Goal: Transaction & Acquisition: Purchase product/service

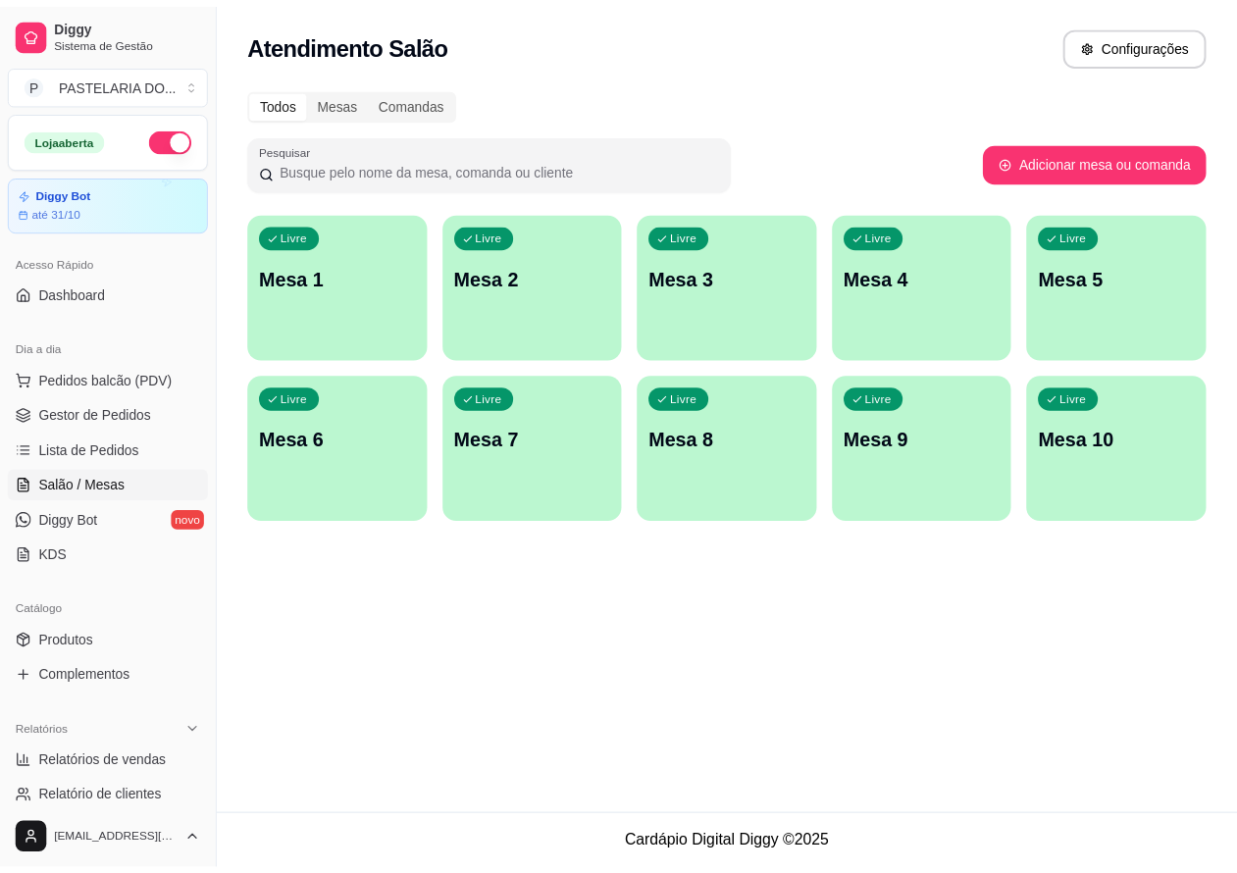
scroll to position [45, 0]
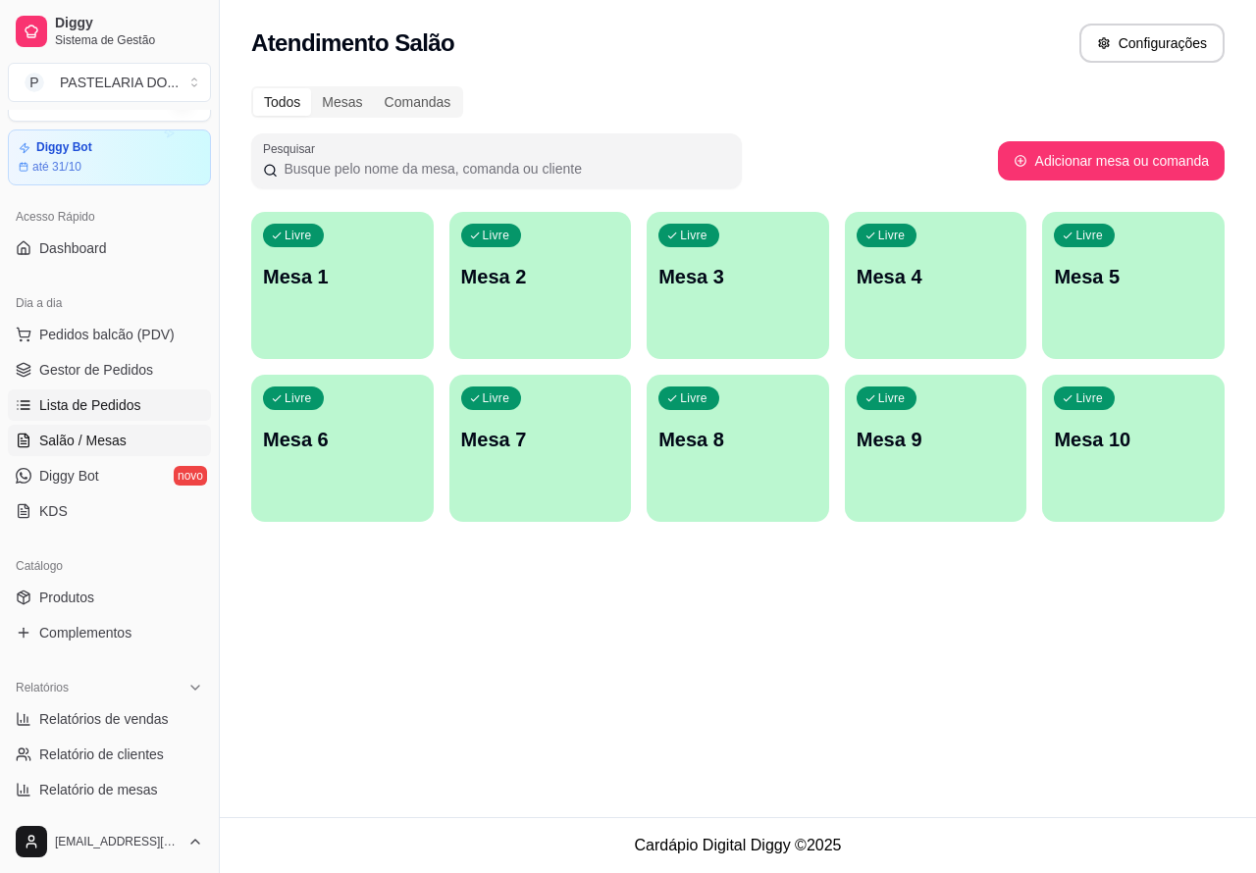
click at [137, 403] on link "Lista de Pedidos" at bounding box center [109, 405] width 203 height 31
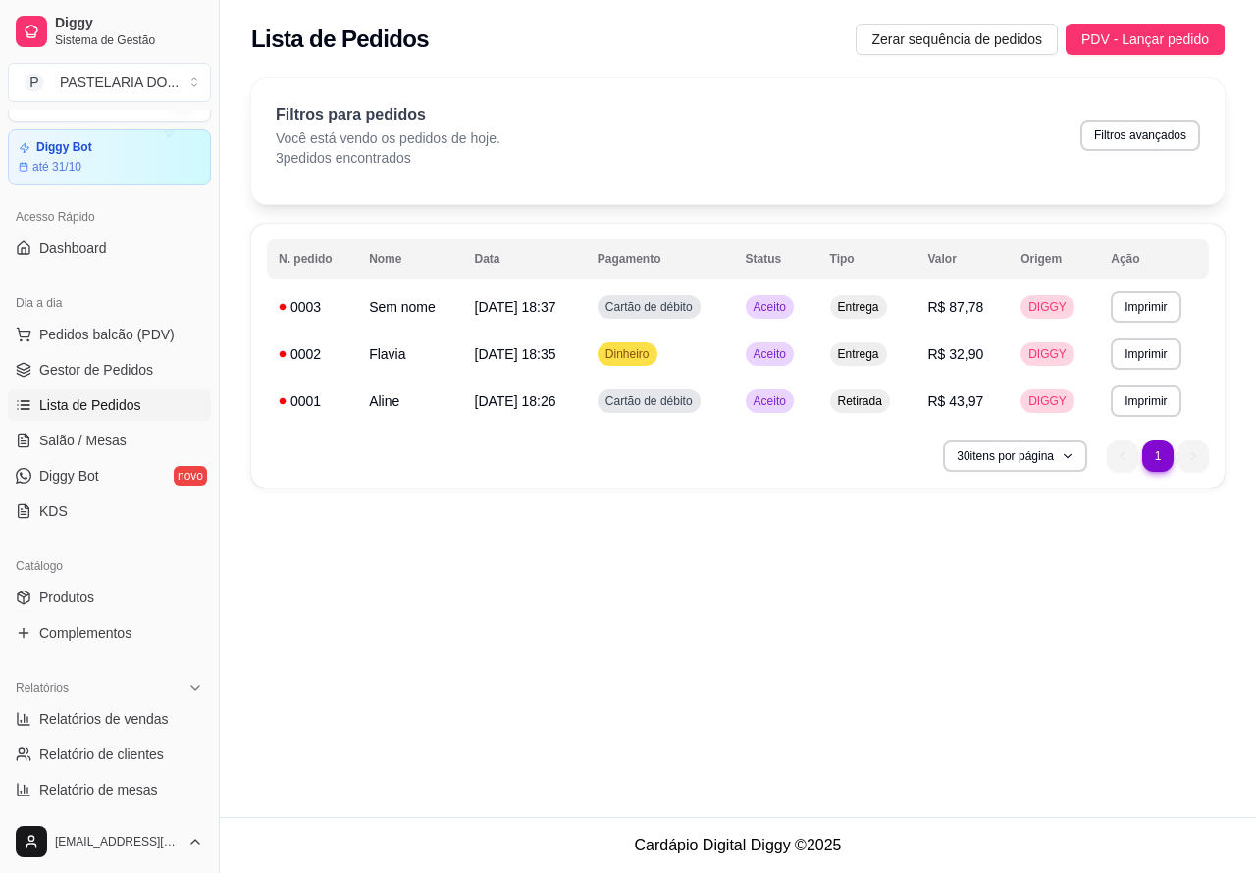
click at [1131, 311] on button "Imprimir" at bounding box center [1146, 306] width 70 height 31
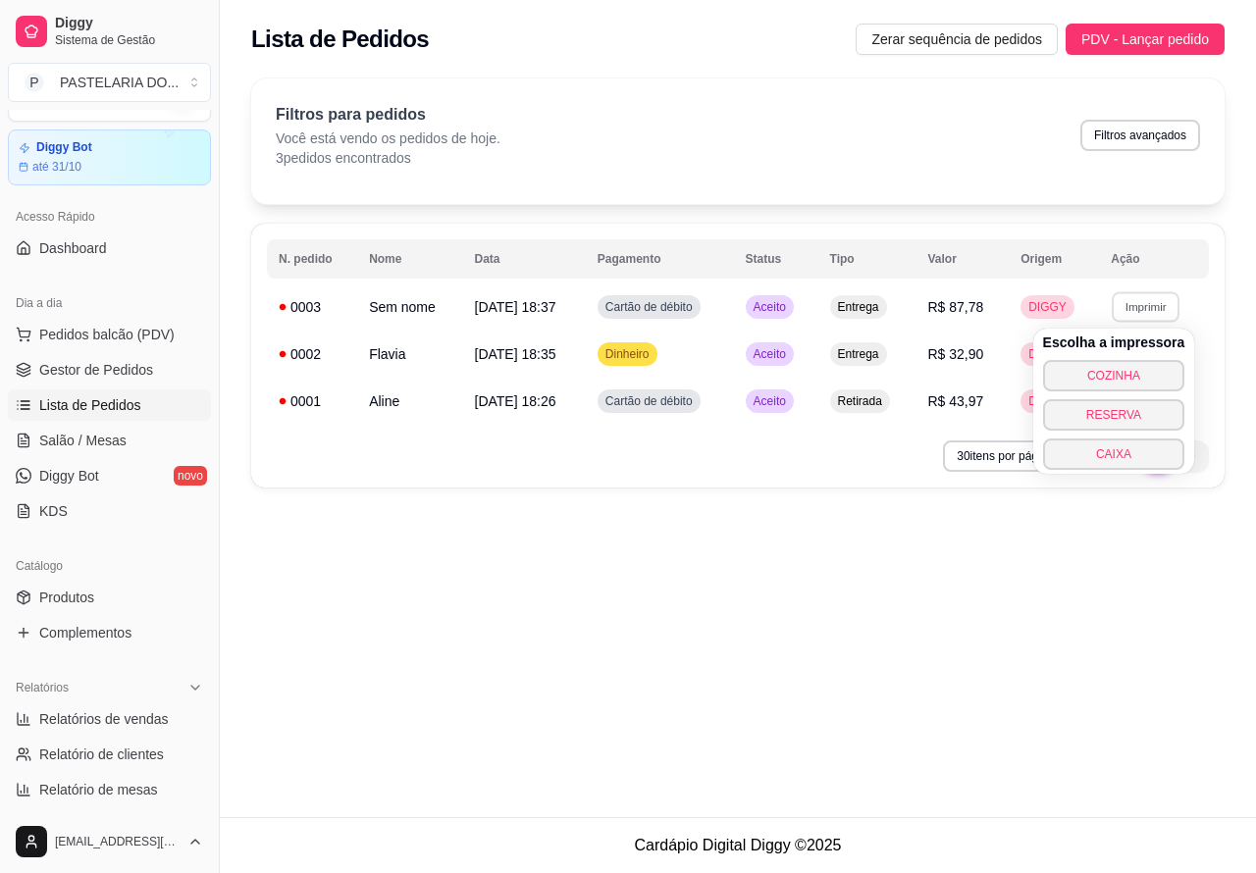
click at [1084, 366] on button "COZINHA" at bounding box center [1114, 375] width 142 height 31
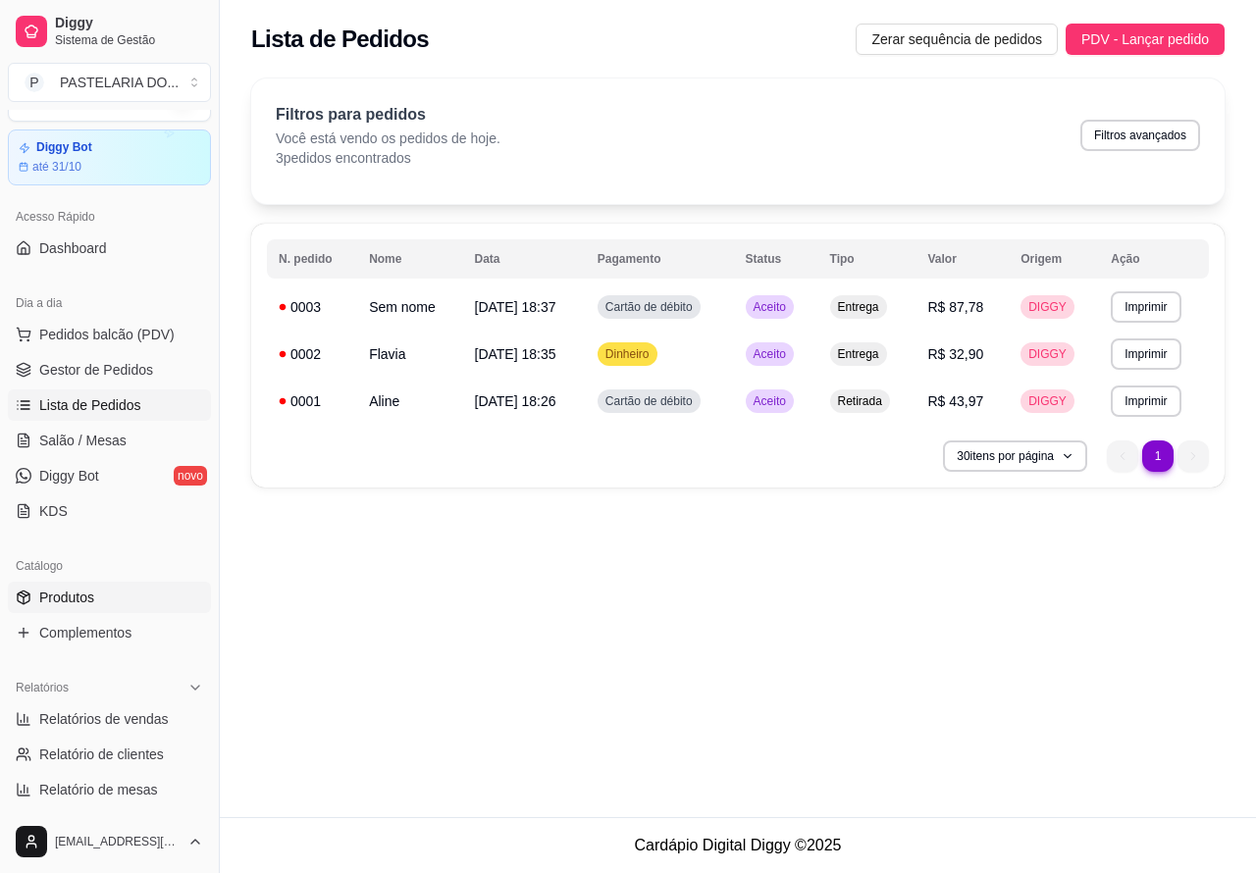
click at [105, 604] on link "Produtos" at bounding box center [109, 597] width 203 height 31
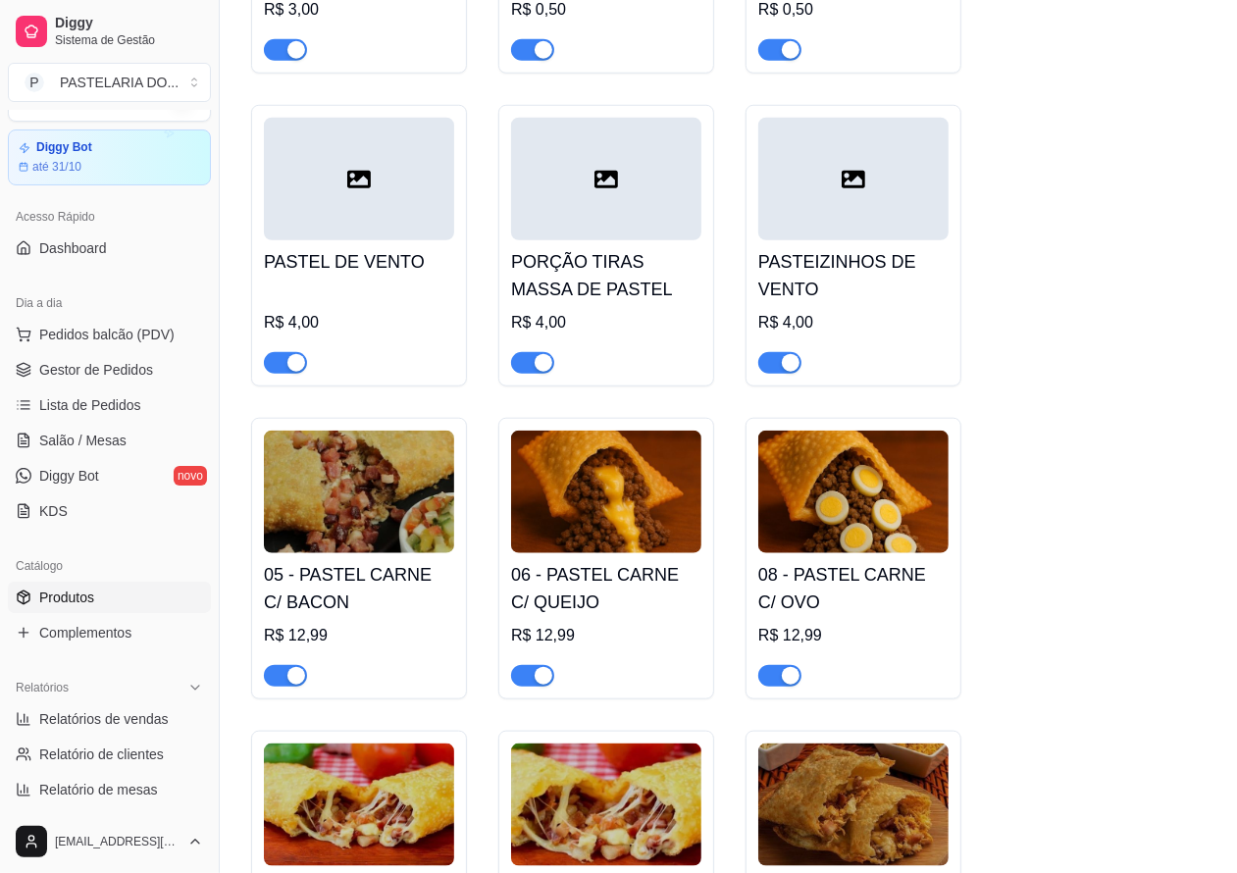
scroll to position [1154, 0]
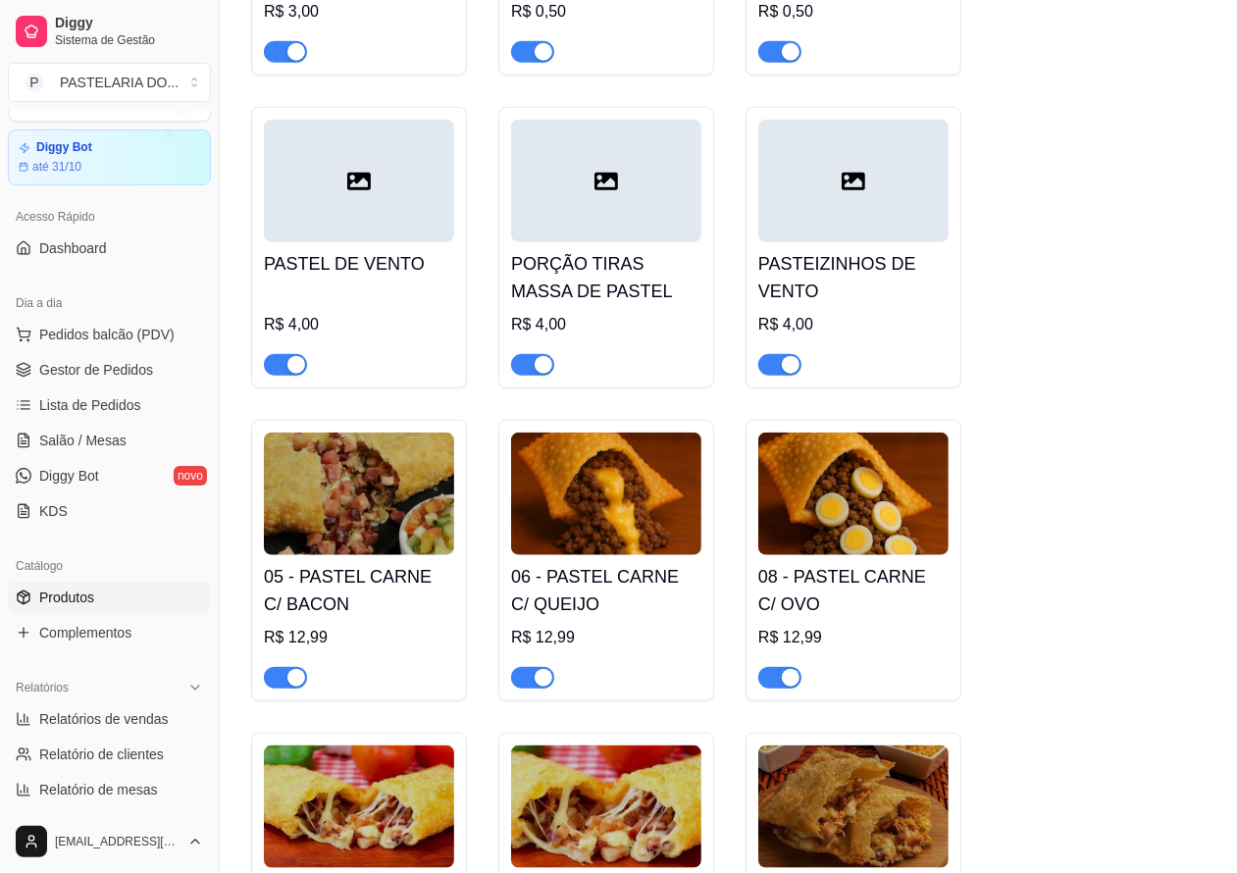
click at [773, 689] on span "button" at bounding box center [780, 678] width 43 height 22
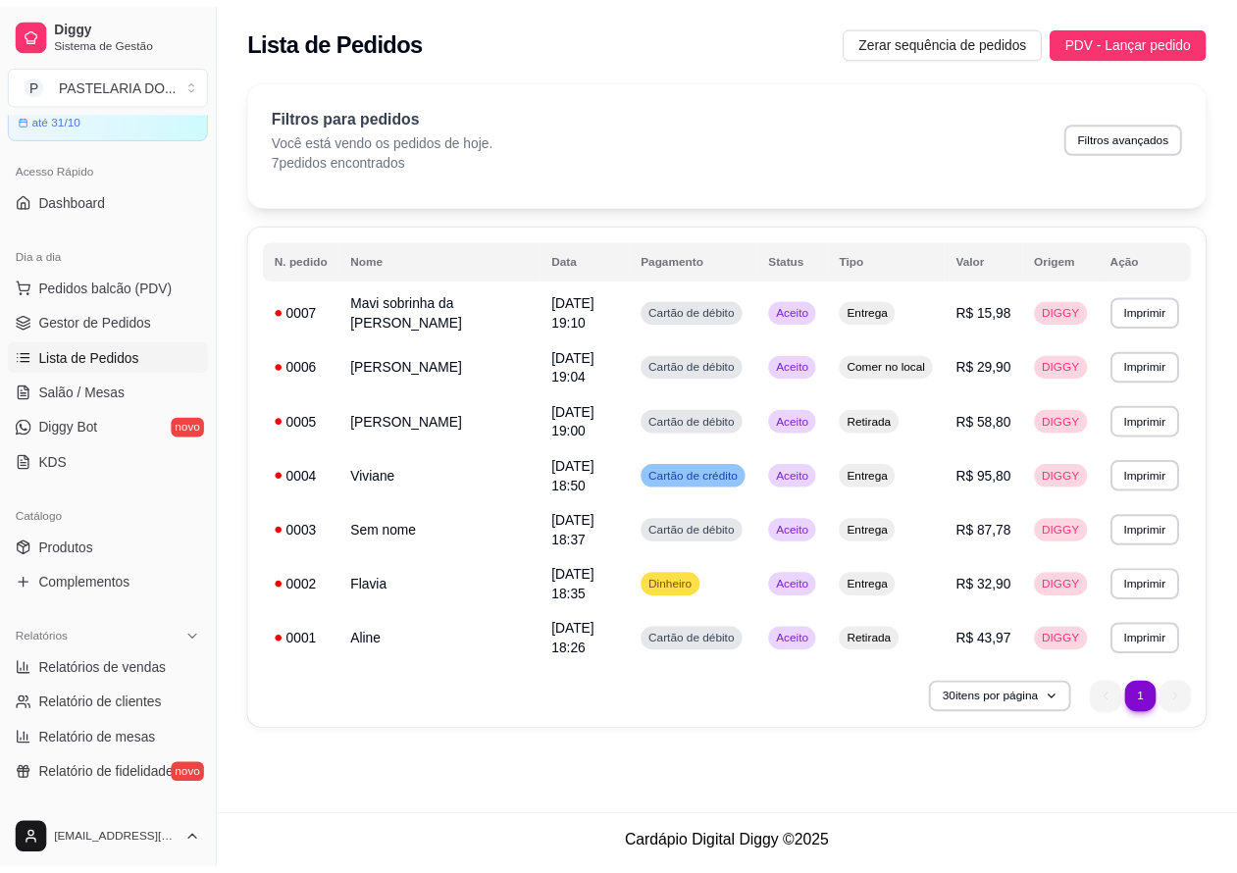
scroll to position [165, 0]
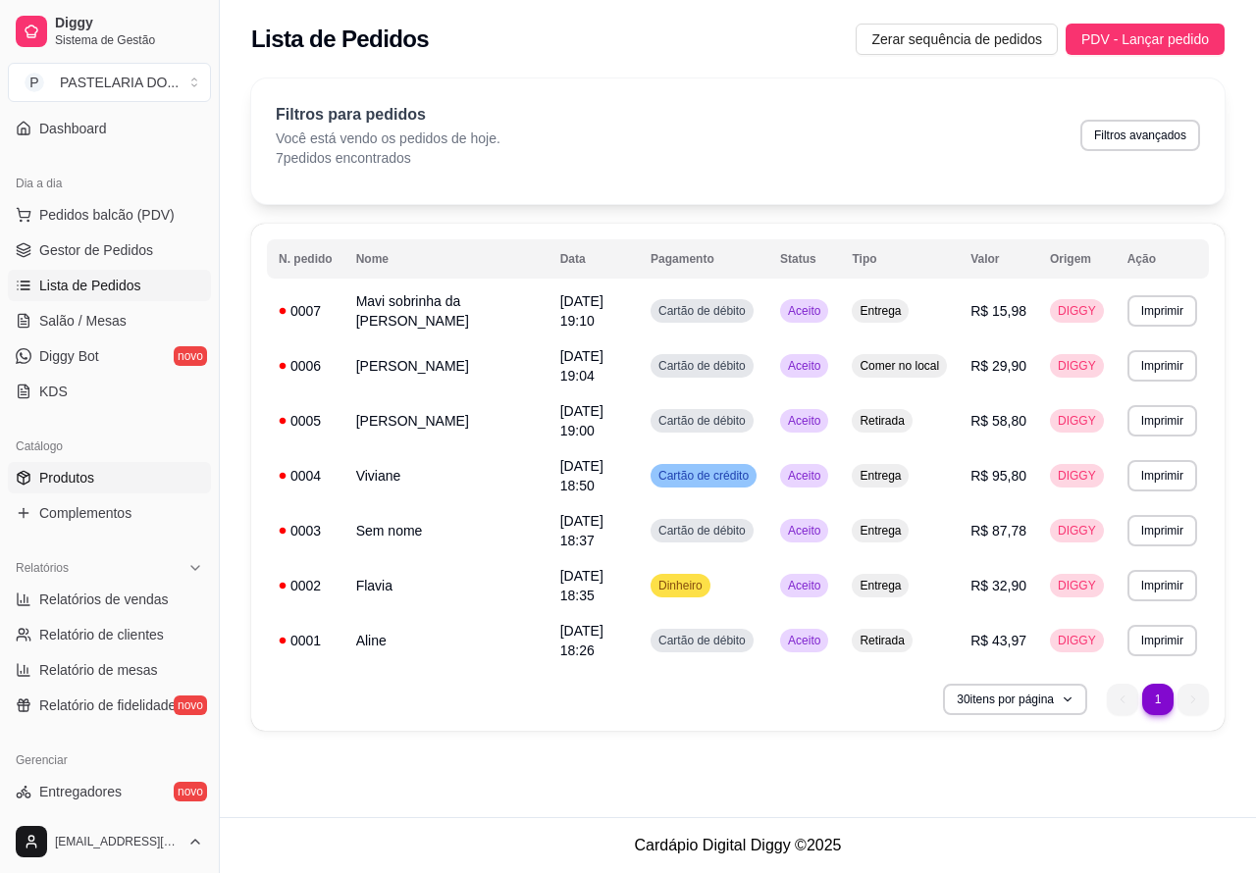
click at [83, 473] on span "Produtos" at bounding box center [66, 478] width 55 height 20
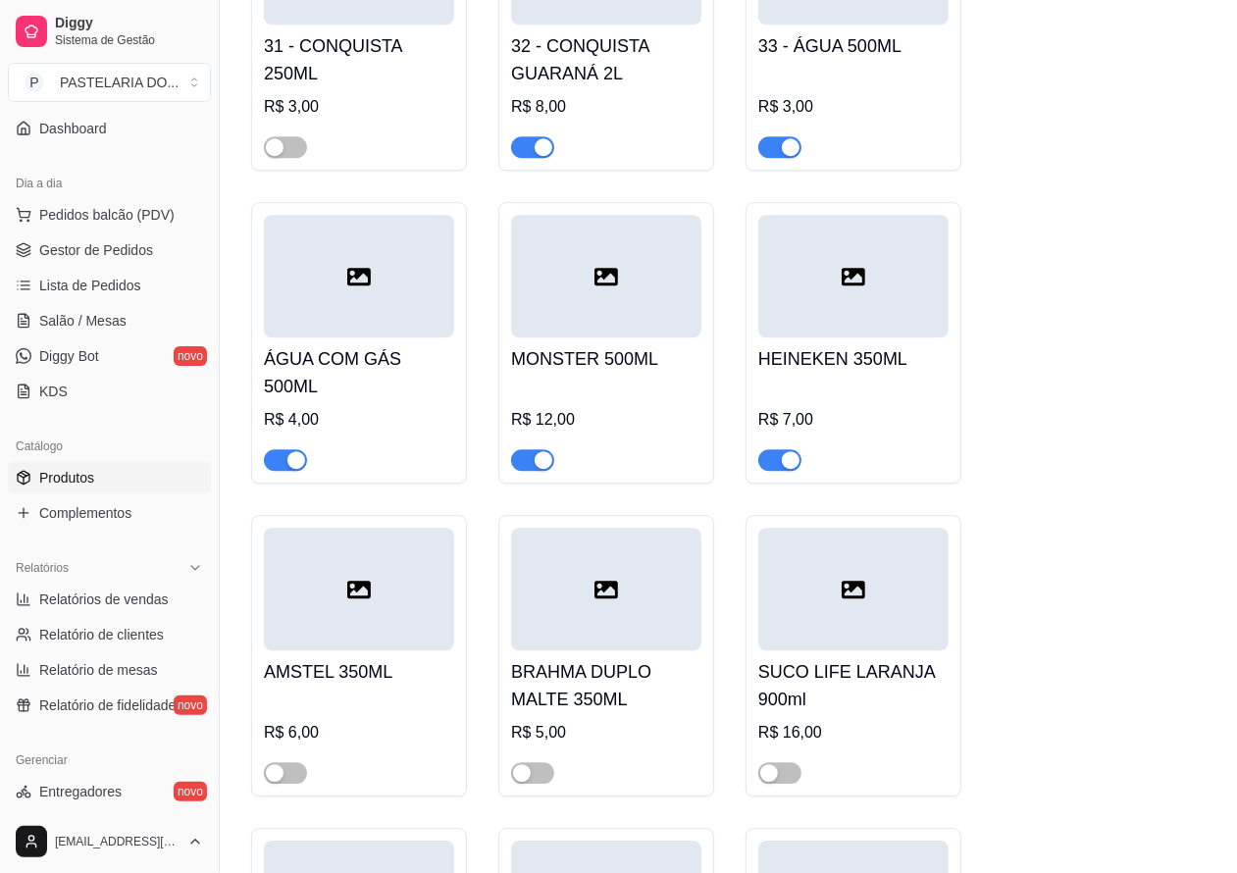
scroll to position [8611, 0]
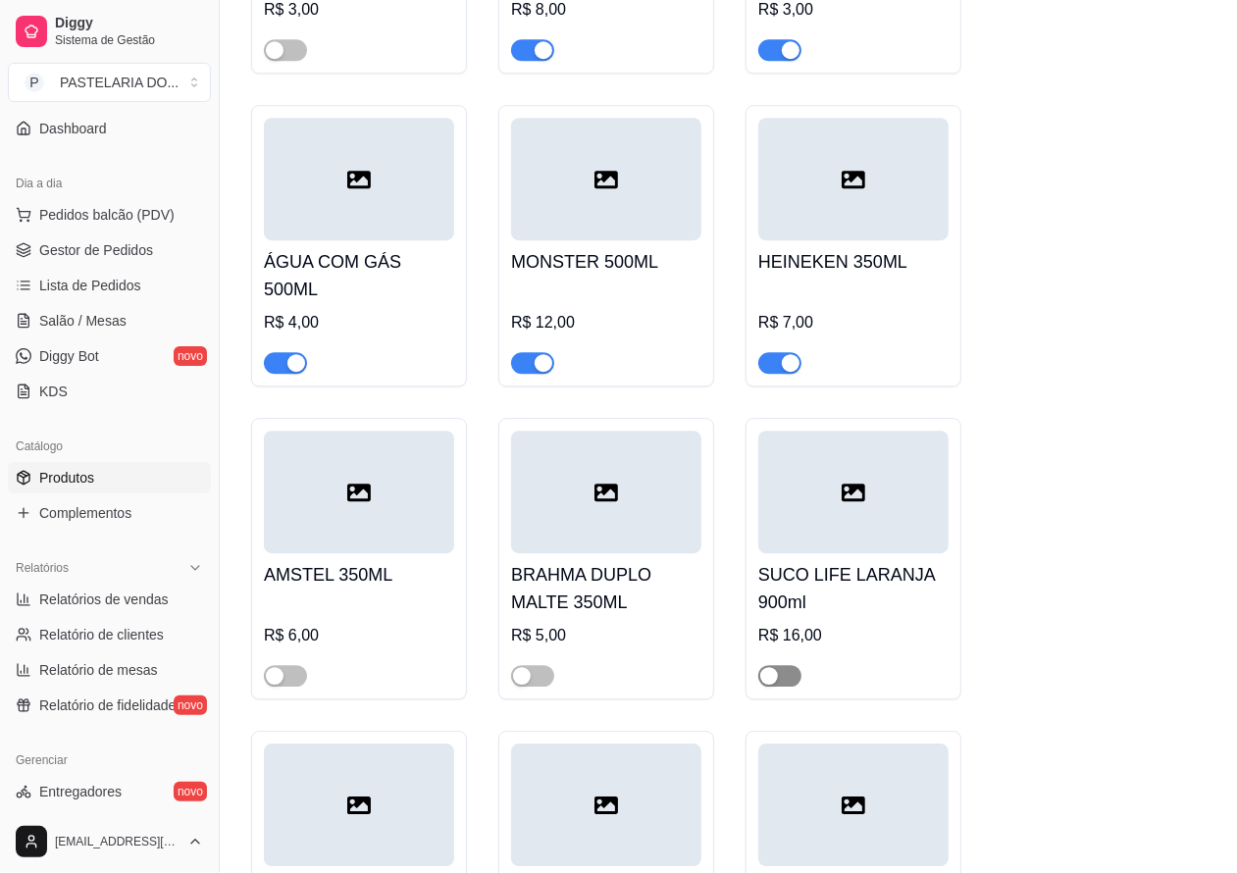
click at [767, 685] on div "button" at bounding box center [770, 676] width 18 height 18
click at [98, 327] on span "Salão / Mesas" at bounding box center [82, 321] width 87 height 20
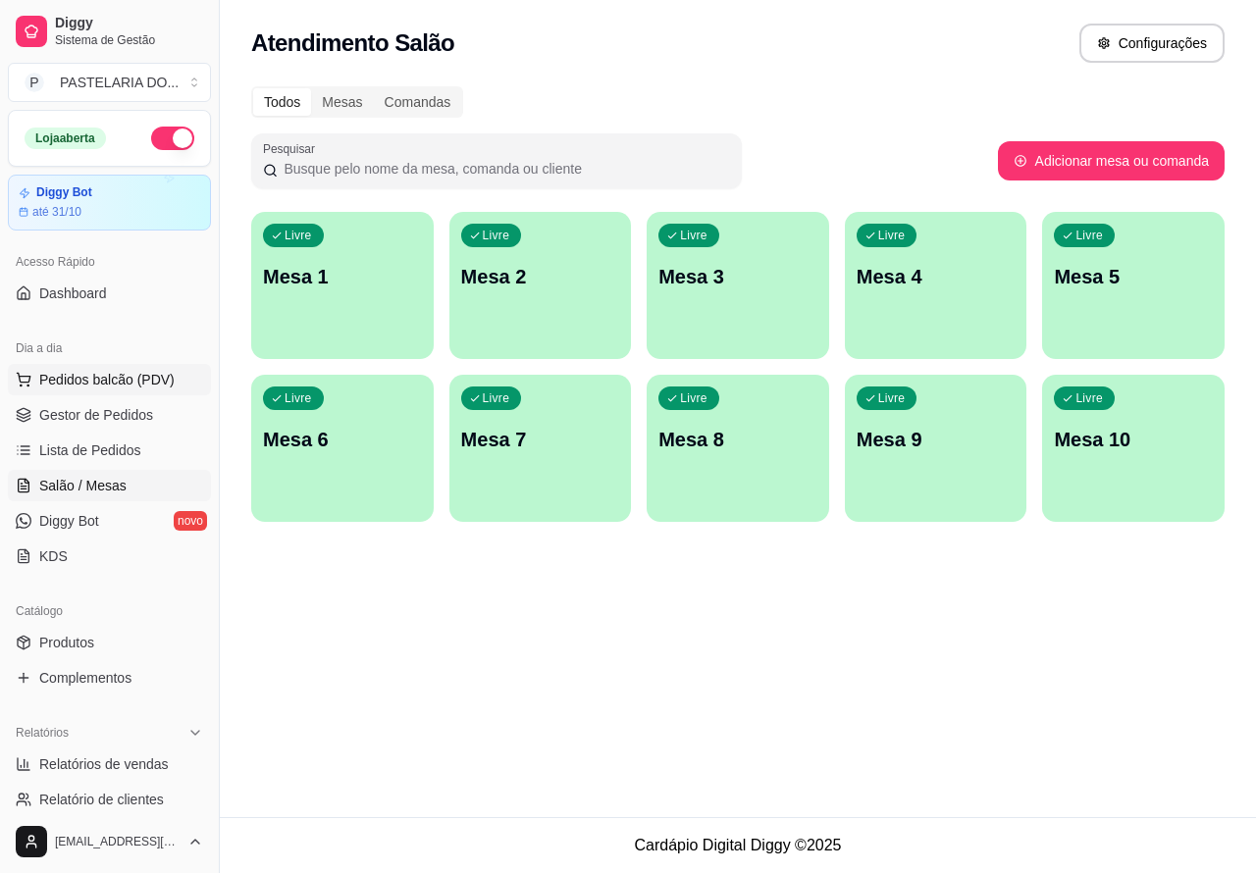
click at [160, 380] on span "Pedidos balcão (PDV)" at bounding box center [106, 380] width 135 height 20
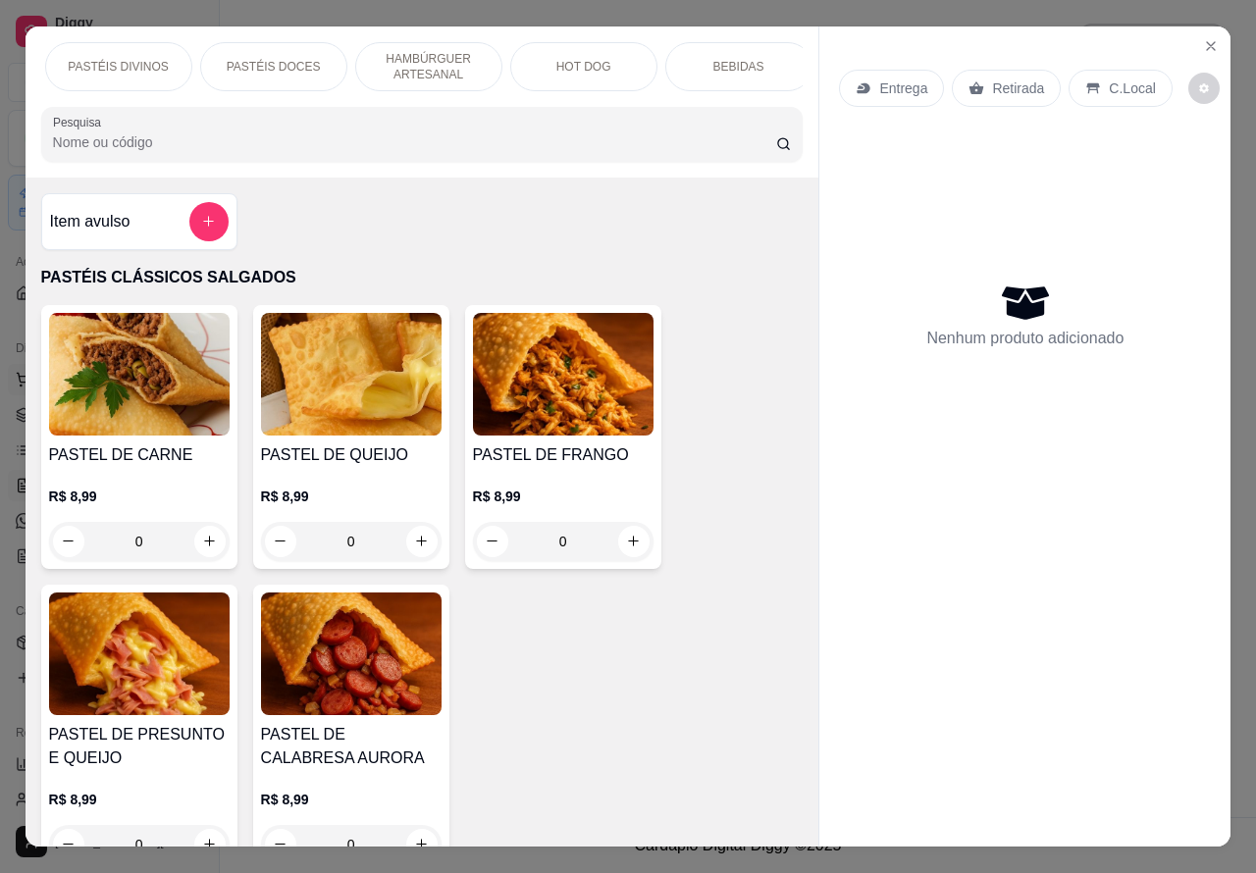
scroll to position [0, 309]
click at [722, 59] on p "BEBIDAS" at bounding box center [735, 67] width 51 height 16
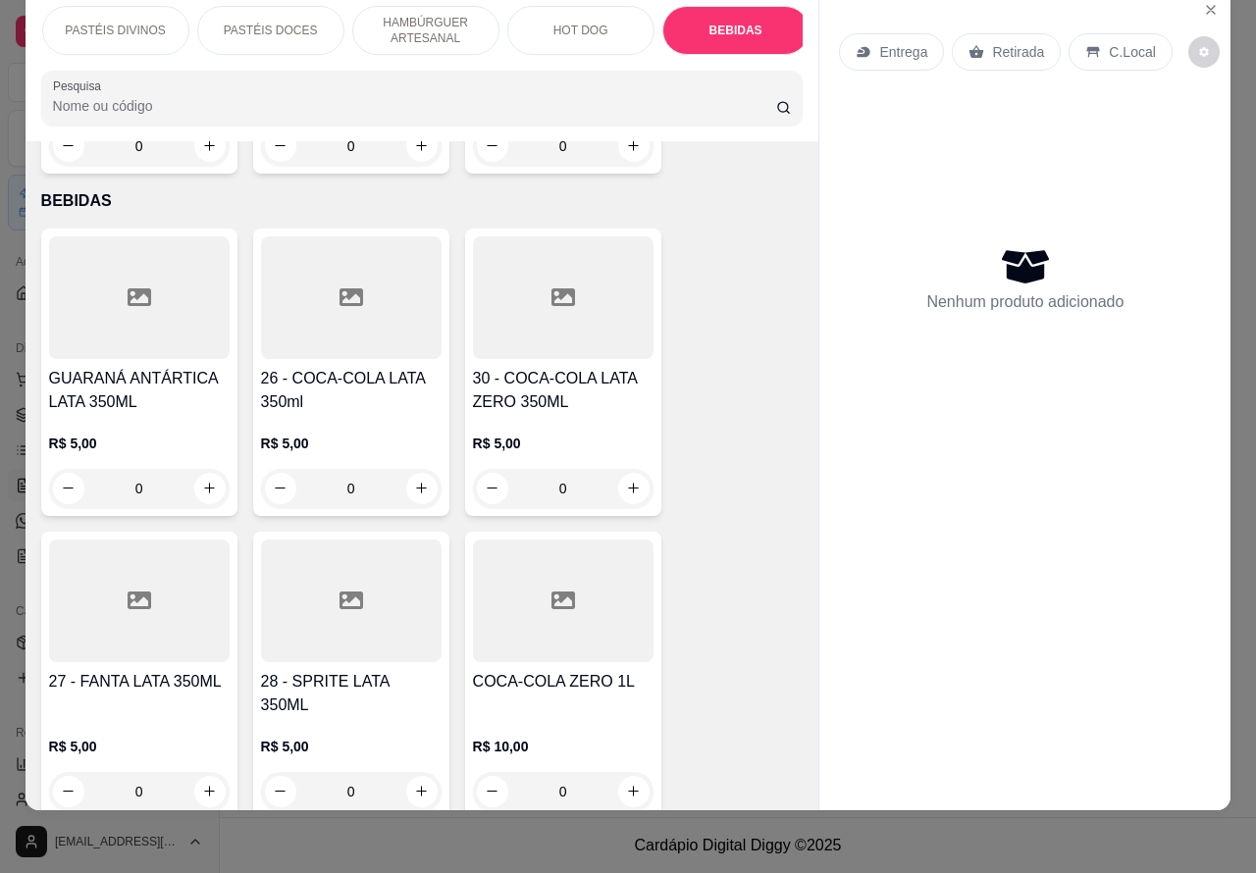
click at [594, 23] on p "HOT DOG" at bounding box center [580, 31] width 55 height 16
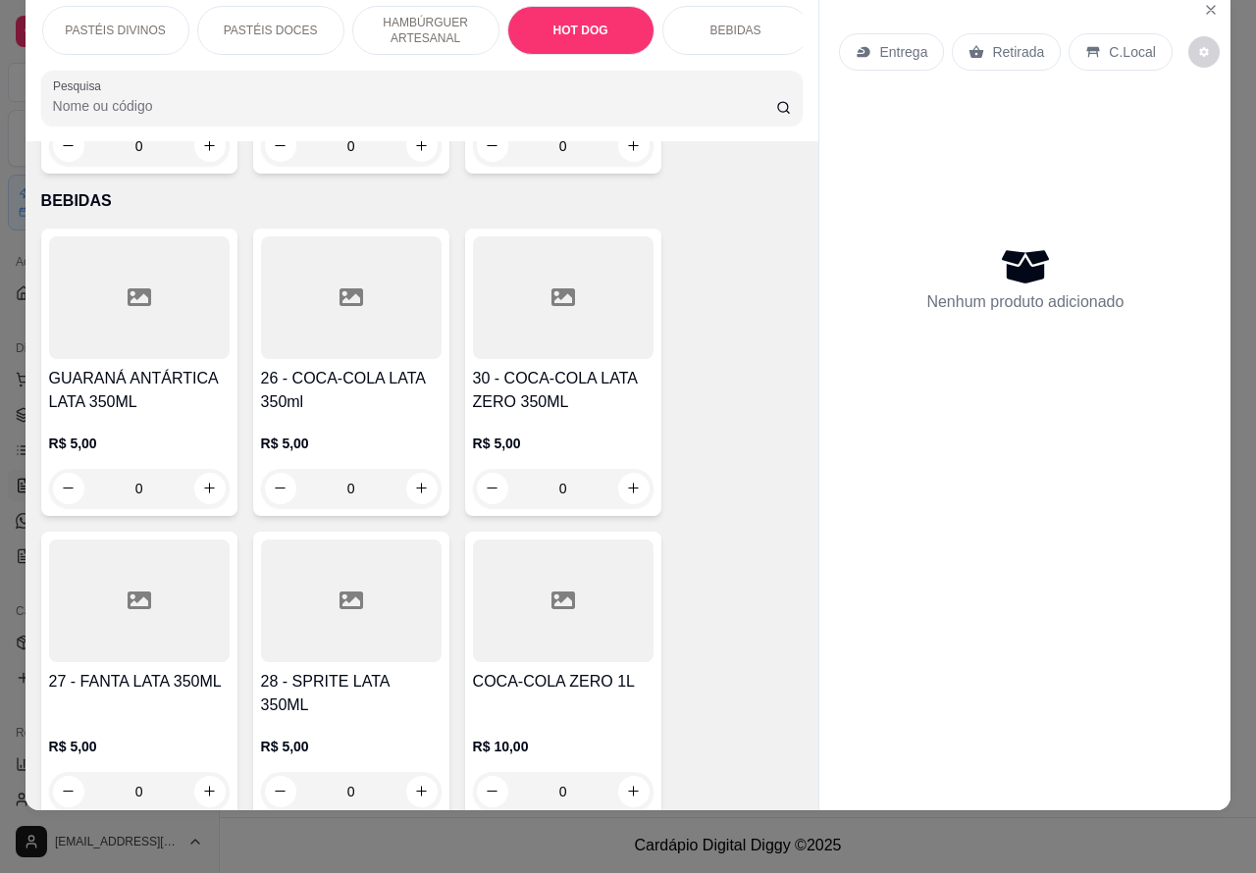
scroll to position [6207, 0]
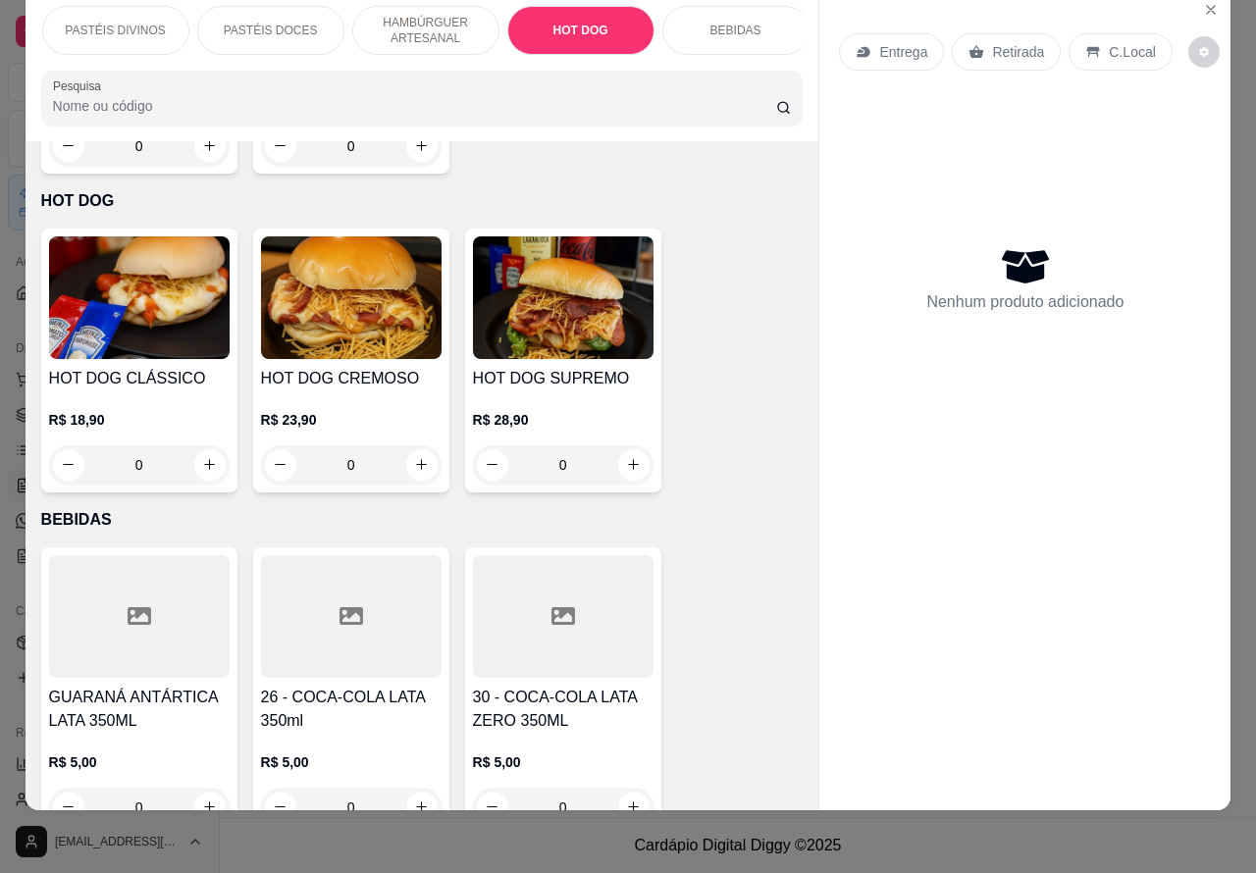
click at [138, 292] on img at bounding box center [139, 298] width 181 height 123
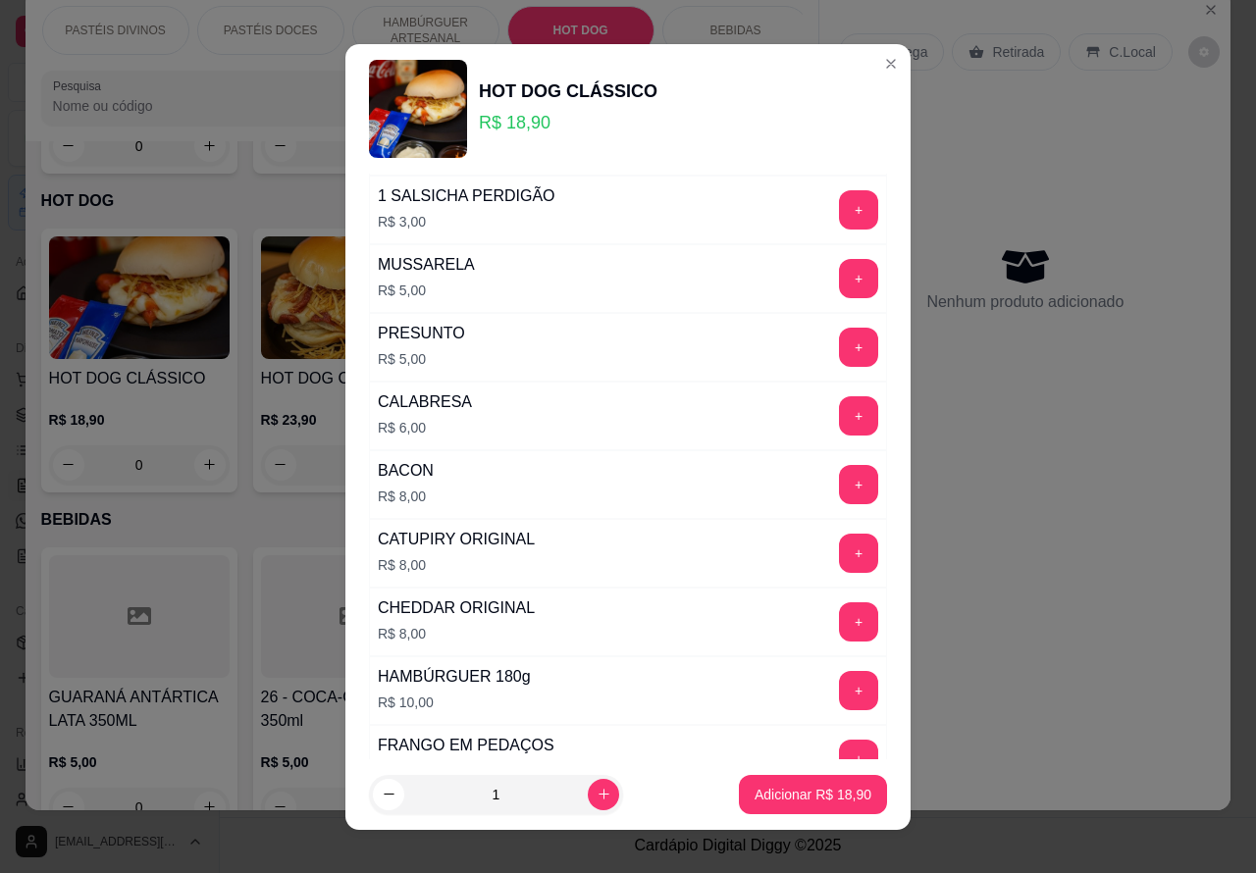
scroll to position [561, 0]
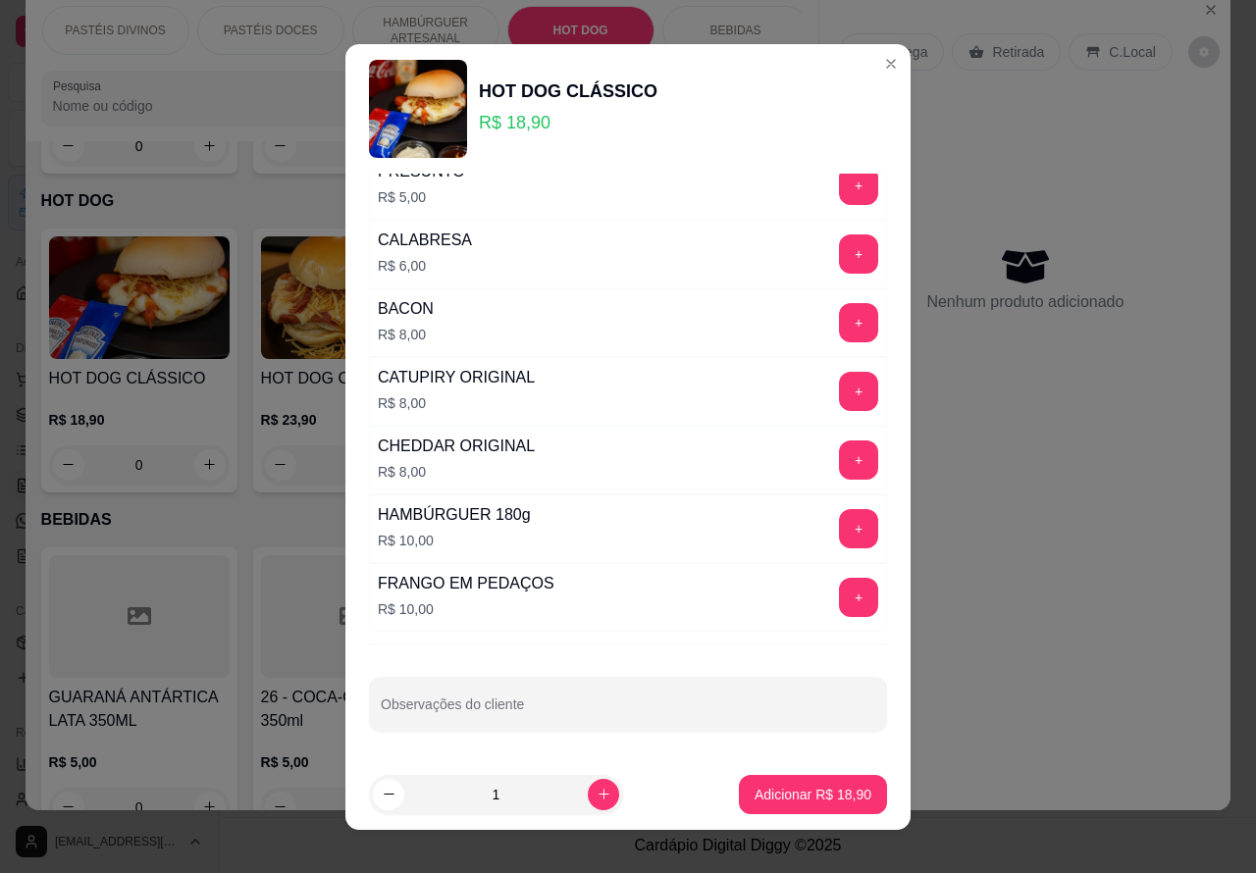
click at [547, 716] on input "Observações do cliente" at bounding box center [628, 713] width 495 height 20
click at [685, 709] on input """SEM ALFACE... SEM MOSTARDA...." at bounding box center [628, 713] width 495 height 20
type input """SEM ALFACE... SEM MOSTARDA.... CORTAR AO MEIOOO"
click at [783, 785] on p "Adicionar R$ 18,90" at bounding box center [813, 795] width 117 height 20
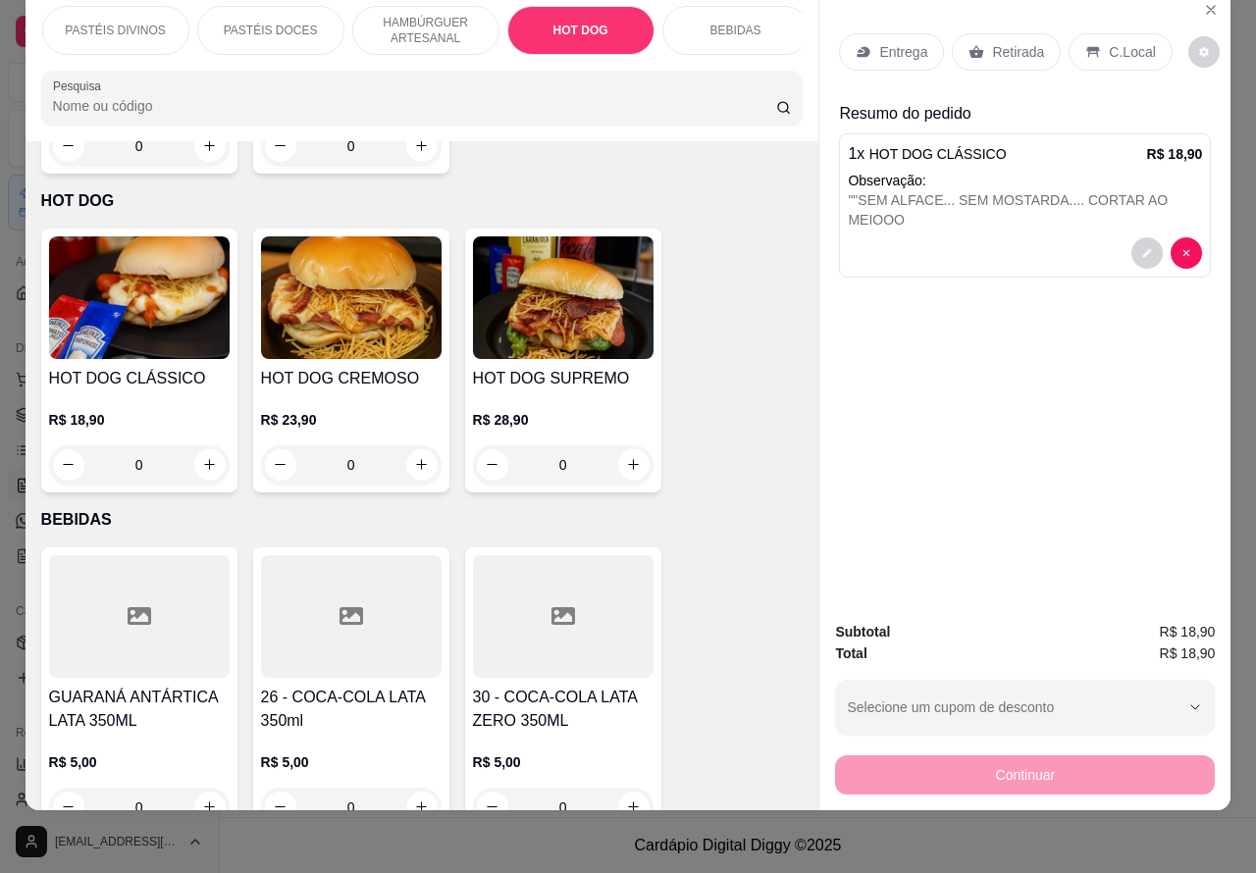
click at [212, 446] on div "0" at bounding box center [139, 465] width 181 height 39
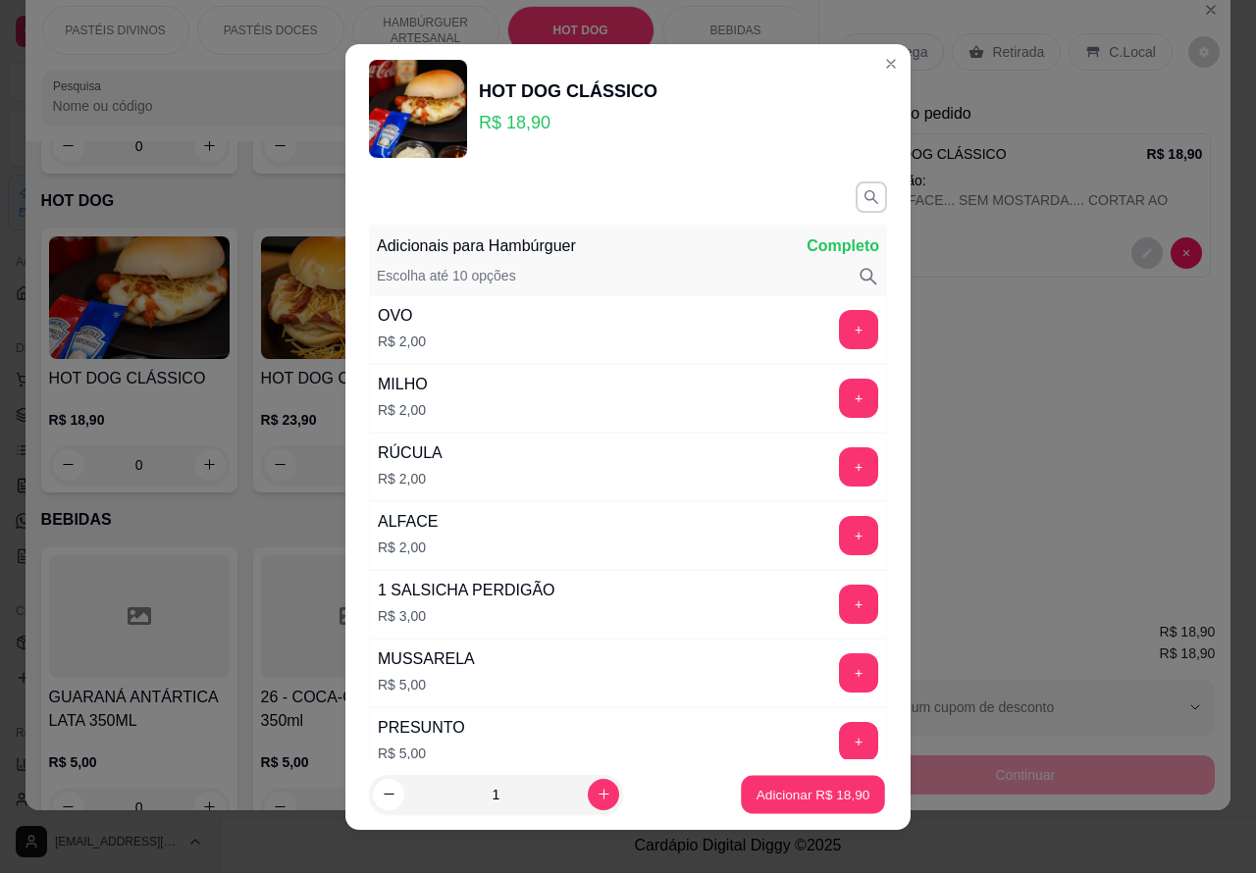
click at [767, 802] on p "Adicionar R$ 18,90" at bounding box center [814, 794] width 114 height 19
type input "1"
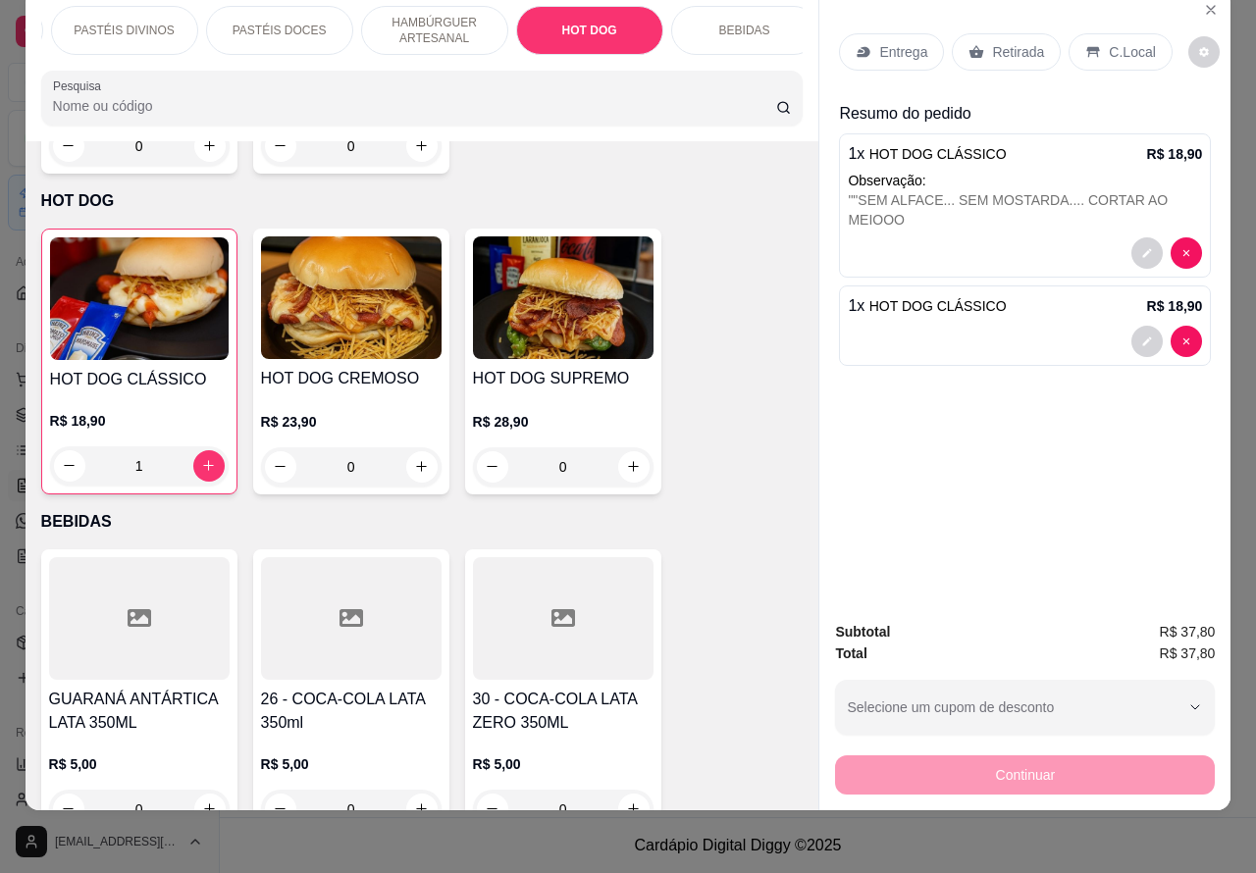
scroll to position [0, 123]
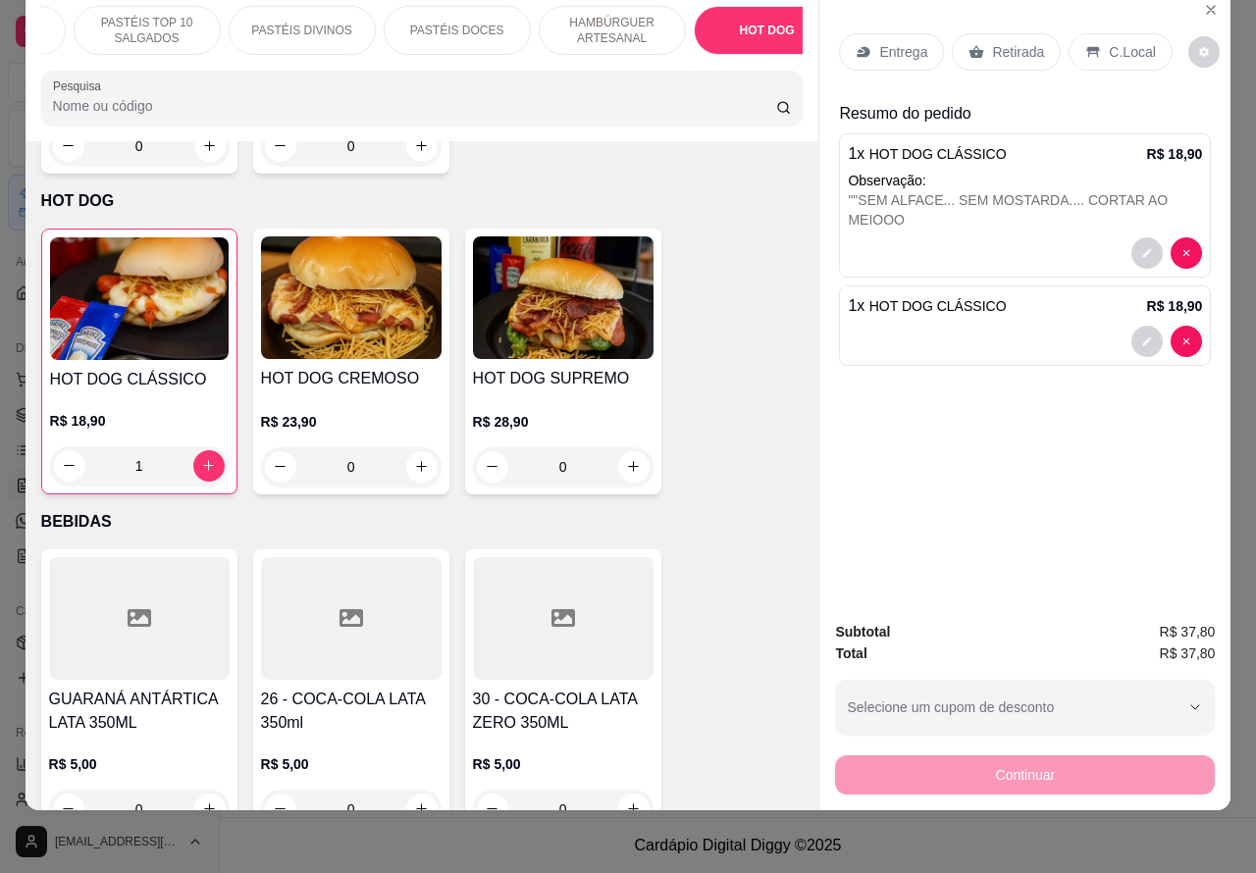
click at [620, 23] on p "HAMBÚRGUER ARTESANAL" at bounding box center [612, 30] width 114 height 31
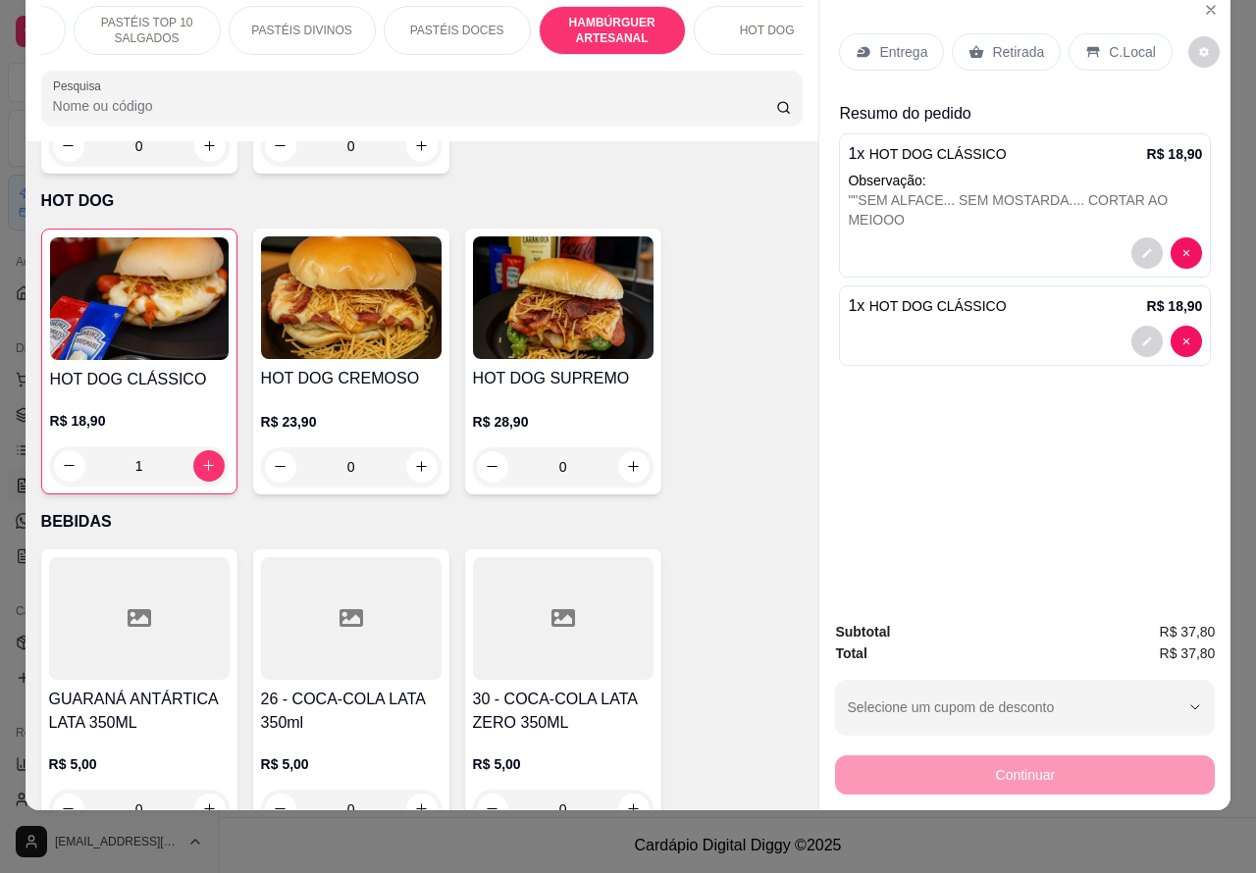
scroll to position [4722, 0]
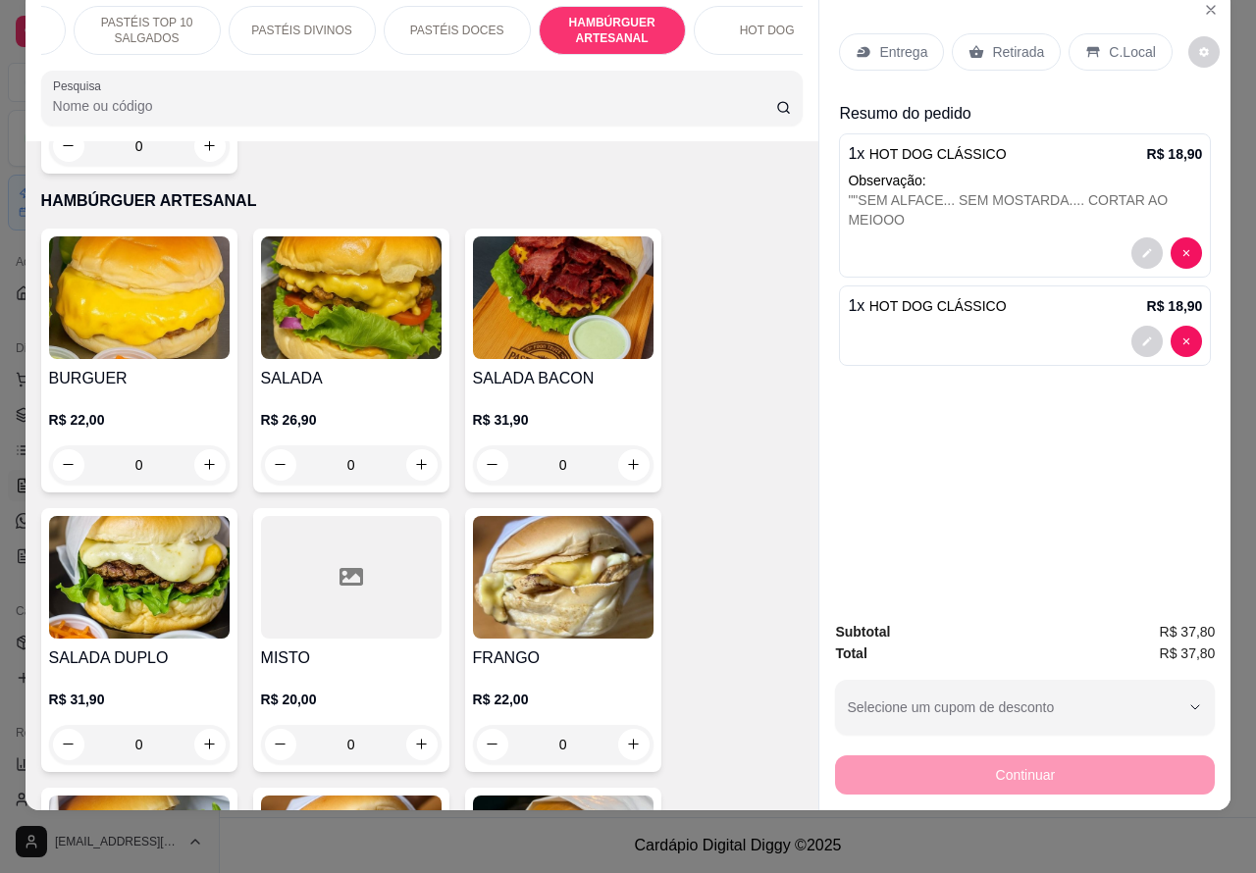
click at [1035, 326] on div at bounding box center [1025, 341] width 354 height 31
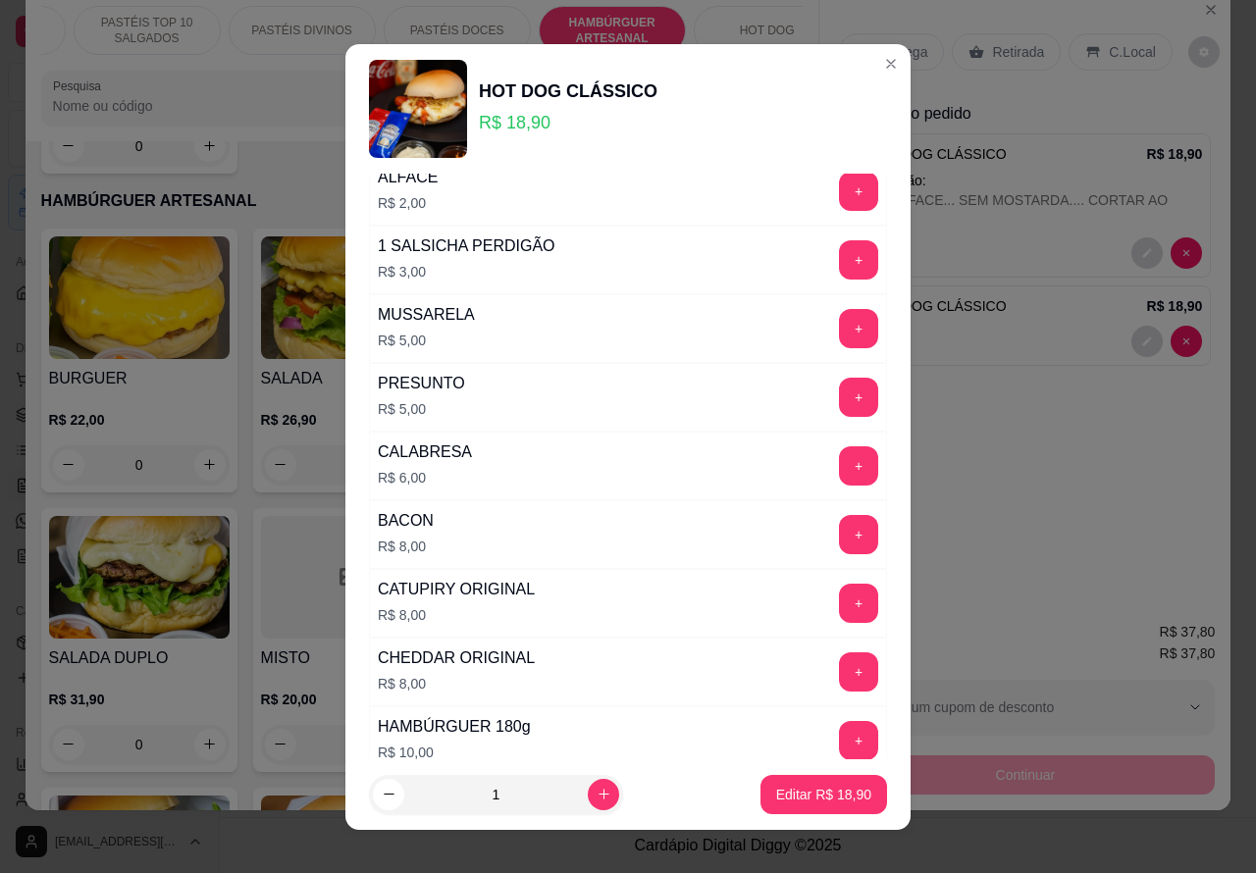
scroll to position [561, 0]
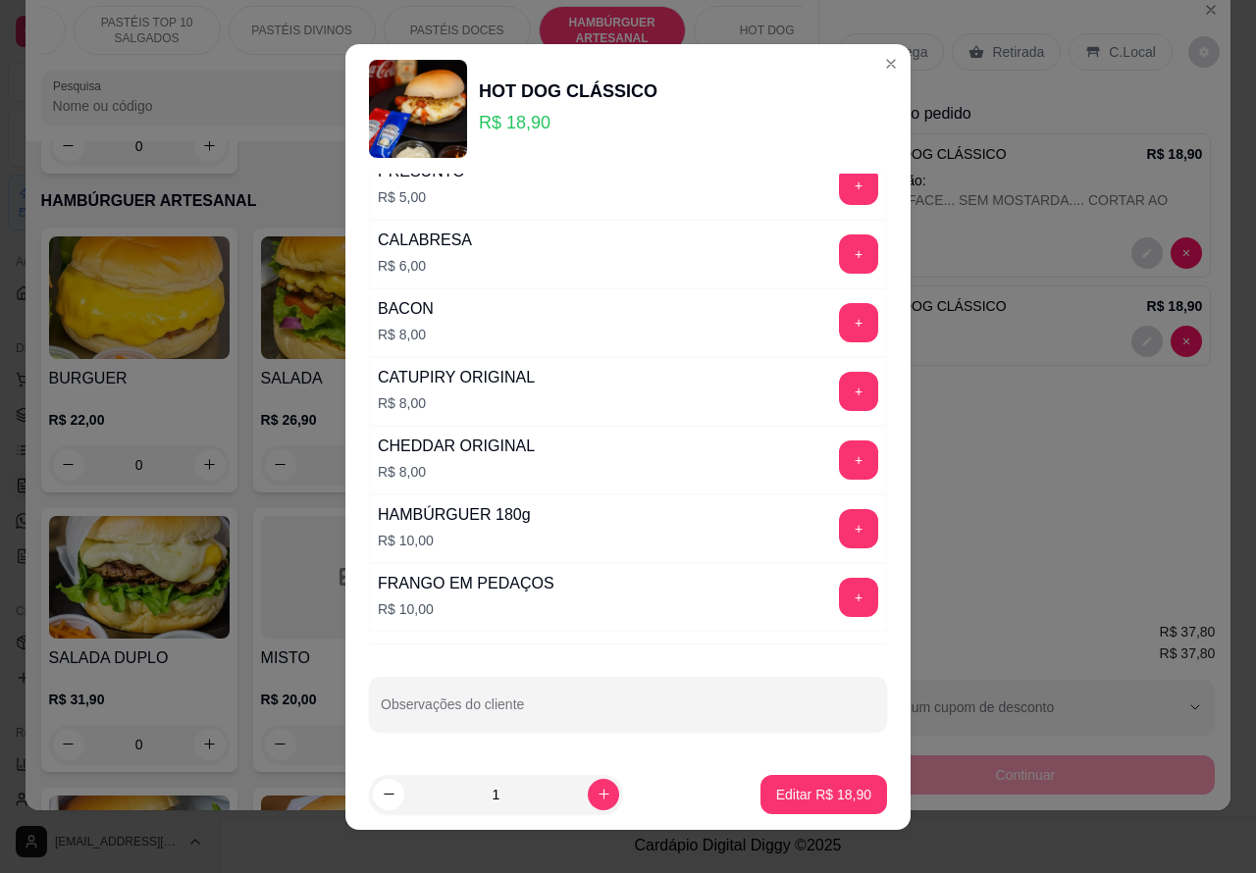
click at [556, 716] on input "Observações do cliente" at bounding box center [628, 713] width 495 height 20
type input """"""""CORTAR AO MEIO""""""
click at [790, 797] on p "Editar R$ 18,90" at bounding box center [823, 795] width 95 height 20
type input "0"
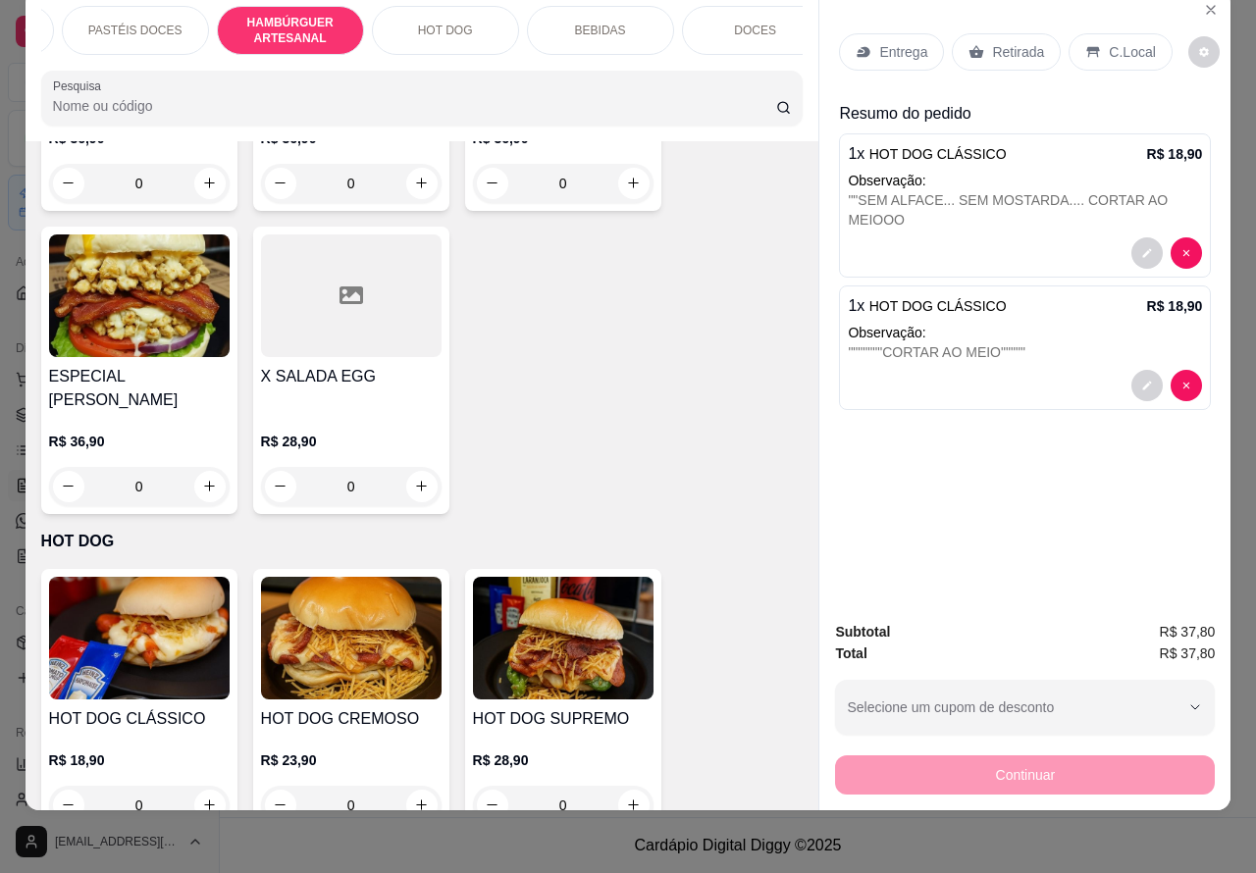
scroll to position [5873, 0]
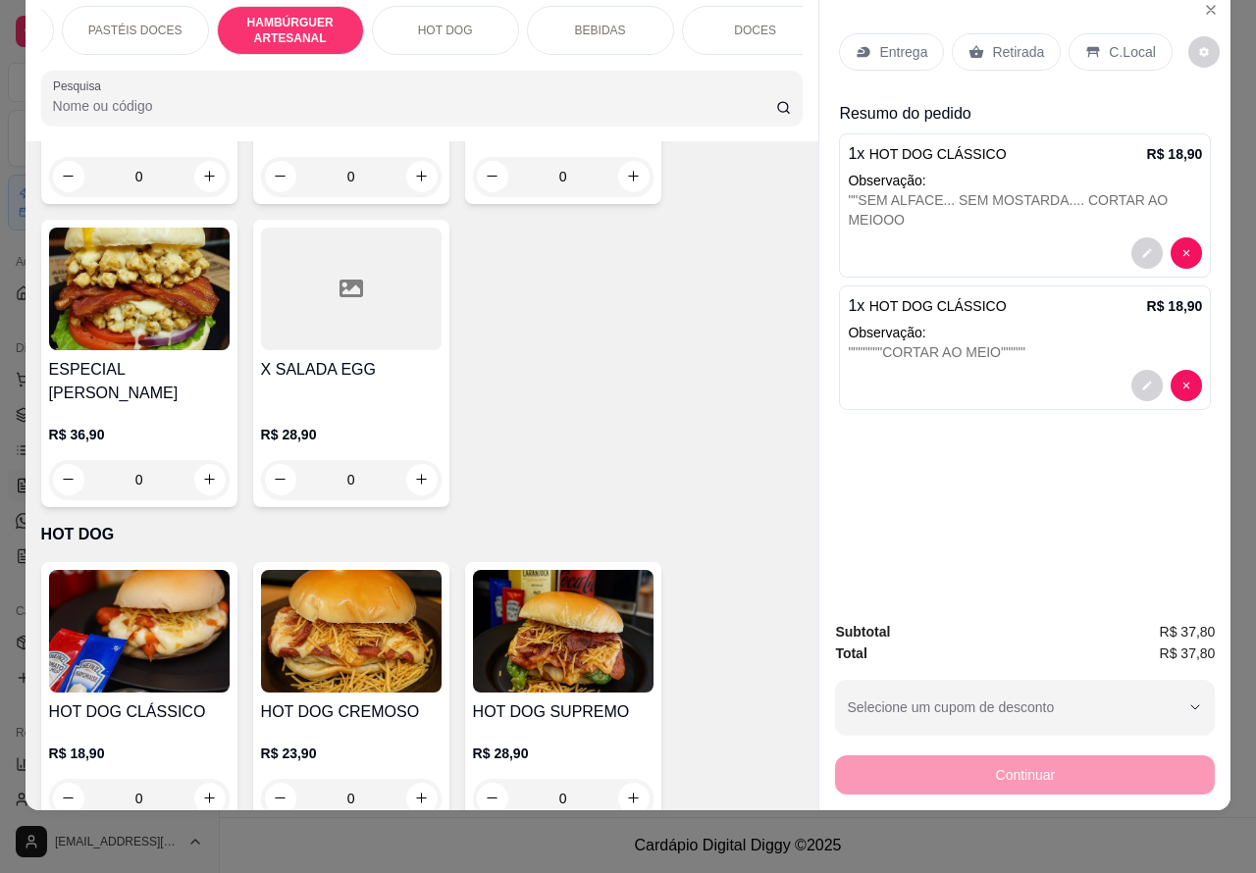
click at [408, 460] on div "0" at bounding box center [351, 479] width 181 height 39
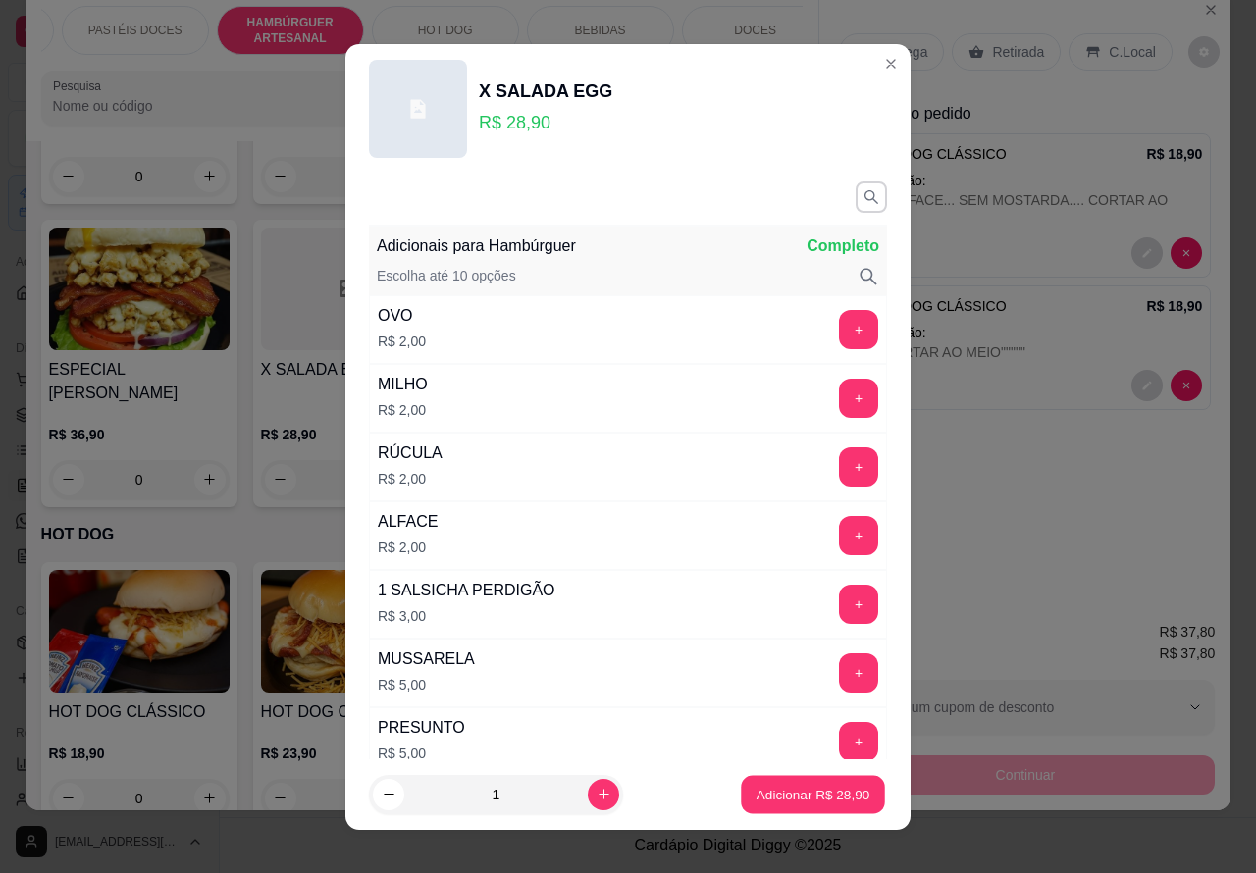
click at [773, 795] on p "Adicionar R$ 28,90" at bounding box center [814, 794] width 114 height 19
type input "1"
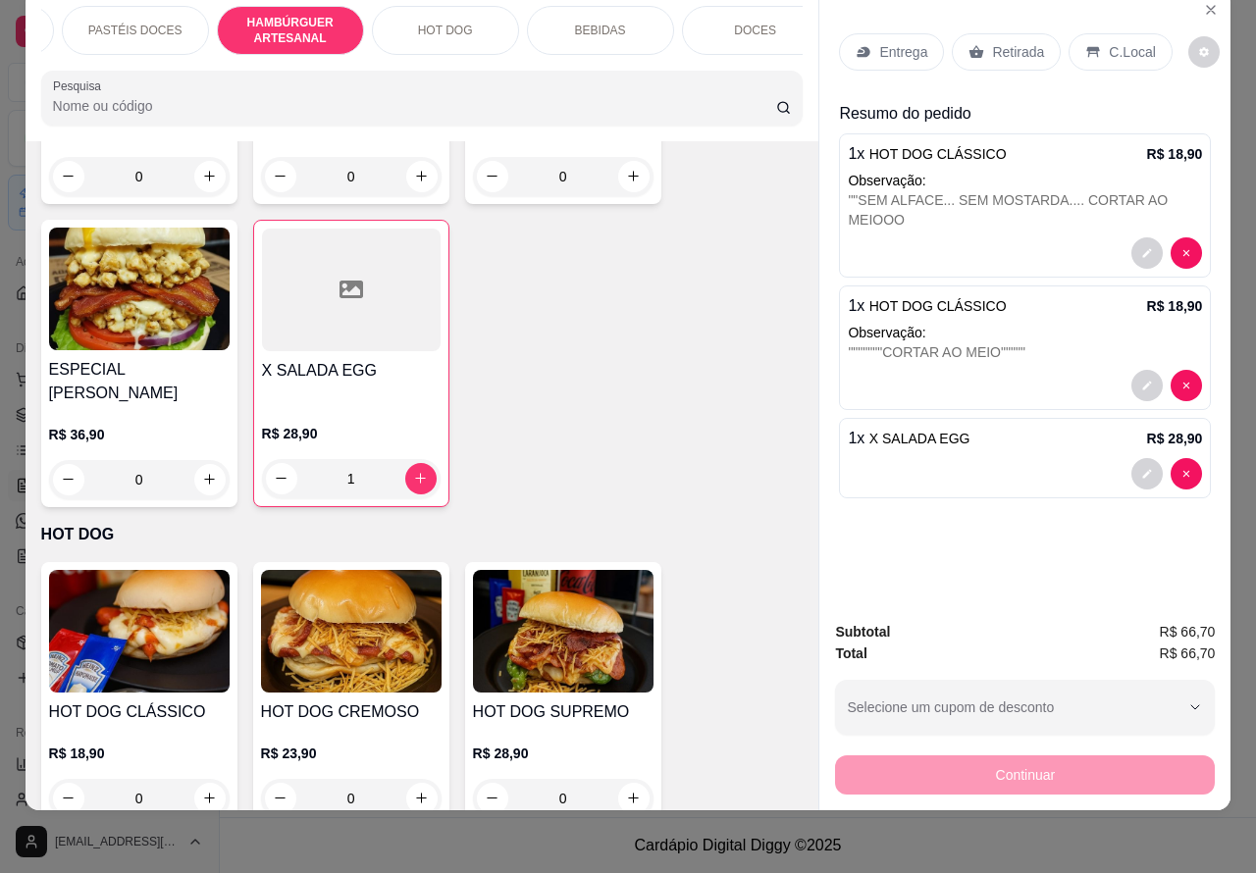
click at [1024, 42] on p "Retirada" at bounding box center [1018, 52] width 52 height 20
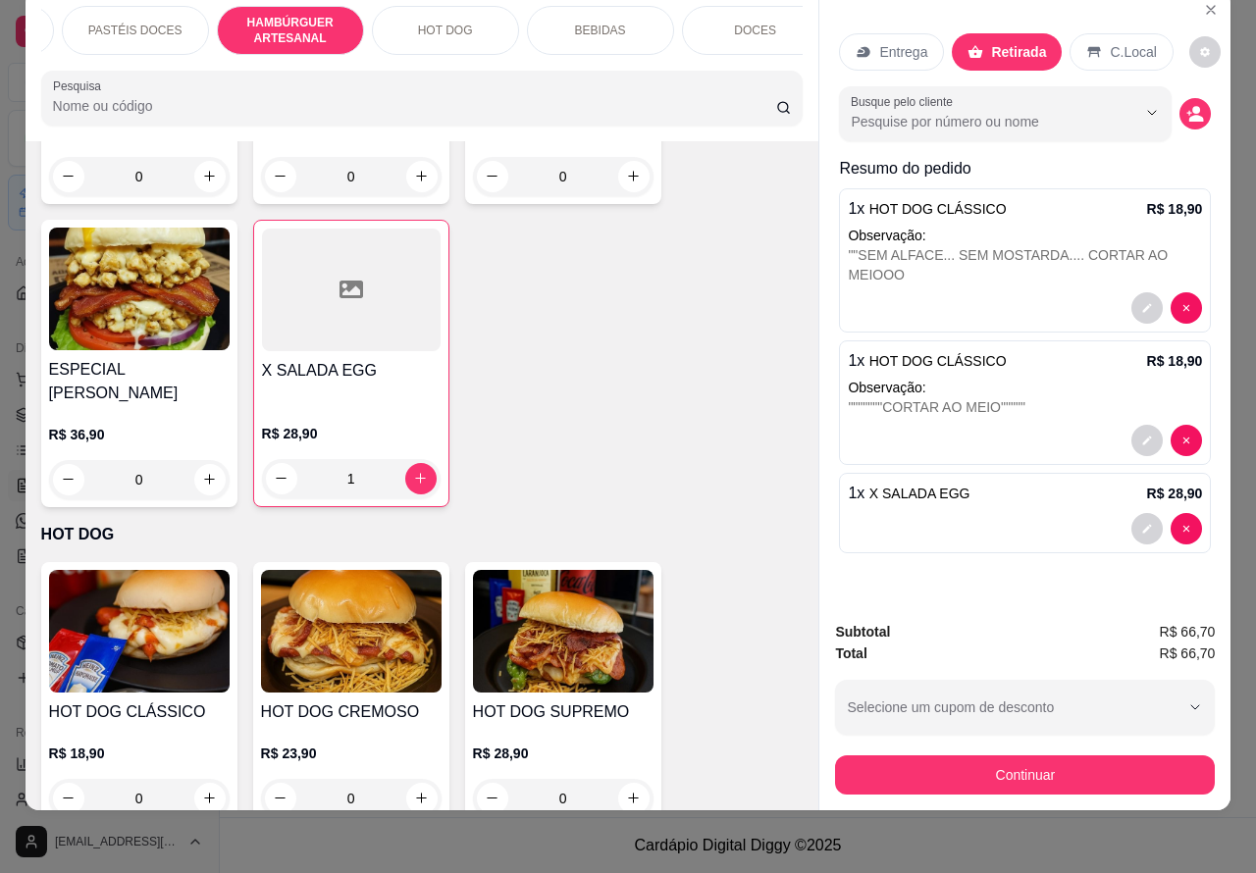
click at [1017, 513] on div at bounding box center [1025, 528] width 354 height 31
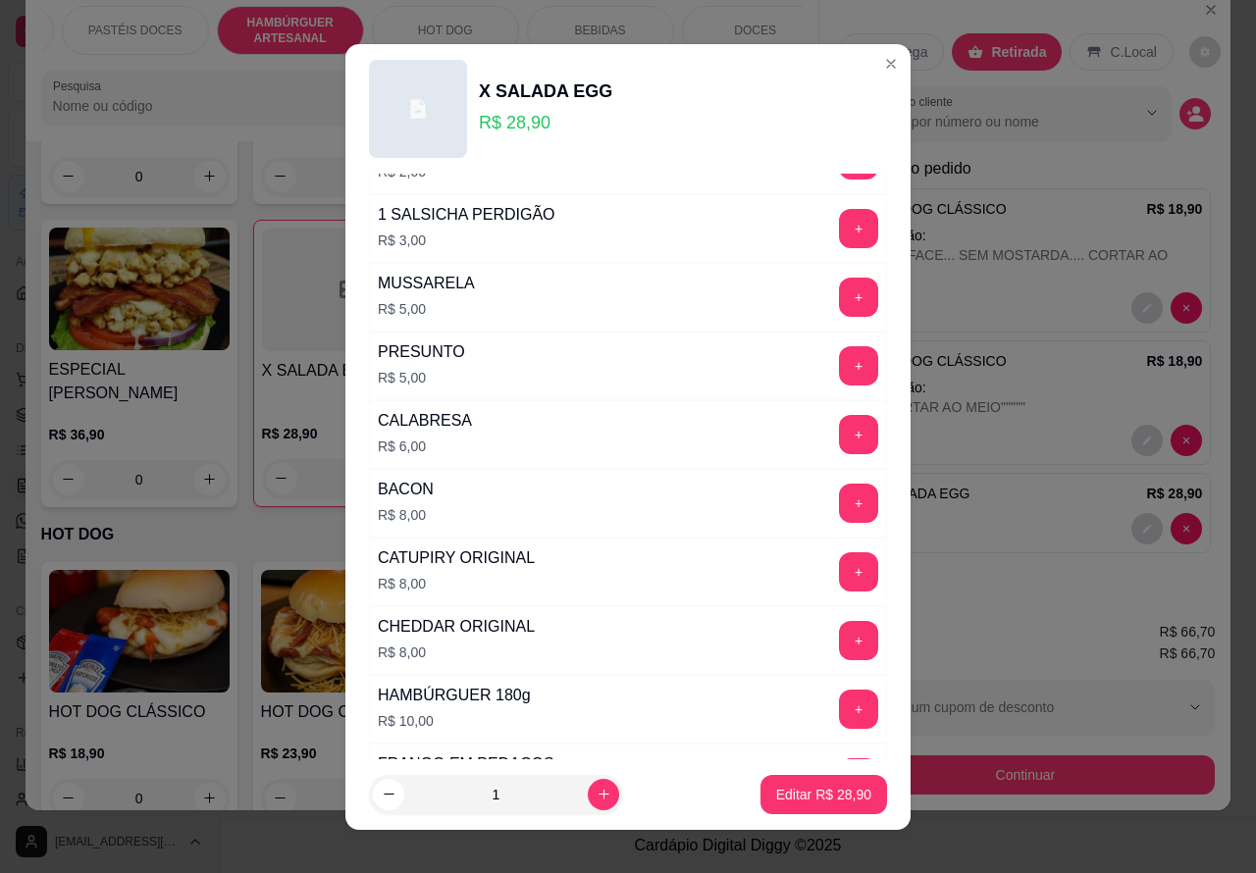
scroll to position [561, 0]
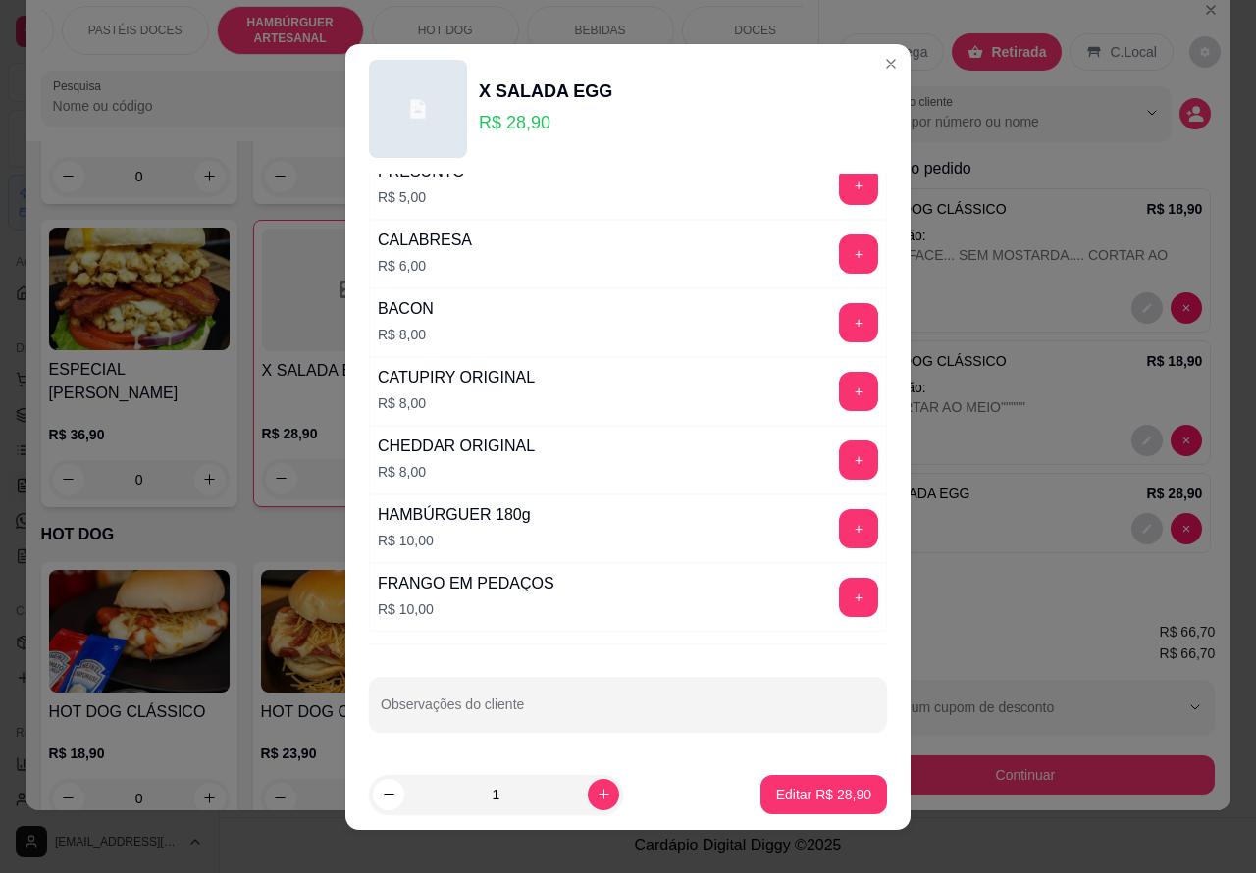
click at [643, 714] on input "Observações do cliente" at bounding box center [628, 713] width 495 height 20
type input "CLIENTE ESTA AGUARDANDO"
click at [800, 792] on p "Editar R$ 28,90" at bounding box center [823, 795] width 95 height 20
type input "0"
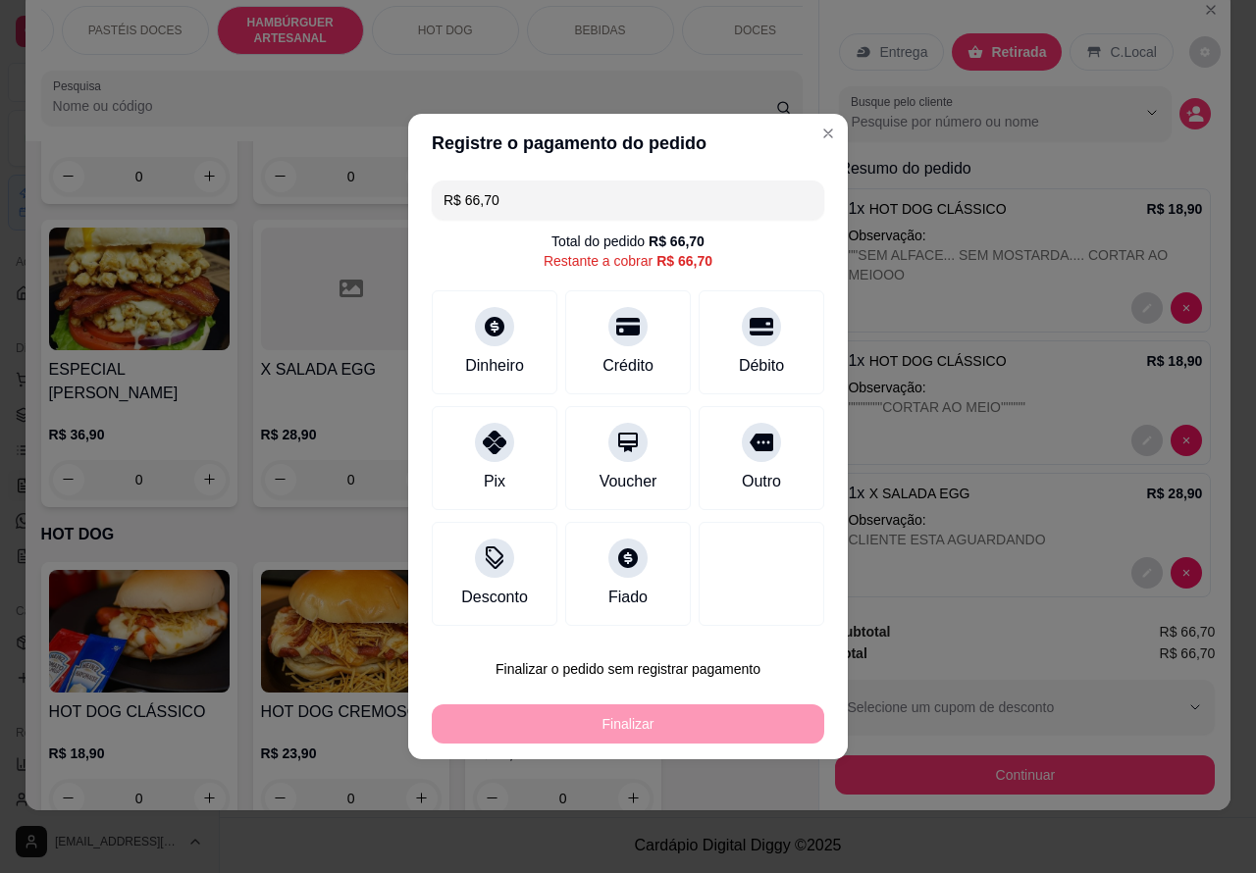
click at [721, 680] on button "Finalizar o pedido sem registrar pagamento" at bounding box center [628, 669] width 393 height 39
click at [749, 618] on button "Confirmar" at bounding box center [746, 615] width 73 height 30
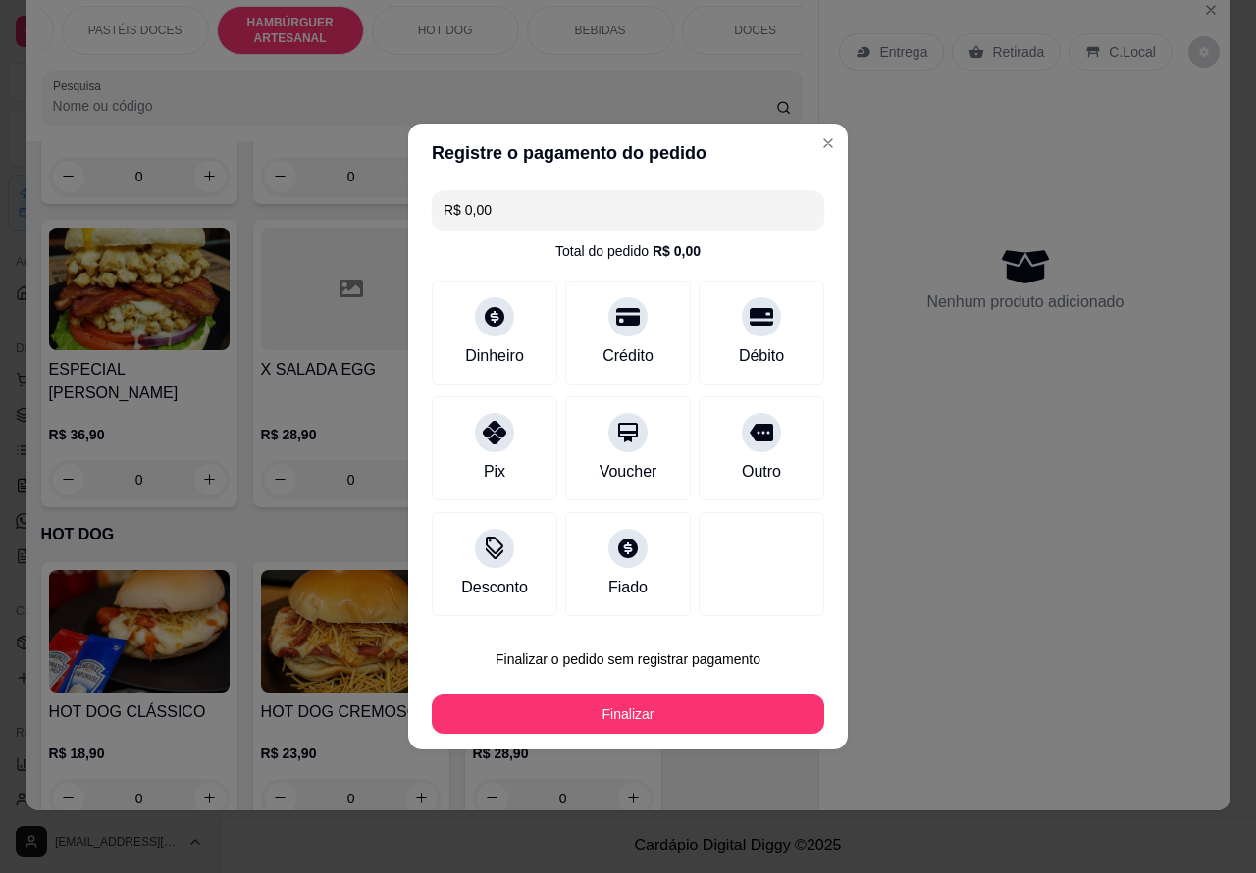
type input "R$ 0,00"
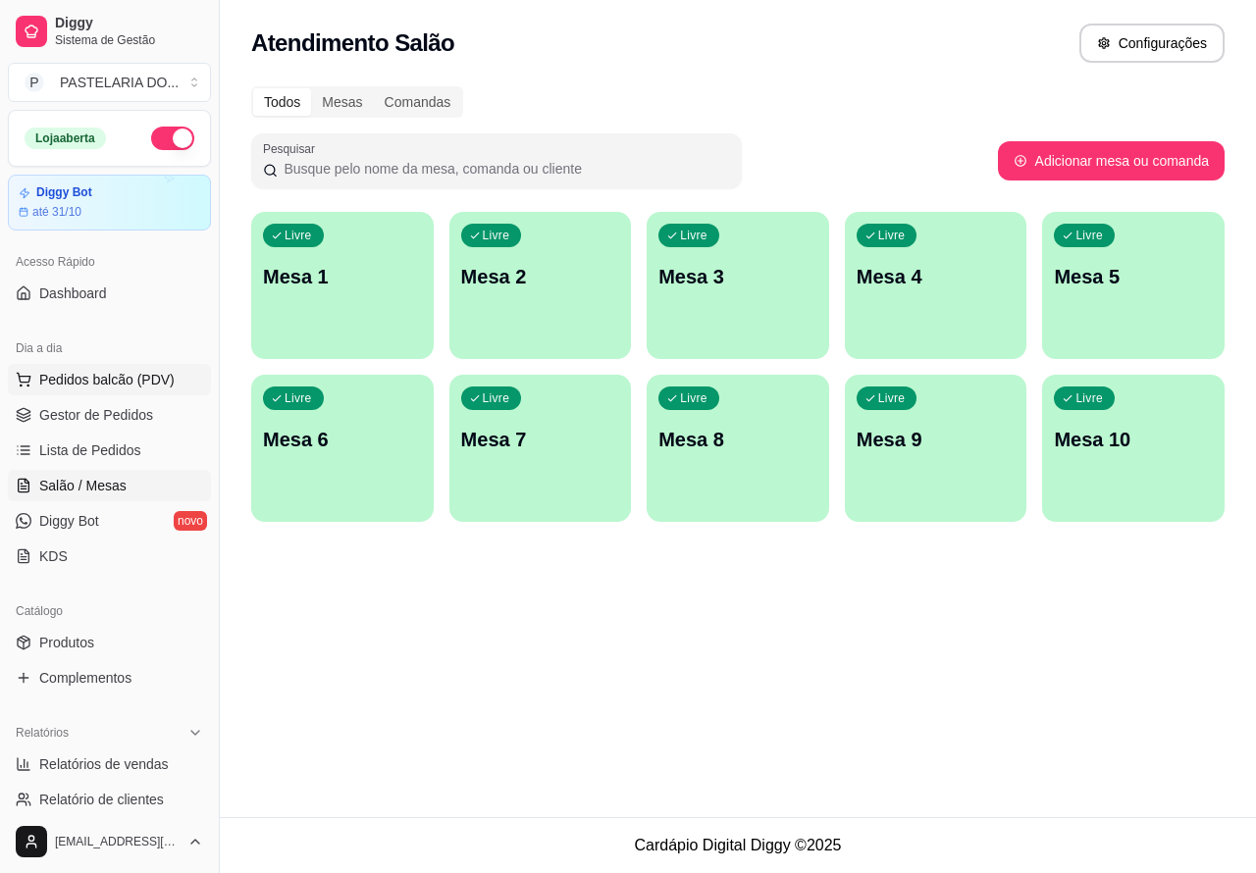
click at [154, 381] on span "Pedidos balcão (PDV)" at bounding box center [106, 380] width 135 height 20
click at [172, 385] on button "Pedidos balcão (PDV)" at bounding box center [109, 379] width 203 height 31
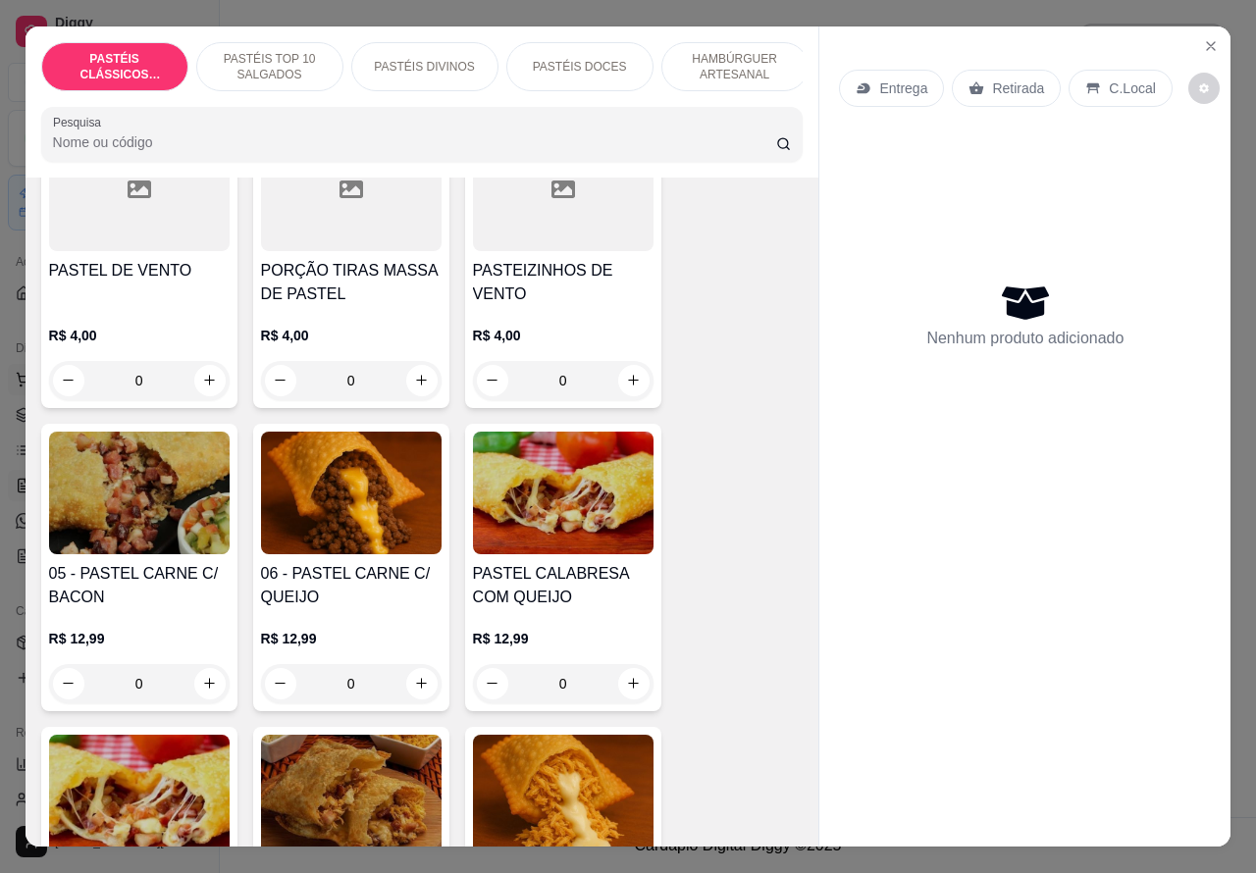
scroll to position [1120, 0]
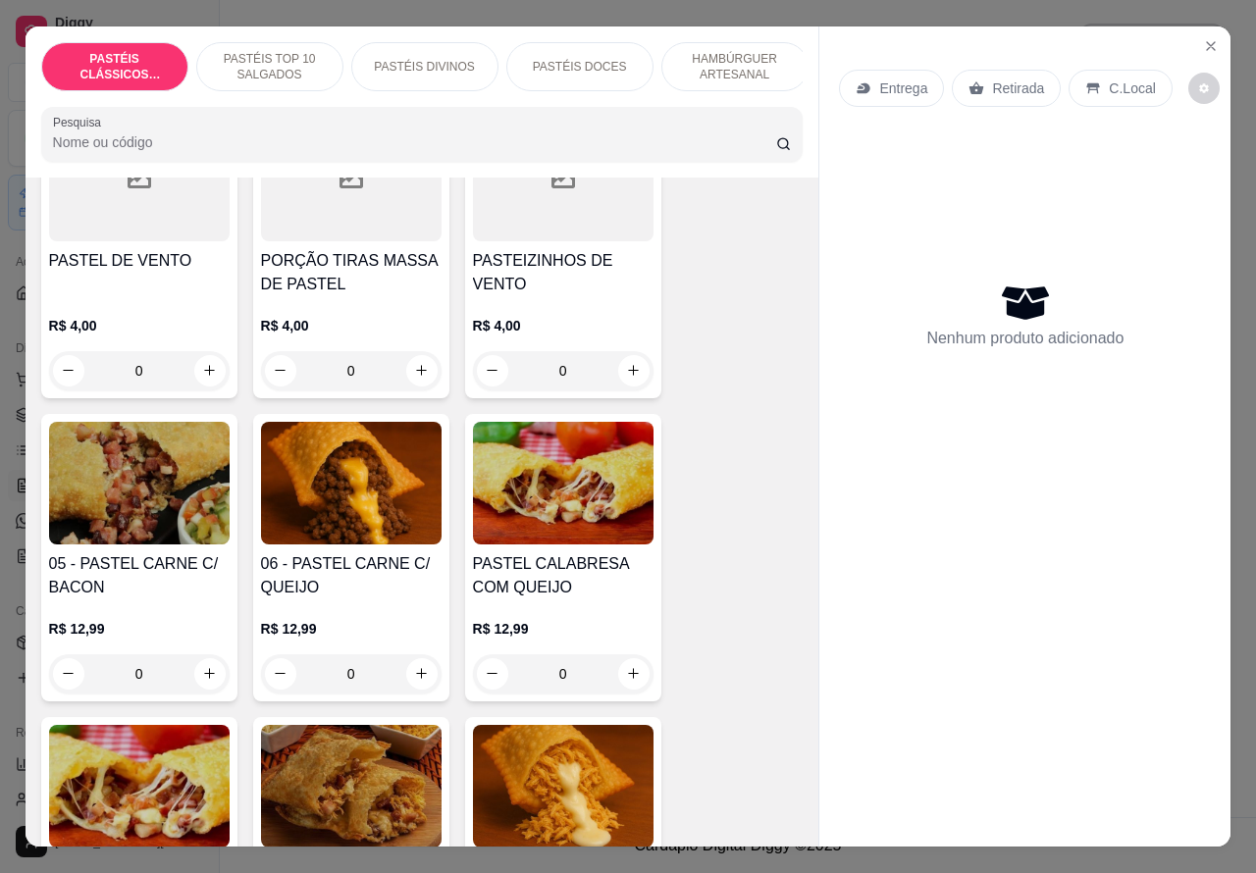
click at [412, 683] on div "0" at bounding box center [351, 674] width 181 height 39
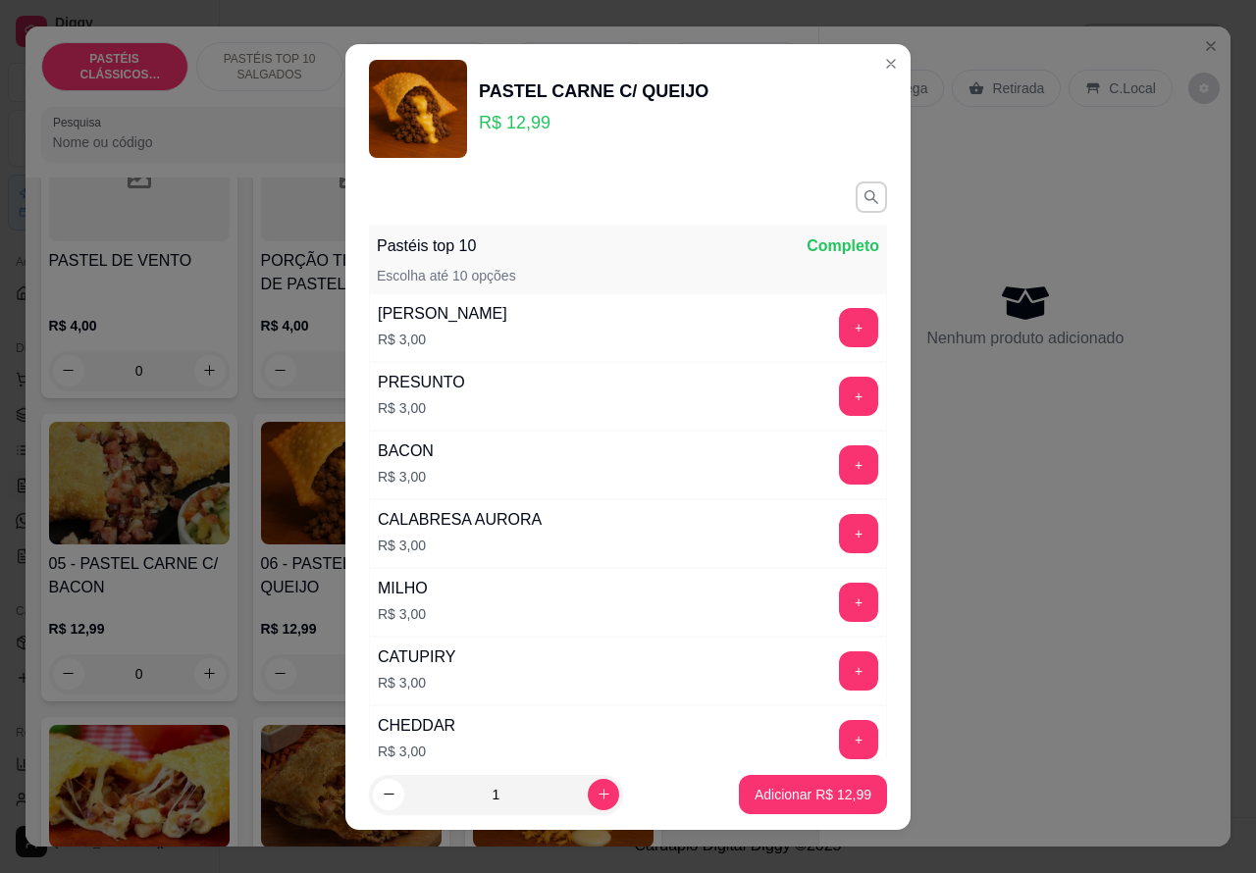
click at [552, 800] on input "1" at bounding box center [496, 794] width 184 height 39
click at [597, 796] on icon "increase-product-quantity" at bounding box center [604, 794] width 15 height 15
click at [597, 793] on icon "increase-product-quantity" at bounding box center [604, 794] width 15 height 15
type input "3"
click at [766, 793] on p "Adicionar R$ 38,97" at bounding box center [813, 795] width 117 height 20
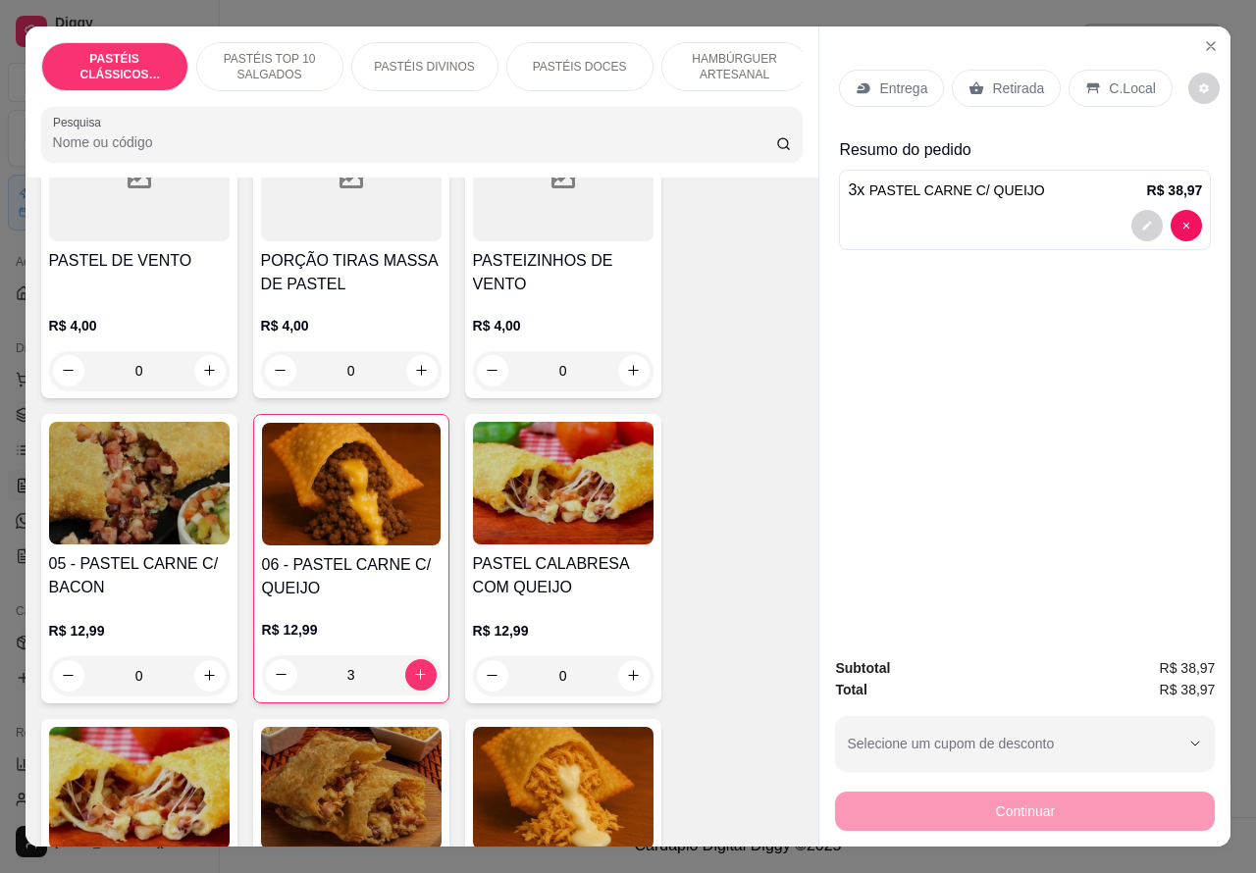
click at [1027, 93] on div "Retirada" at bounding box center [1006, 88] width 109 height 37
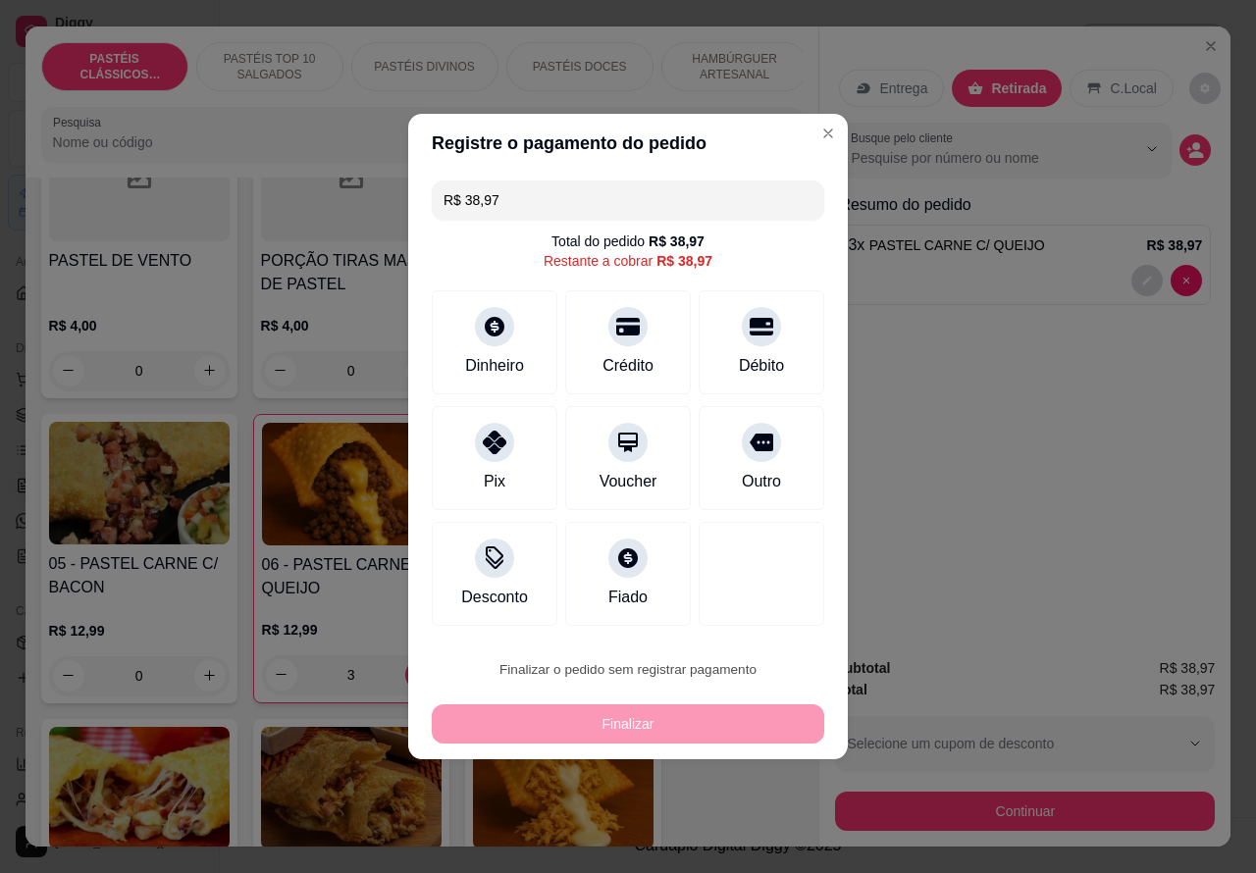
click at [773, 625] on button "Confirmar" at bounding box center [745, 614] width 70 height 29
type input "0"
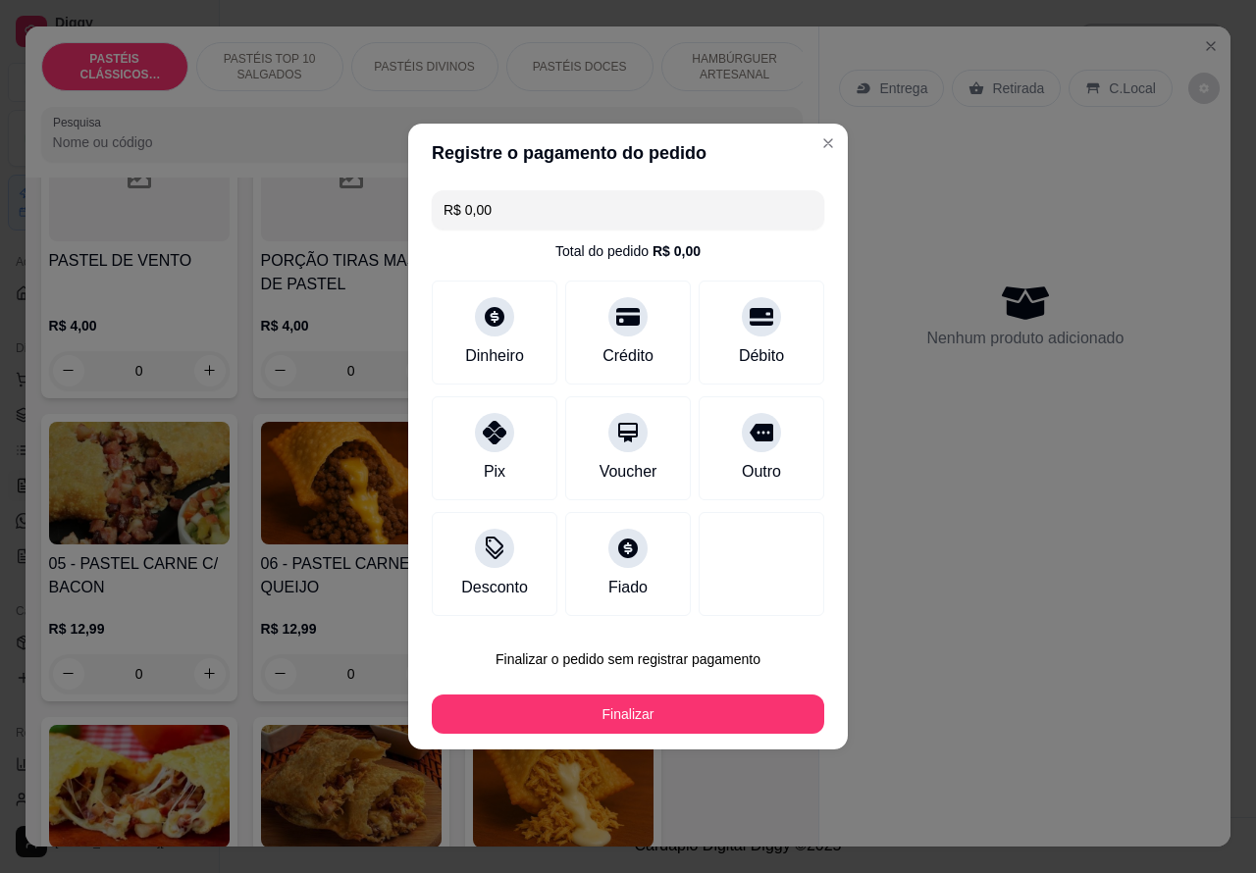
type input "R$ 0,00"
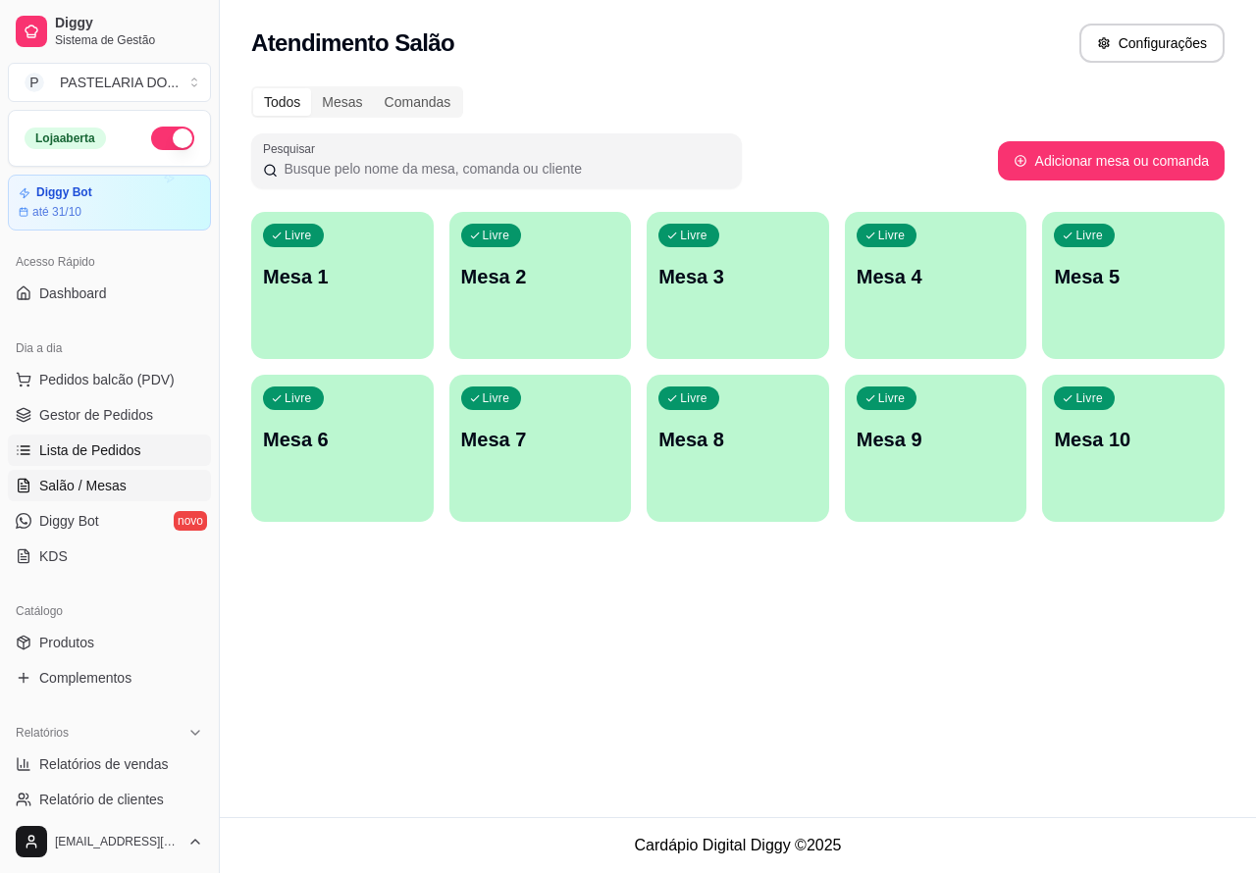
click at [131, 457] on span "Lista de Pedidos" at bounding box center [90, 451] width 102 height 20
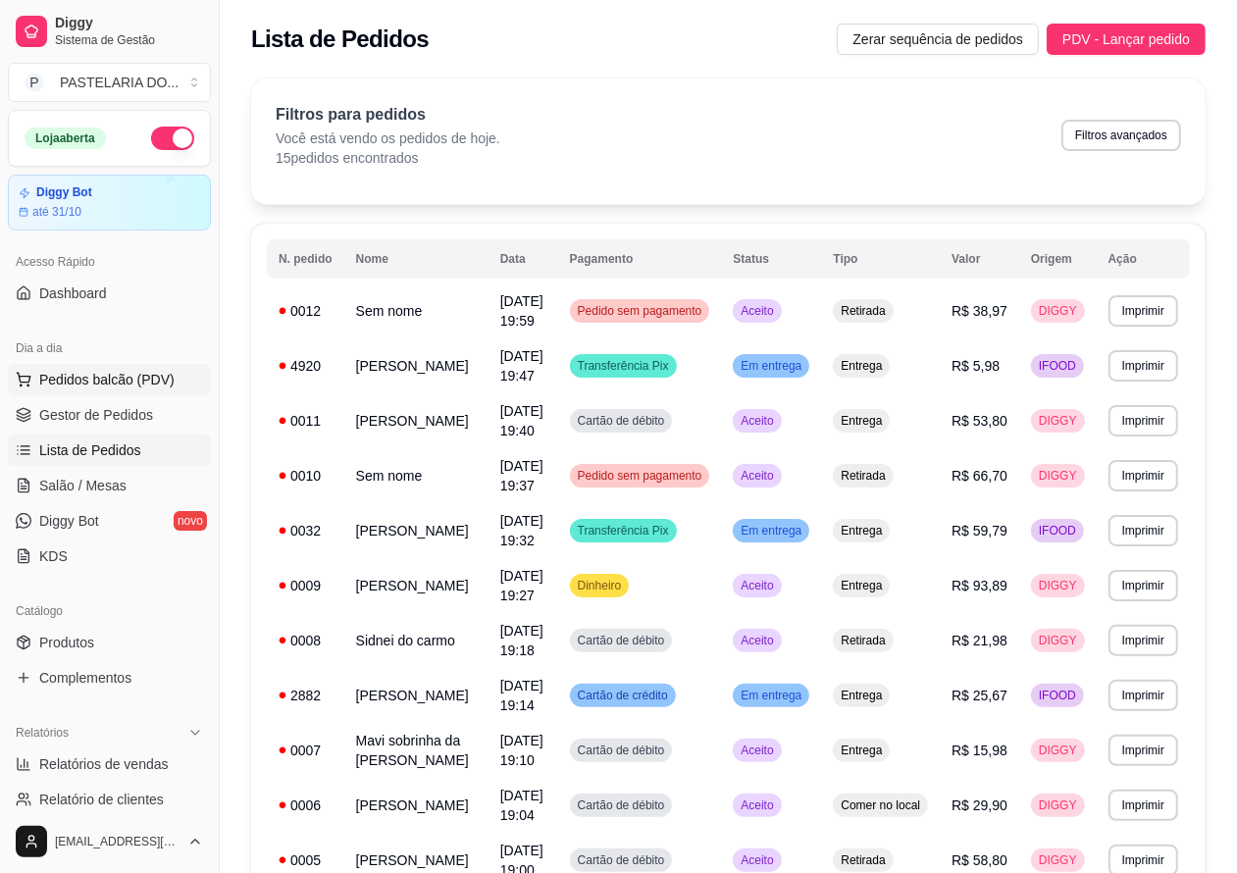
click at [169, 383] on button "Pedidos balcão (PDV)" at bounding box center [109, 379] width 203 height 31
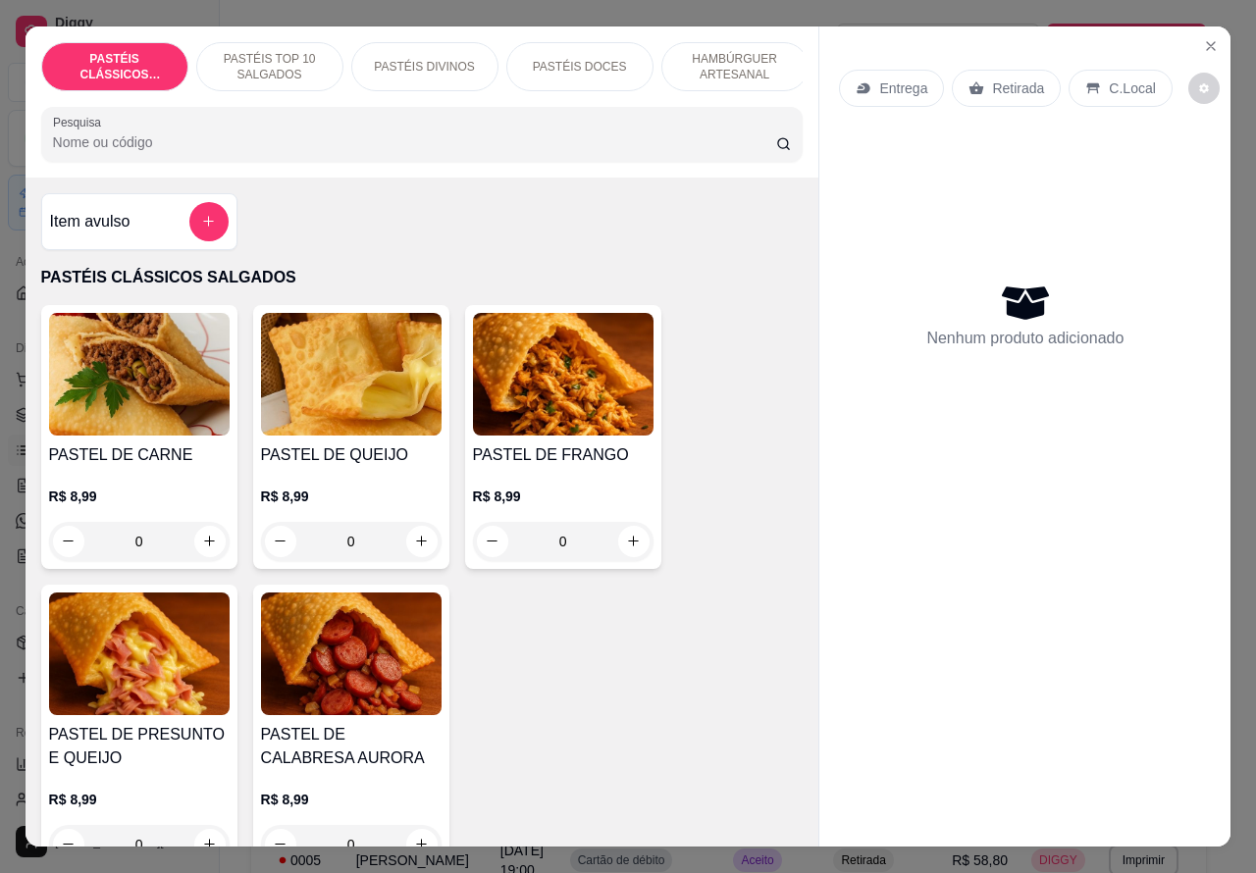
click at [733, 54] on p "HAMBÚRGUER ARTESANAL" at bounding box center [735, 66] width 114 height 31
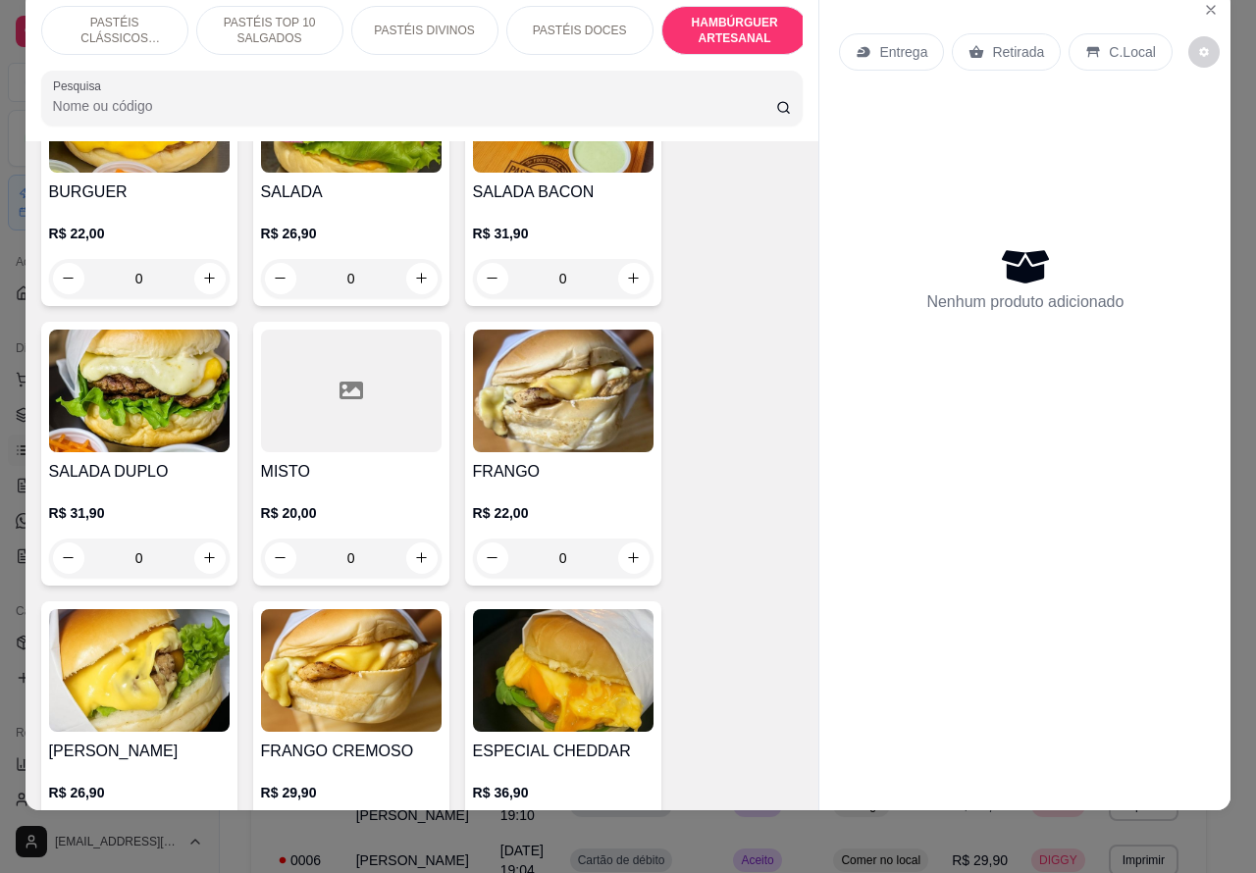
scroll to position [4887, 0]
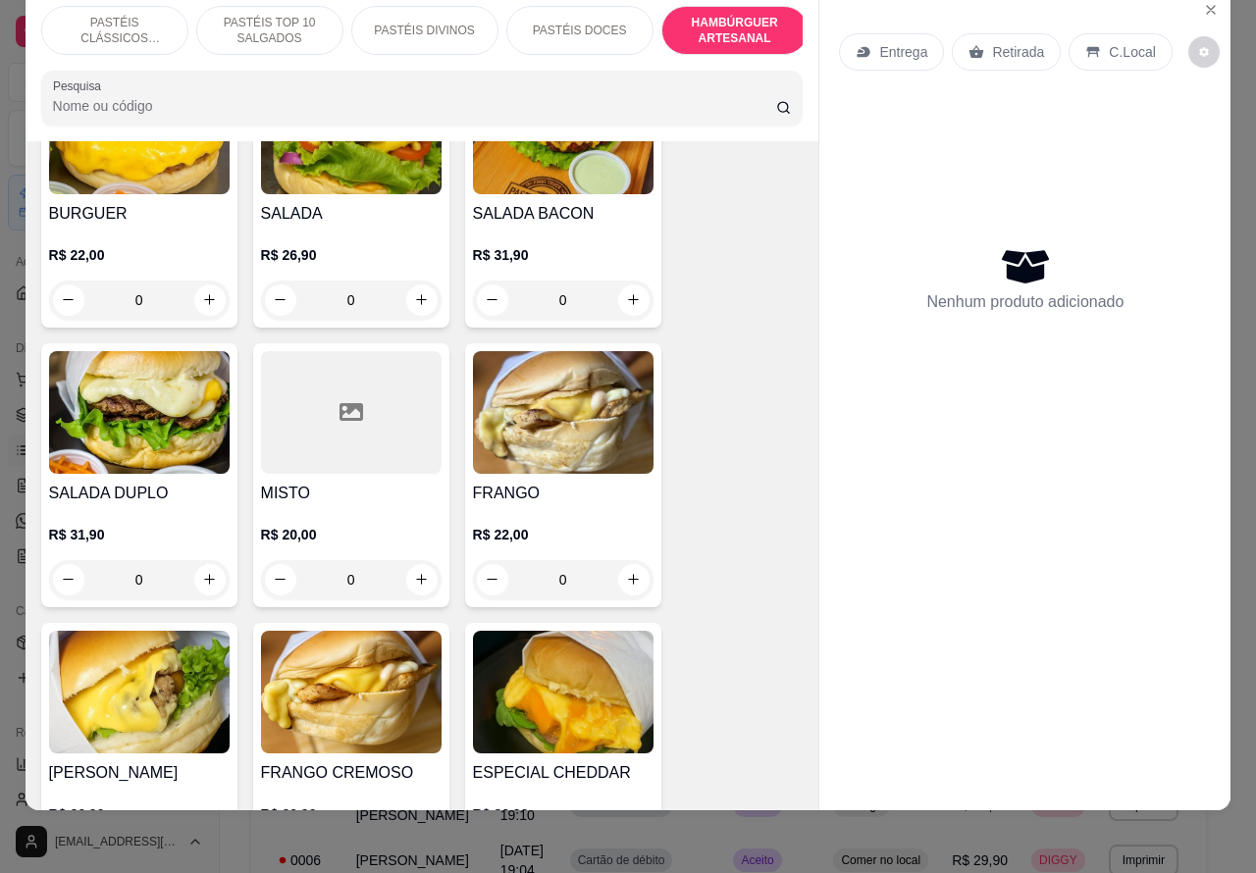
click at [154, 371] on img at bounding box center [139, 412] width 181 height 123
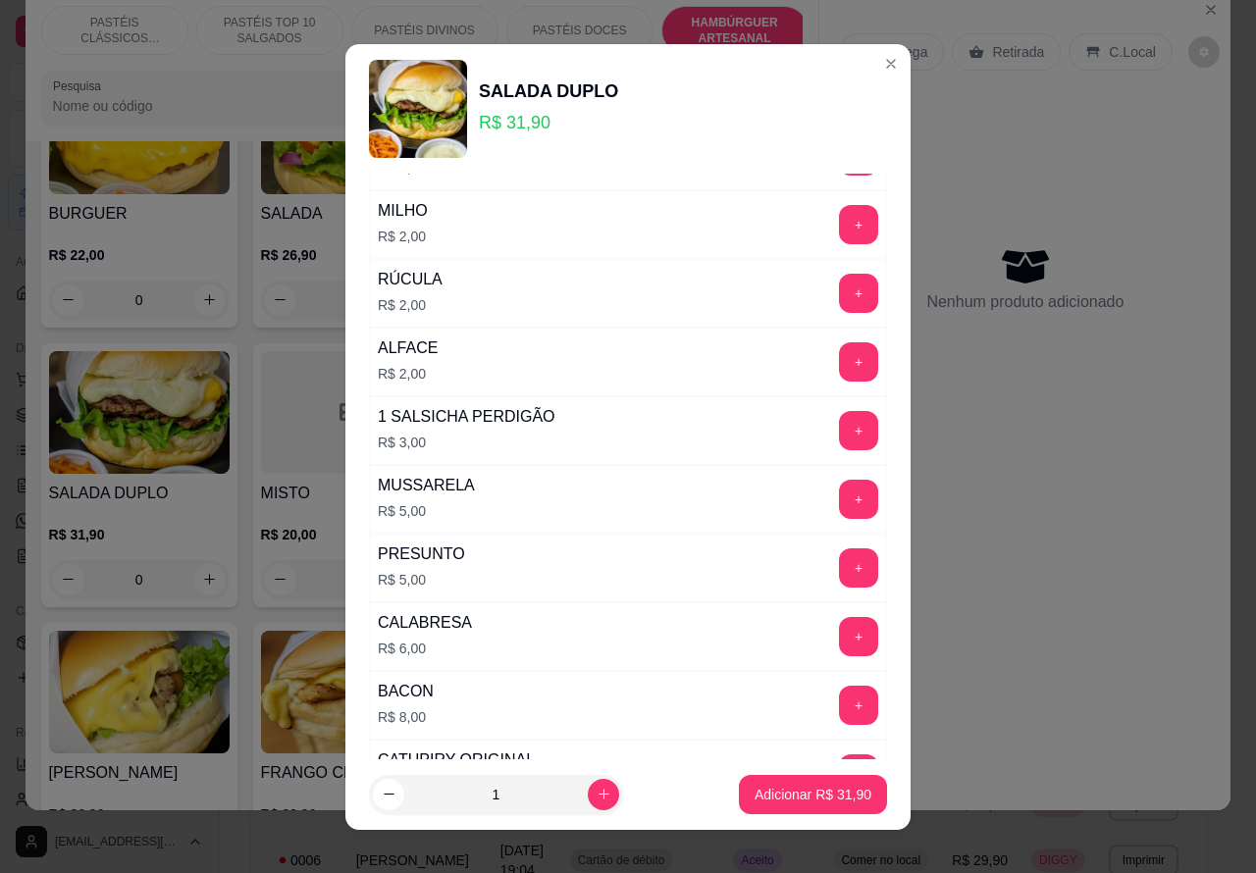
scroll to position [175, 0]
click at [840, 710] on button "+" at bounding box center [859, 704] width 38 height 38
click at [786, 797] on p "Adicionar R$ 39,90" at bounding box center [813, 795] width 117 height 20
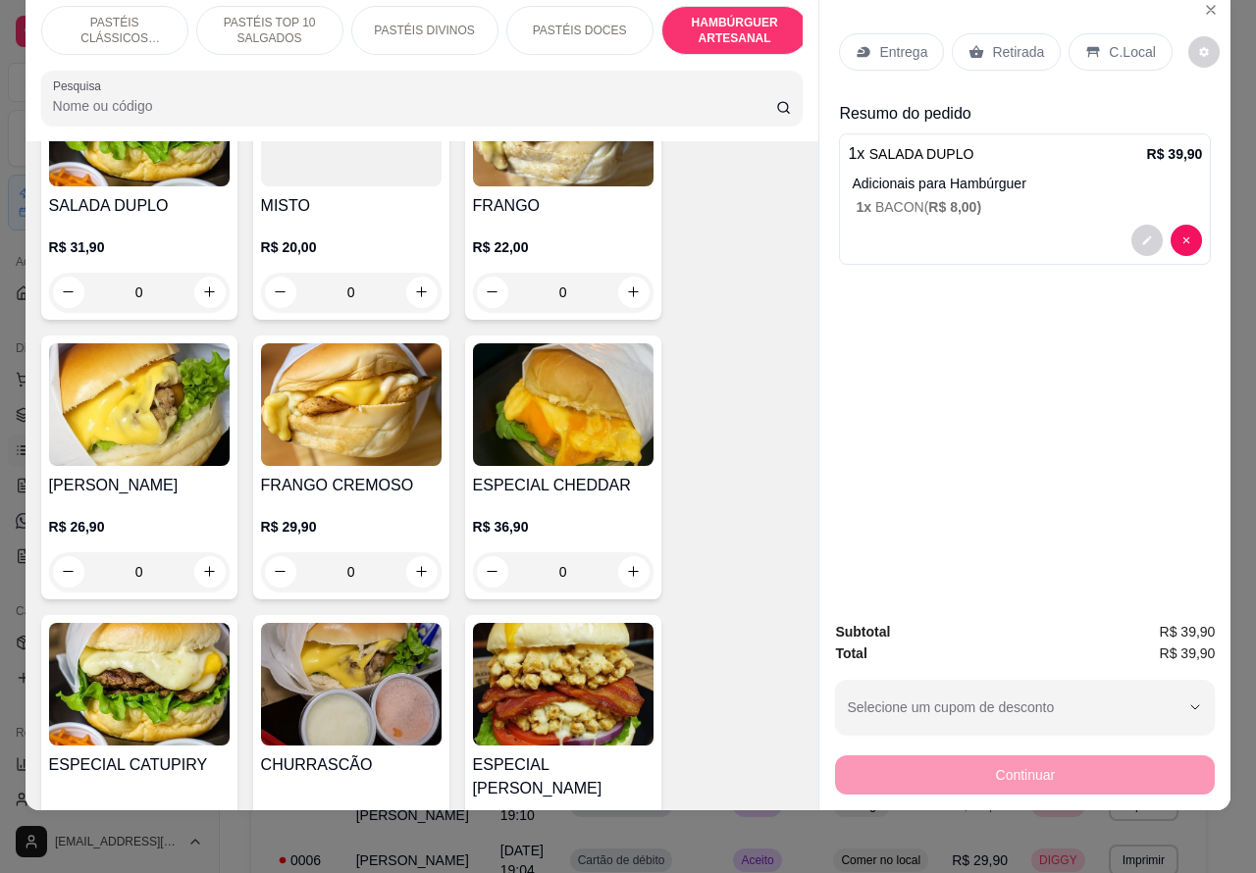
scroll to position [4962, 0]
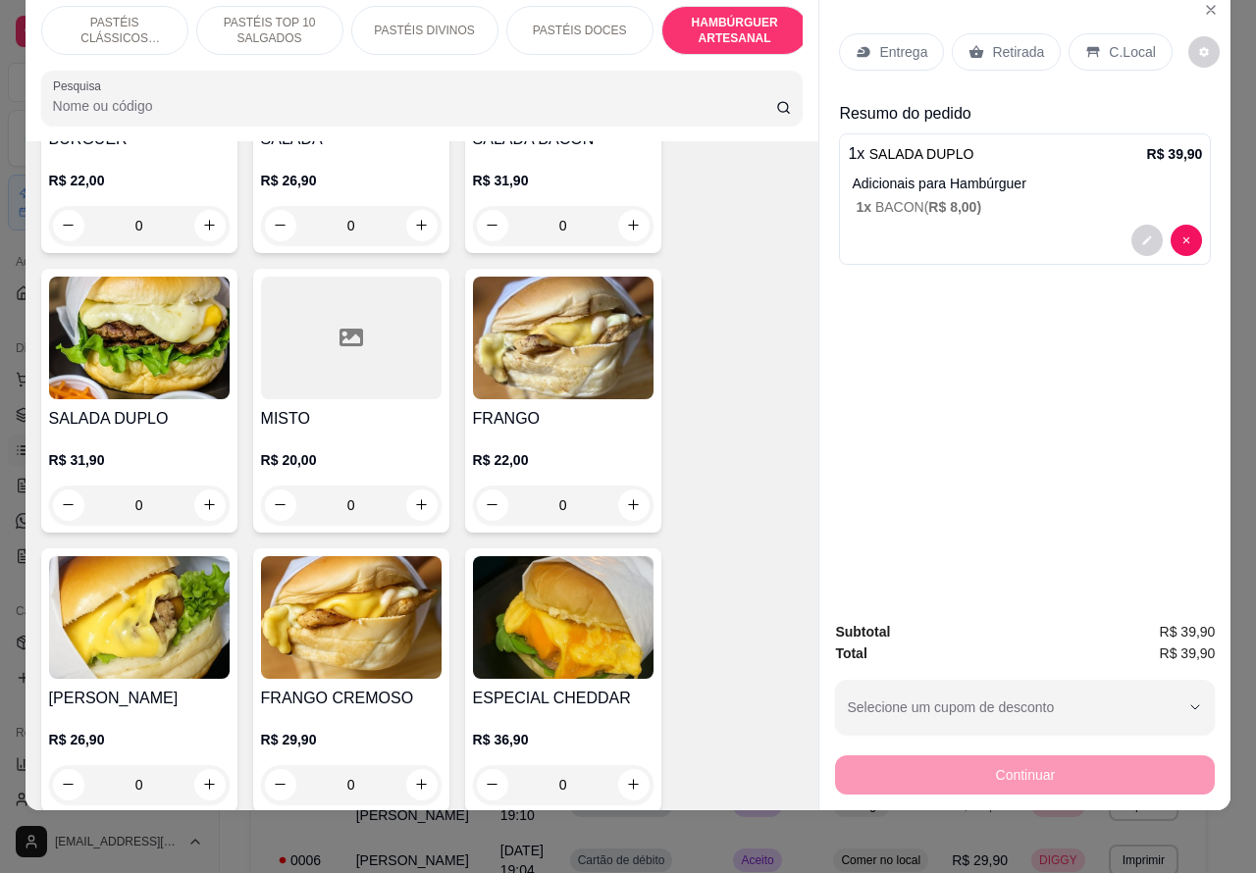
click at [201, 486] on div "0" at bounding box center [139, 505] width 181 height 39
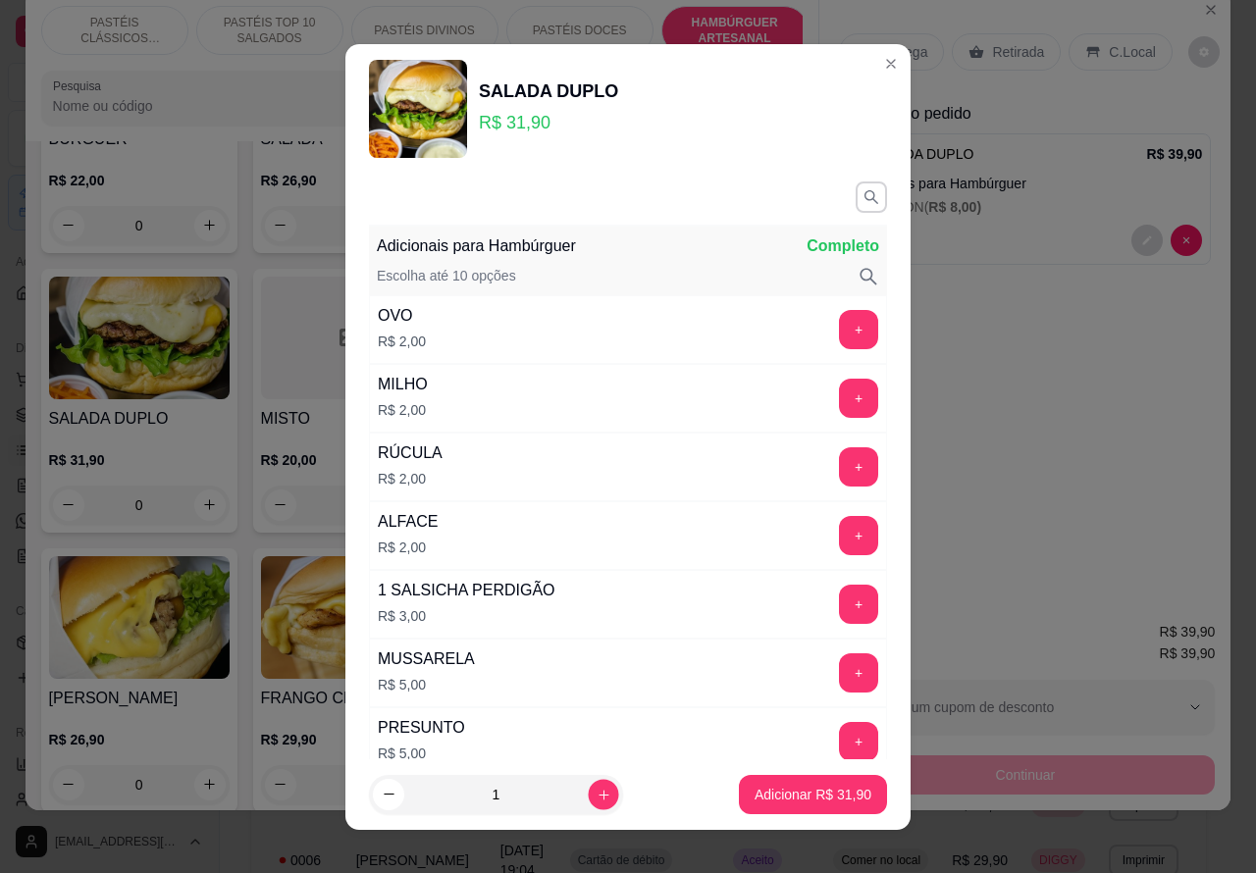
click at [599, 793] on icon "increase-product-quantity" at bounding box center [604, 794] width 10 height 10
type input "2"
click at [757, 796] on p "Adicionar R$ 63,80" at bounding box center [814, 794] width 114 height 19
type input "2"
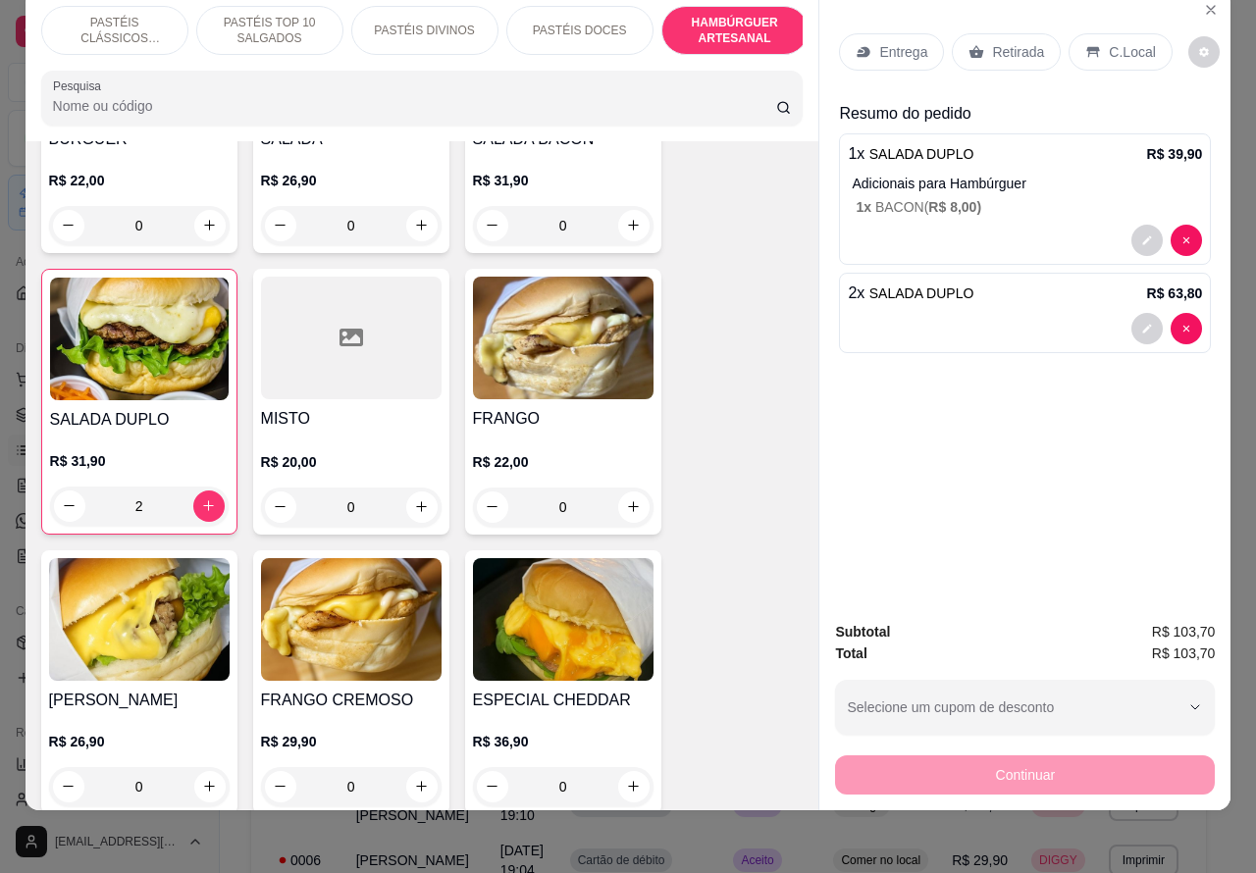
click at [1019, 42] on p "Retirada" at bounding box center [1018, 52] width 52 height 20
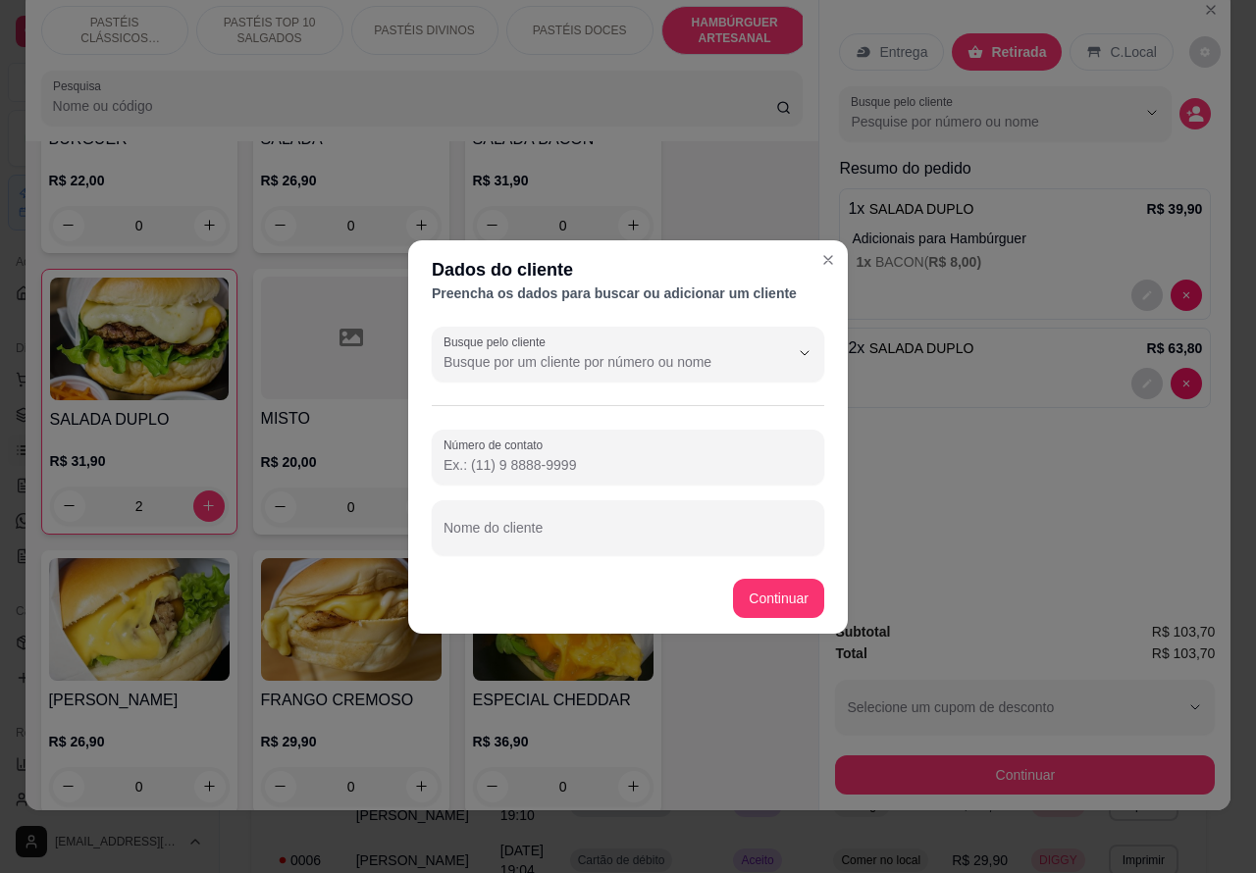
click at [591, 526] on input "Nome do cliente" at bounding box center [628, 536] width 369 height 20
type input "cliente esta aguardando"
click at [778, 586] on button "Continuar" at bounding box center [778, 598] width 91 height 39
click at [768, 592] on div "BURGUER R$ 22,00 0 SALADA R$ 26,90 0 SALADA BACON R$ 31,90 0 SALADA DUPLO R$ 31…" at bounding box center [422, 705] width 763 height 1432
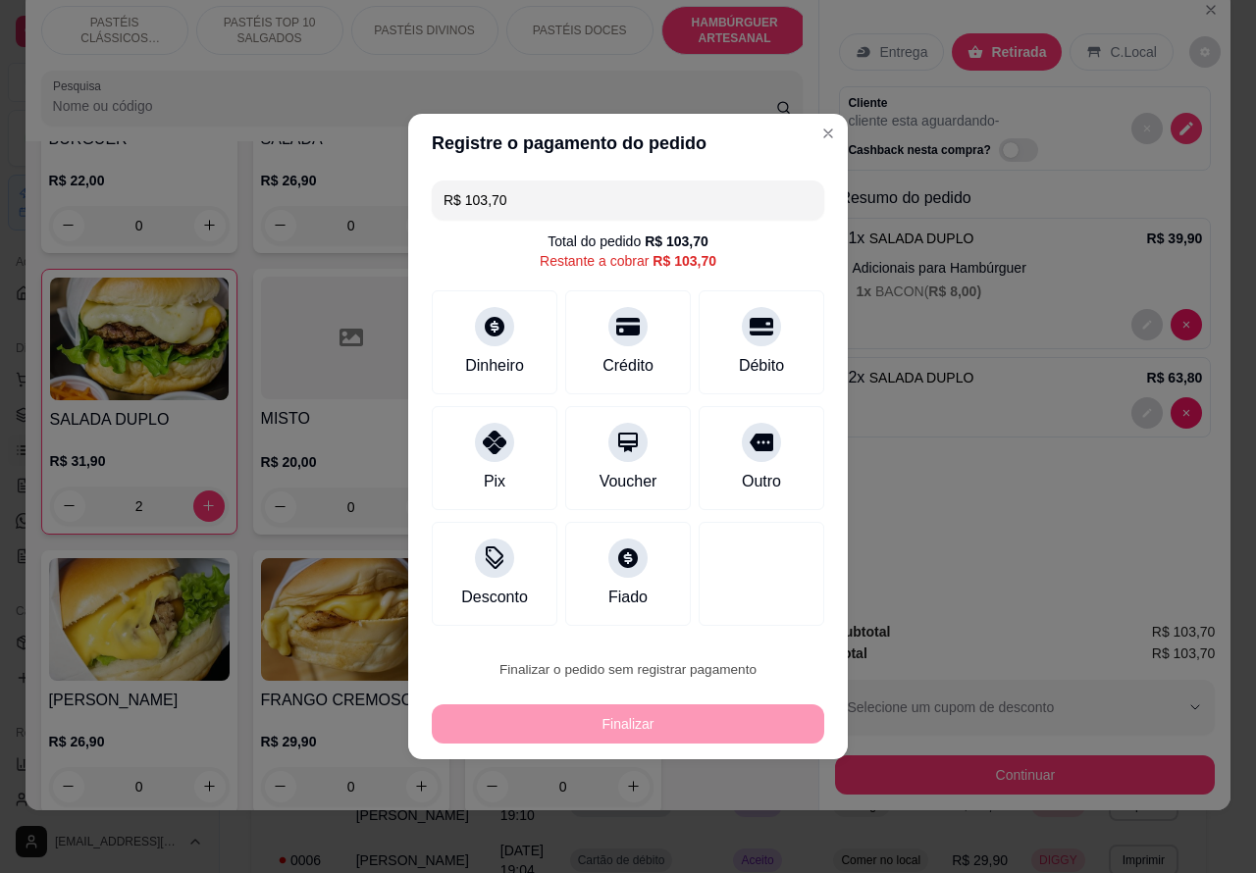
click at [752, 605] on button "Confirmar" at bounding box center [745, 614] width 70 height 29
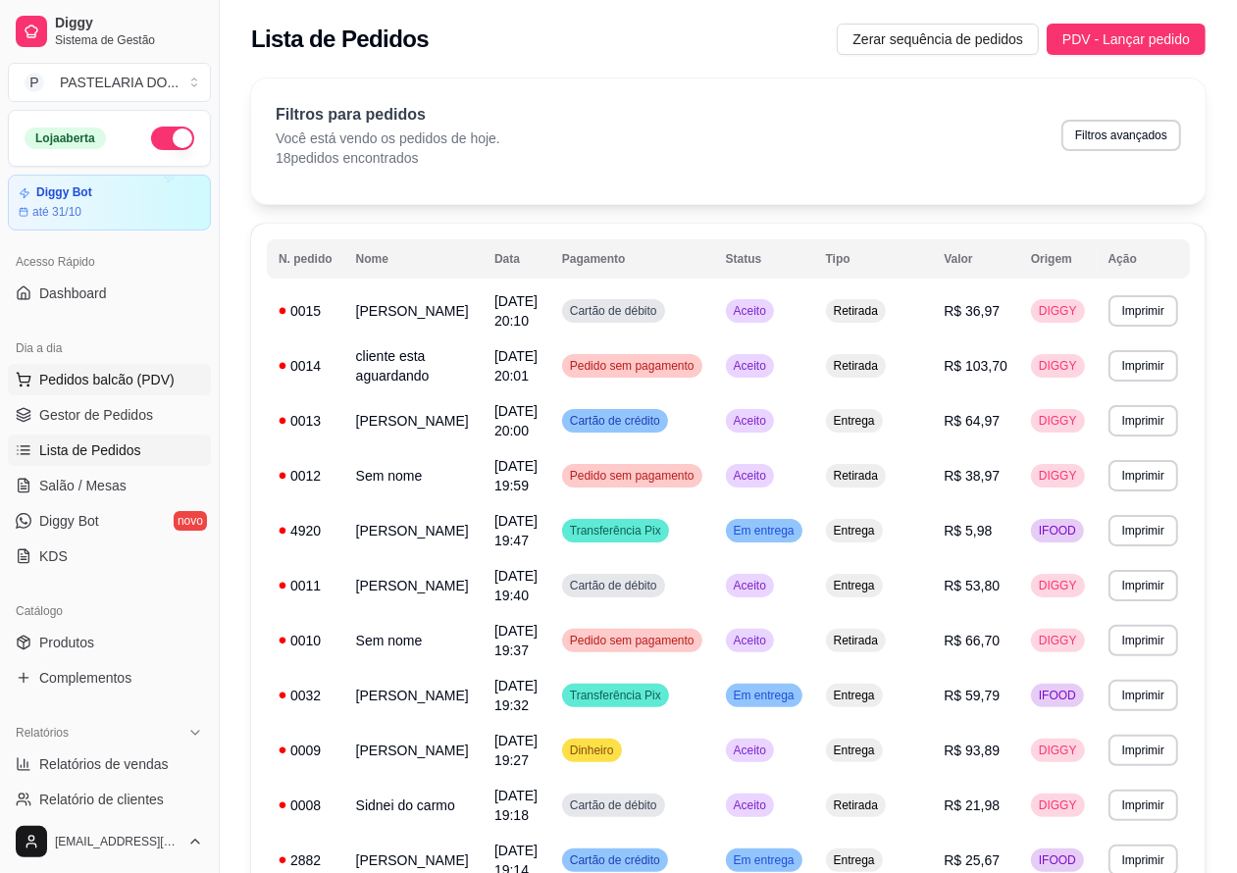
click at [149, 379] on span "Pedidos balcão (PDV)" at bounding box center [106, 380] width 135 height 20
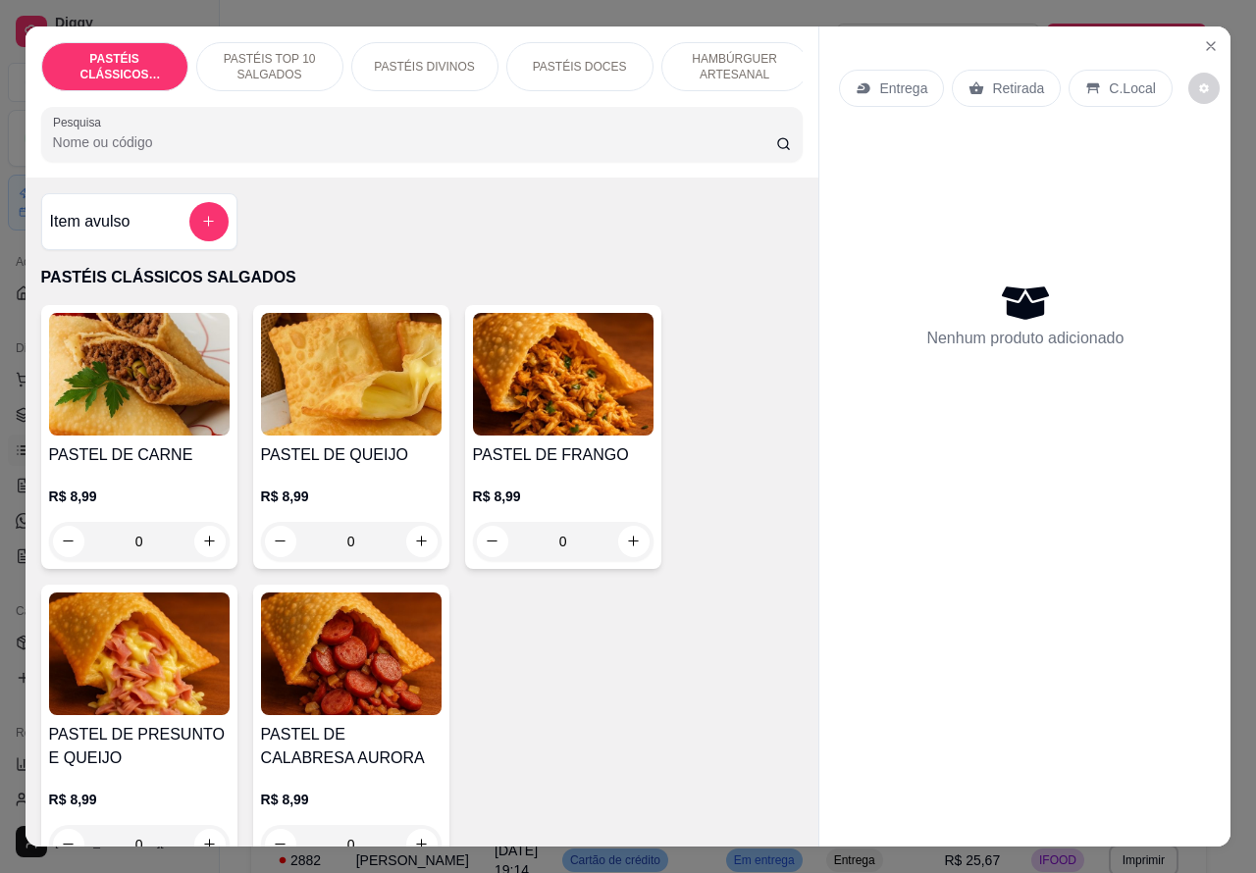
click at [909, 89] on div "Entrega" at bounding box center [891, 88] width 105 height 37
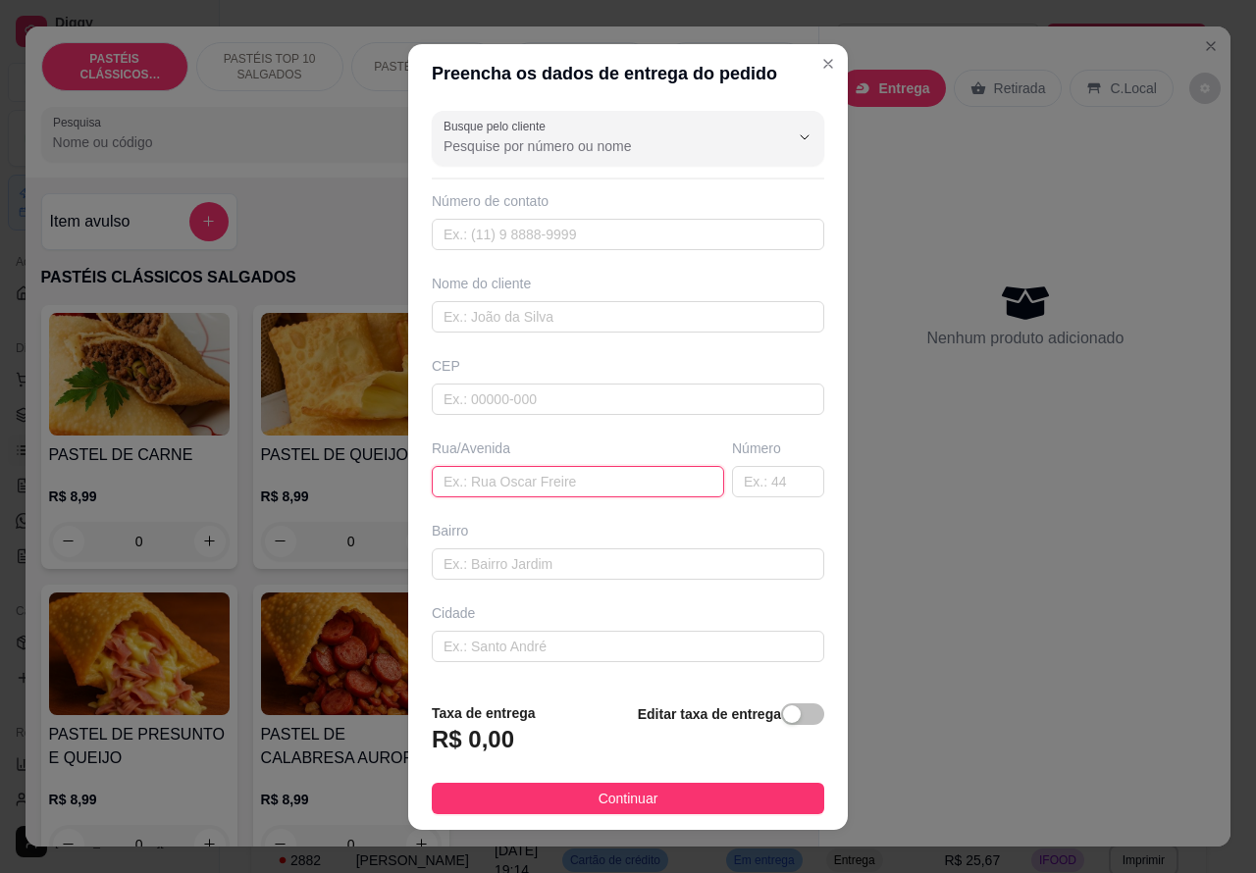
paste input "14 99659-0411"
type input "1"
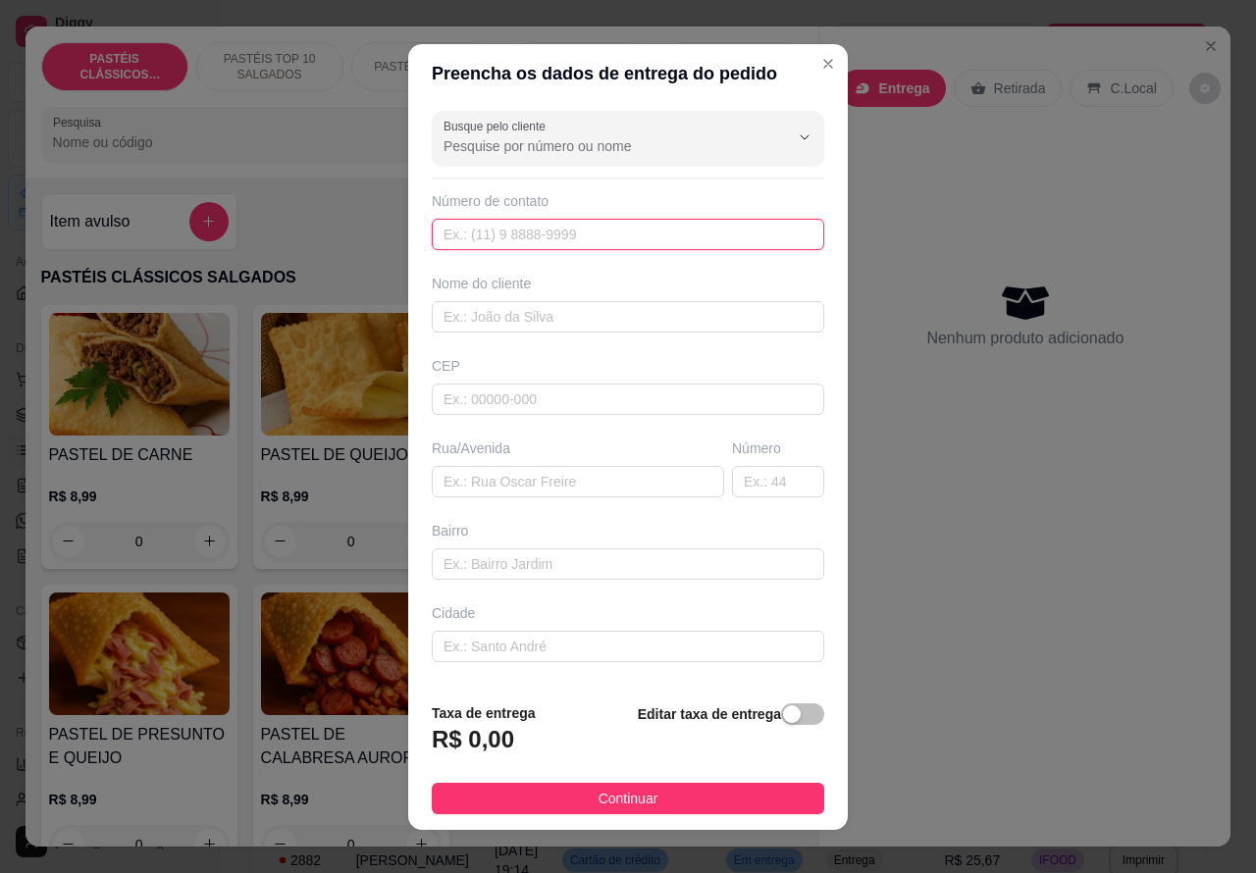
paste input "[PHONE_NUMBER]"
type input "[PHONE_NUMBER]"
click at [783, 718] on div "button" at bounding box center [792, 715] width 18 height 18
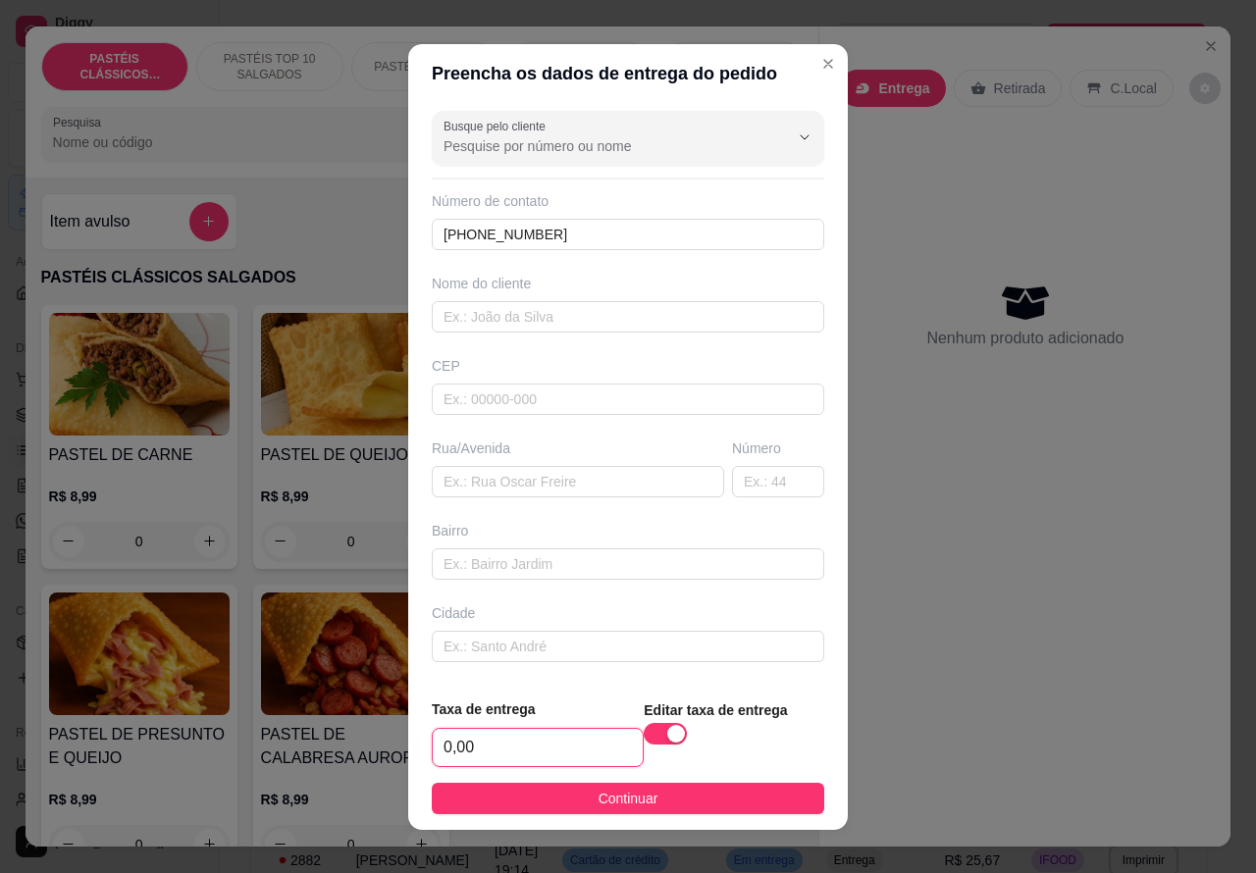
click at [437, 749] on input "0,00" at bounding box center [538, 747] width 210 height 37
click at [448, 746] on input "0,00" at bounding box center [538, 747] width 210 height 37
type input "1,00"
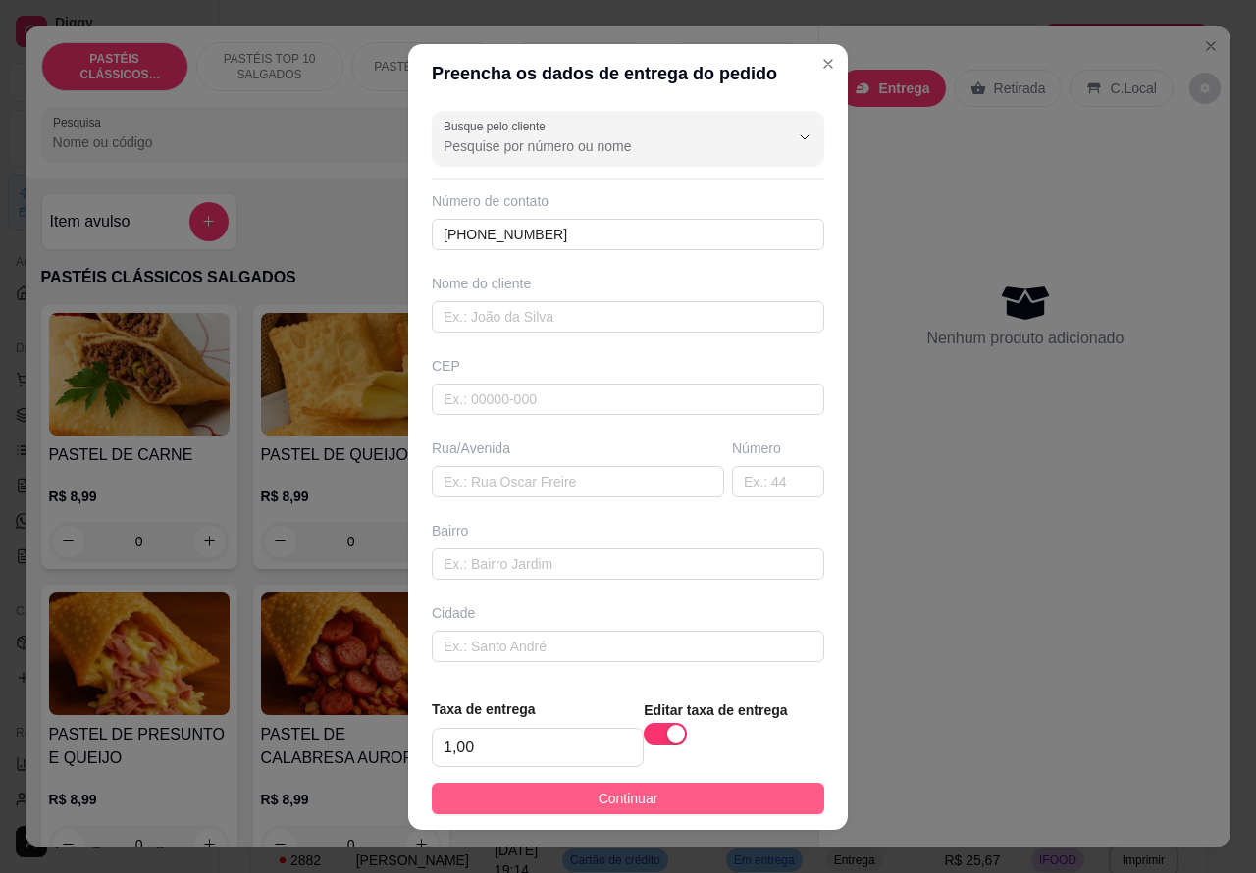
click at [722, 808] on button "Continuar" at bounding box center [628, 798] width 393 height 31
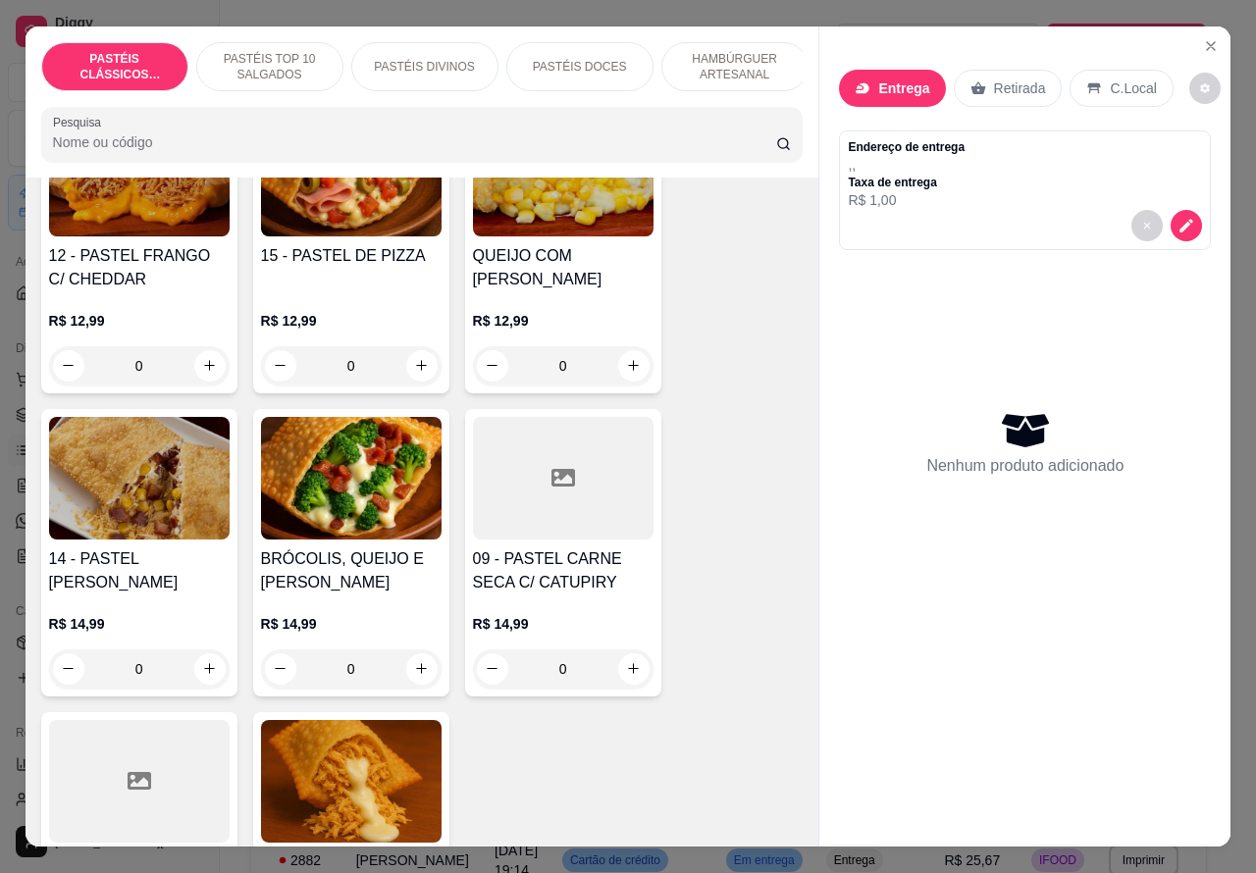
click at [732, 61] on p "HAMBÚRGUER ARTESANAL" at bounding box center [735, 66] width 114 height 31
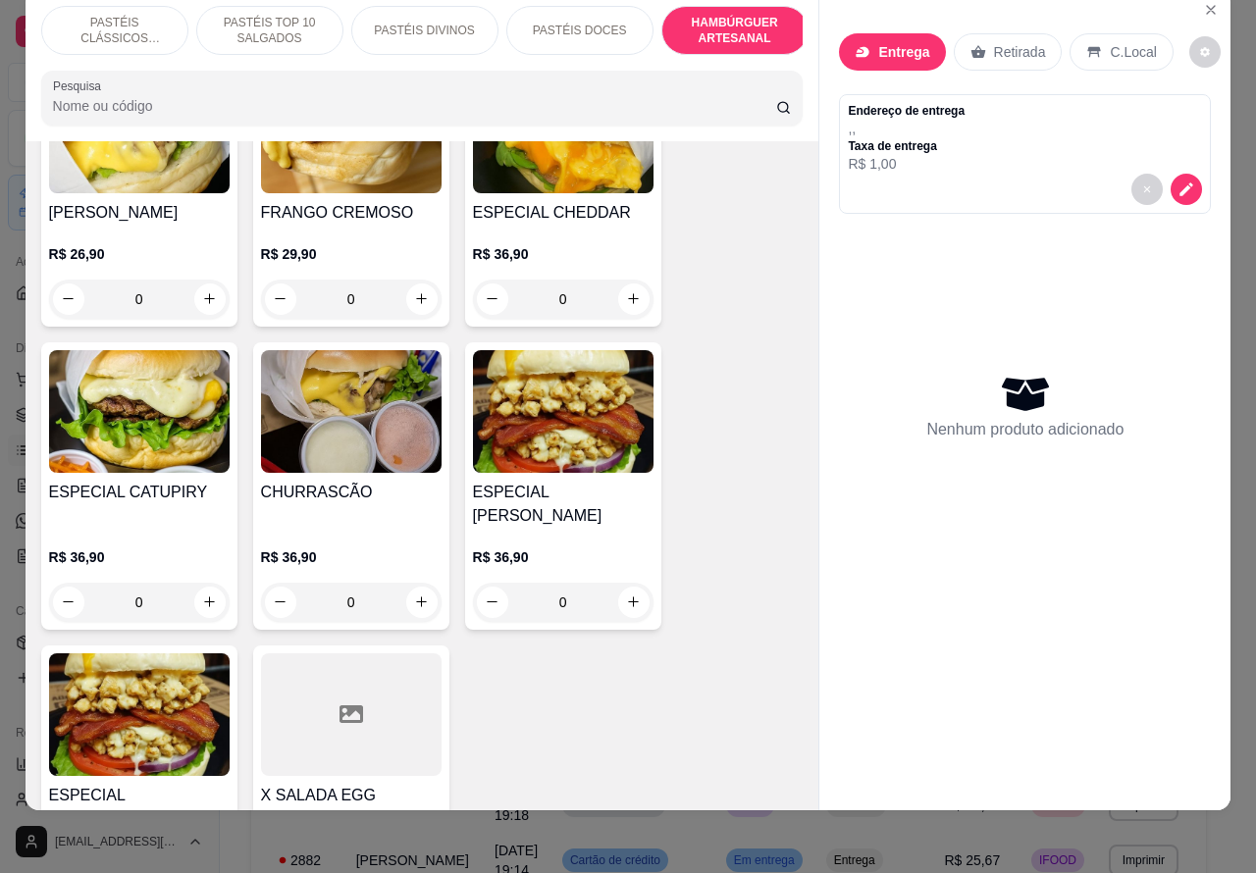
scroll to position [5424, 0]
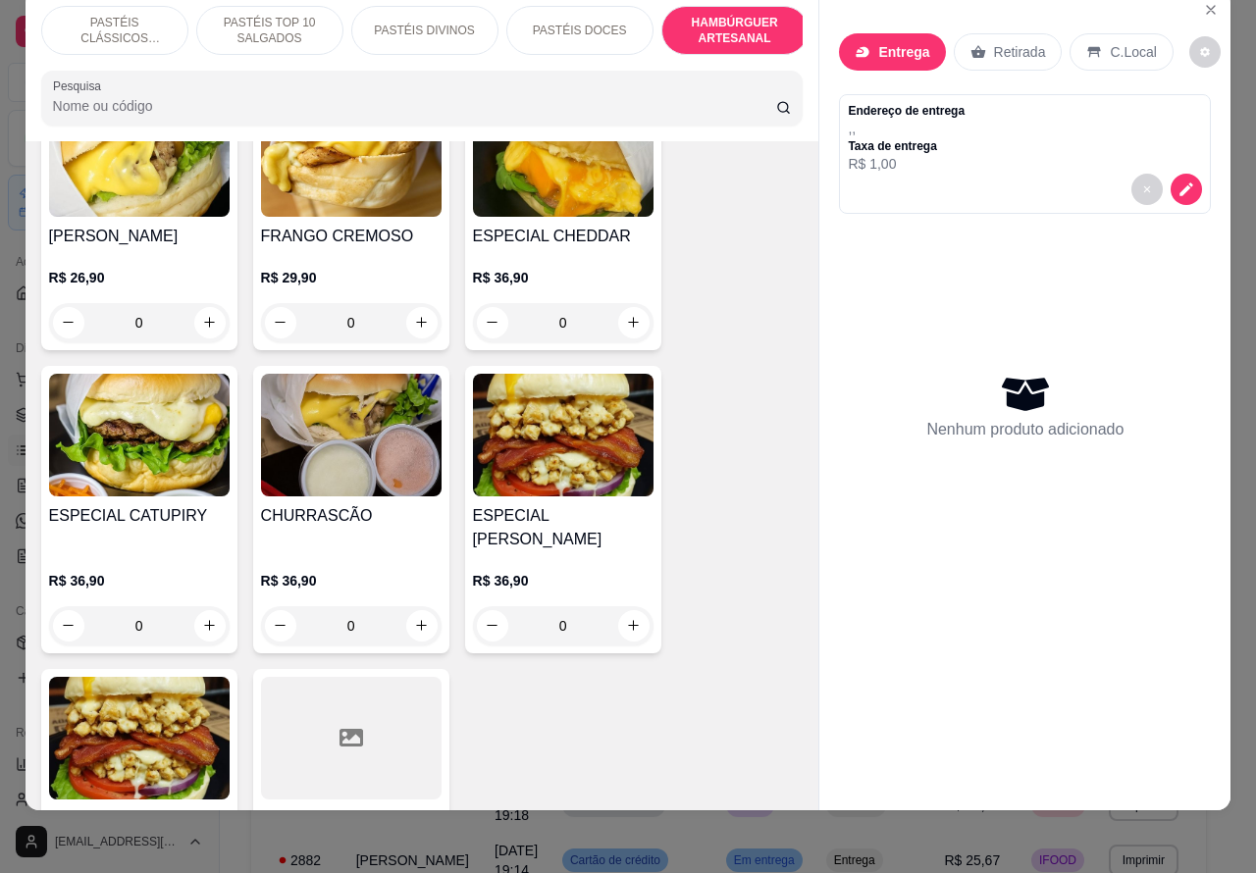
click at [420, 606] on div "0" at bounding box center [351, 625] width 181 height 39
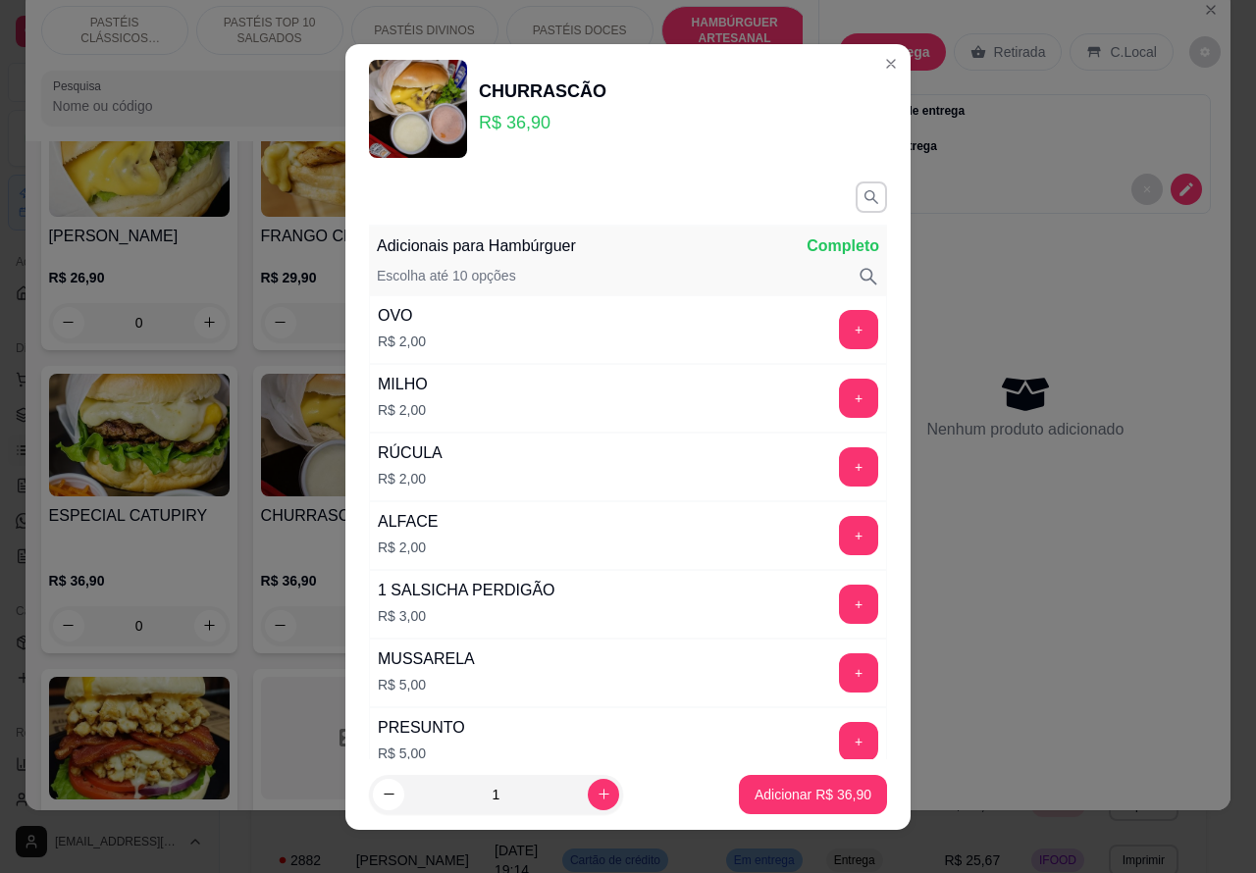
click at [597, 787] on icon "increase-product-quantity" at bounding box center [604, 794] width 15 height 15
type input "2"
click at [763, 802] on p "Adicionar R$ 73,80" at bounding box center [813, 795] width 117 height 20
type input "2"
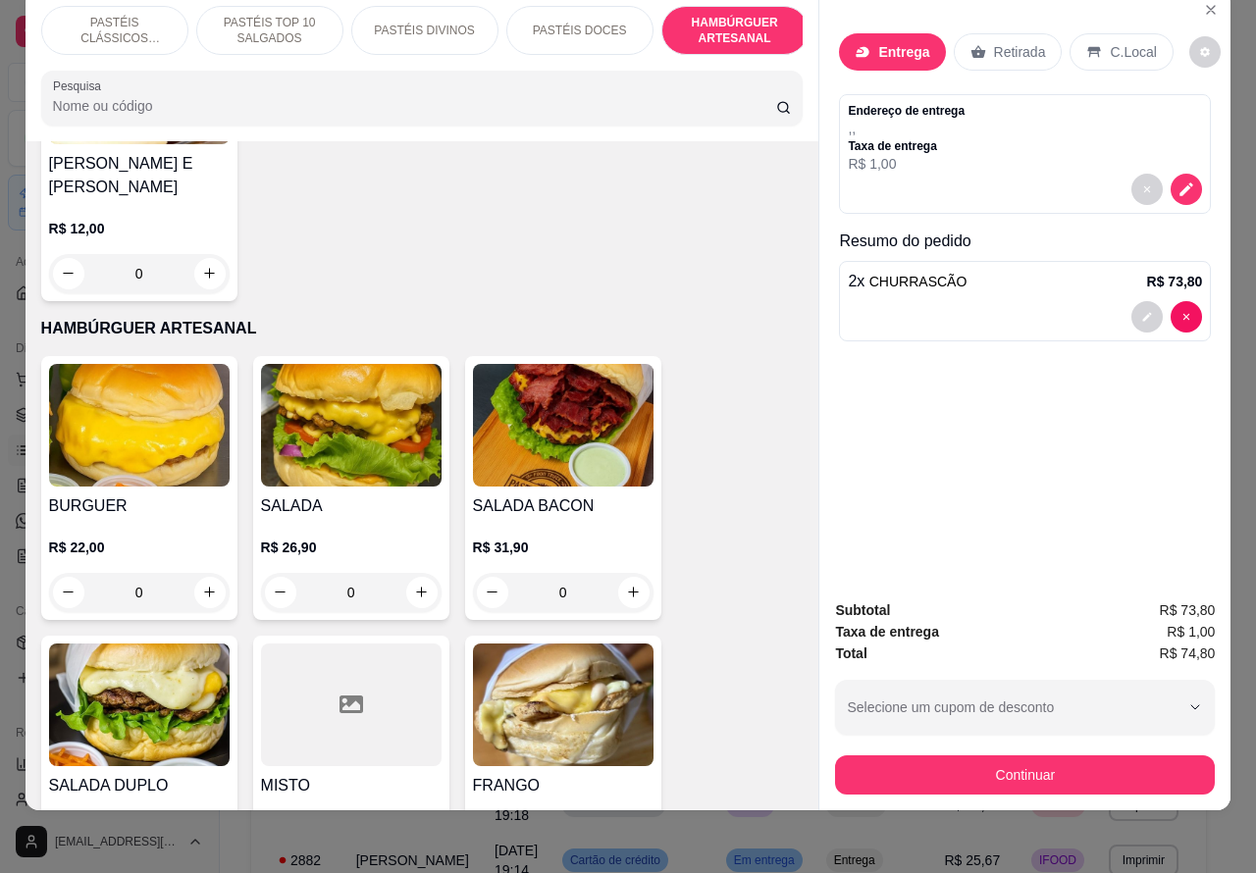
scroll to position [4552, 0]
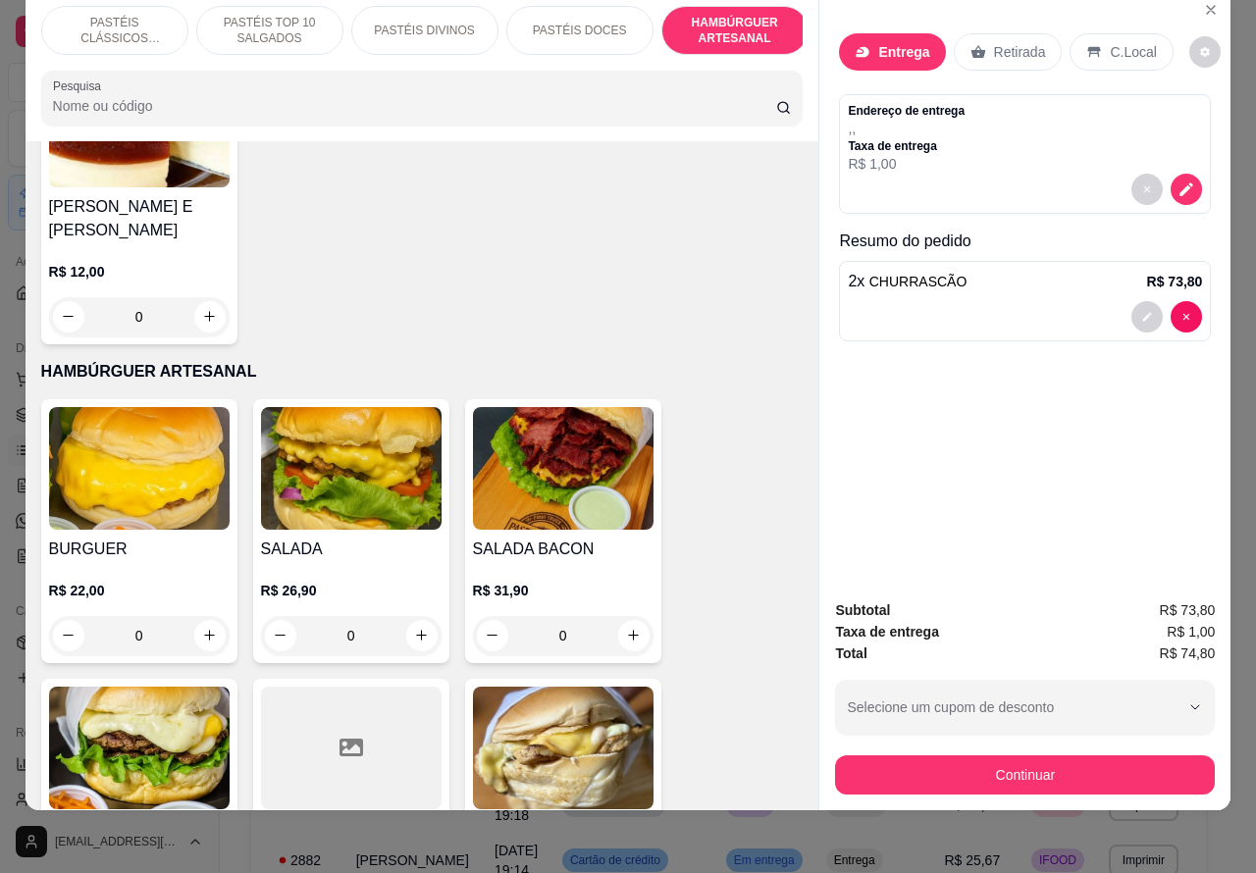
click at [206, 616] on div "0" at bounding box center [139, 635] width 181 height 39
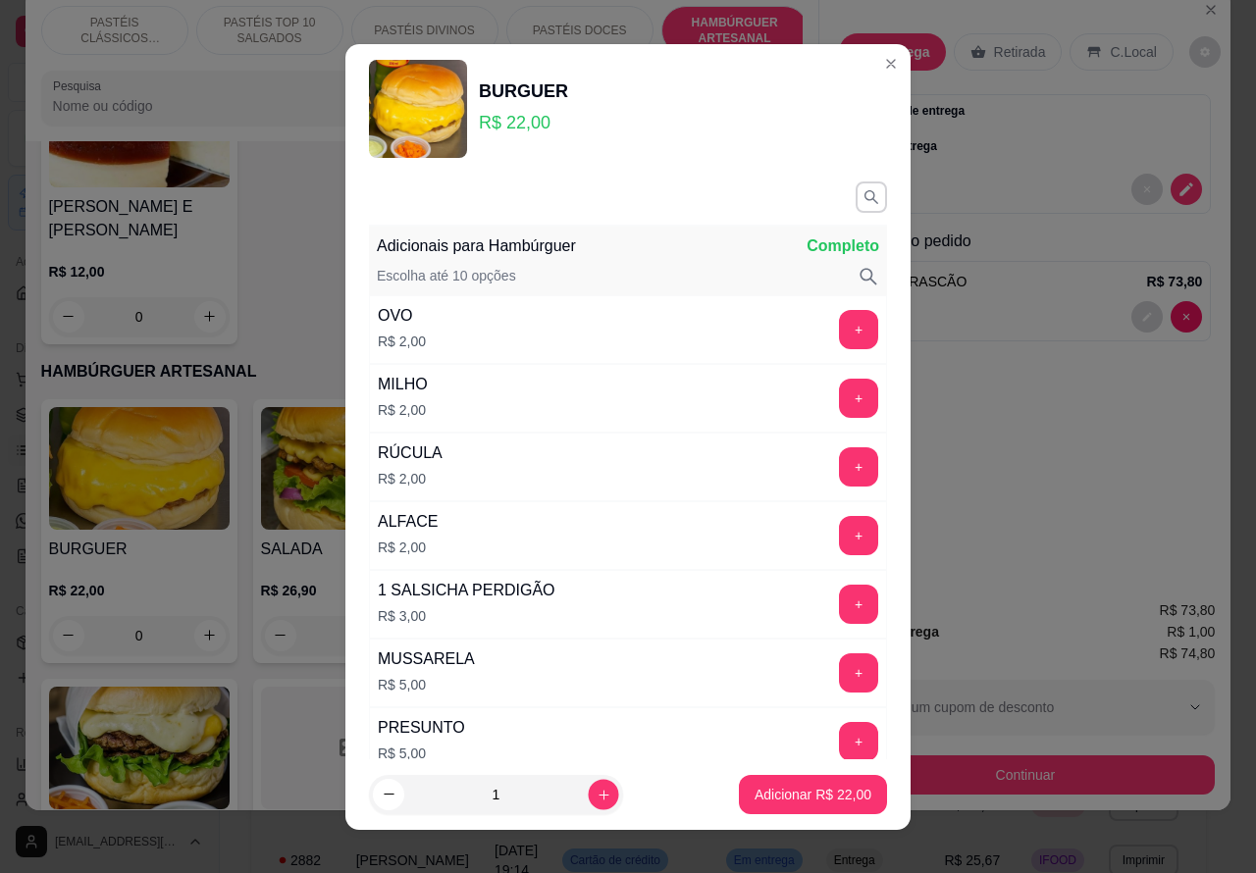
click at [597, 797] on icon "increase-product-quantity" at bounding box center [604, 794] width 15 height 15
type input "2"
click at [798, 801] on p "Adicionar R$ 44,00" at bounding box center [814, 794] width 114 height 19
type input "2"
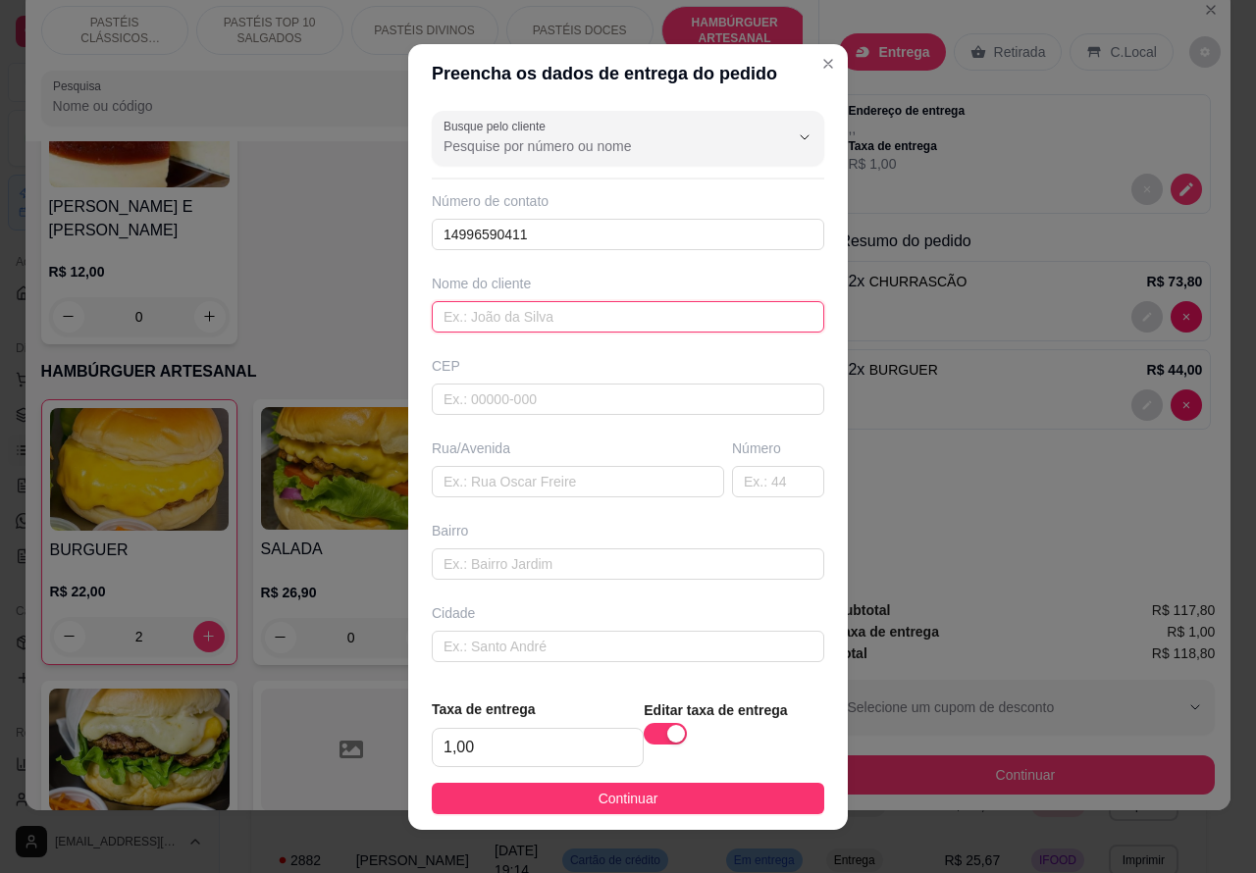
click at [518, 315] on input "text" at bounding box center [628, 316] width 393 height 31
type input "[PERSON_NAME]"
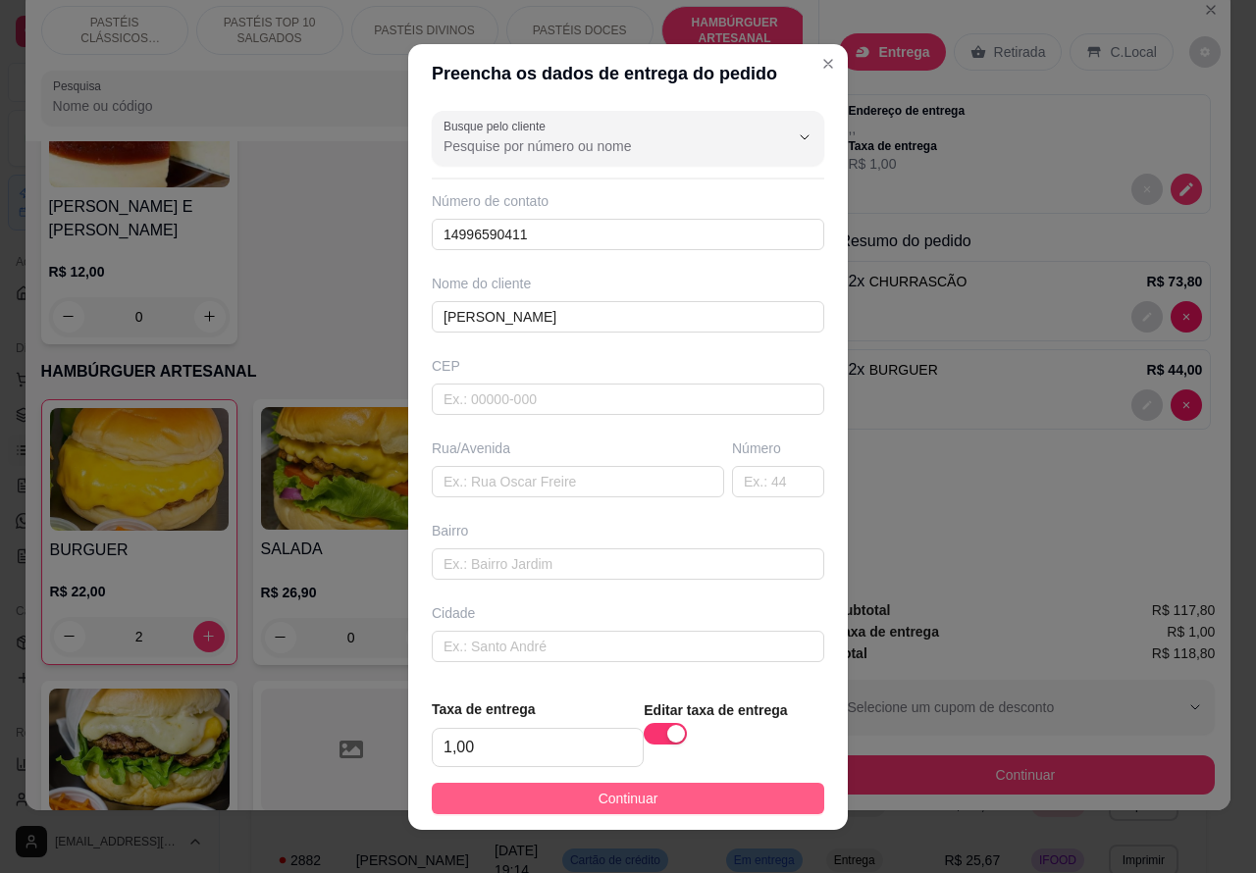
click at [751, 805] on button "Continuar" at bounding box center [628, 798] width 393 height 31
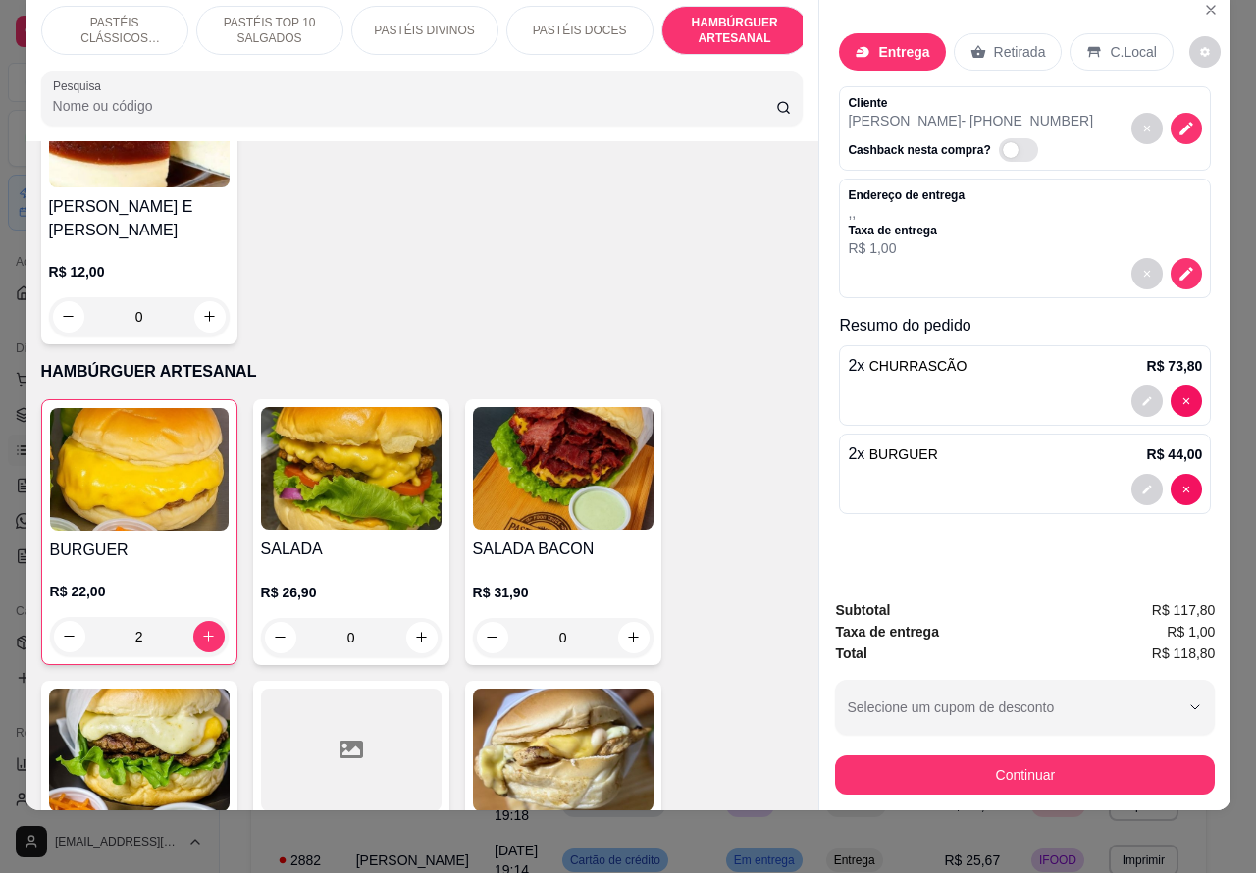
click at [982, 768] on div "Registre o pagamento do pedido R$ 118,80 Total do pedido R$ 118,80 Restante a c…" at bounding box center [627, 436] width 1290 height 897
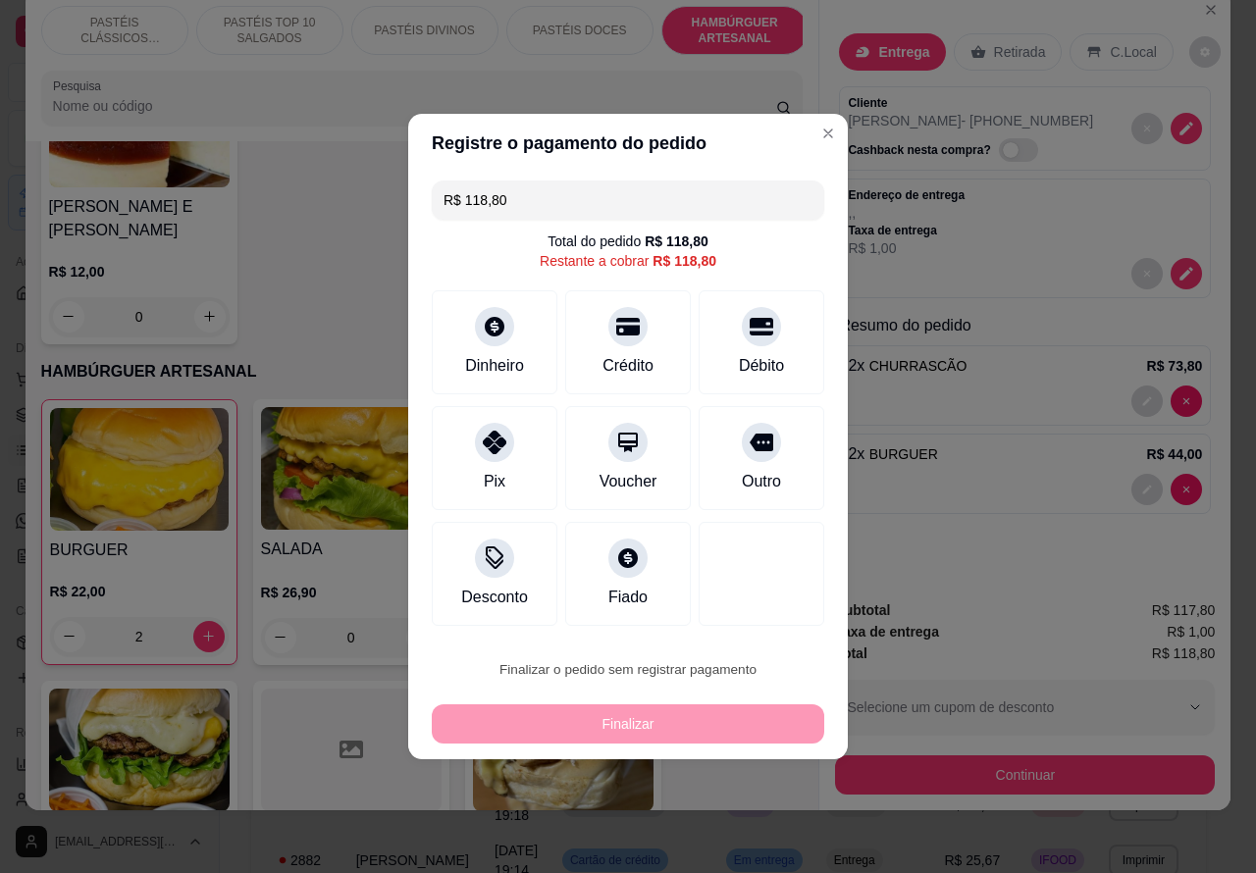
click at [773, 620] on button "Confirmar" at bounding box center [745, 615] width 73 height 30
type input "0"
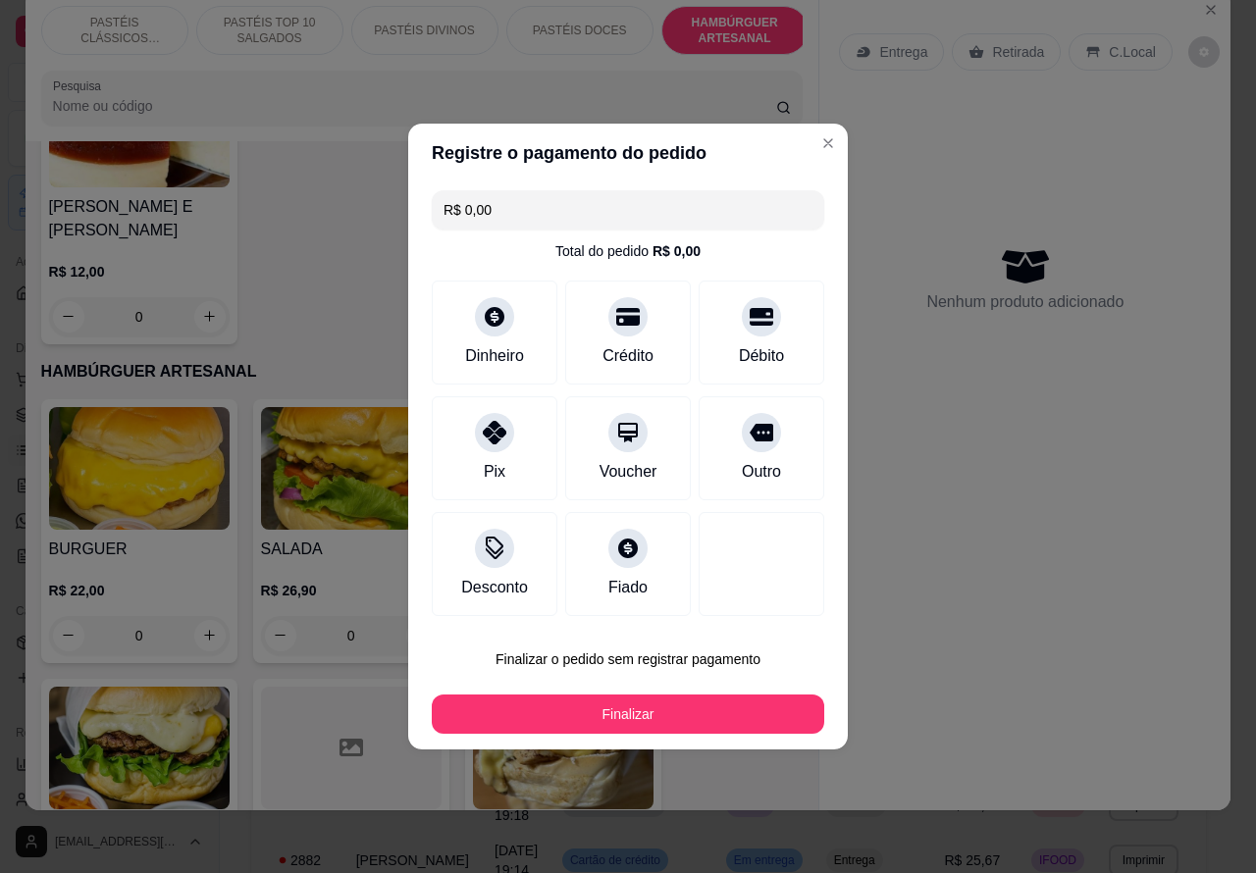
type input "R$ 0,00"
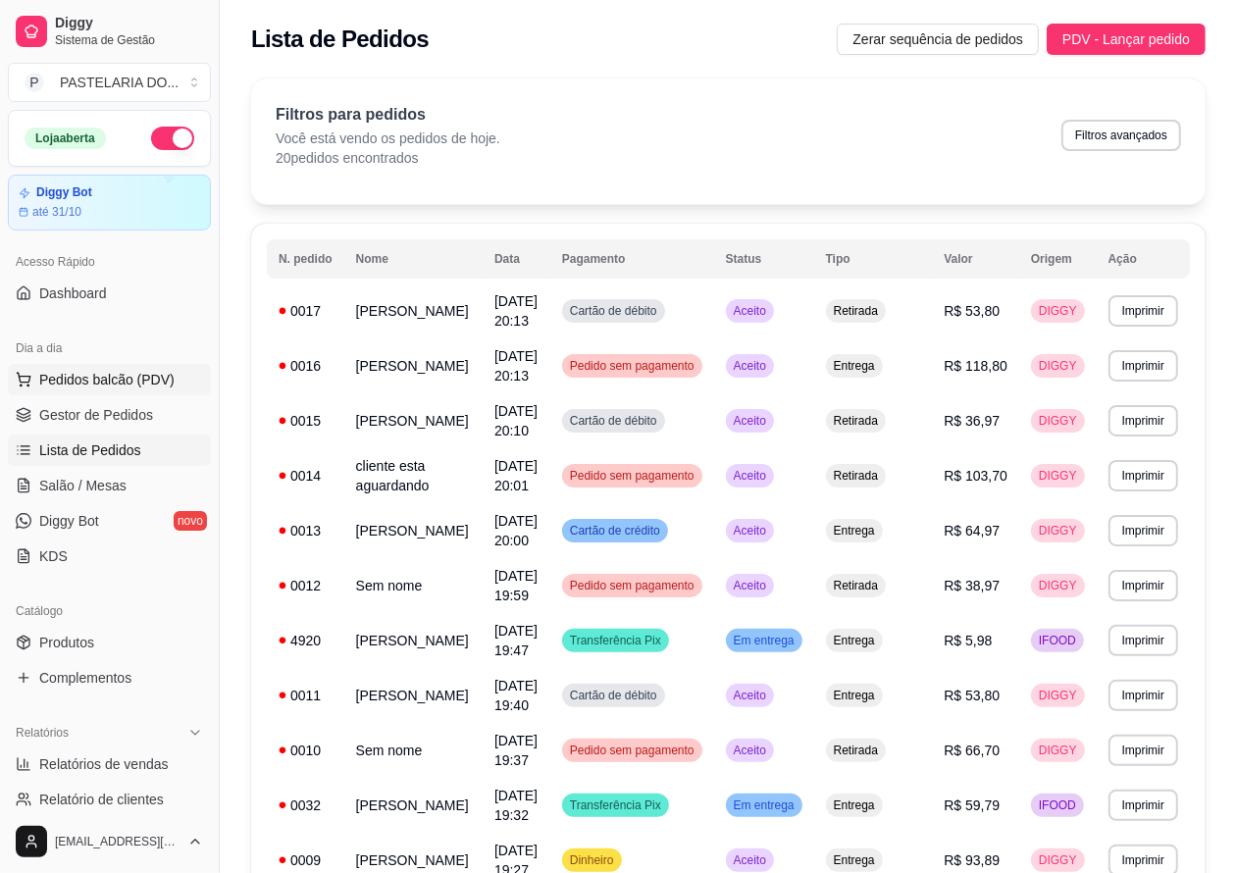
click at [137, 384] on span "Pedidos balcão (PDV)" at bounding box center [106, 380] width 135 height 20
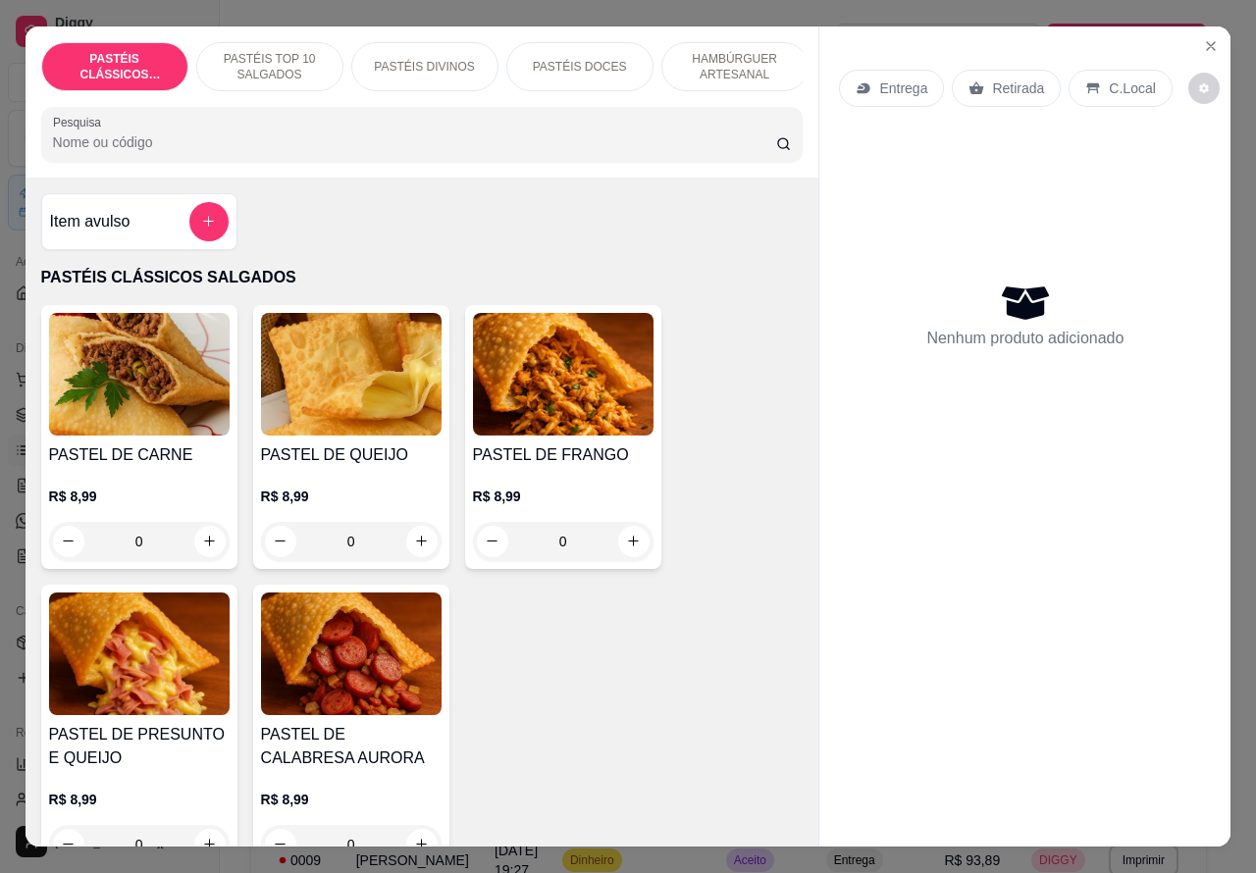
click at [901, 79] on p "Entrega" at bounding box center [903, 89] width 48 height 20
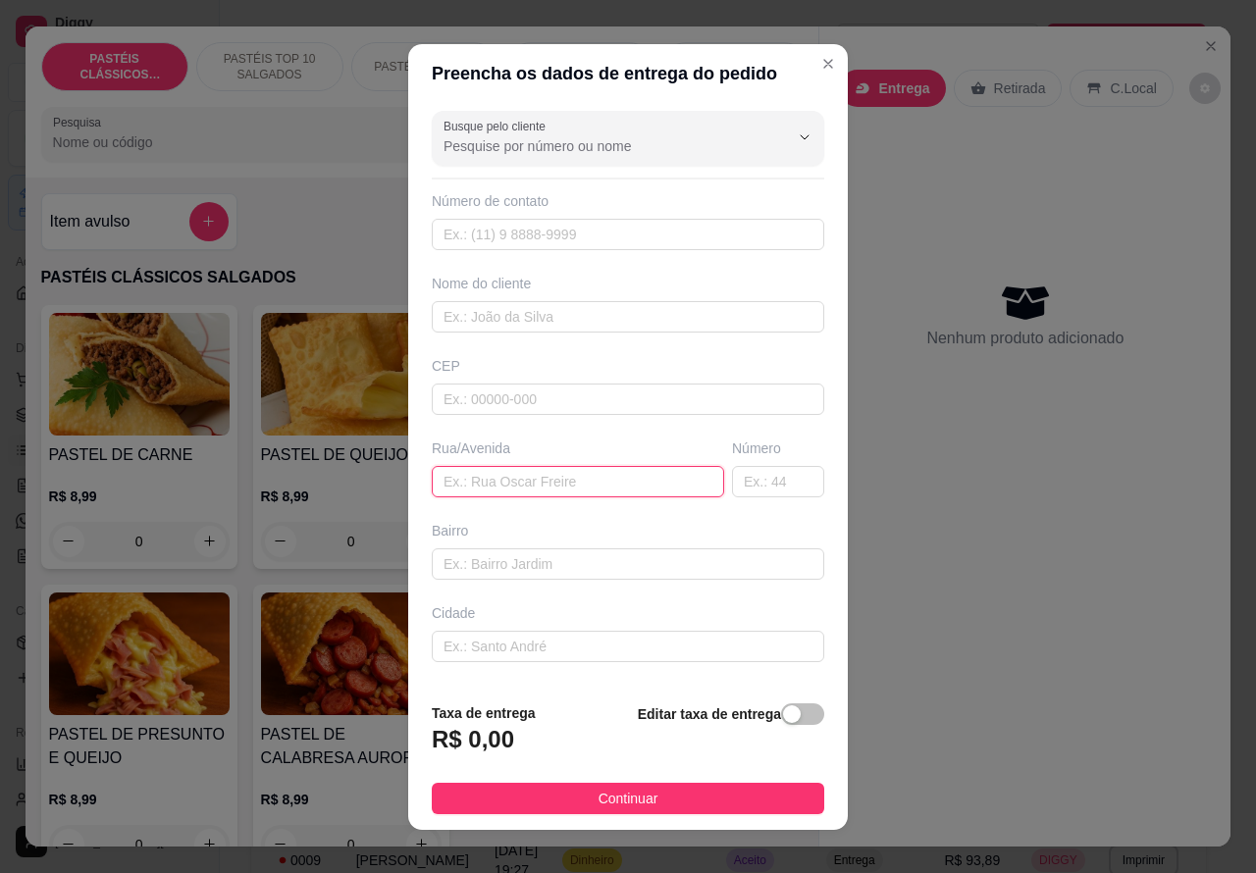
paste input "[STREET_ADDRESS][PERSON_NAME][PERSON_NAME]"
type input "[STREET_ADDRESS][PERSON_NAME][PERSON_NAME]"
click at [783, 716] on div "button" at bounding box center [792, 715] width 18 height 18
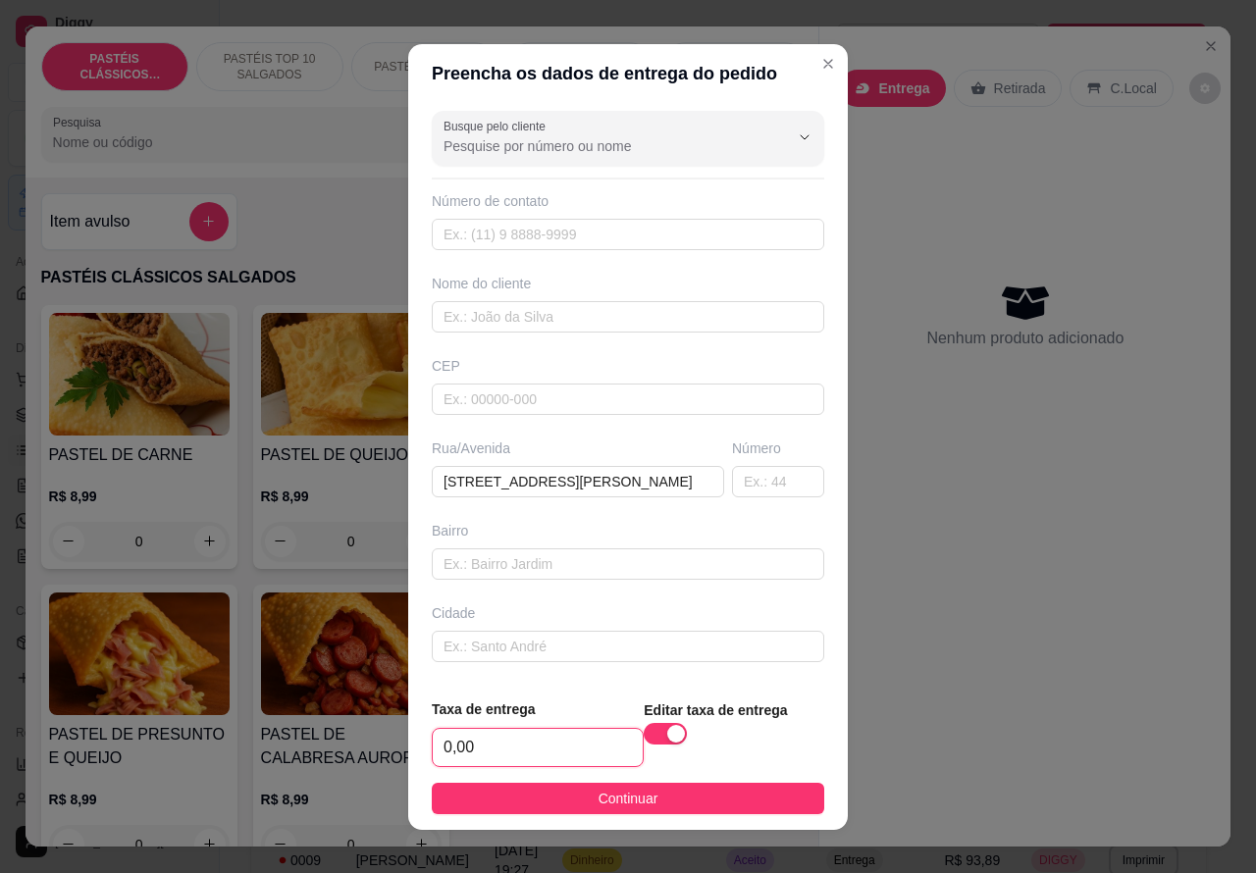
click at [452, 749] on input "0,00" at bounding box center [538, 747] width 210 height 37
type input "4,00"
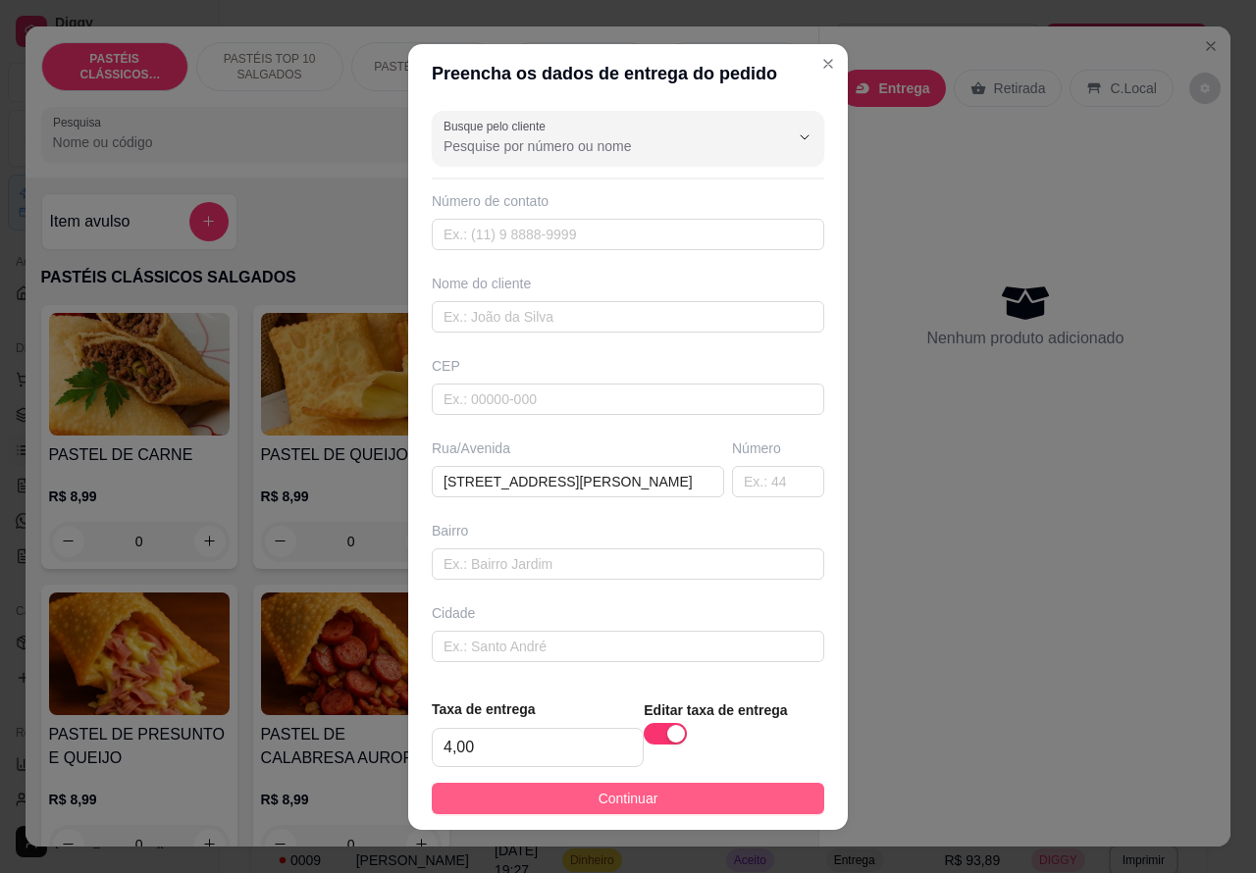
click at [718, 802] on button "Continuar" at bounding box center [628, 798] width 393 height 31
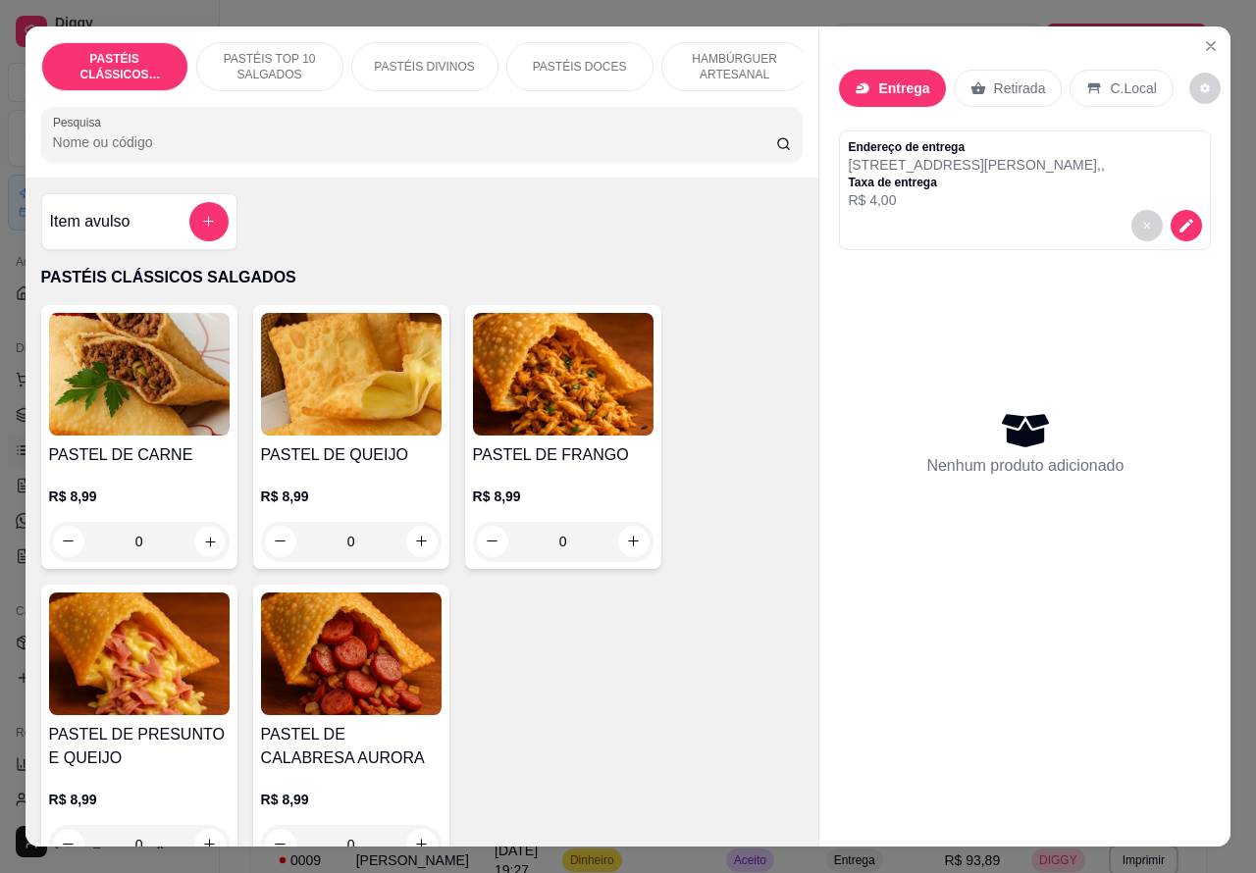
click at [205, 547] on icon "increase-product-quantity" at bounding box center [210, 542] width 10 height 10
type input "1"
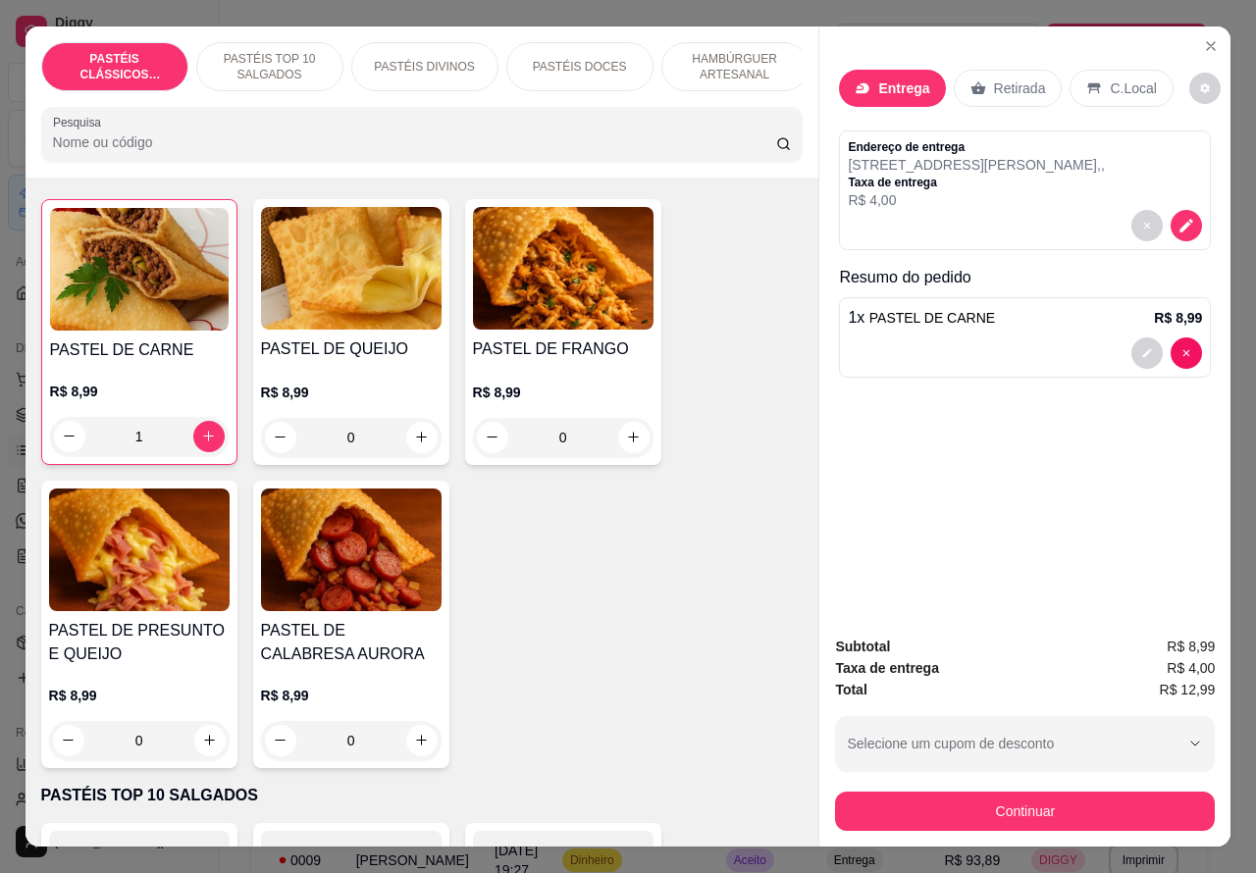
scroll to position [132, 0]
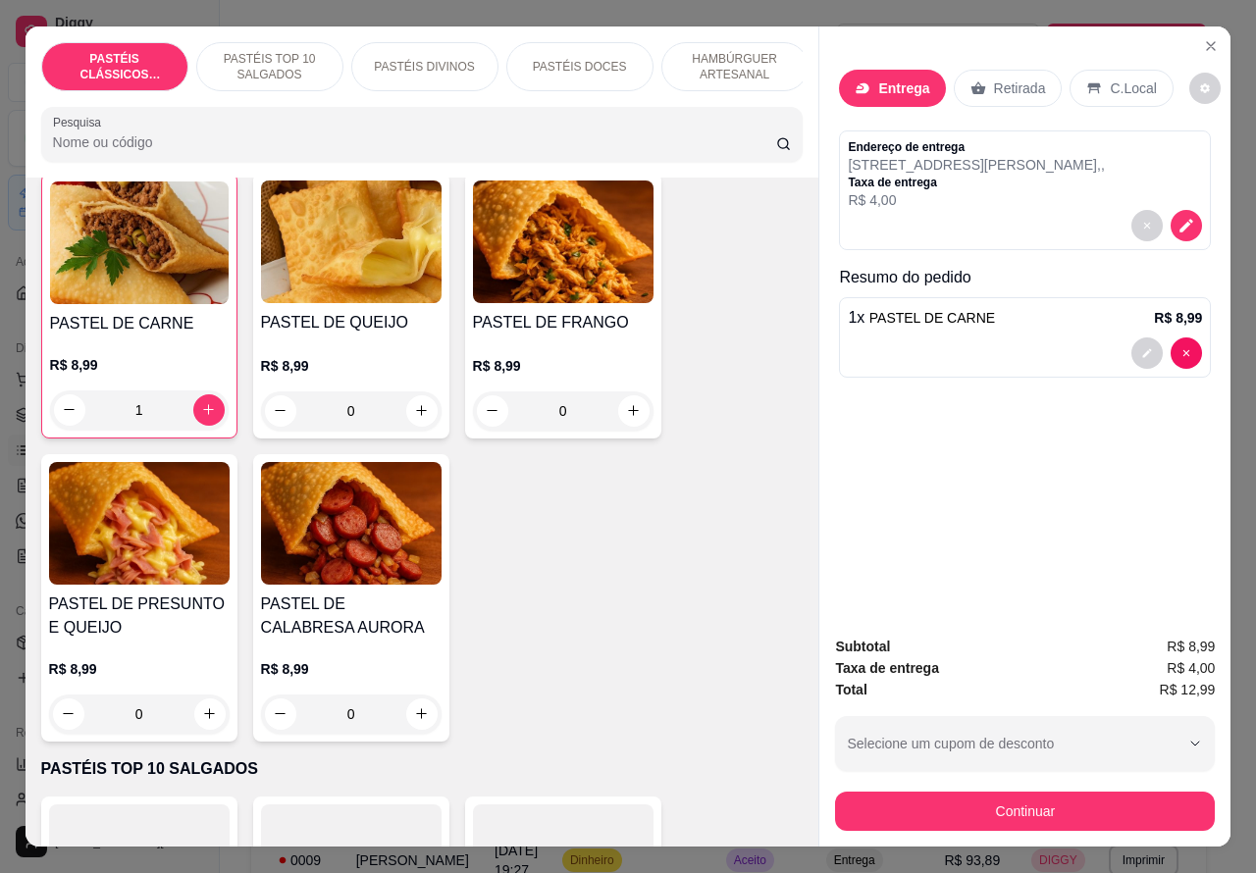
click at [204, 719] on icon "increase-product-quantity" at bounding box center [209, 714] width 11 height 11
type input "1"
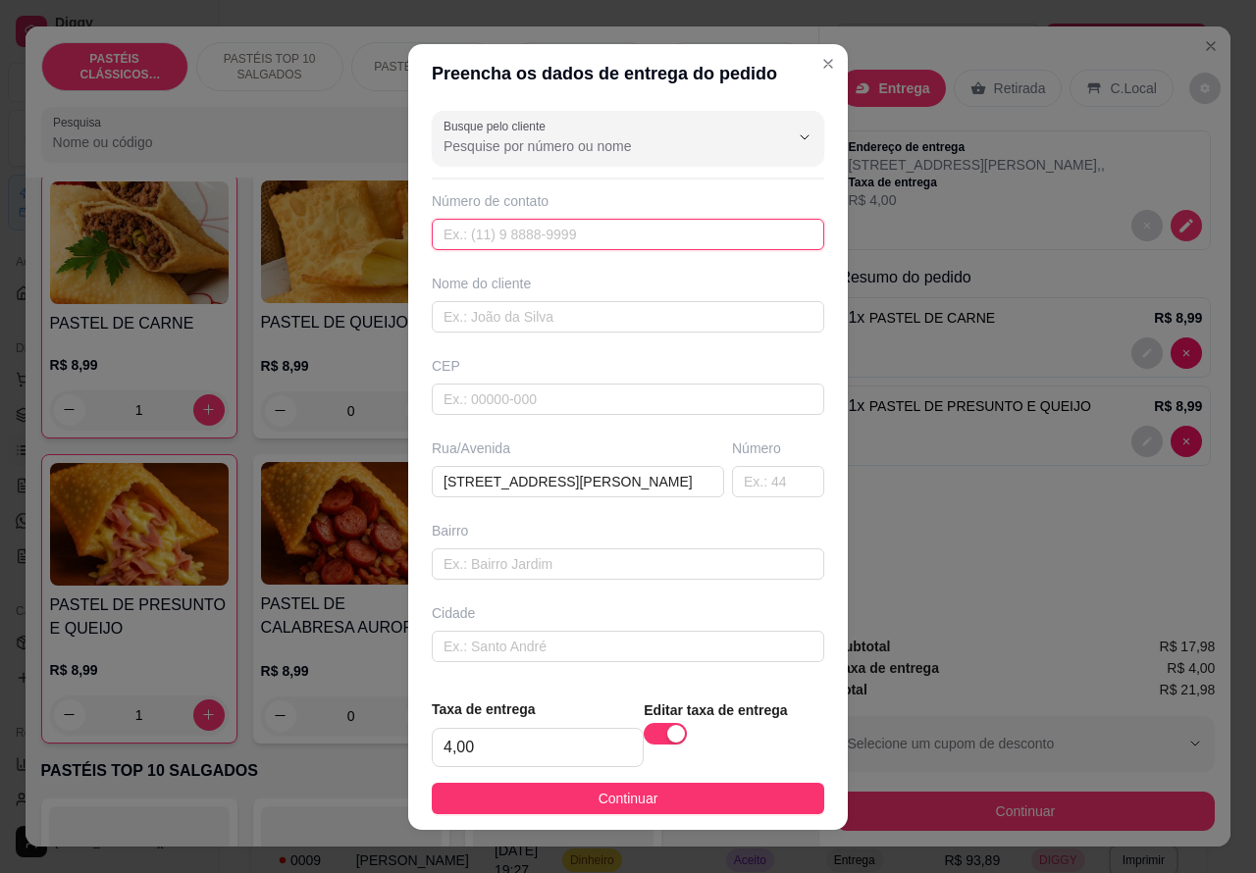
paste input "[PHONE_NUMBER]"
type input "[PHONE_NUMBER]"
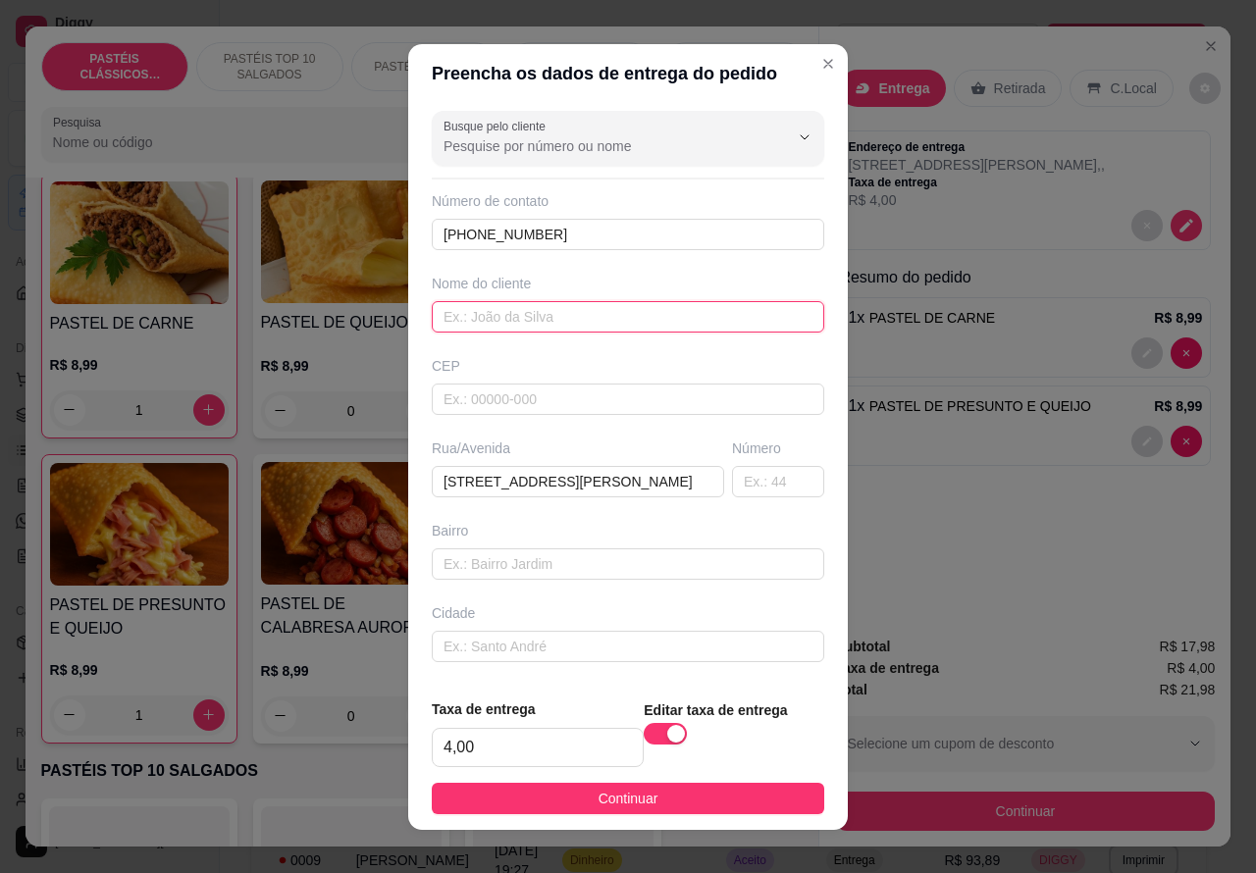
click at [546, 315] on input "text" at bounding box center [628, 316] width 393 height 31
type input "[PERSON_NAME]"
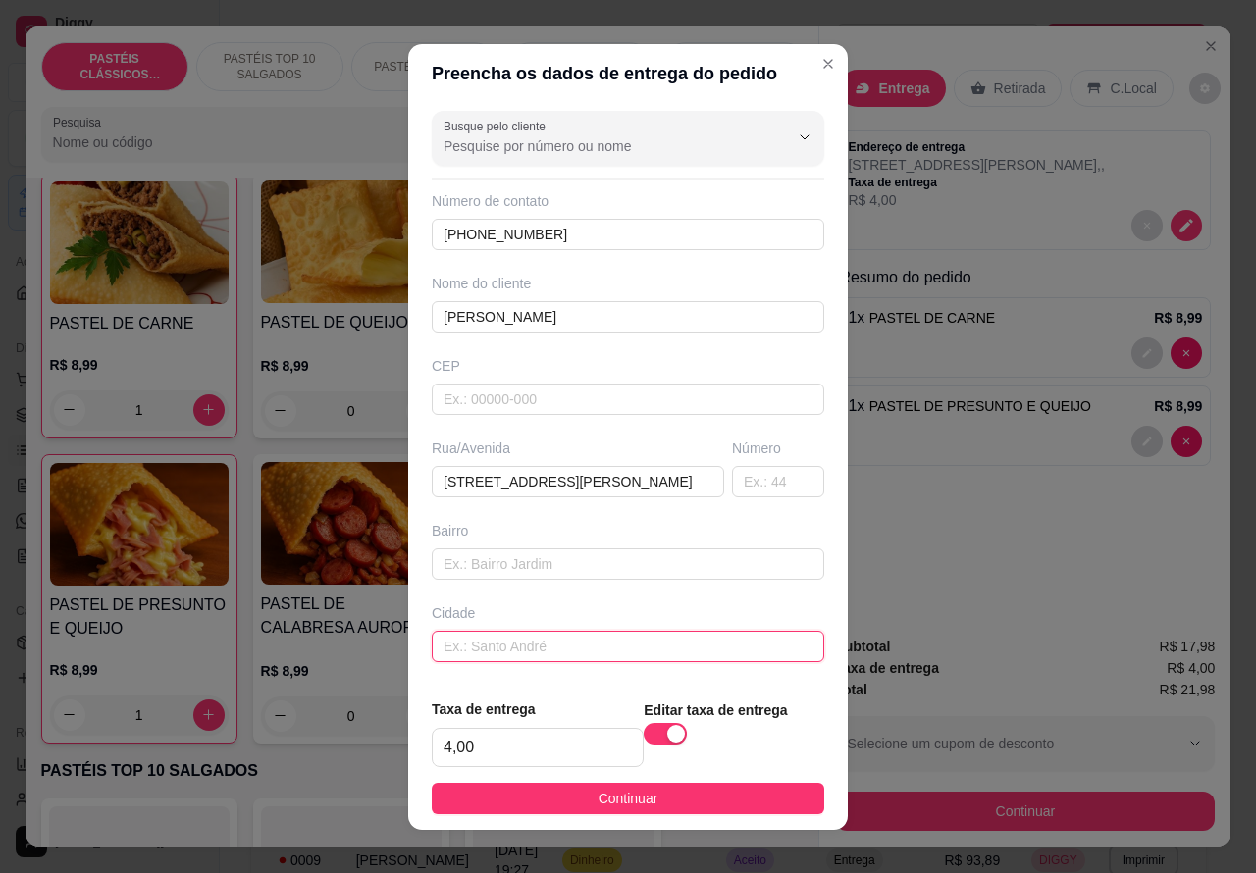
click at [553, 651] on input "text" at bounding box center [628, 646] width 393 height 31
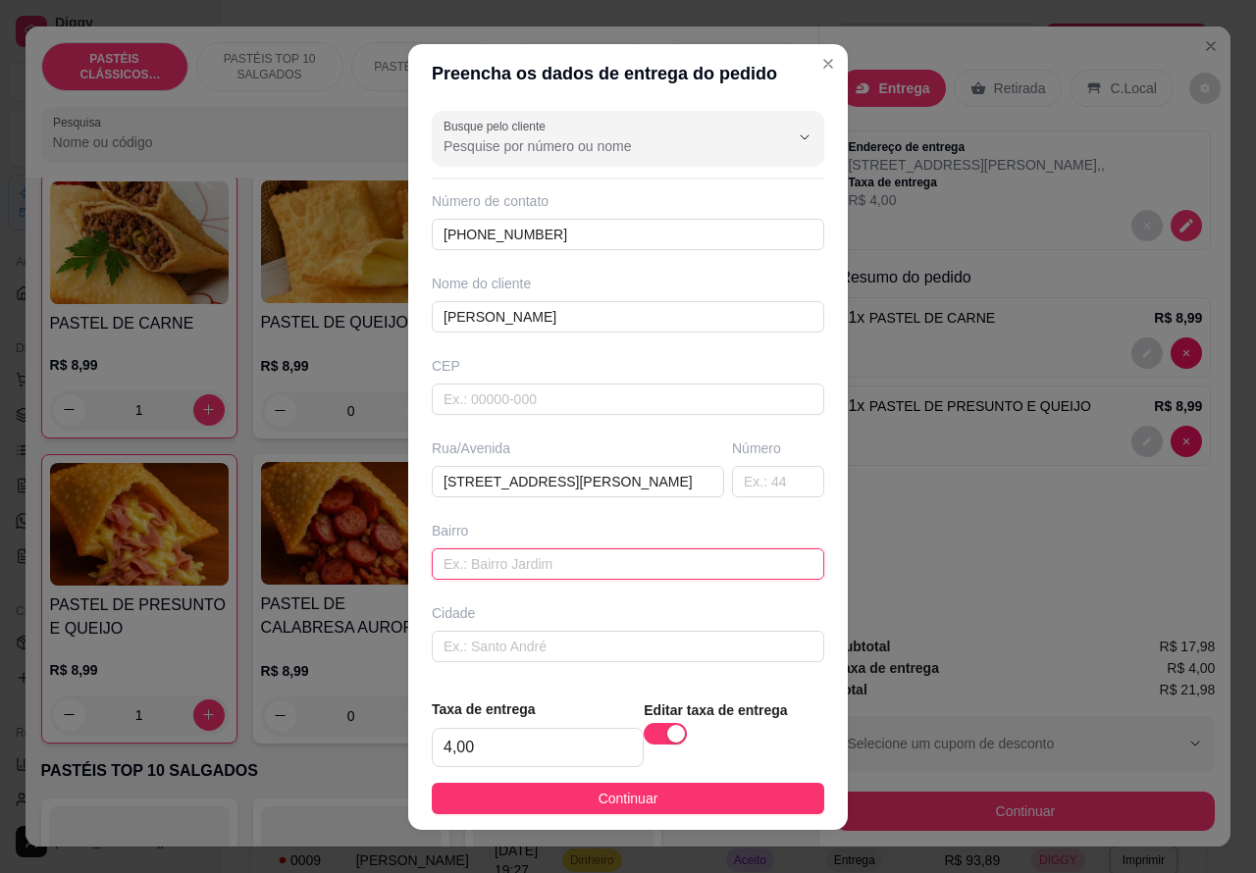
click at [605, 556] on input "text" at bounding box center [628, 564] width 393 height 31
type input "" [PERSON_NAME] OU [PERSON_NAME]""
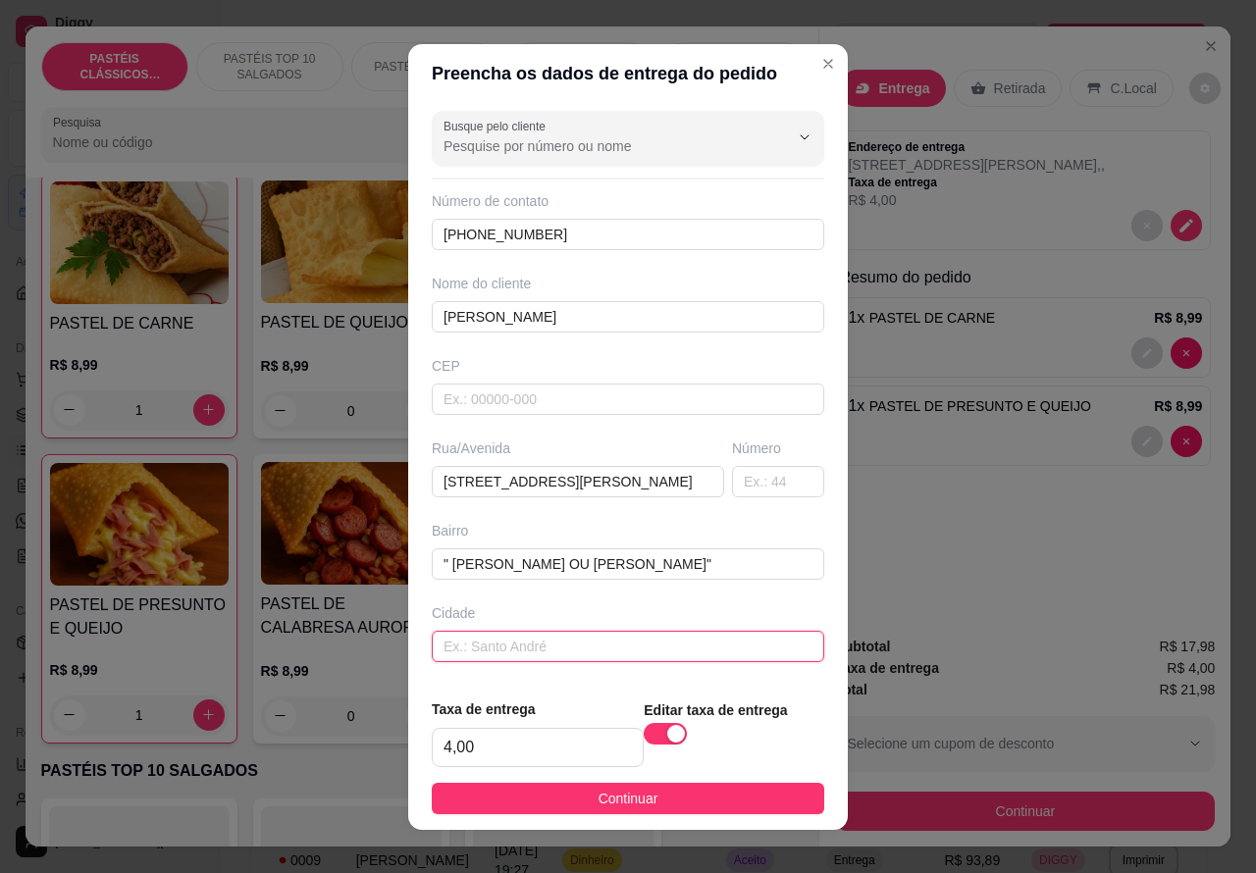
click at [528, 644] on input "text" at bounding box center [628, 646] width 393 height 31
type input "PAGO NO PIX"
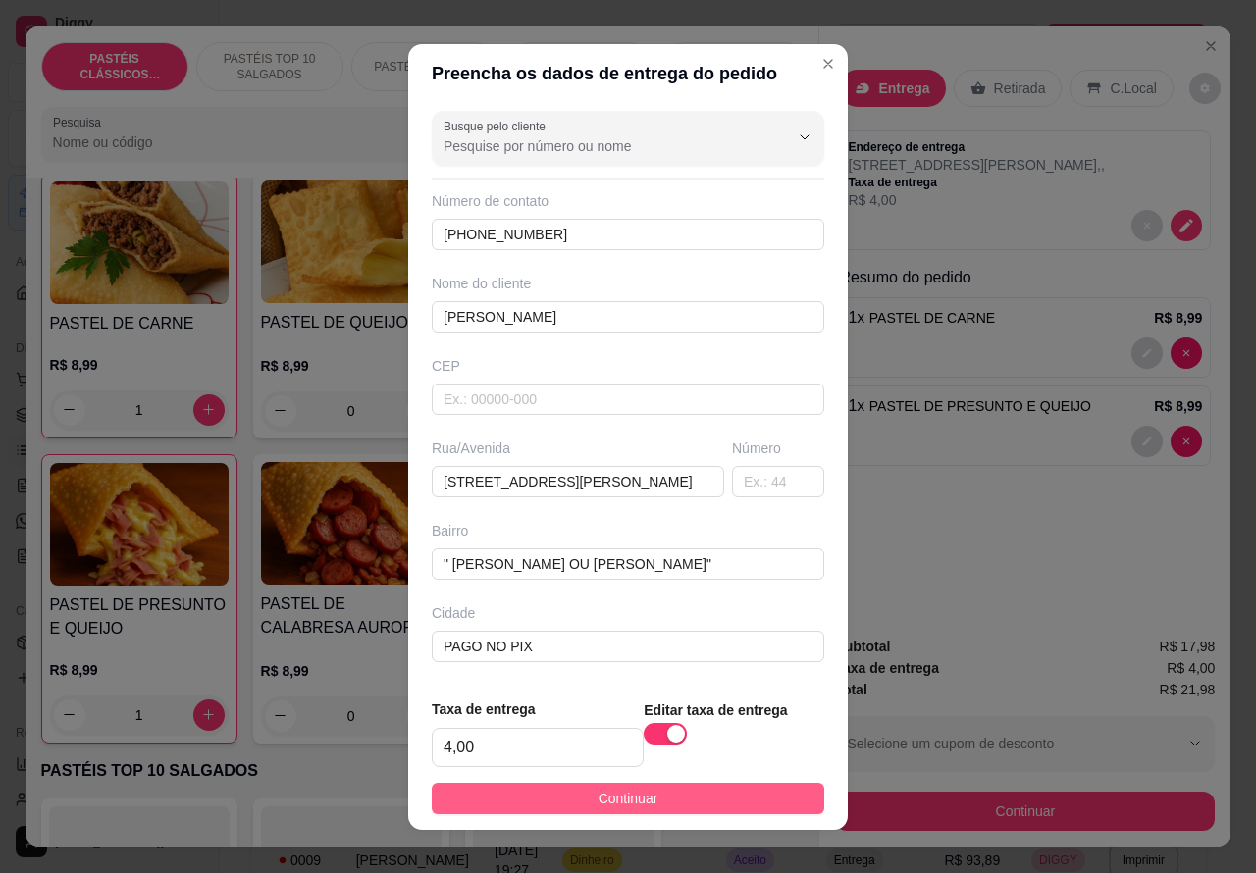
click at [748, 796] on button "Continuar" at bounding box center [628, 798] width 393 height 31
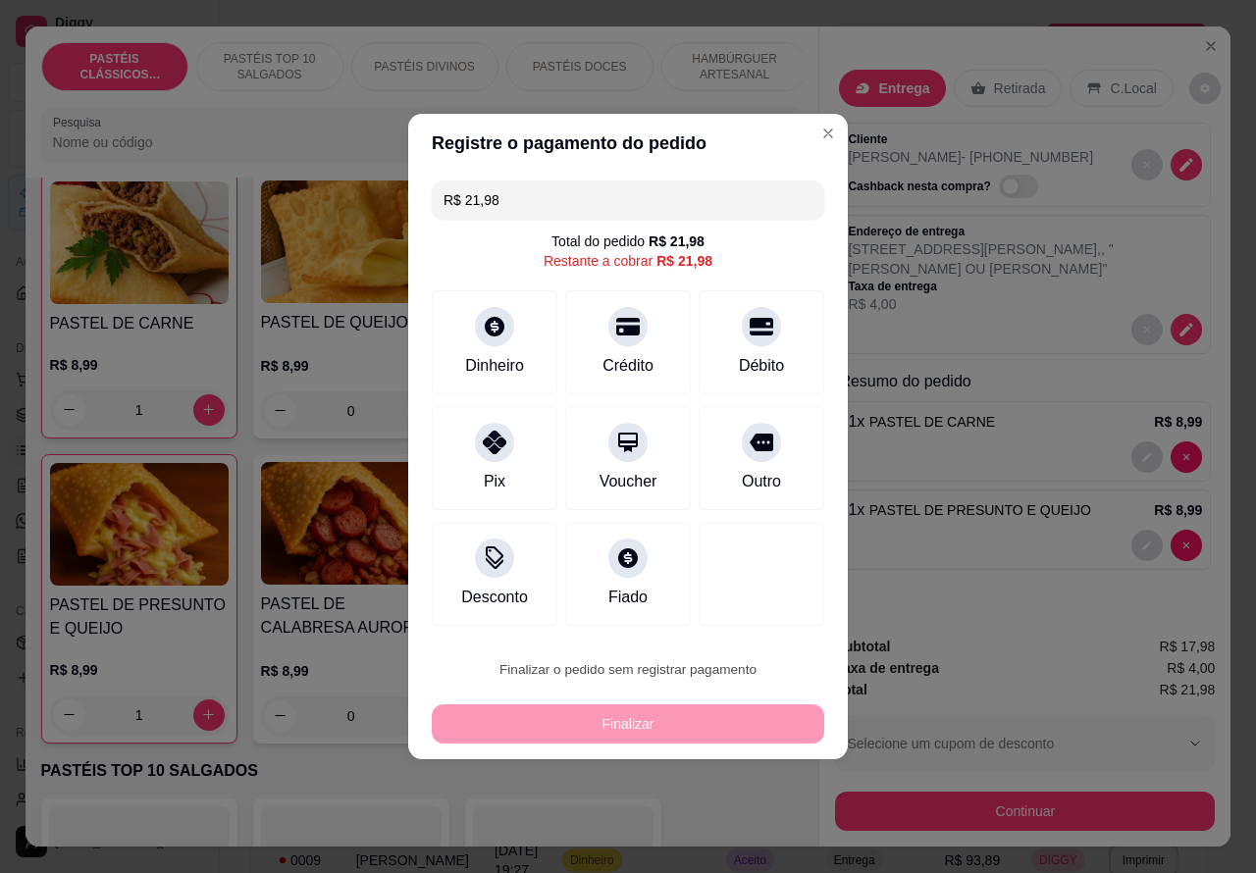
click at [763, 626] on button "Confirmar" at bounding box center [745, 614] width 70 height 29
type input "0"
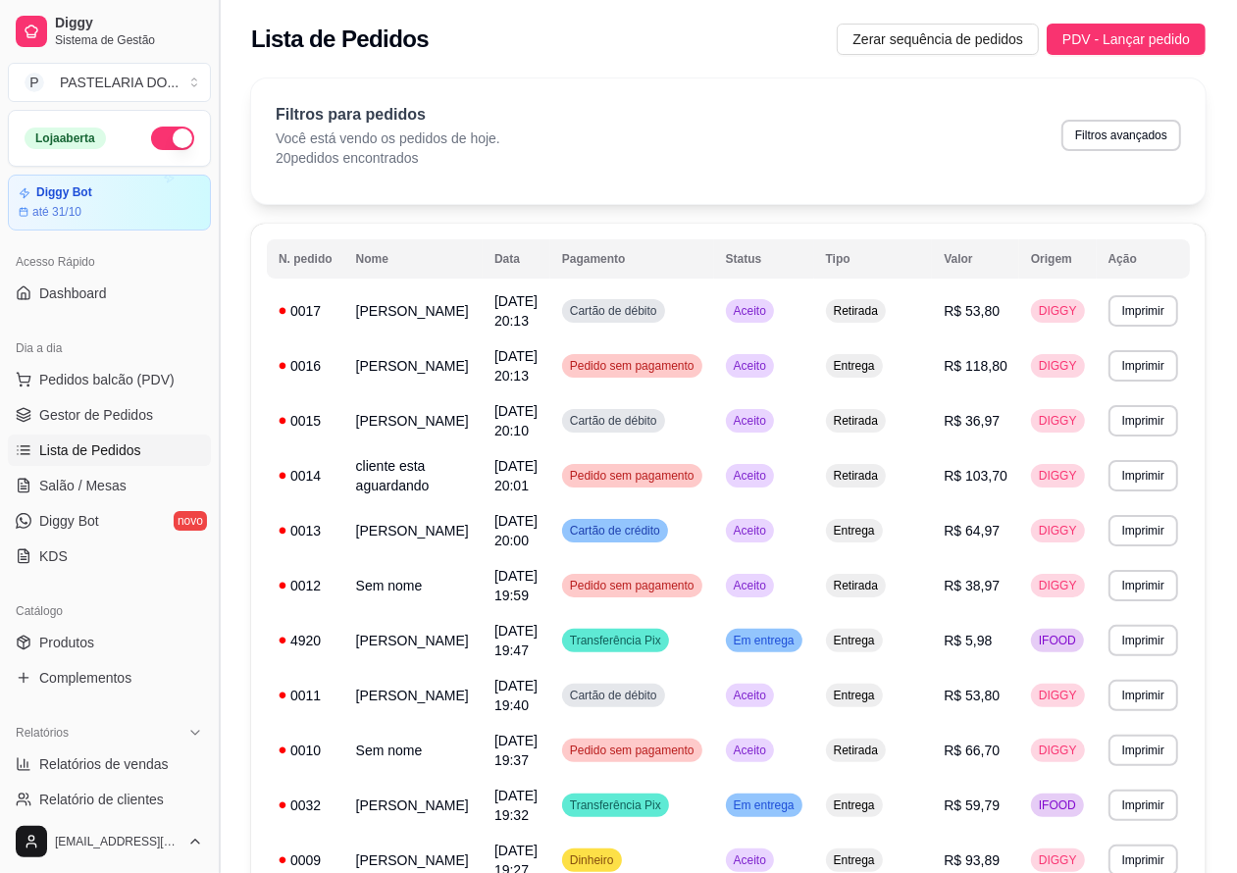
click at [219, 443] on button "Toggle Sidebar" at bounding box center [219, 436] width 16 height 873
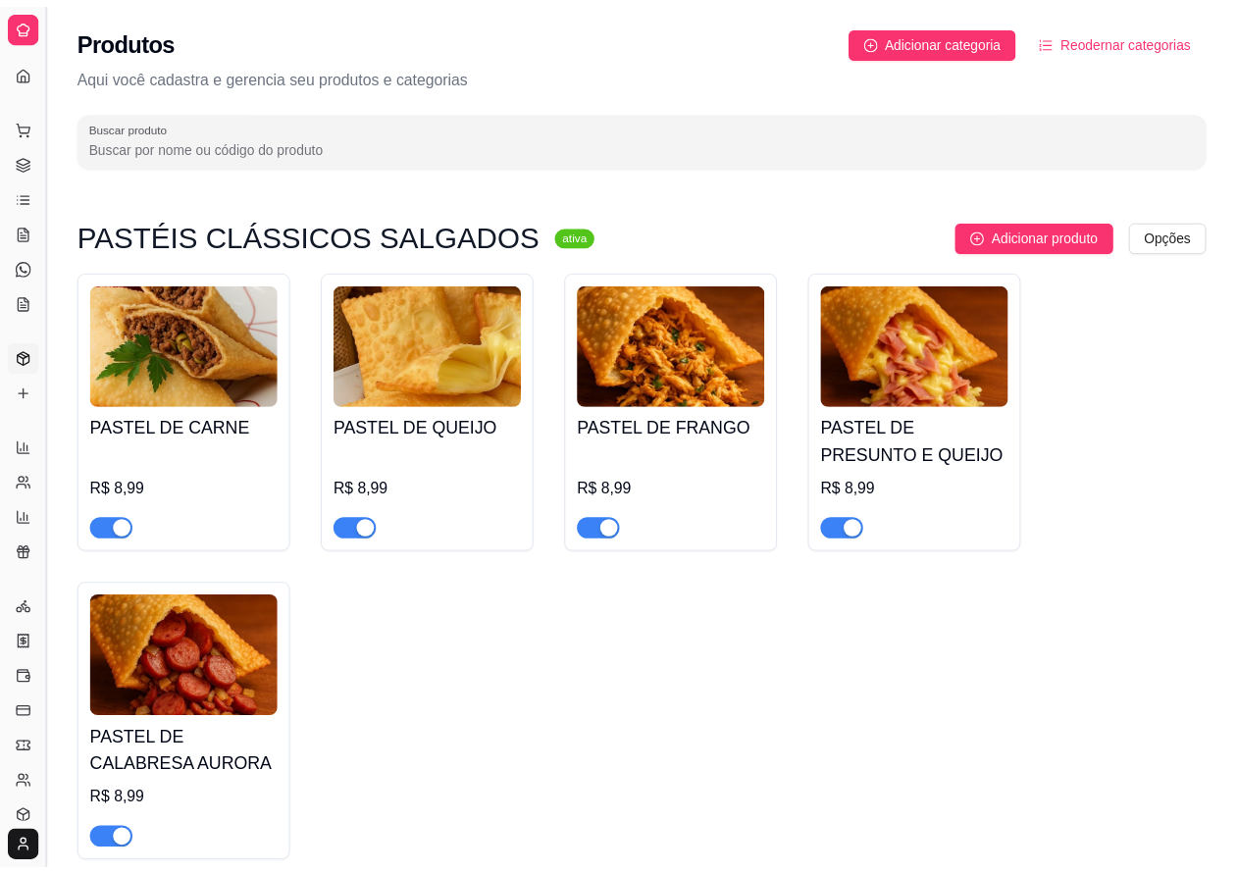
scroll to position [8611, 0]
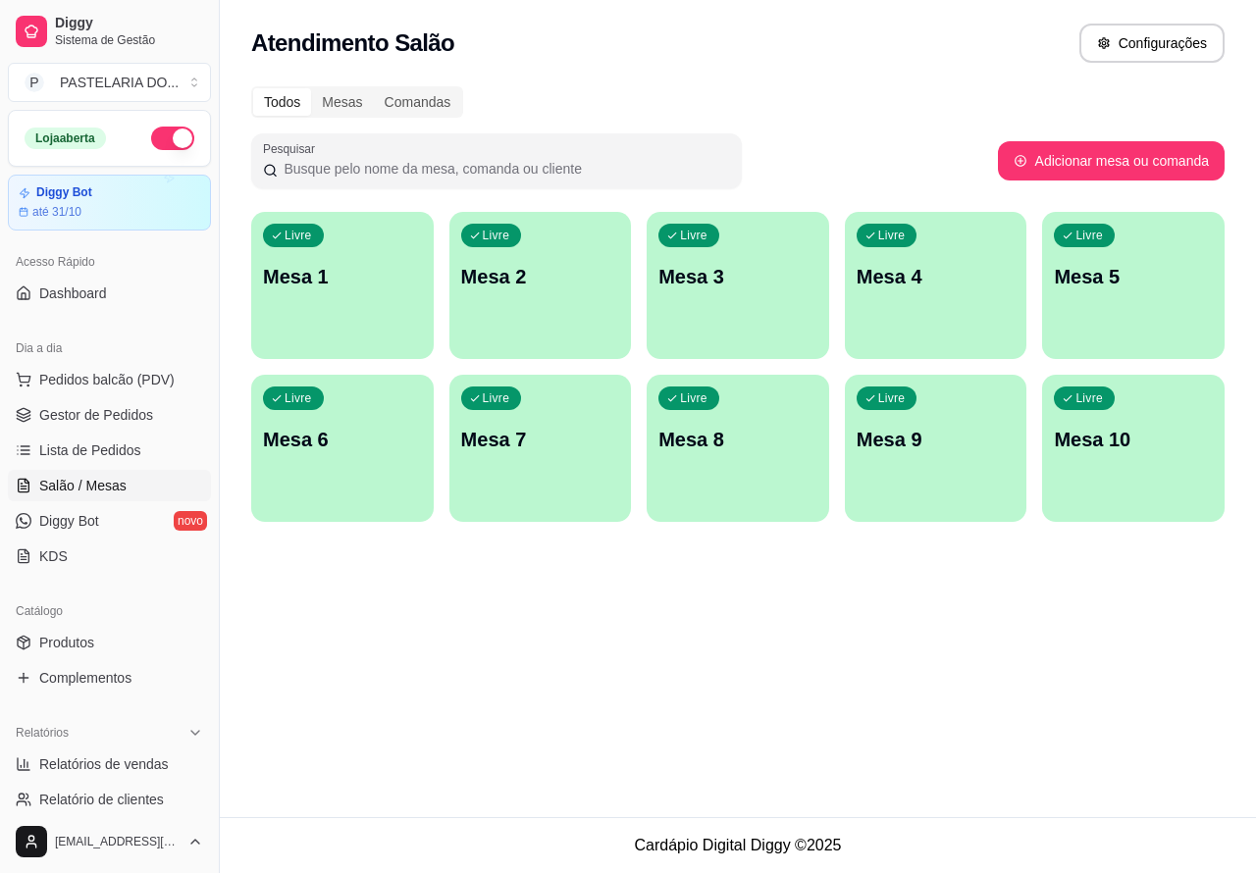
click at [732, 304] on div "Livre Mesa 3" at bounding box center [738, 274] width 183 height 124
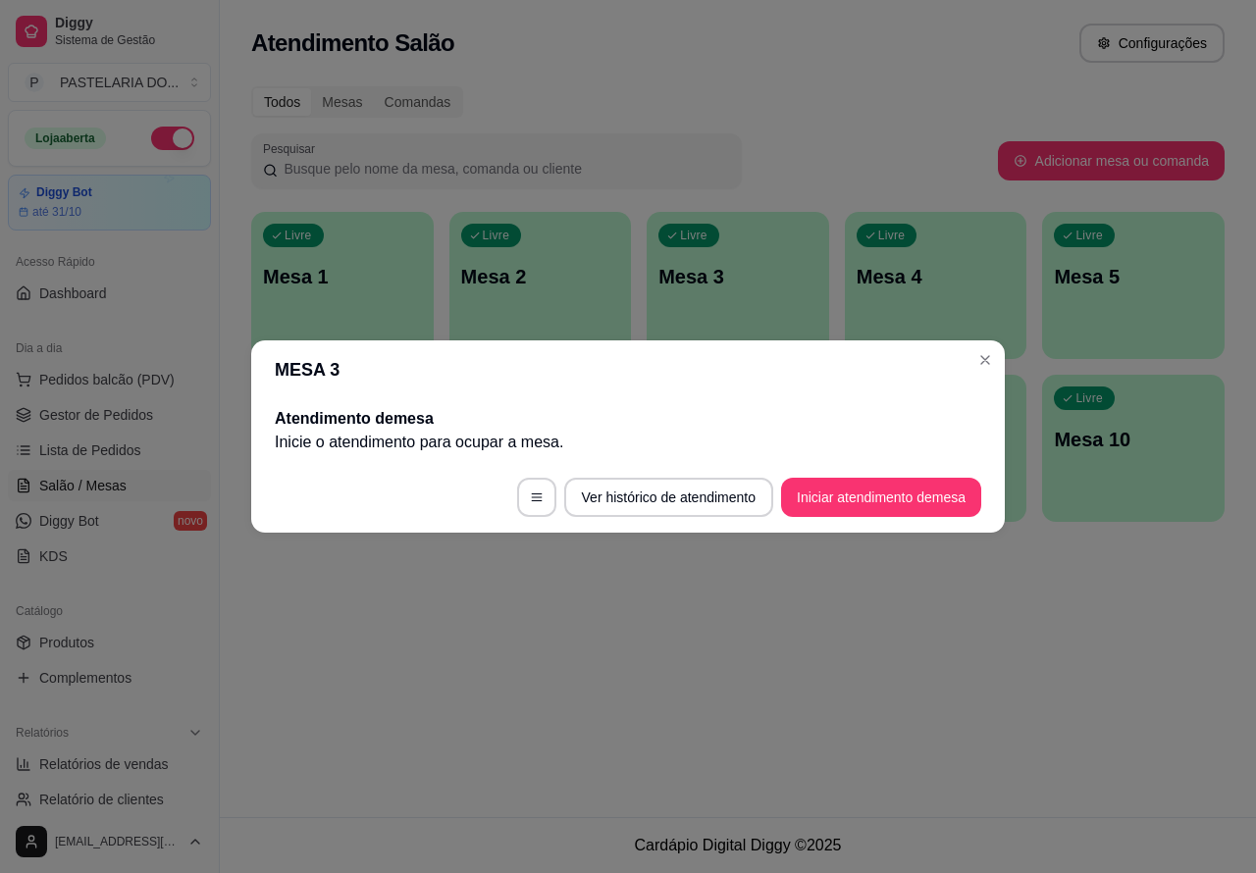
click at [874, 503] on button "Iniciar atendimento de mesa" at bounding box center [881, 497] width 200 height 39
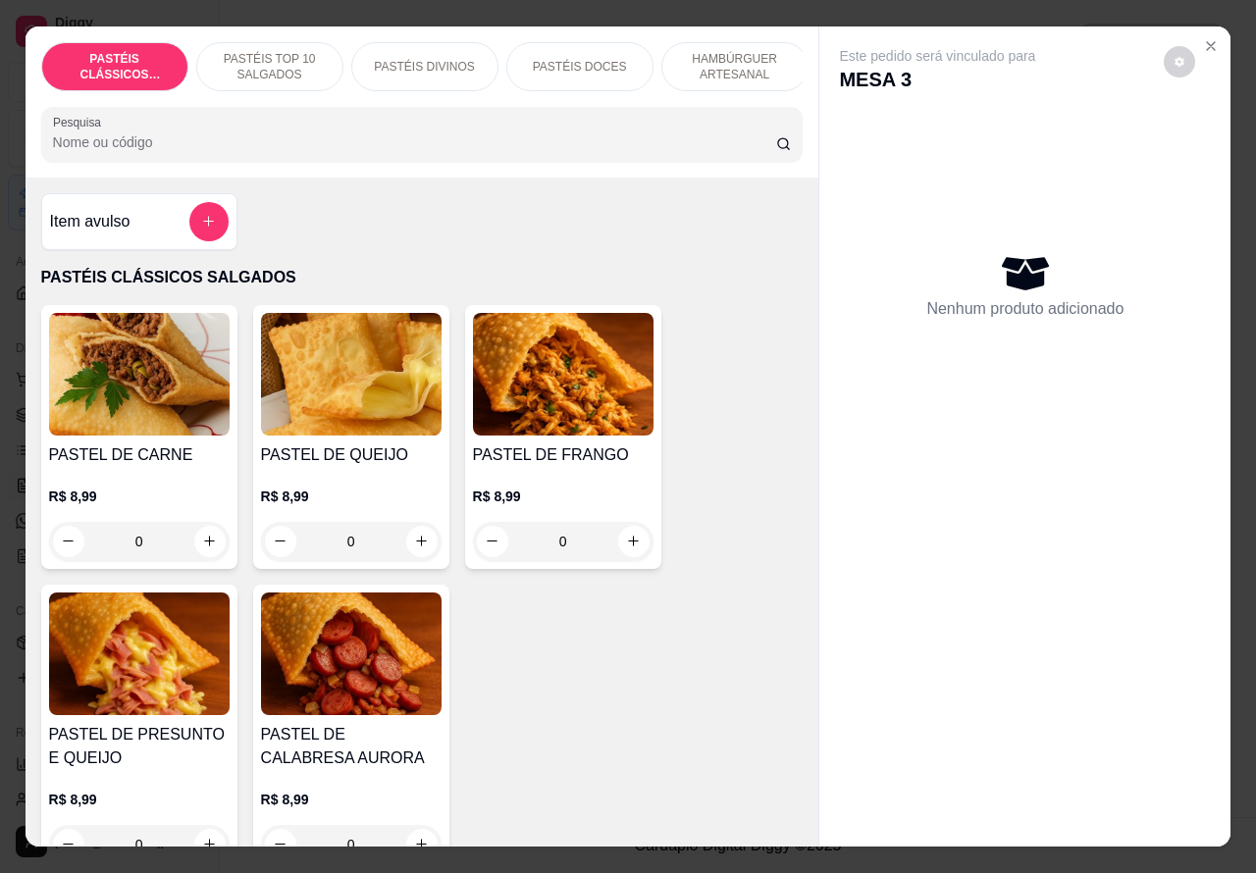
click at [569, 59] on p "PASTÉIS DOCES" at bounding box center [580, 67] width 94 height 16
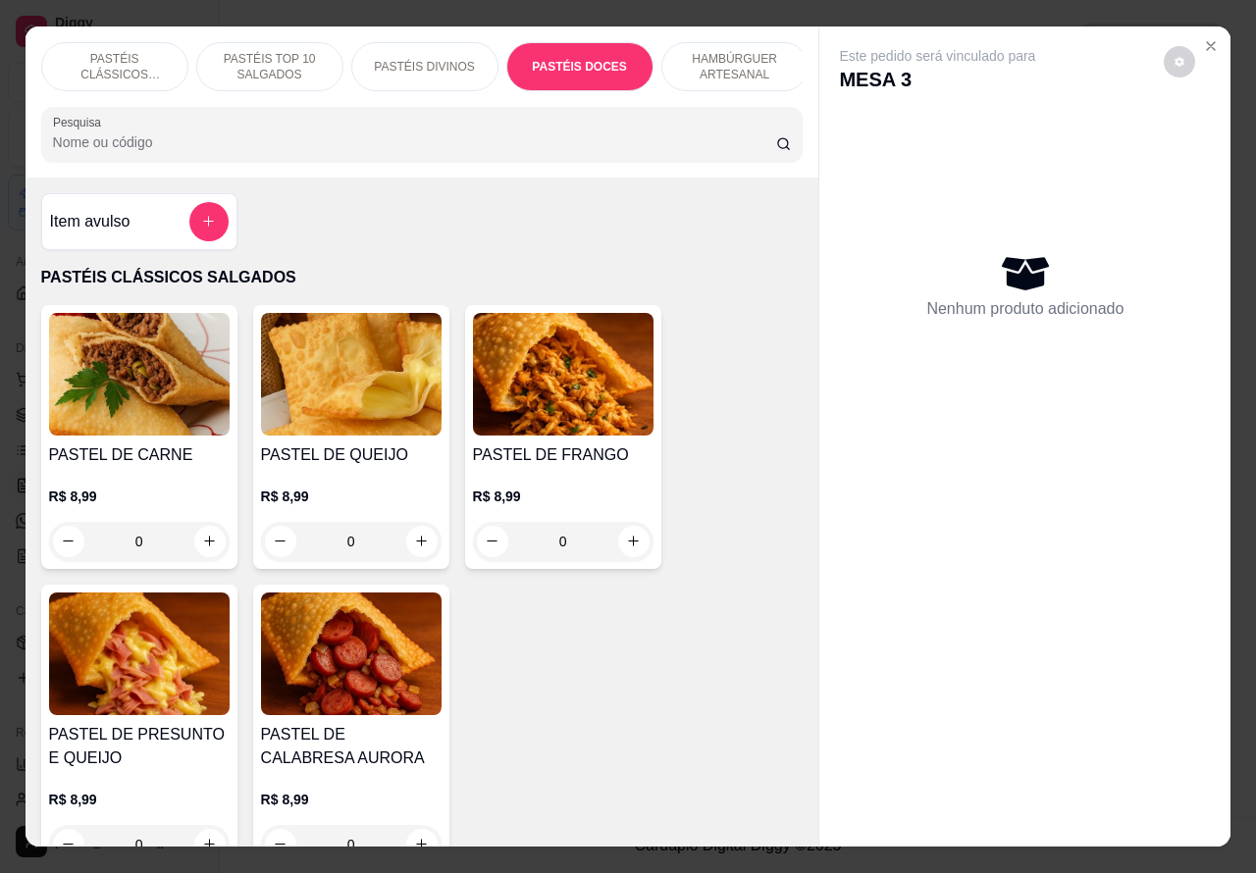
scroll to position [45, 0]
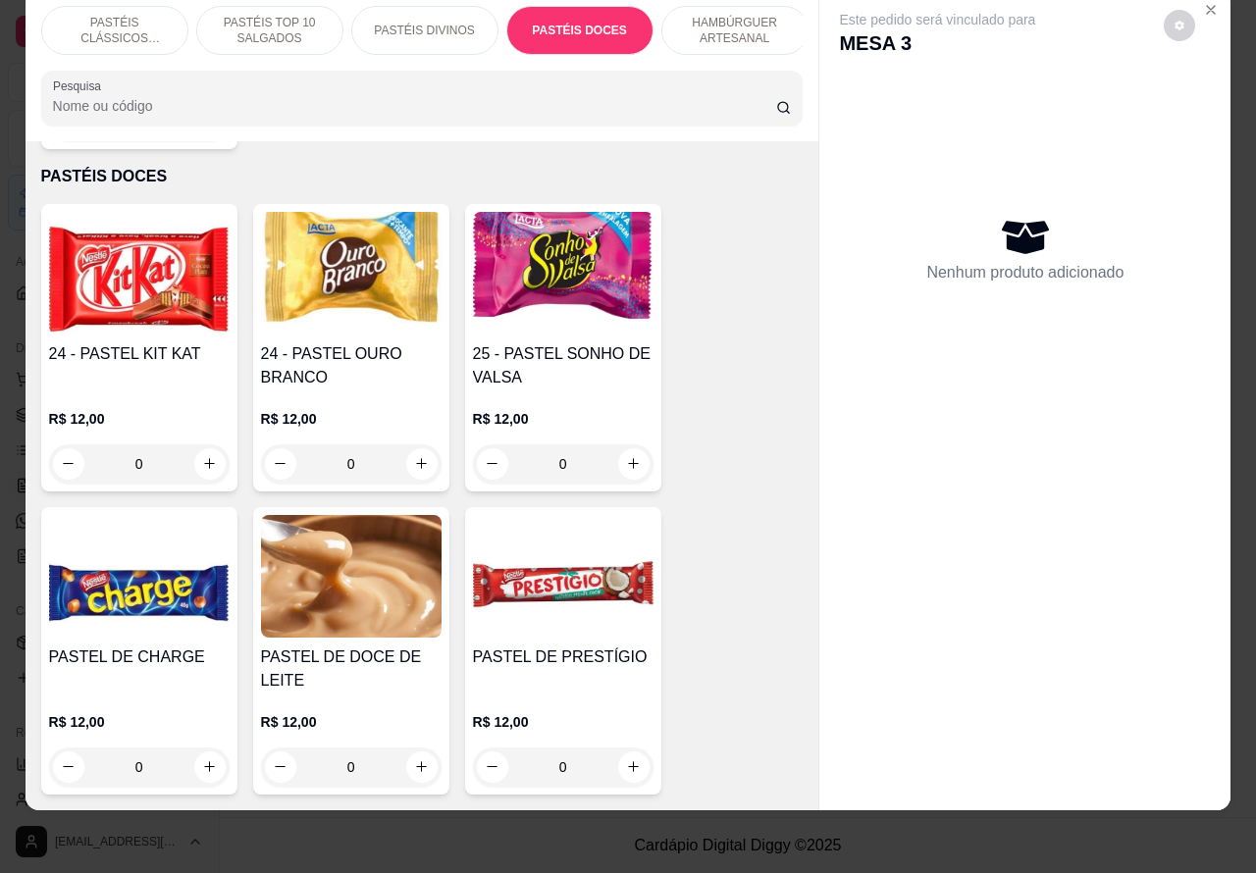
click at [626, 760] on icon "increase-product-quantity" at bounding box center [633, 767] width 15 height 15
type input "1"
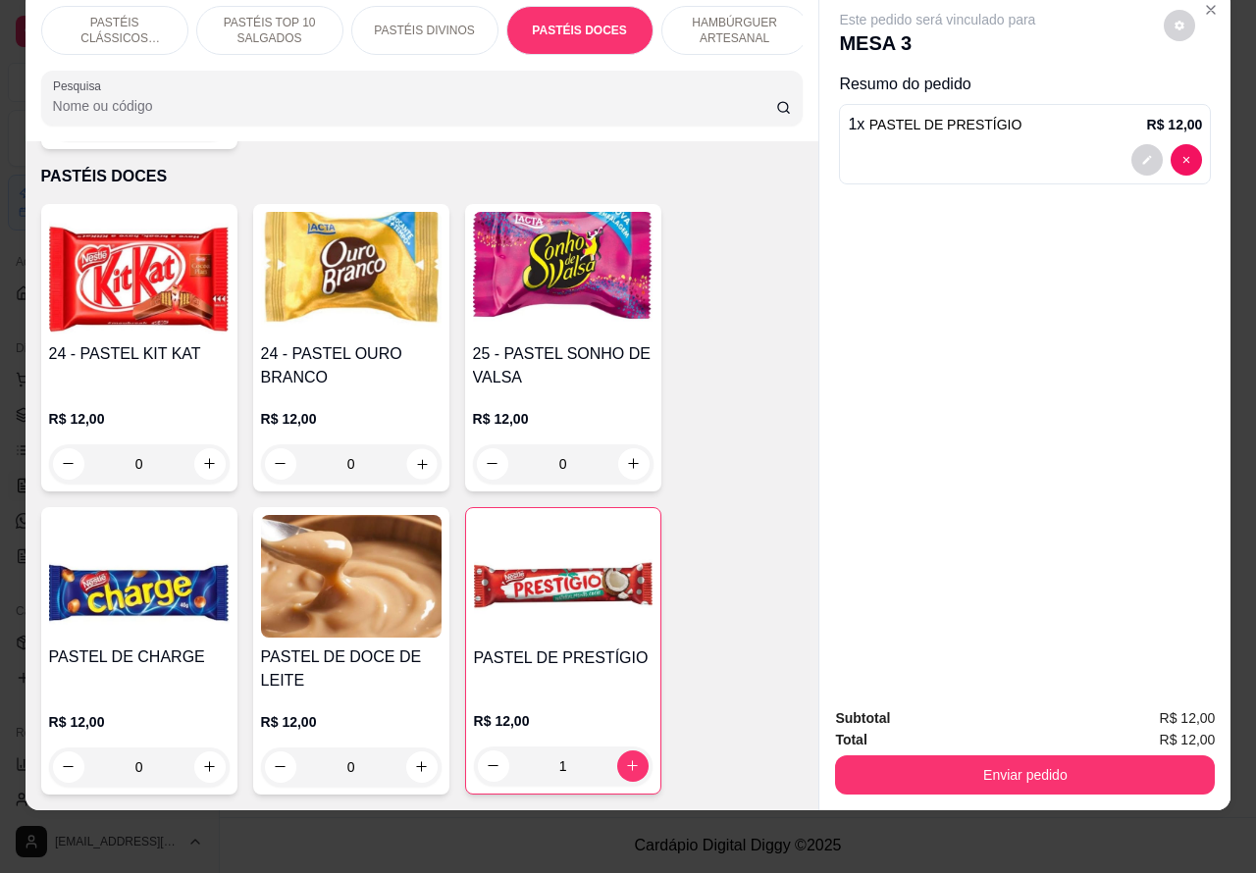
click at [414, 456] on icon "increase-product-quantity" at bounding box center [421, 463] width 15 height 15
type input "1"
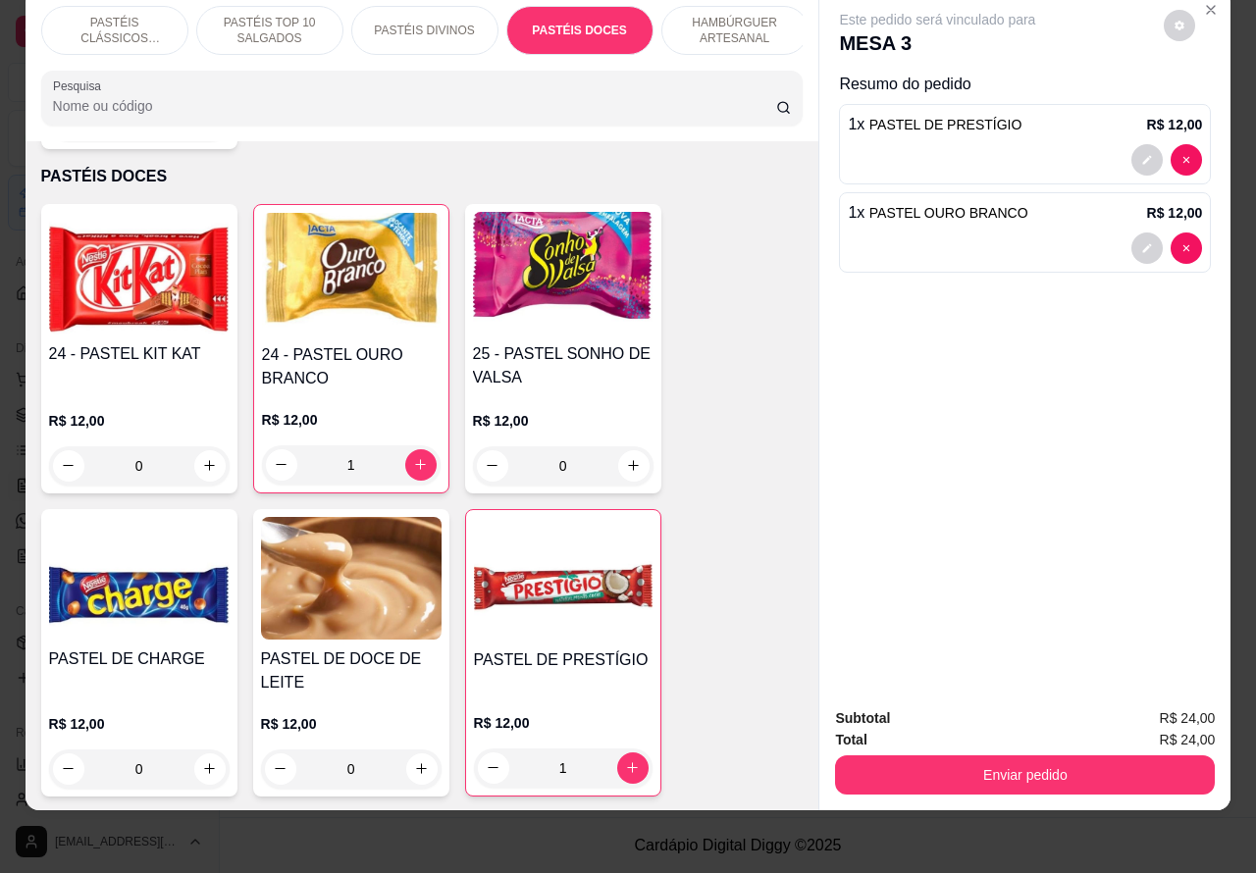
click at [116, 15] on p "PASTÉIS CLÁSSICOS SALGADOS" at bounding box center [115, 30] width 114 height 31
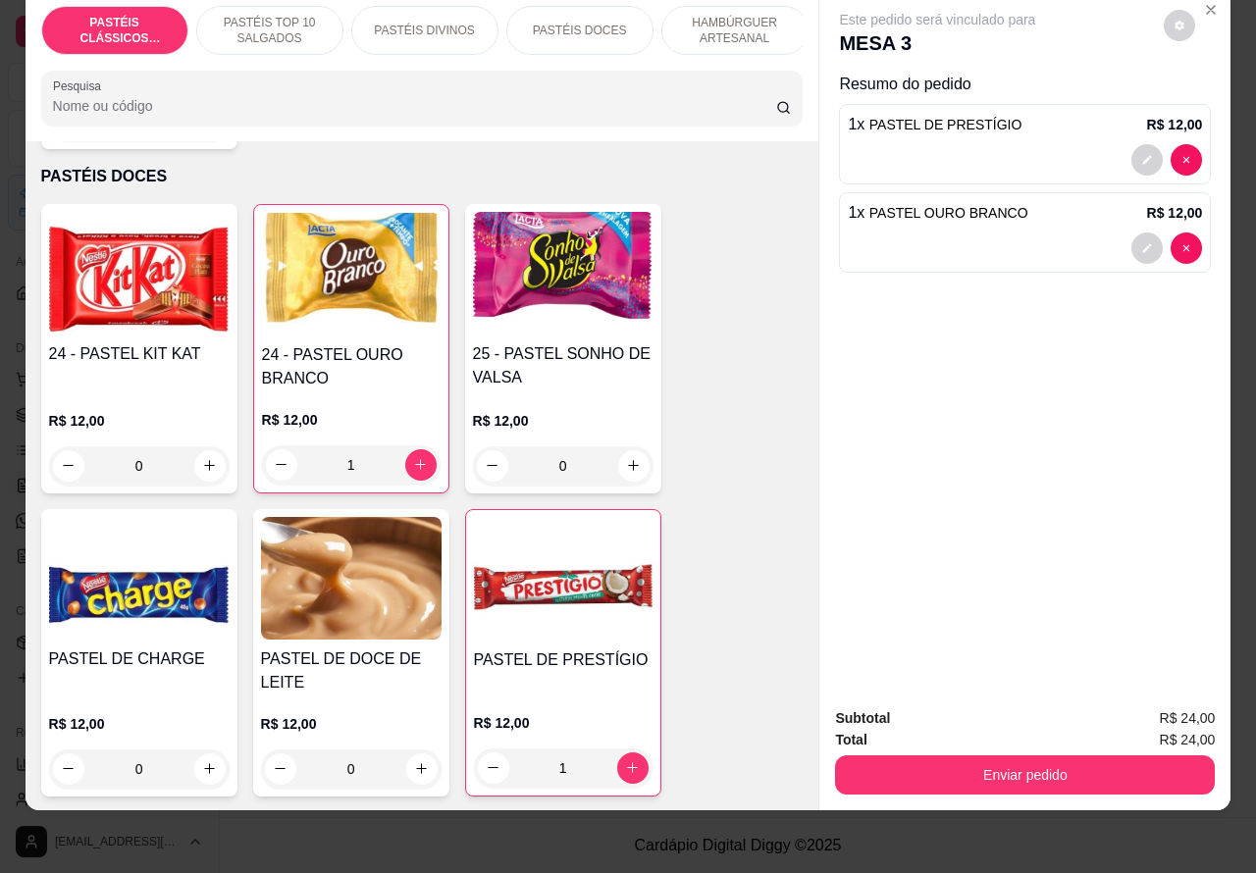
scroll to position [88, 0]
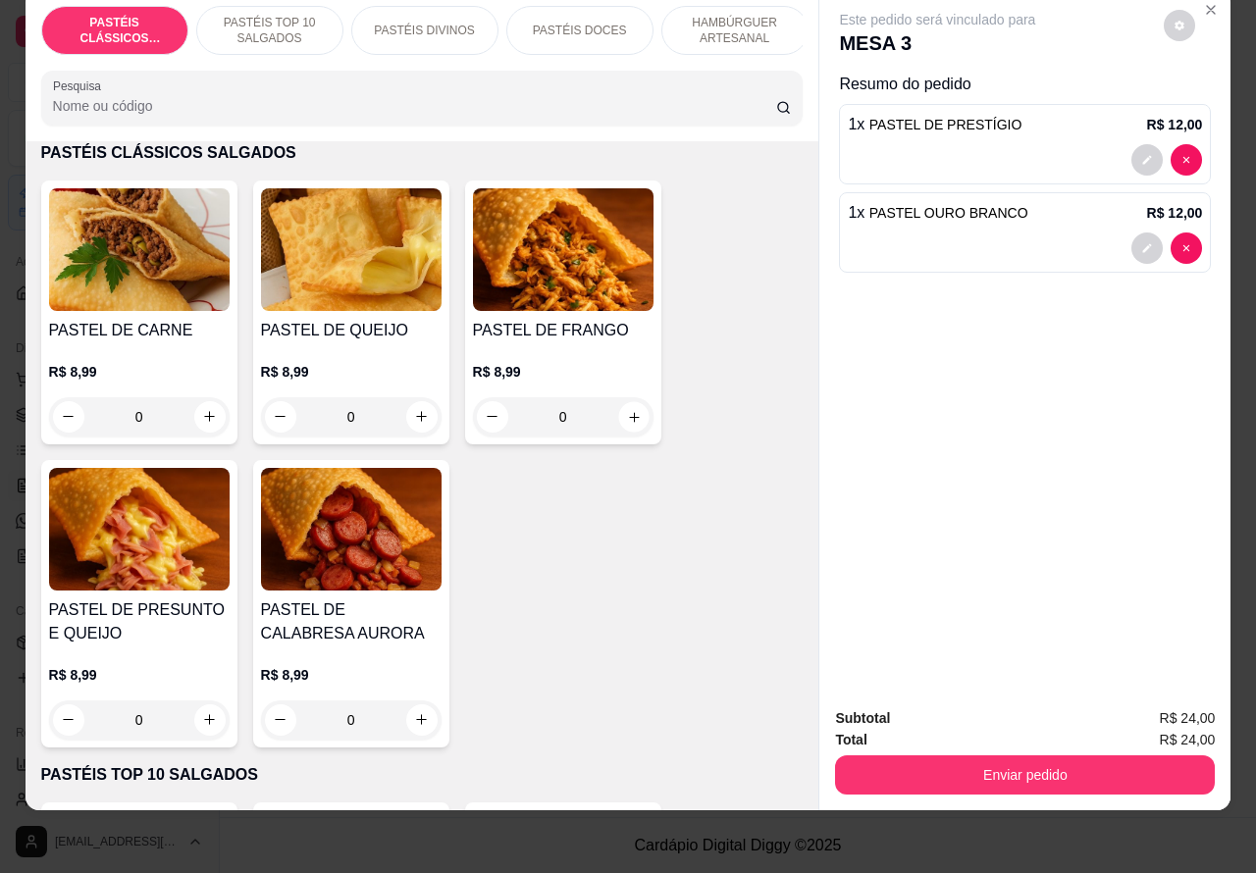
click at [624, 425] on button "increase-product-quantity" at bounding box center [633, 416] width 30 height 30
click at [626, 417] on icon "increase-product-quantity" at bounding box center [633, 416] width 15 height 15
type input "1"
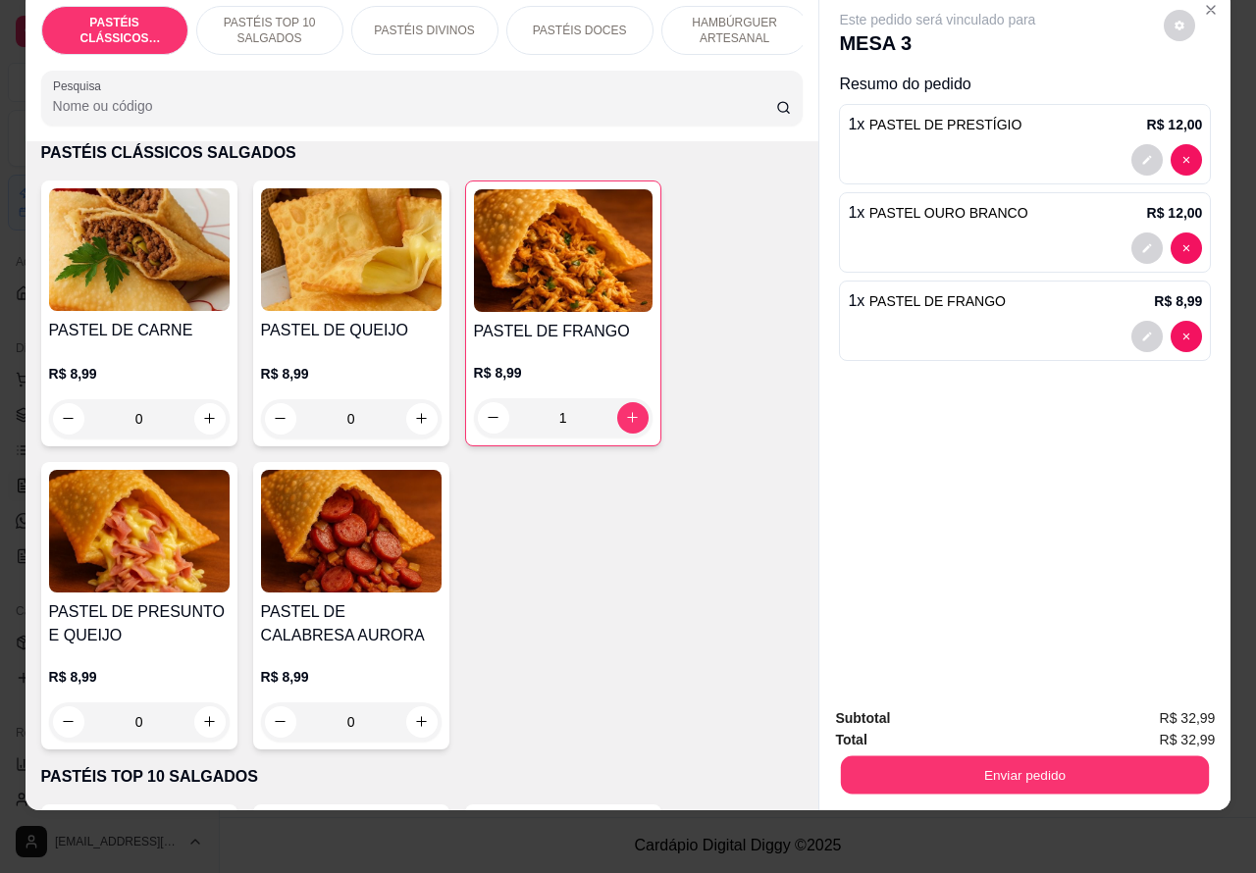
click at [949, 761] on button "Enviar pedido" at bounding box center [1025, 776] width 368 height 38
click at [1161, 710] on button "Enviar pedido" at bounding box center [1162, 709] width 111 height 37
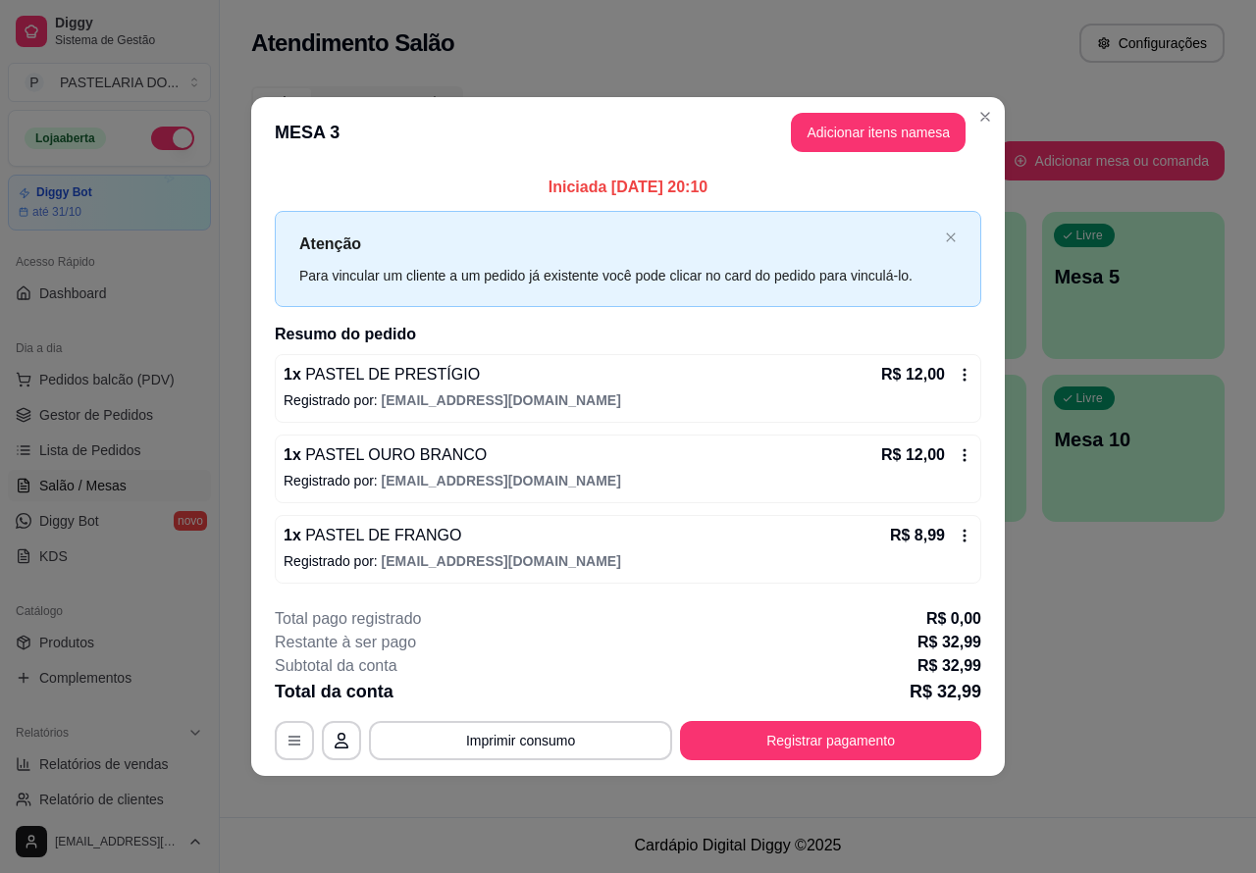
click at [139, 424] on span "Gestor de Pedidos" at bounding box center [96, 415] width 114 height 20
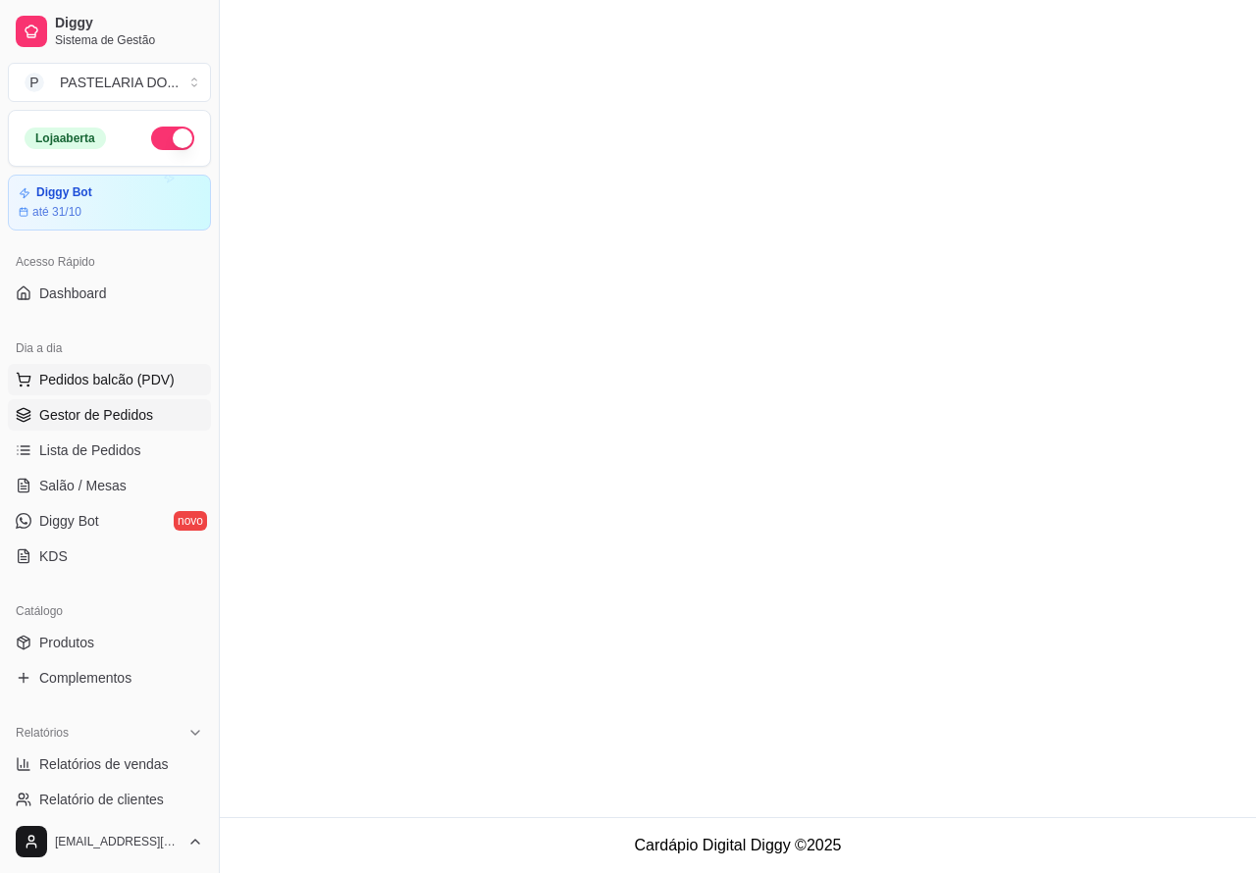
click at [142, 383] on span "Pedidos balcão (PDV)" at bounding box center [106, 380] width 135 height 20
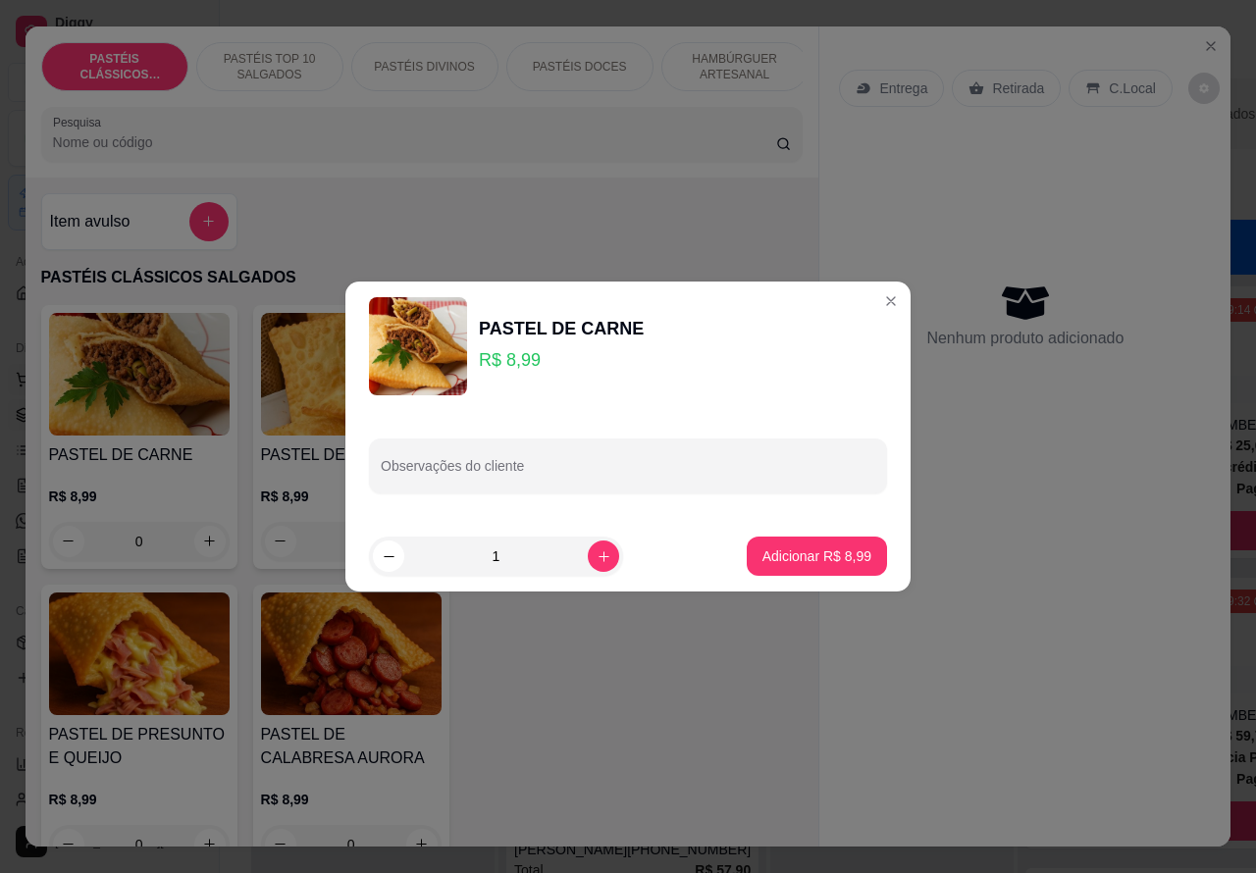
click at [712, 56] on p "HAMBÚRGUER ARTESANAL" at bounding box center [735, 66] width 114 height 31
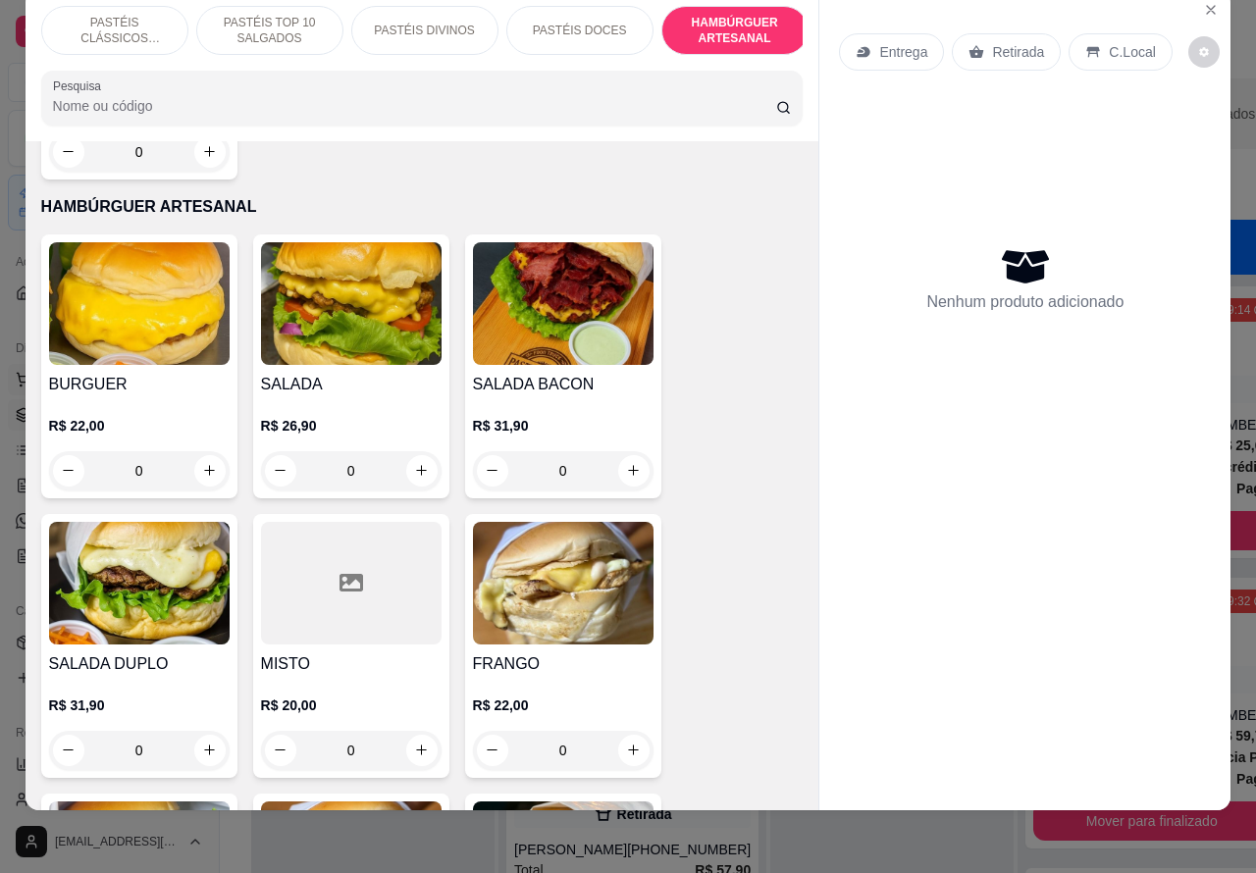
scroll to position [4707, 0]
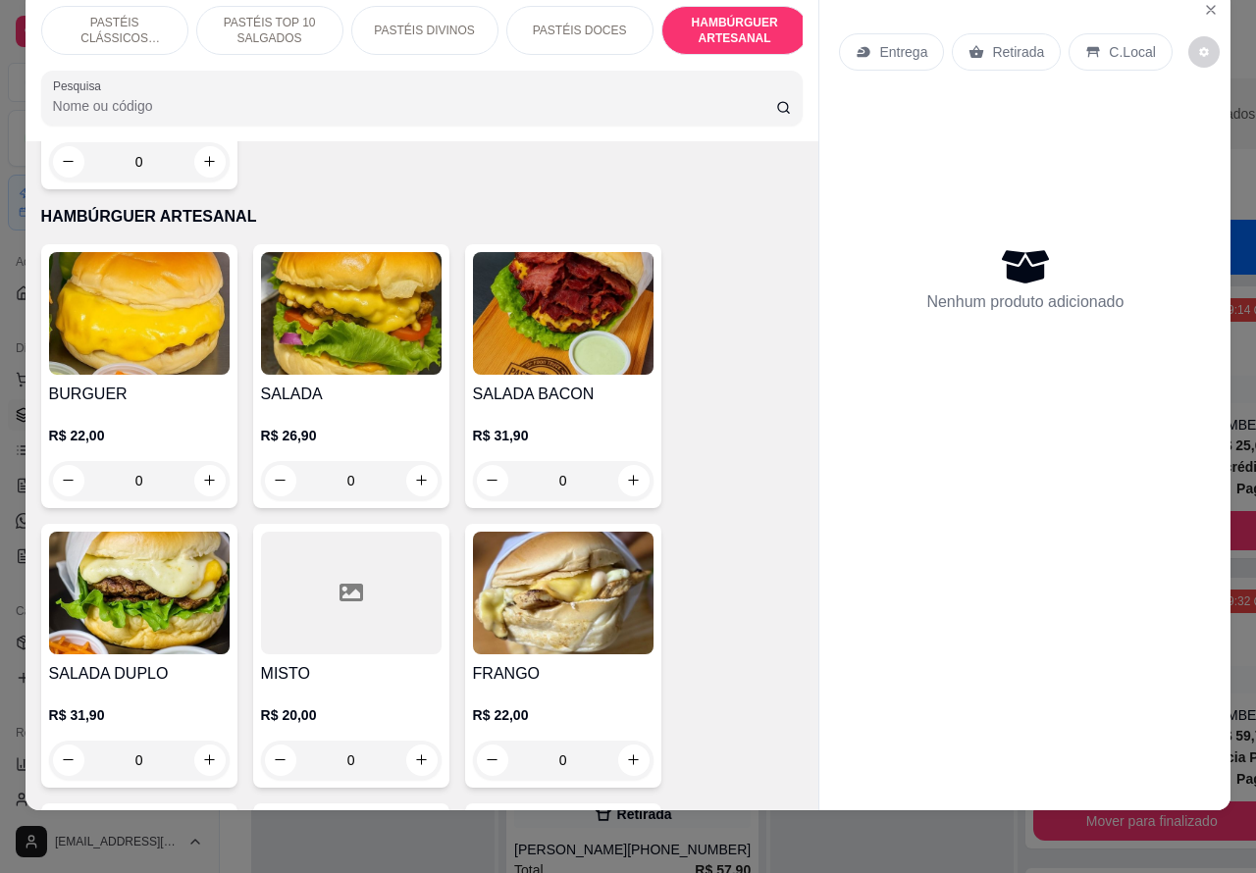
click at [407, 461] on div "0" at bounding box center [351, 480] width 181 height 39
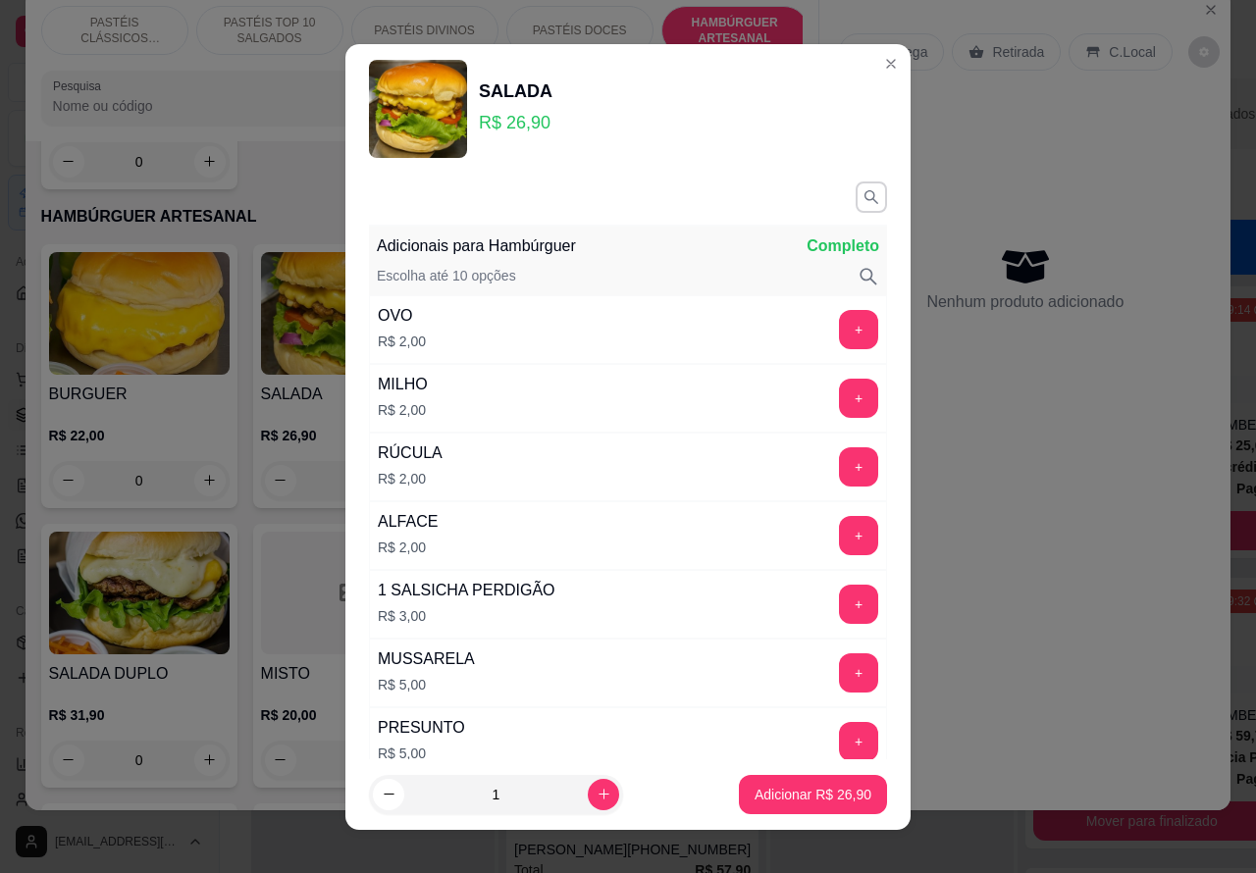
click at [770, 802] on p "Adicionar R$ 26,90" at bounding box center [813, 795] width 117 height 20
type input "1"
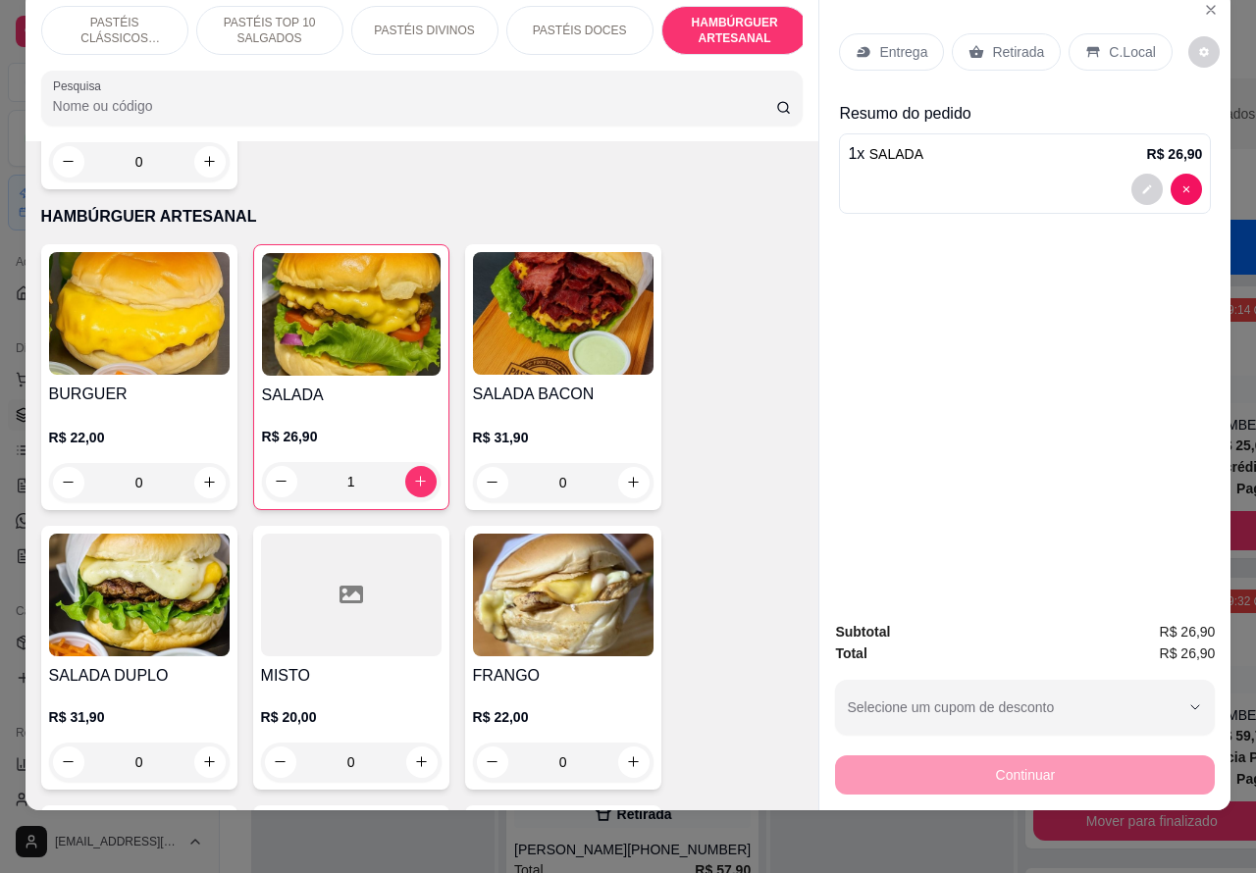
click at [194, 463] on div "0" at bounding box center [139, 482] width 181 height 39
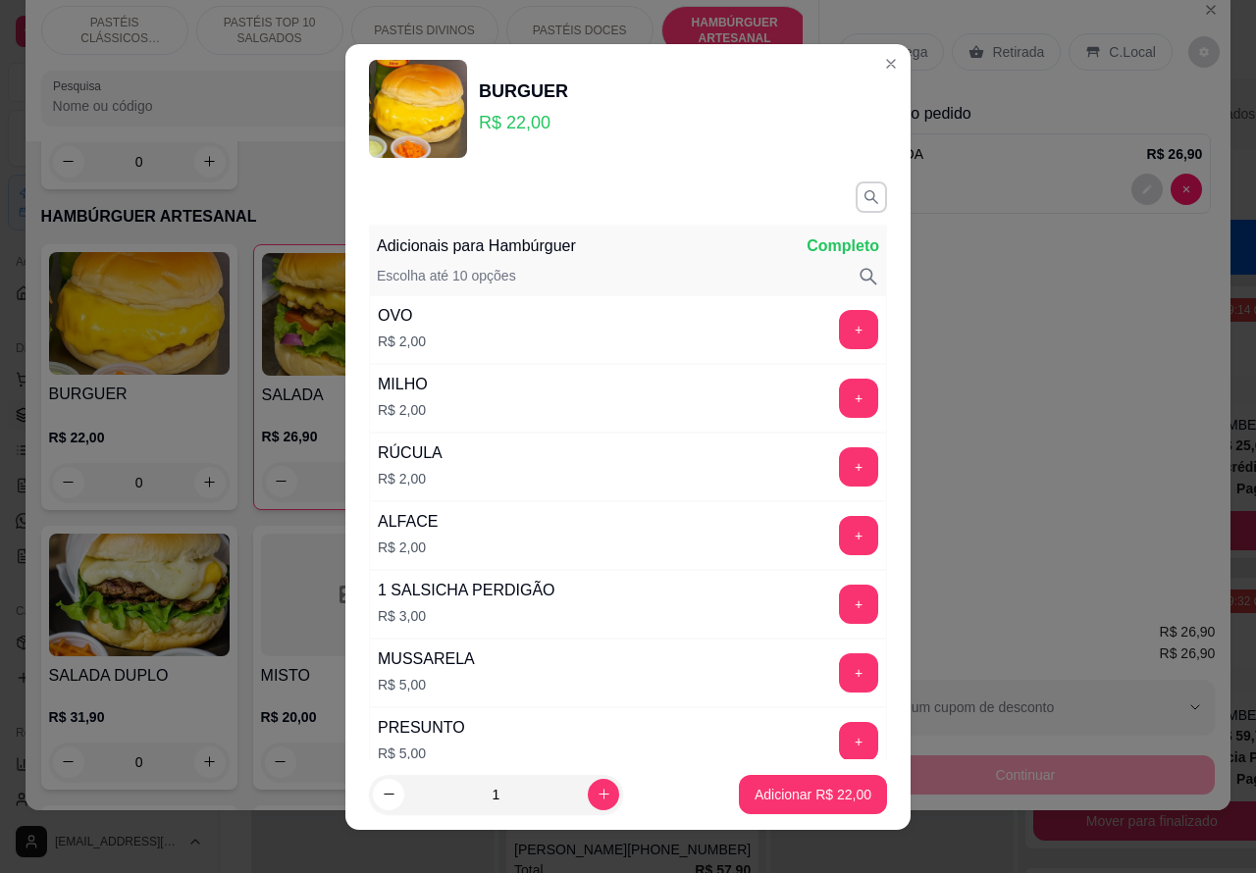
click at [772, 796] on p "Adicionar R$ 22,00" at bounding box center [813, 795] width 117 height 20
type input "1"
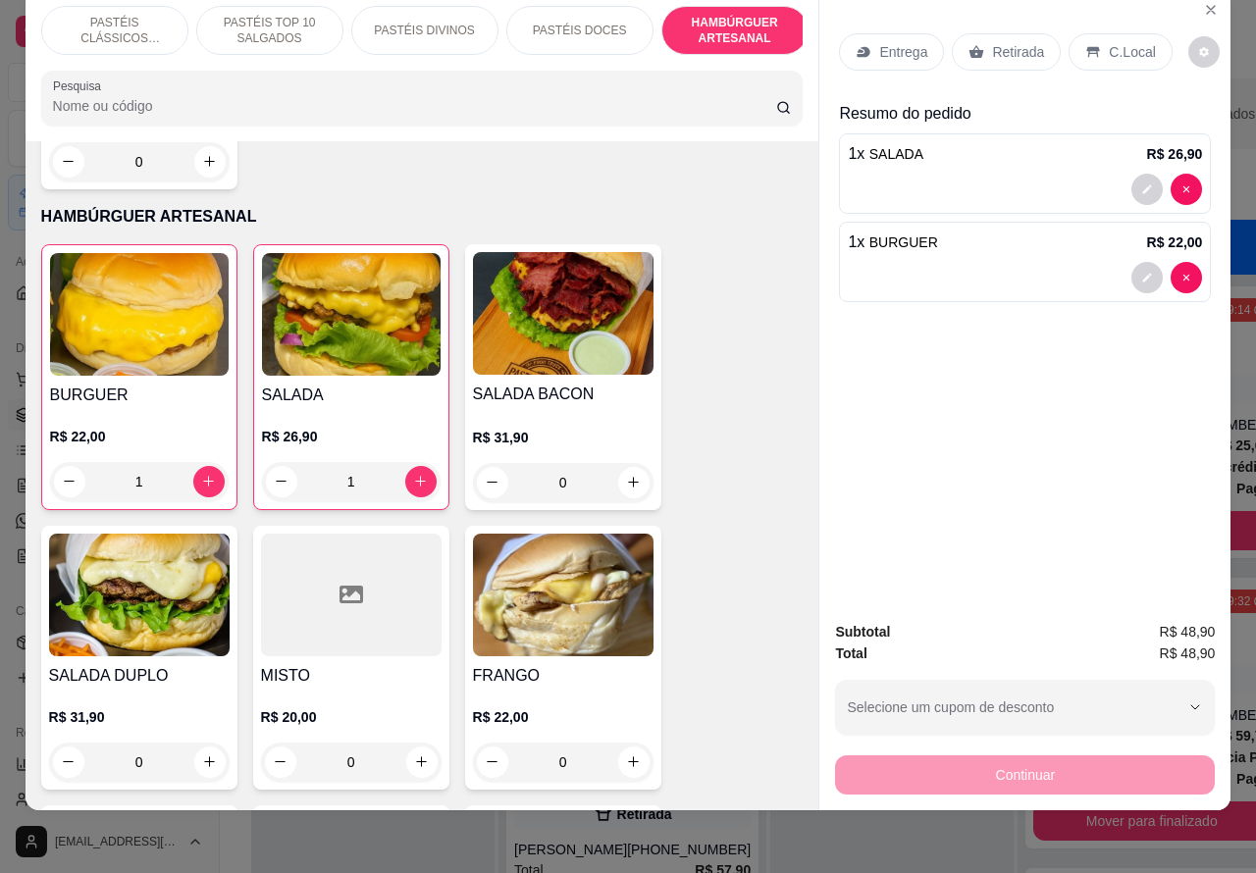
click at [1114, 42] on p "C.Local" at bounding box center [1132, 52] width 46 height 20
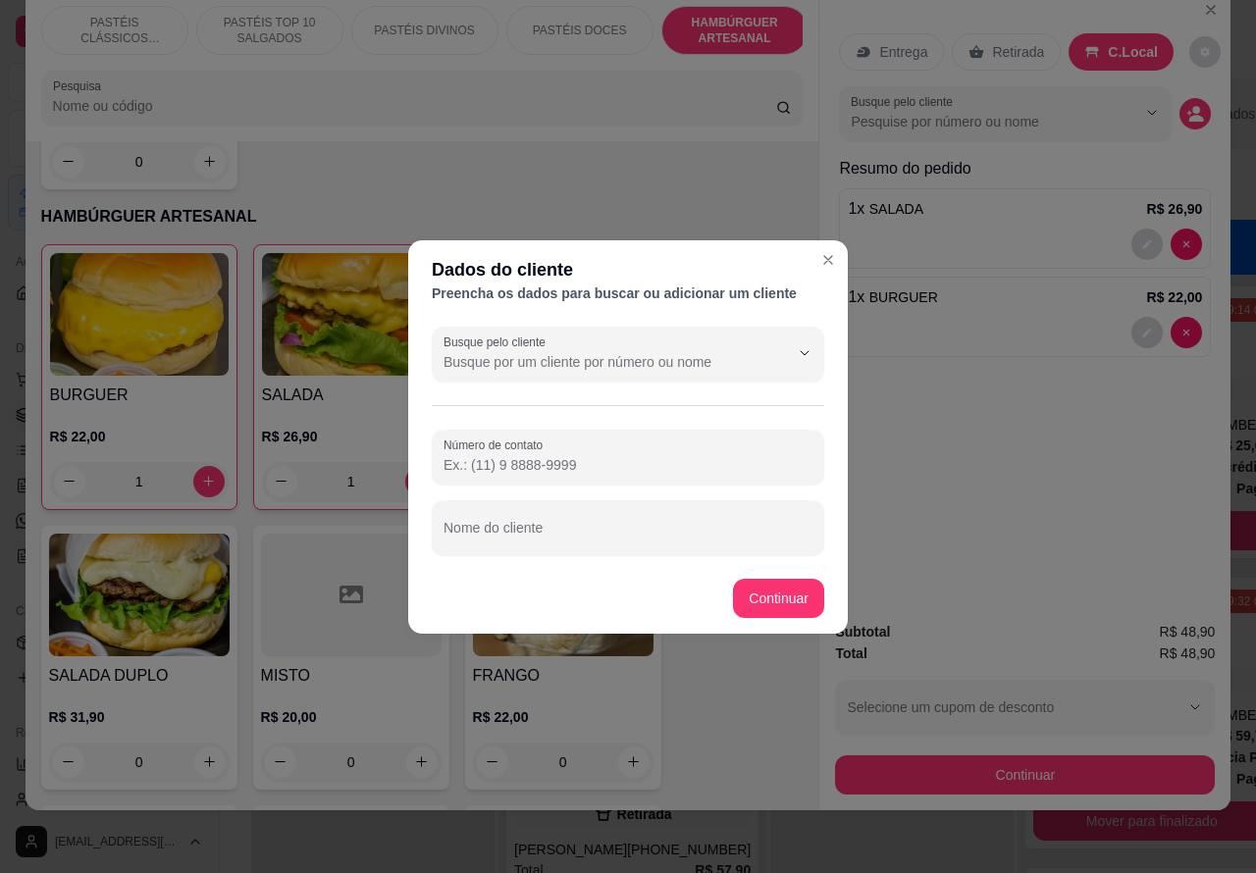
click at [526, 537] on input "Nome do cliente" at bounding box center [628, 536] width 369 height 20
type input "[PERSON_NAME]"
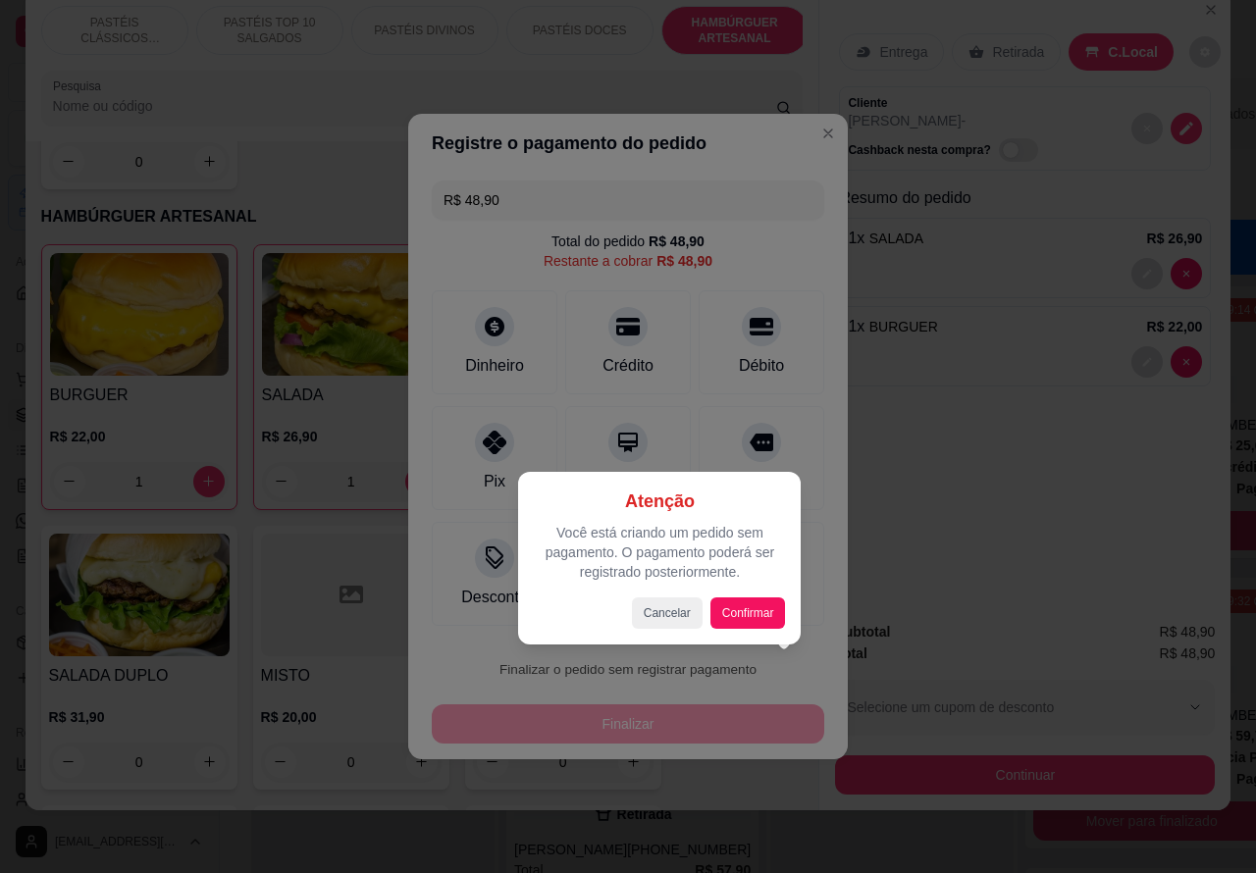
click at [767, 605] on button "Confirmar" at bounding box center [748, 613] width 76 height 31
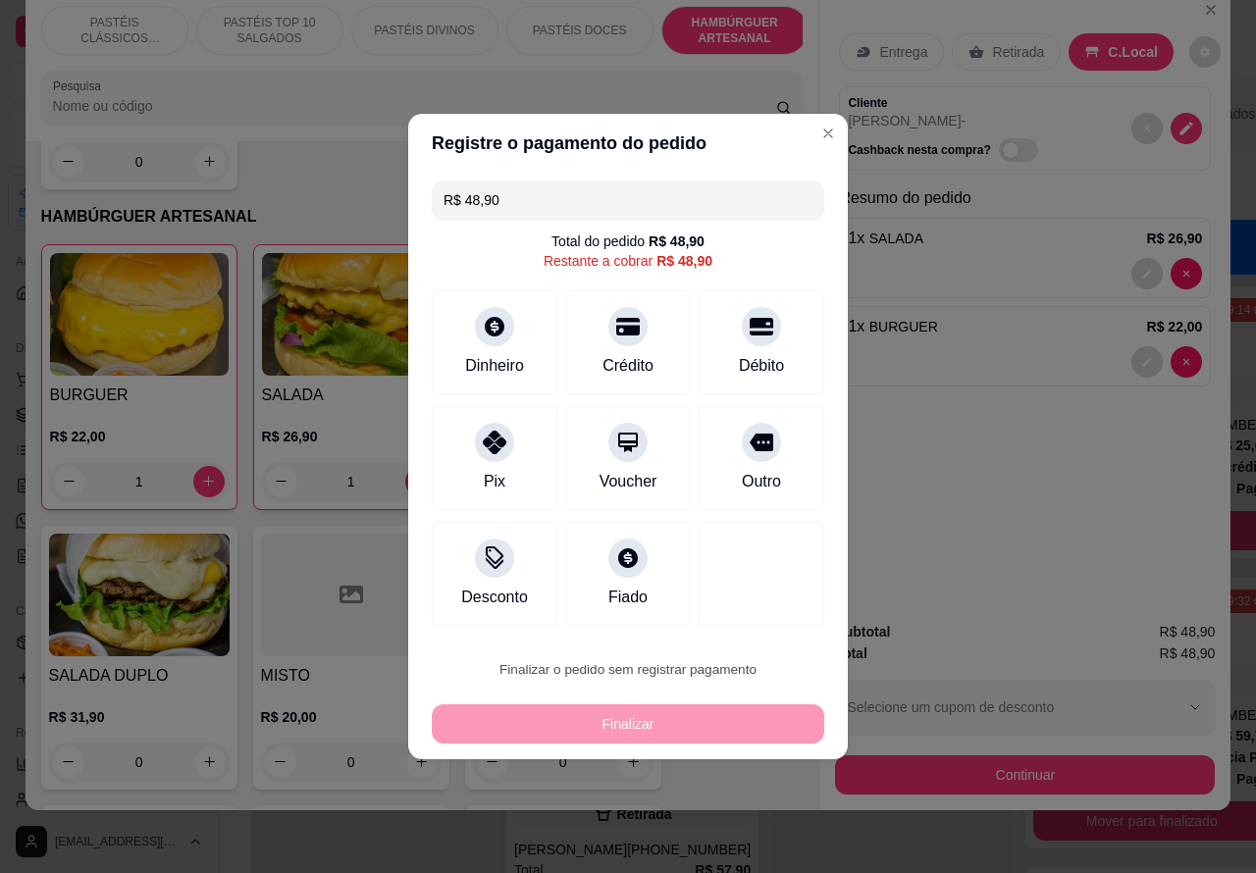
click at [751, 619] on button "Confirmar" at bounding box center [745, 615] width 73 height 30
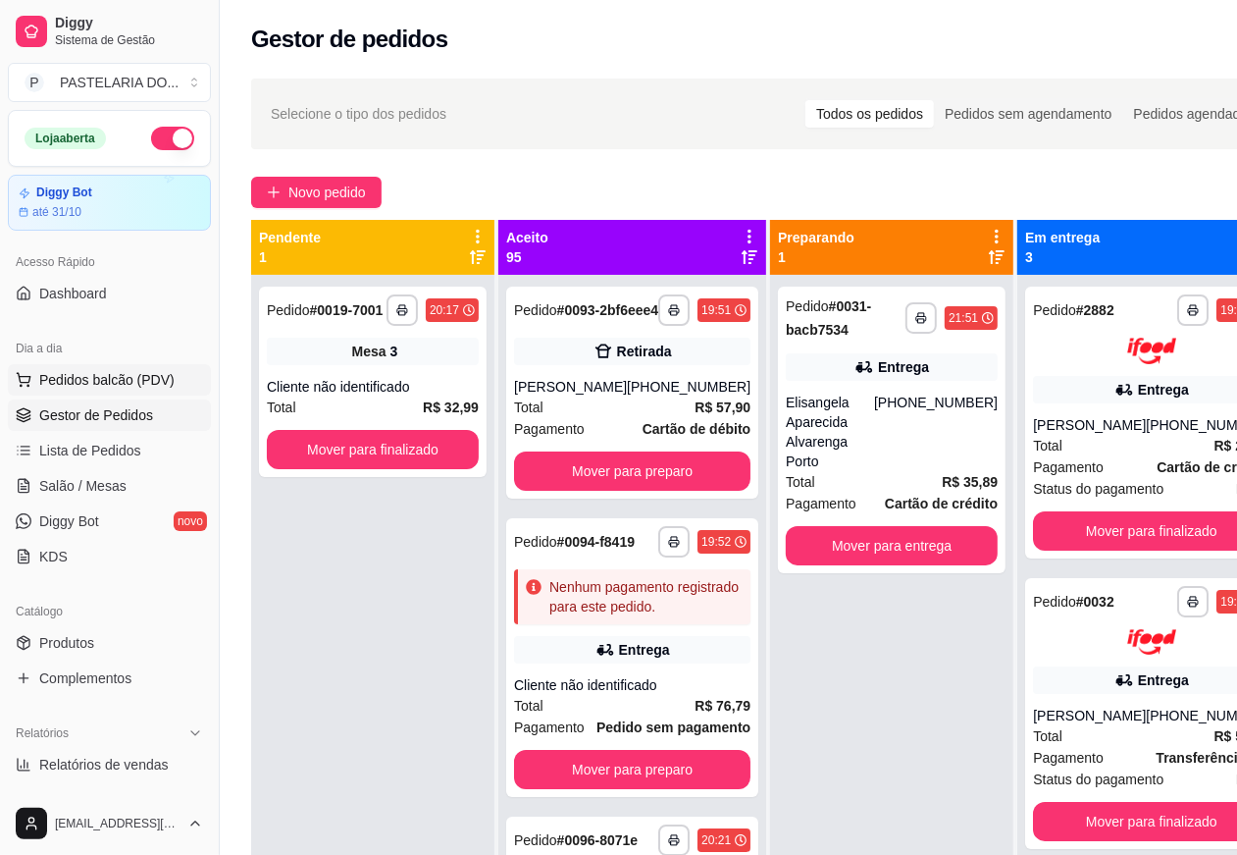
click at [150, 380] on span "Pedidos balcão (PDV)" at bounding box center [106, 380] width 135 height 20
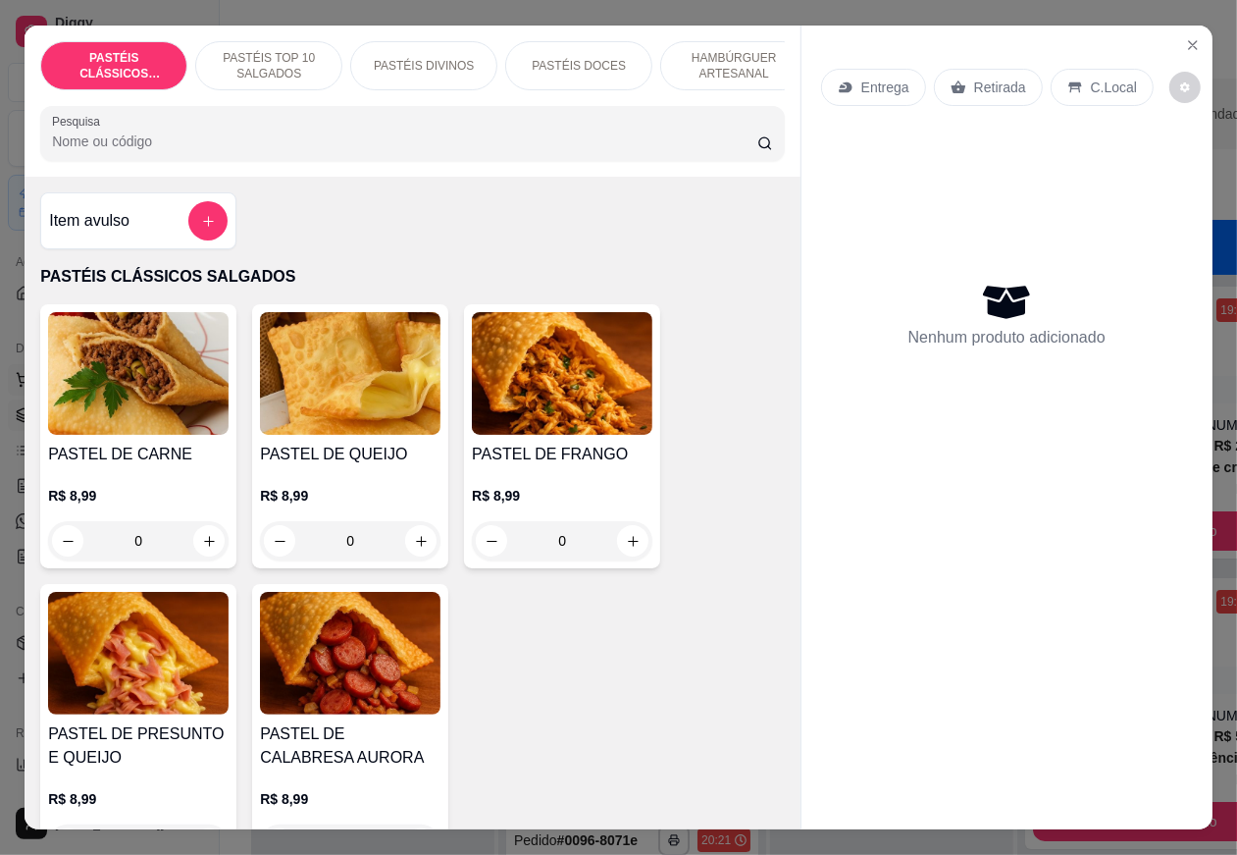
click at [871, 300] on div "Nenhum produto adicionado" at bounding box center [1007, 314] width 372 height 385
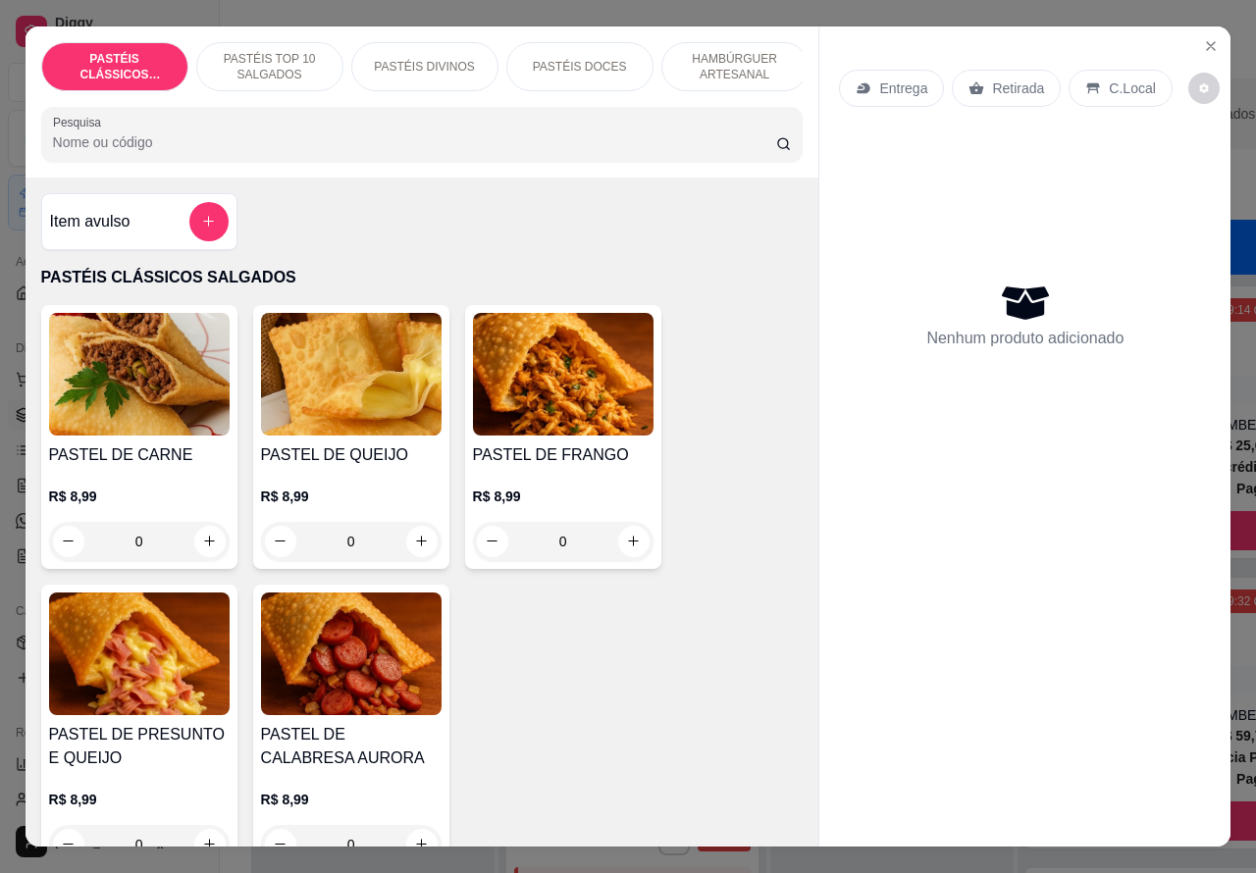
click at [273, 64] on p "PASTÉIS TOP 10 SALGADOS" at bounding box center [270, 66] width 114 height 31
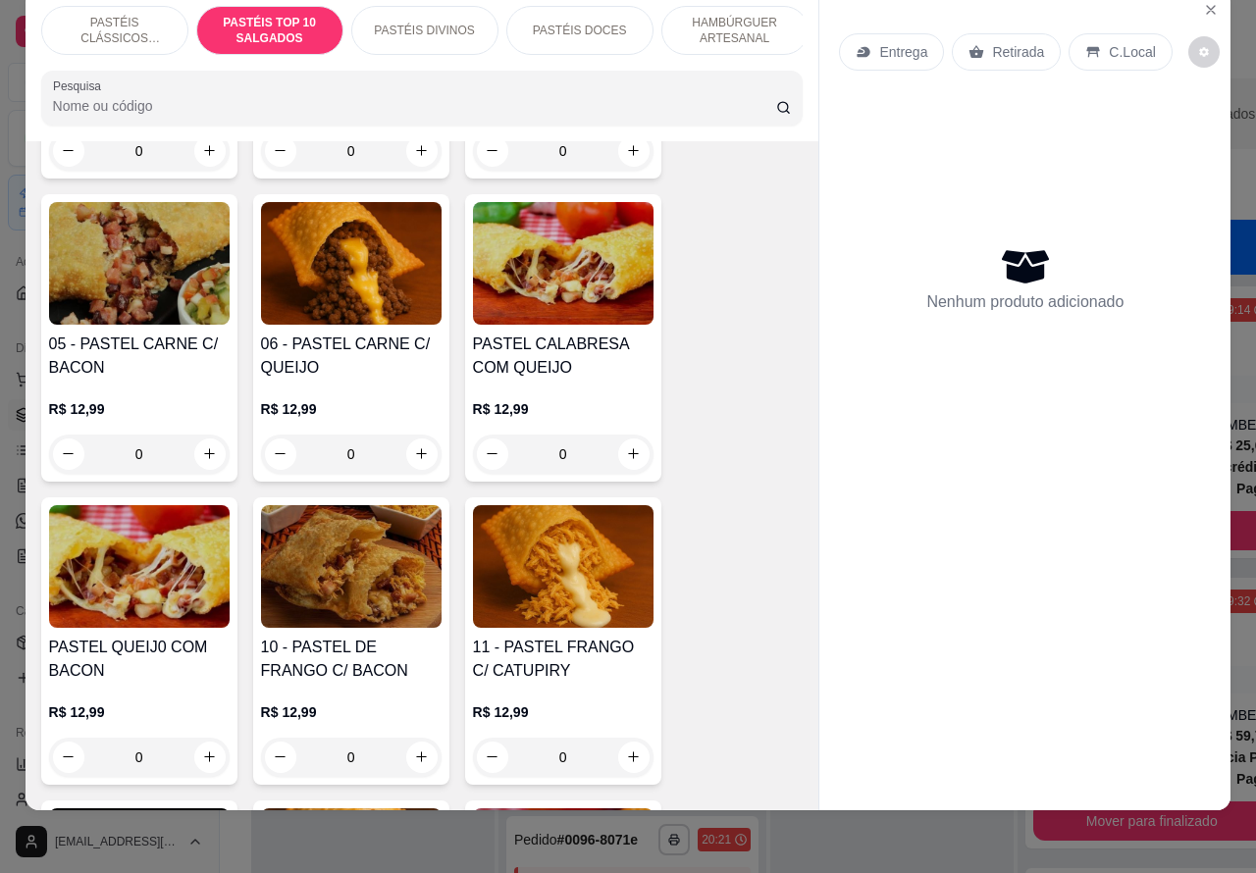
scroll to position [1307, 0]
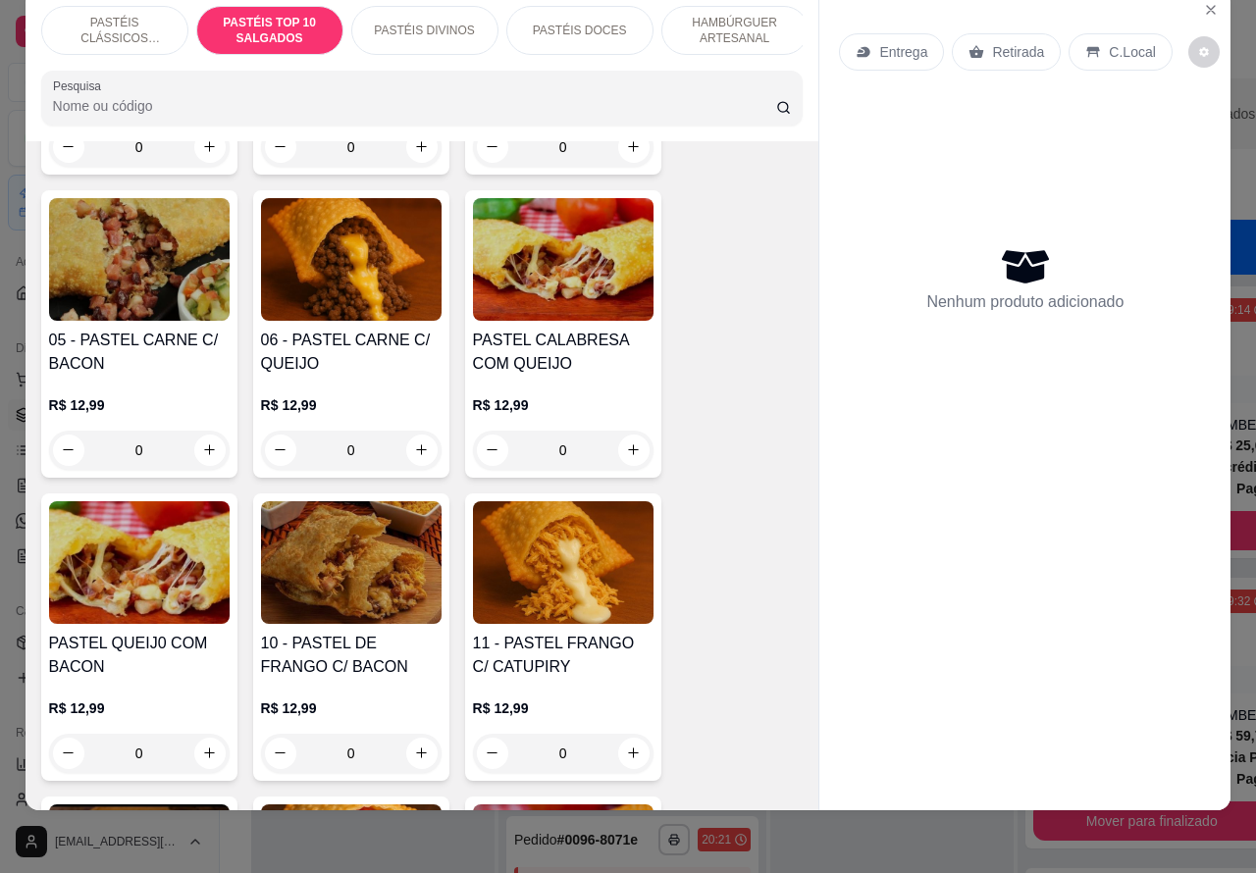
click at [417, 462] on div "0" at bounding box center [351, 450] width 181 height 39
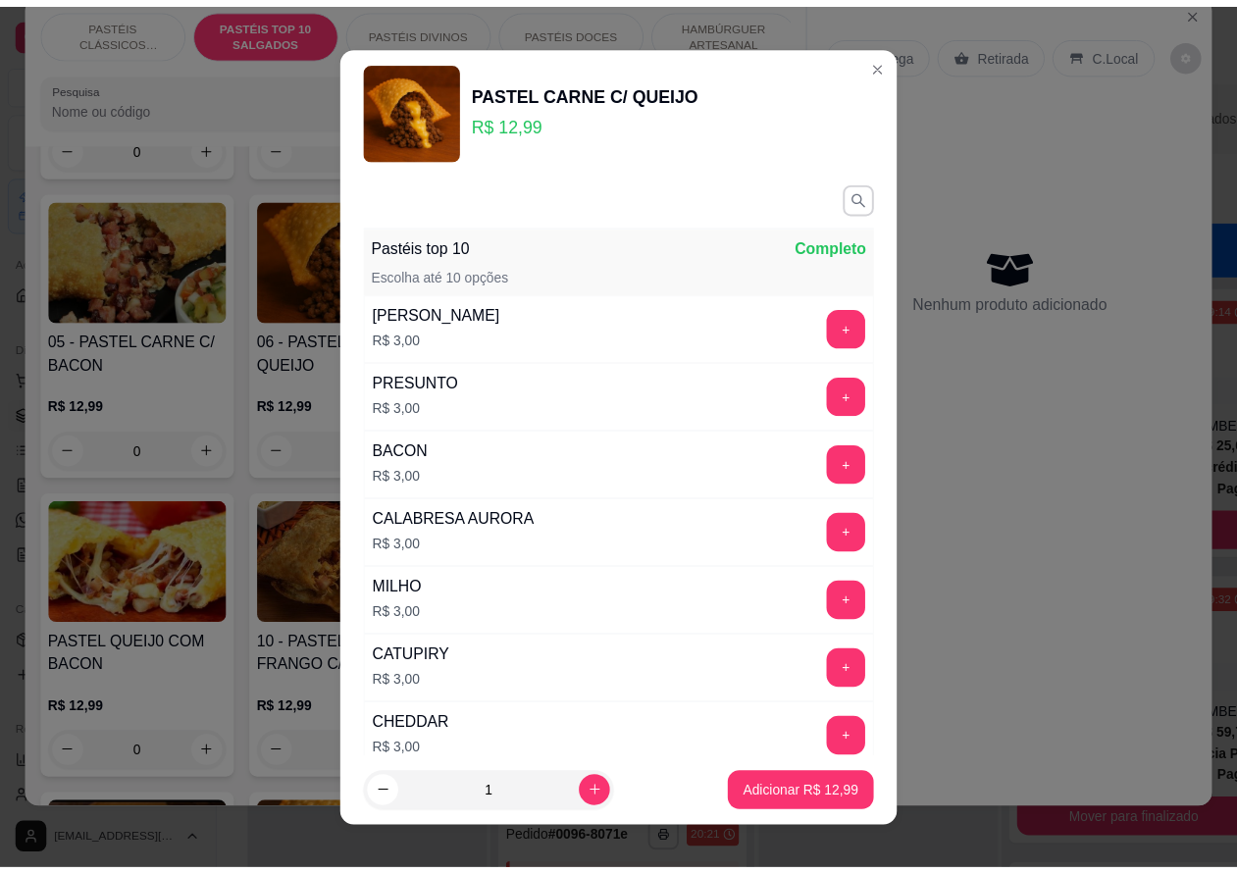
scroll to position [283, 0]
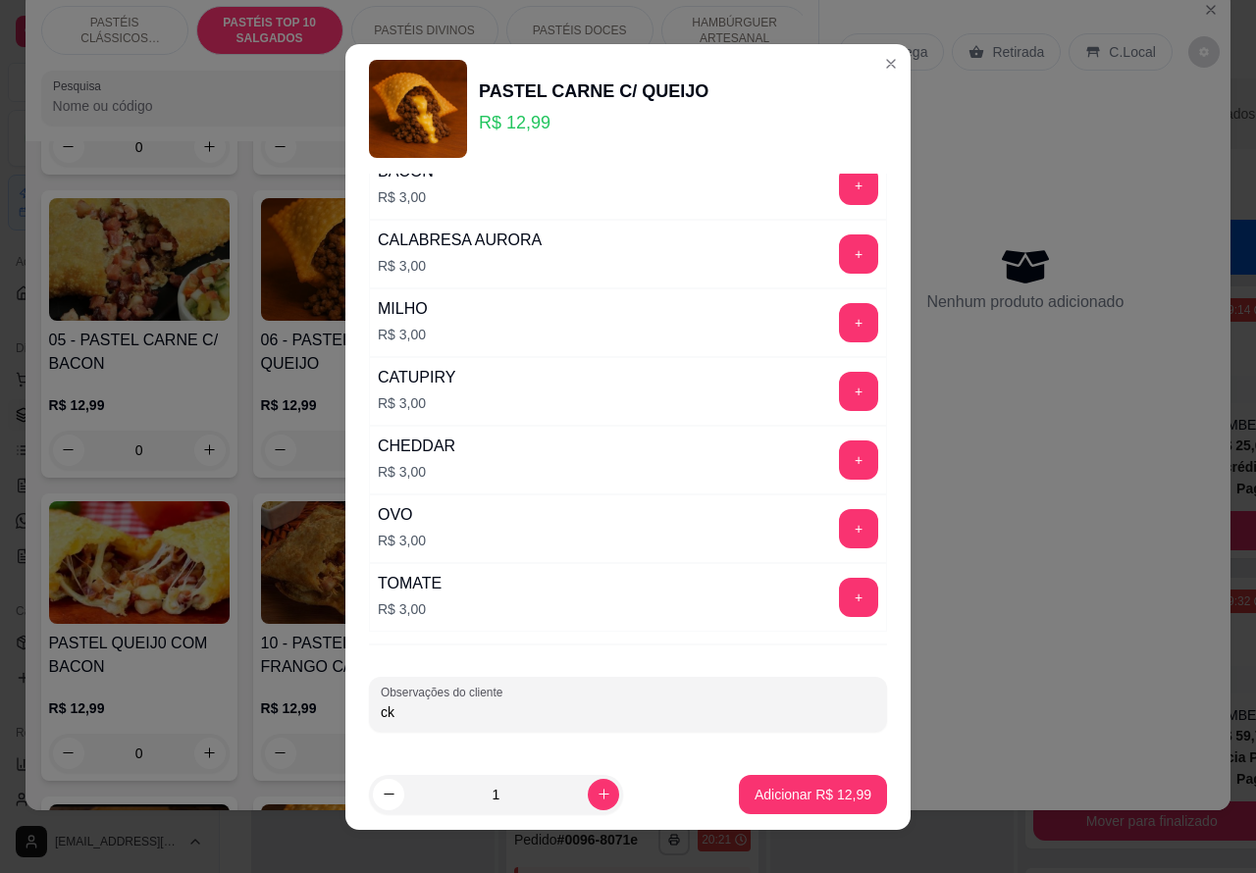
type input "c"
type input "CLIENTE ESTA AGUARDANDO"
click at [819, 783] on button "Adicionar R$ 12,99" at bounding box center [813, 794] width 148 height 39
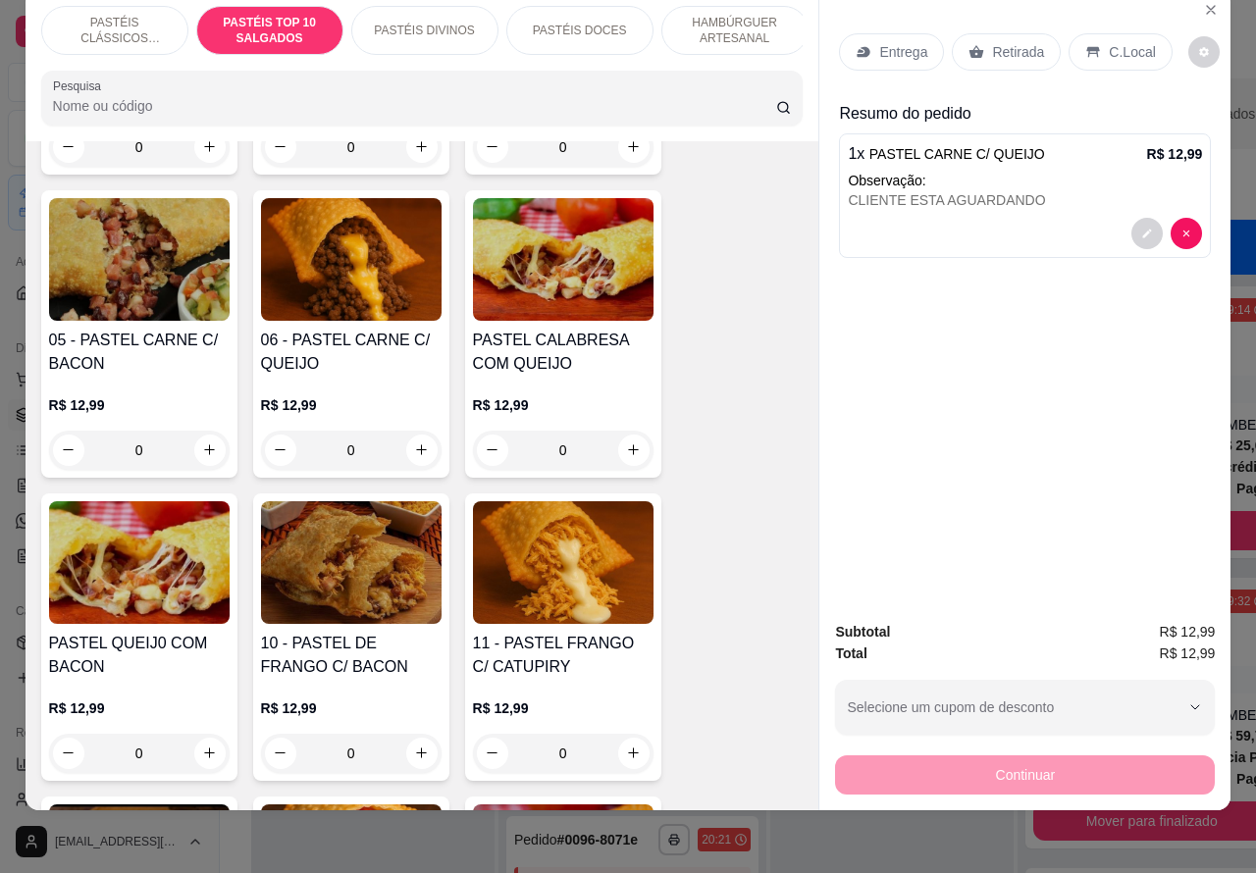
click at [1012, 42] on p "Retirada" at bounding box center [1018, 52] width 52 height 20
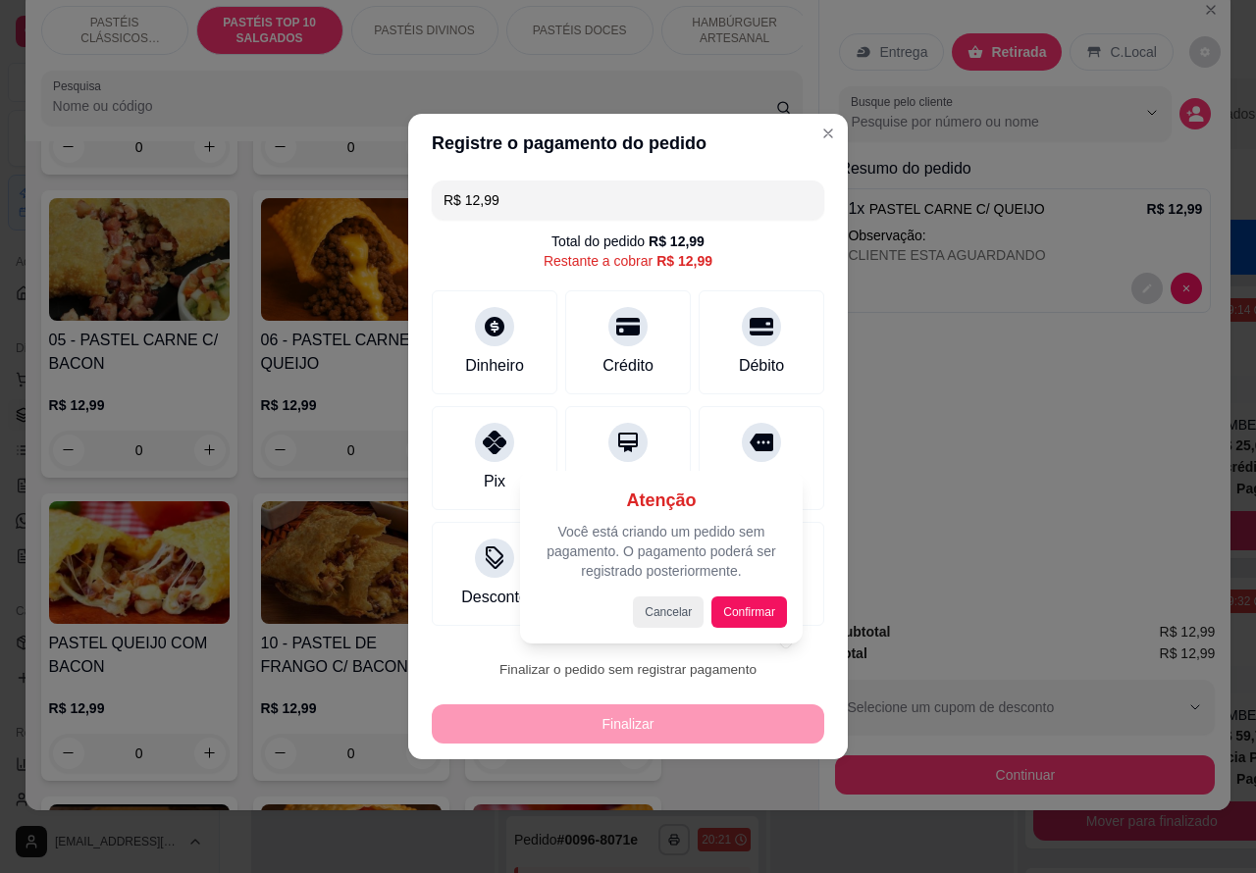
click at [768, 629] on div "Atenção Você está criando um pedido sem pagamento. O pagamento poderá ser regis…" at bounding box center [661, 557] width 283 height 173
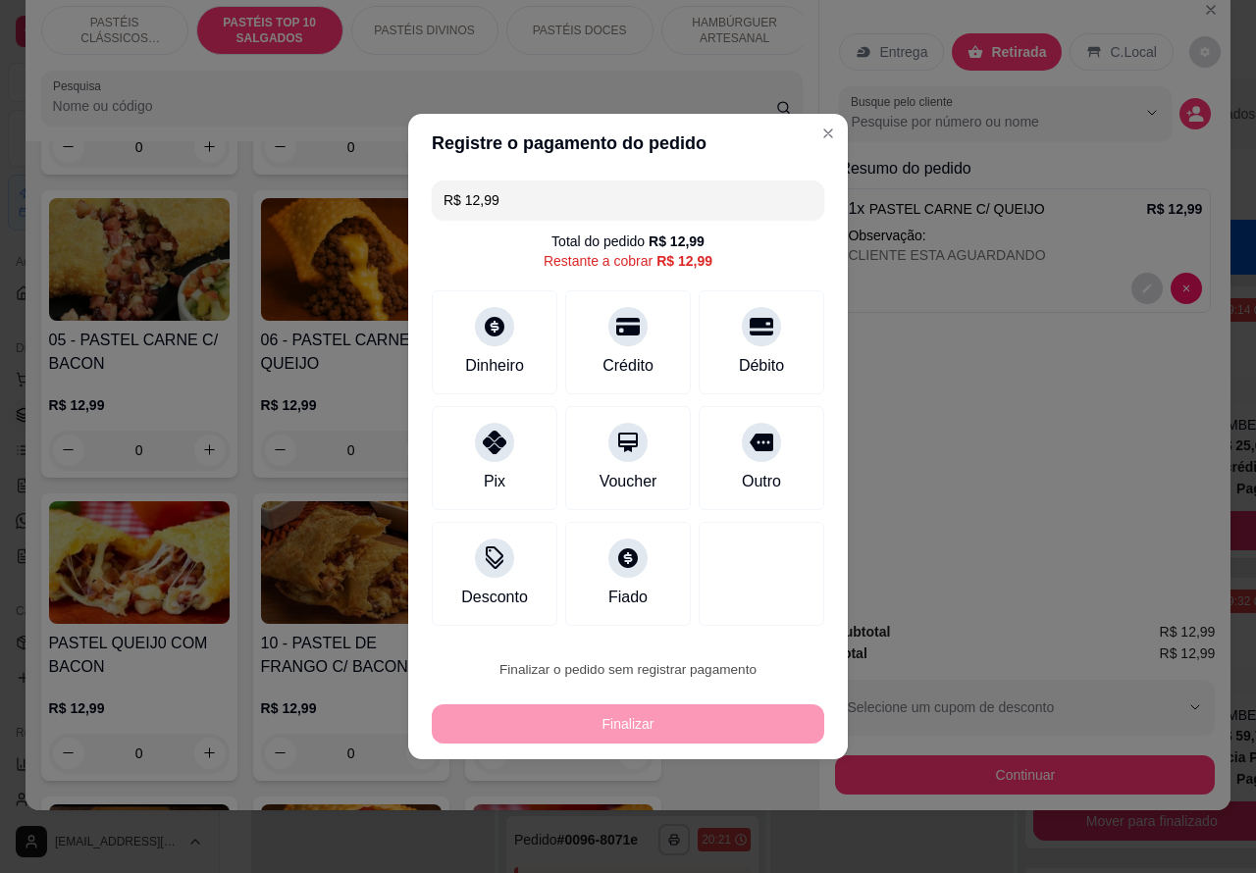
click at [772, 605] on button "Confirmar" at bounding box center [745, 613] width 70 height 29
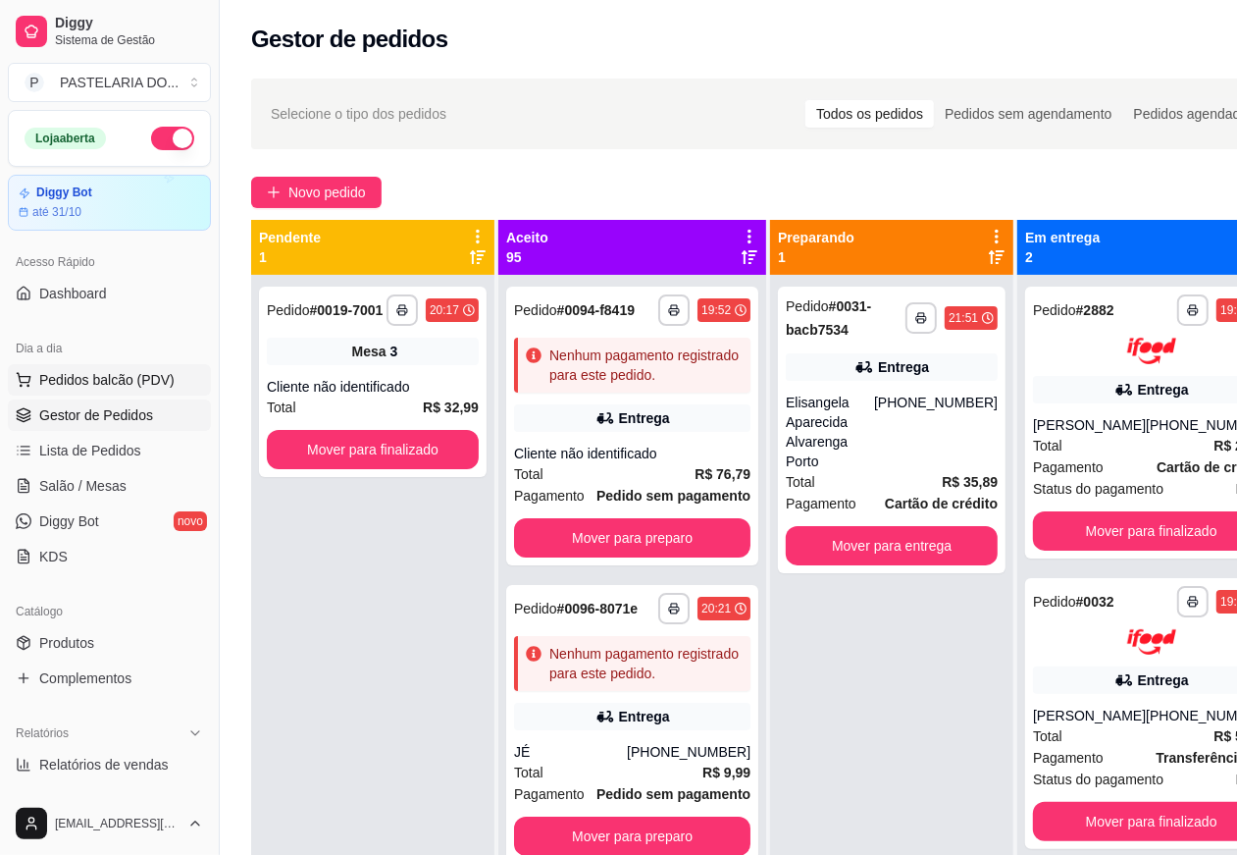
click at [144, 375] on span "Pedidos balcão (PDV)" at bounding box center [106, 380] width 135 height 20
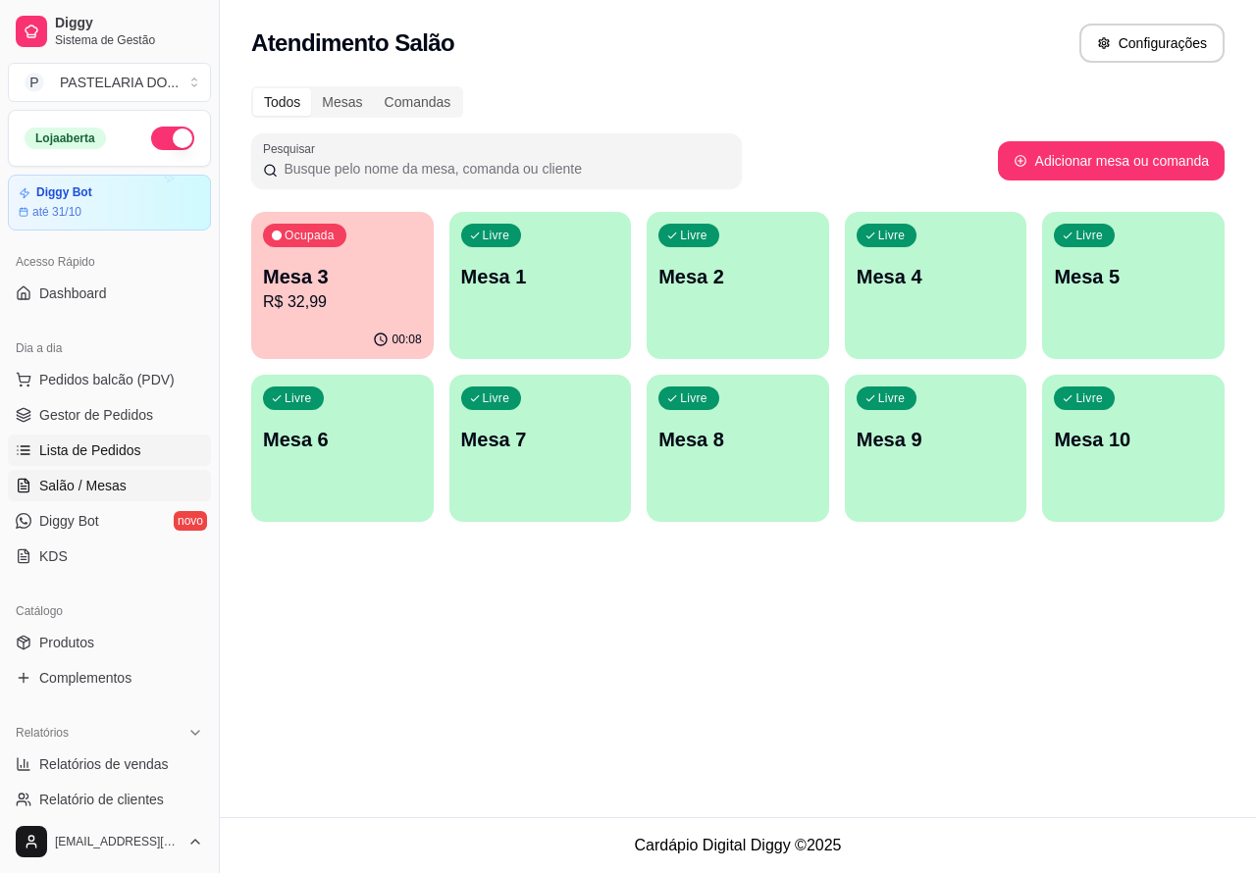
click at [120, 442] on span "Lista de Pedidos" at bounding box center [90, 451] width 102 height 20
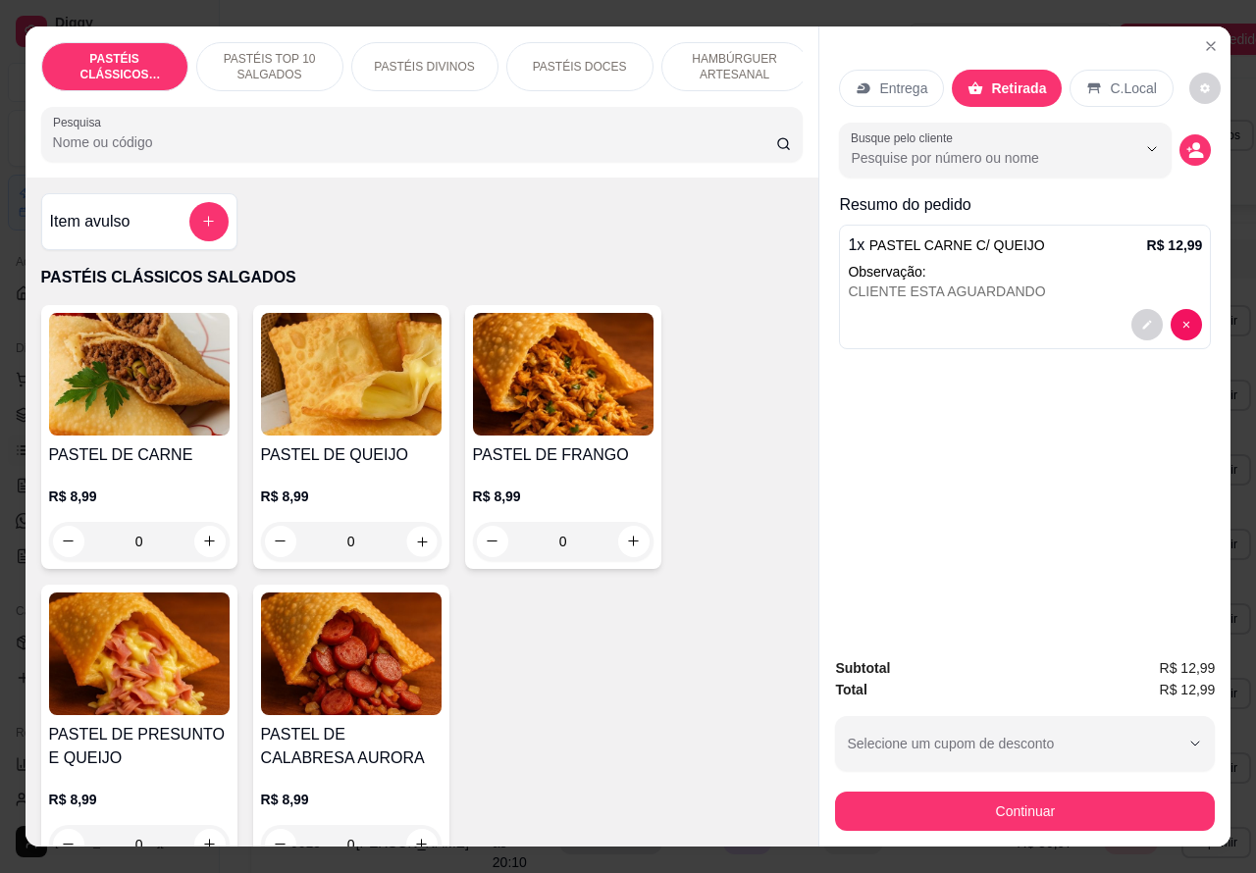
click at [414, 549] on icon "increase-product-quantity" at bounding box center [421, 541] width 15 height 15
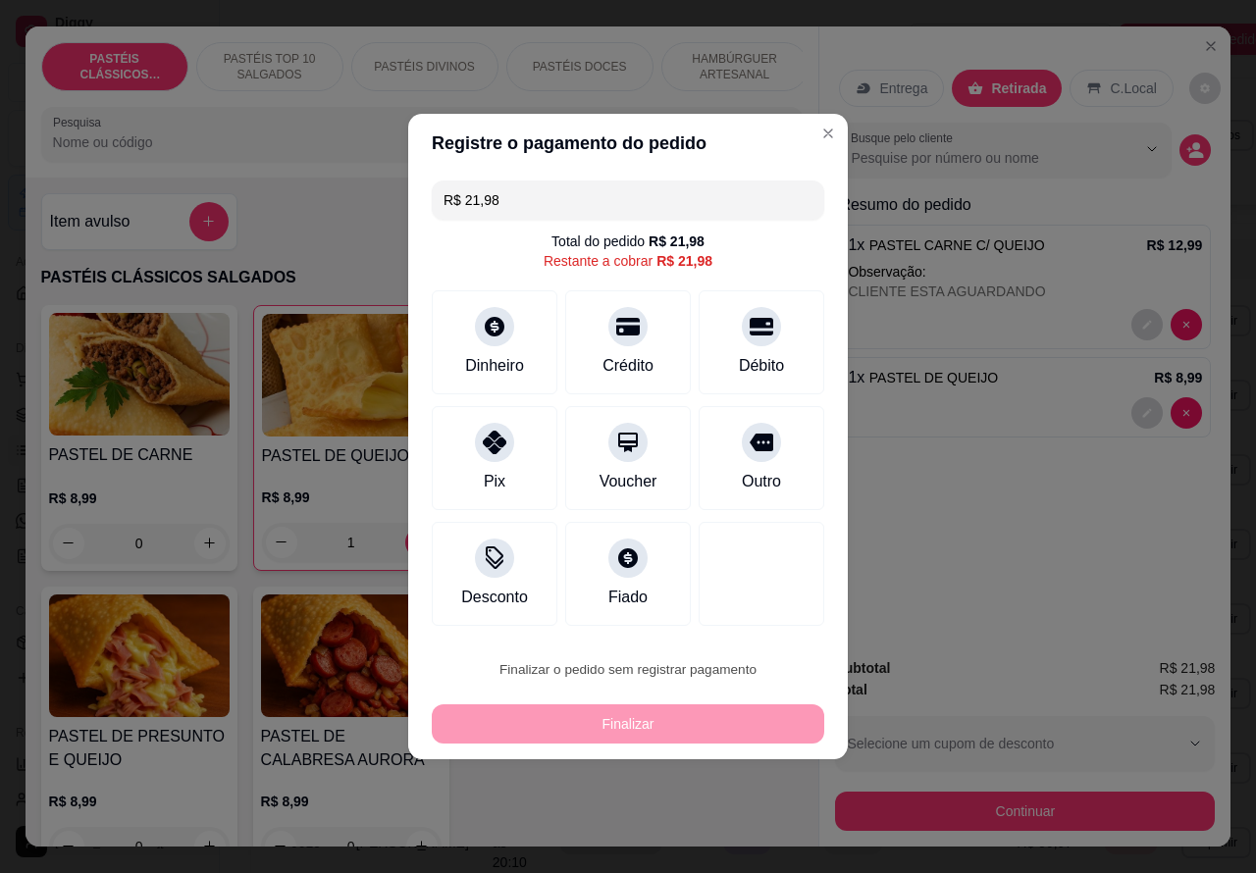
click at [741, 611] on button "Confirmar" at bounding box center [745, 614] width 70 height 29
type input "0"
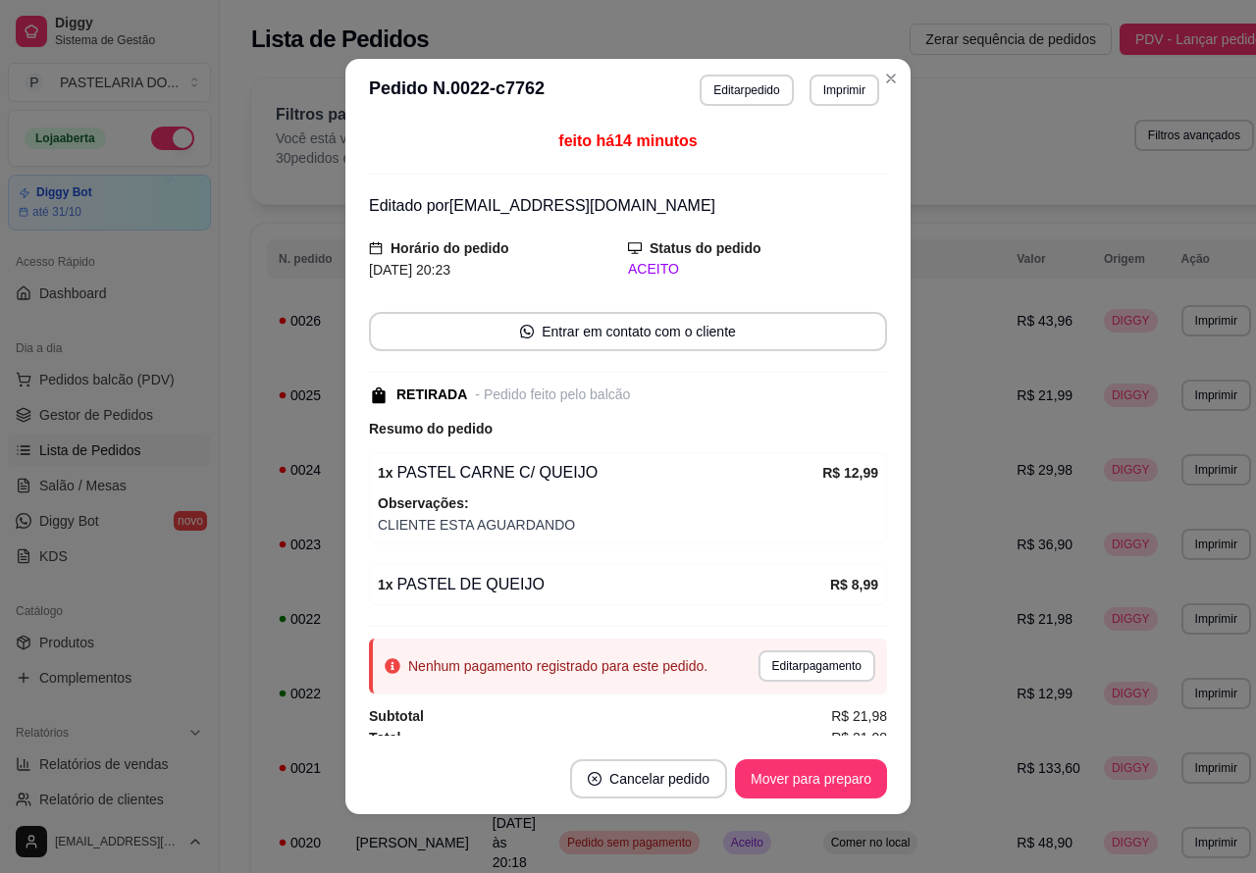
click at [134, 384] on span "Pedidos balcão (PDV)" at bounding box center [106, 380] width 135 height 20
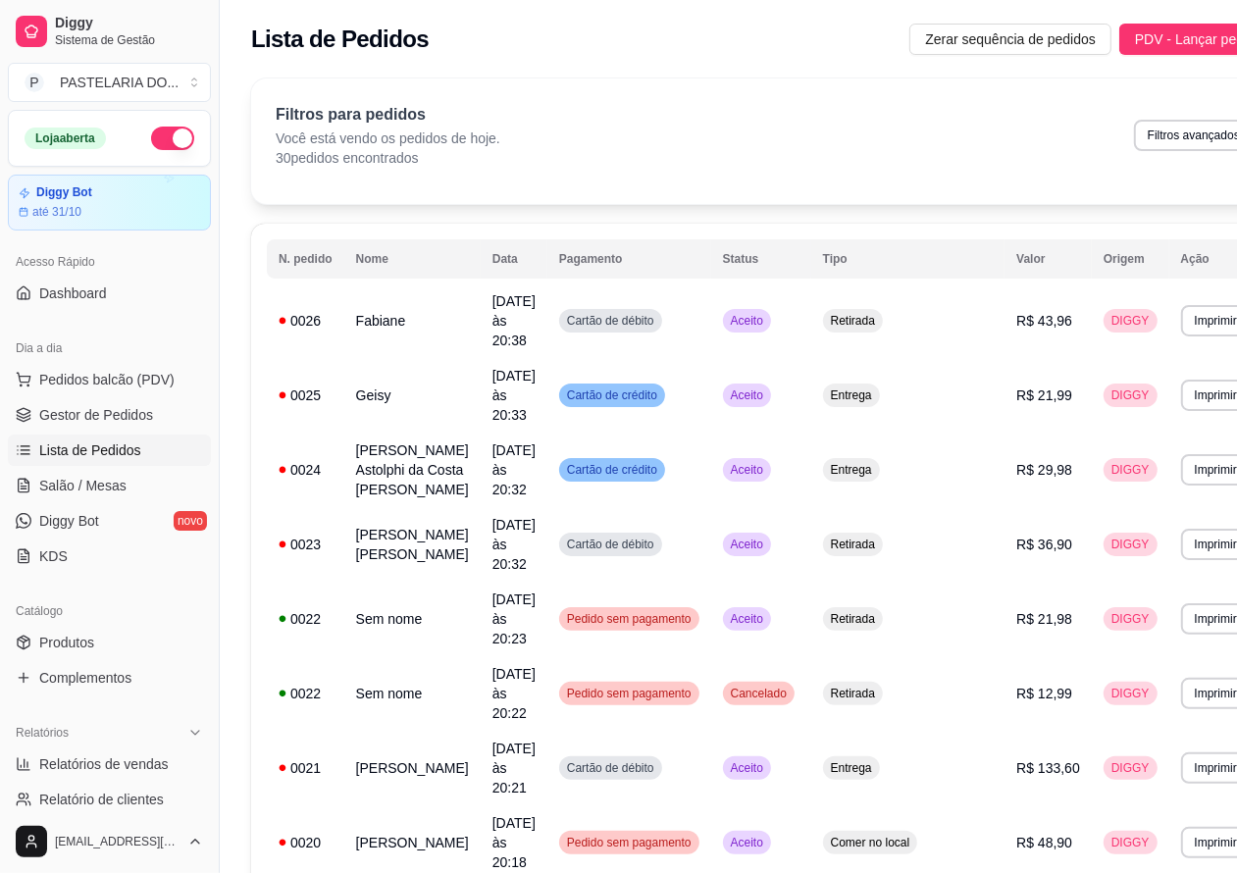
click at [120, 449] on span "Lista de Pedidos" at bounding box center [90, 451] width 102 height 20
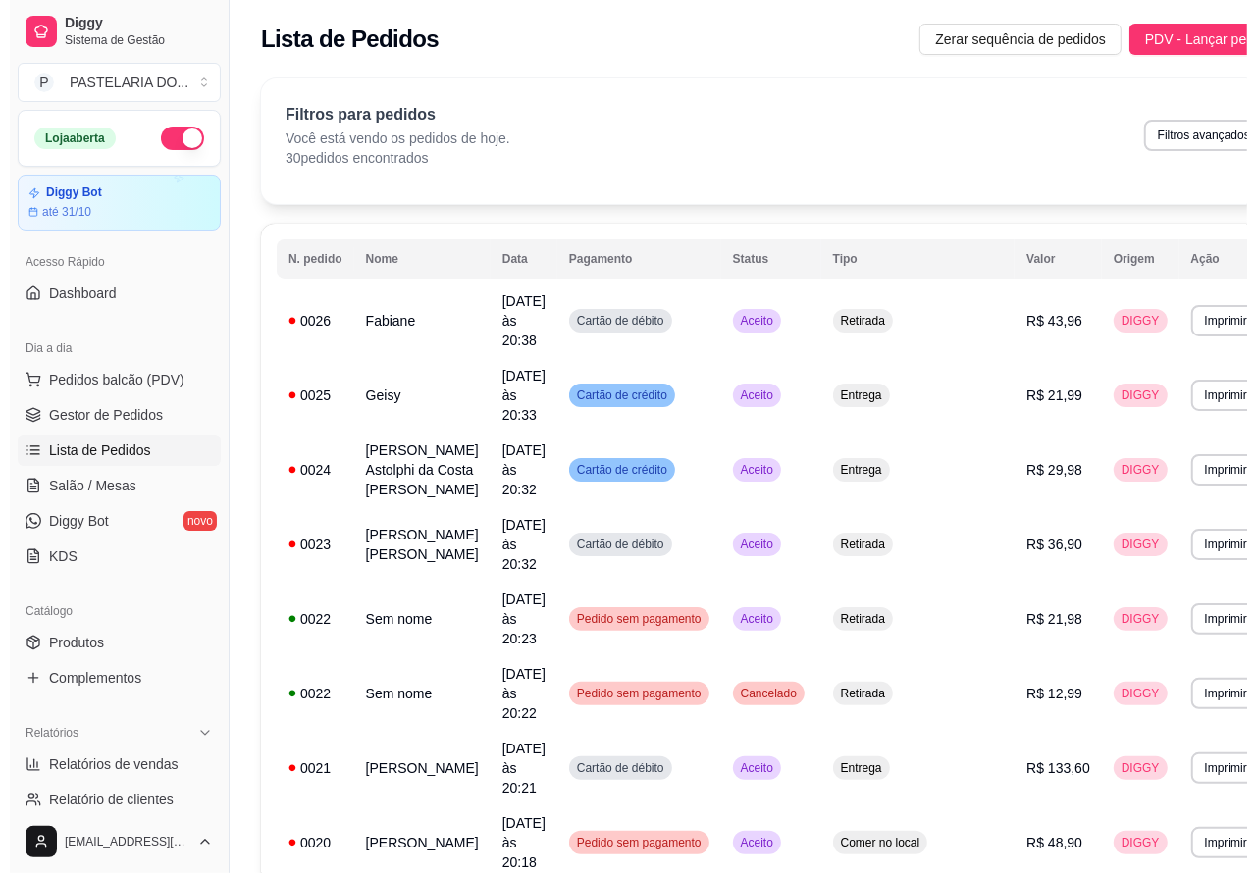
scroll to position [262, 0]
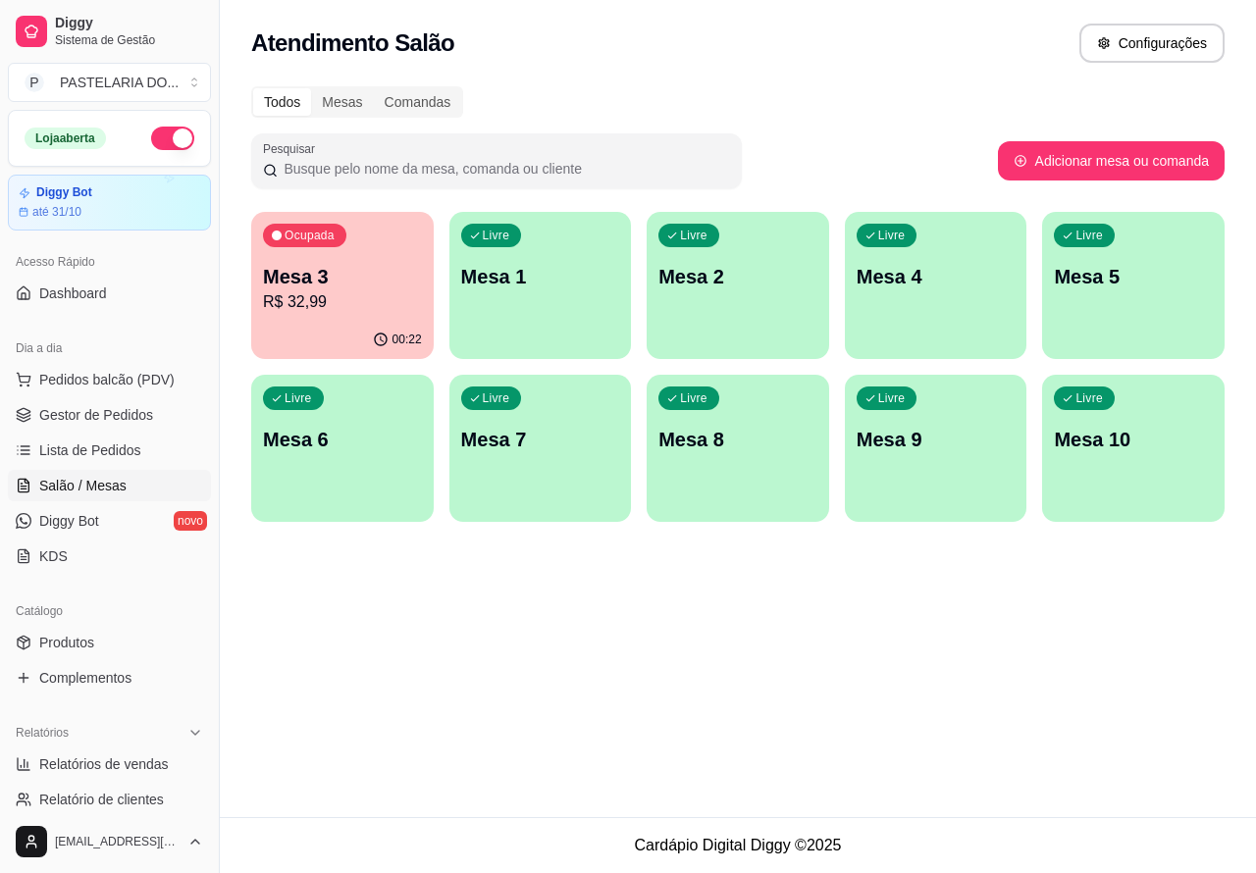
click at [103, 484] on span "Salão / Mesas" at bounding box center [82, 486] width 87 height 20
click at [134, 445] on span "Lista de Pedidos" at bounding box center [90, 451] width 102 height 20
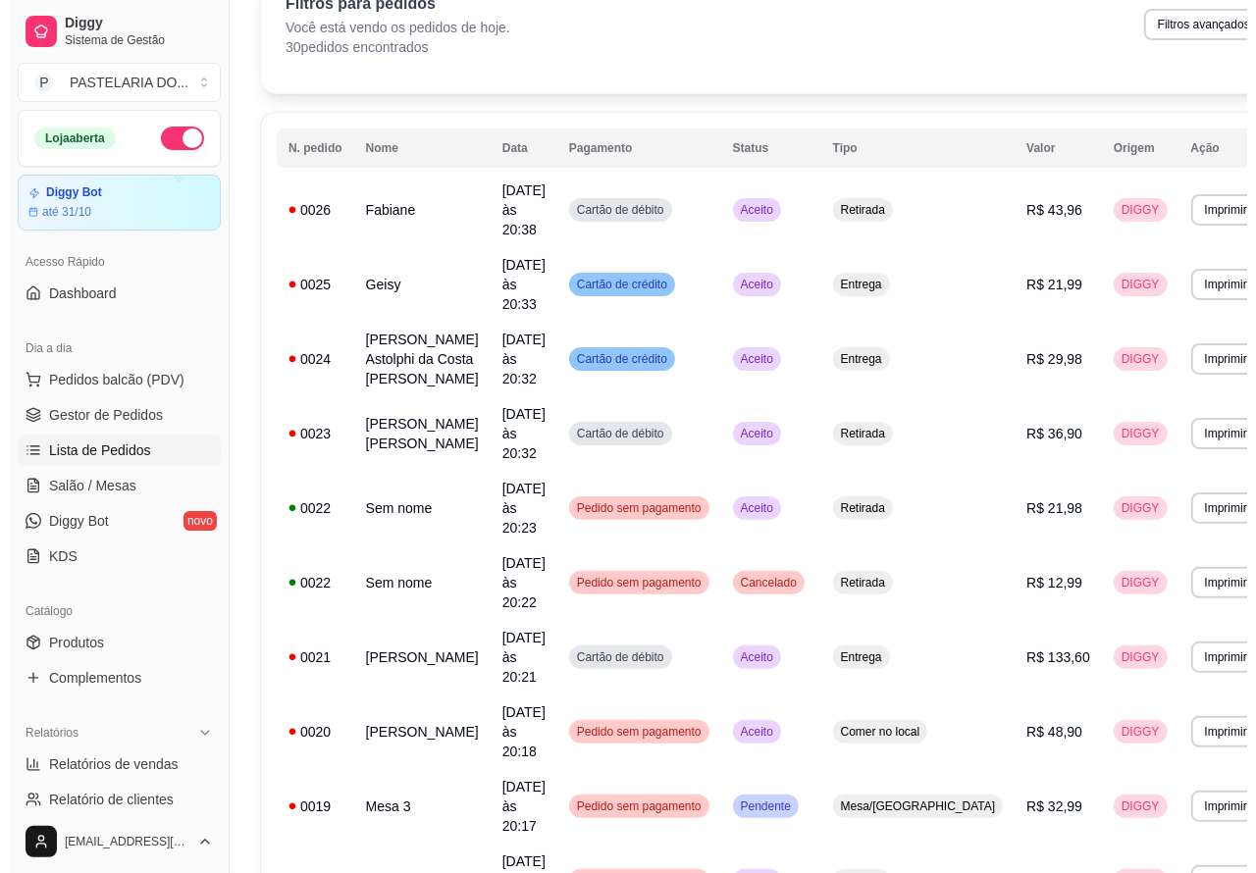
scroll to position [457, 0]
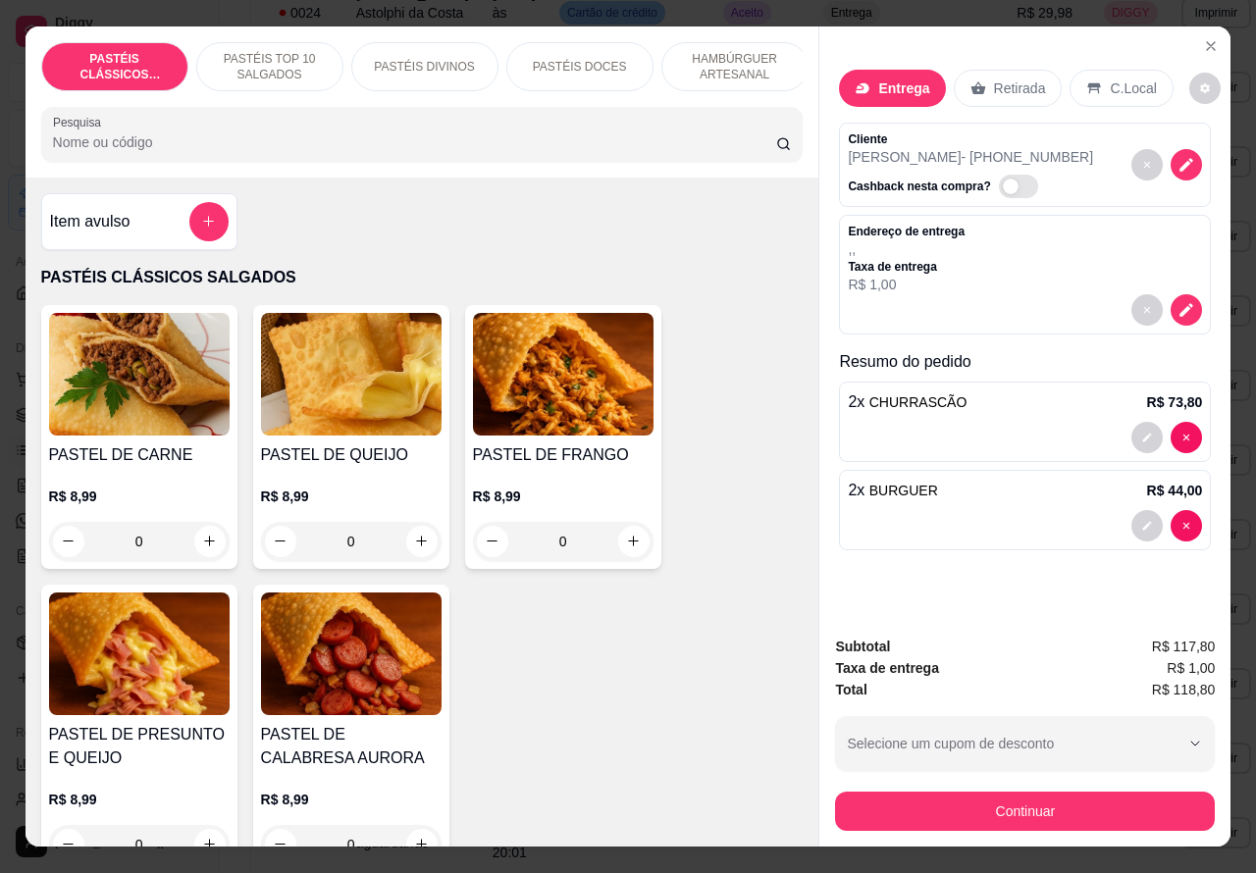
click at [1184, 523] on icon "decrease-product-quantity" at bounding box center [1187, 526] width 6 height 6
click at [732, 51] on p "HAMBÚRGUER ARTESANAL" at bounding box center [735, 66] width 114 height 31
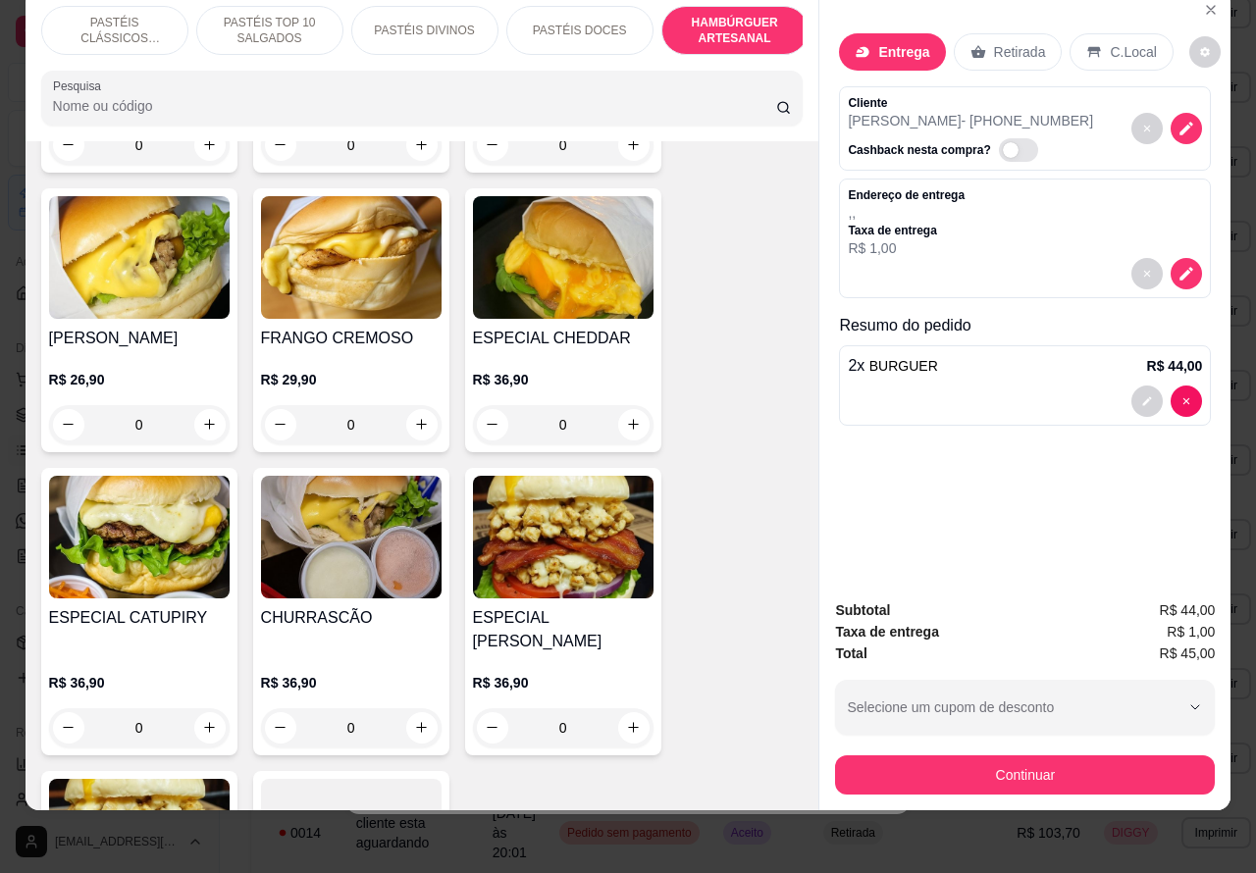
scroll to position [5511, 0]
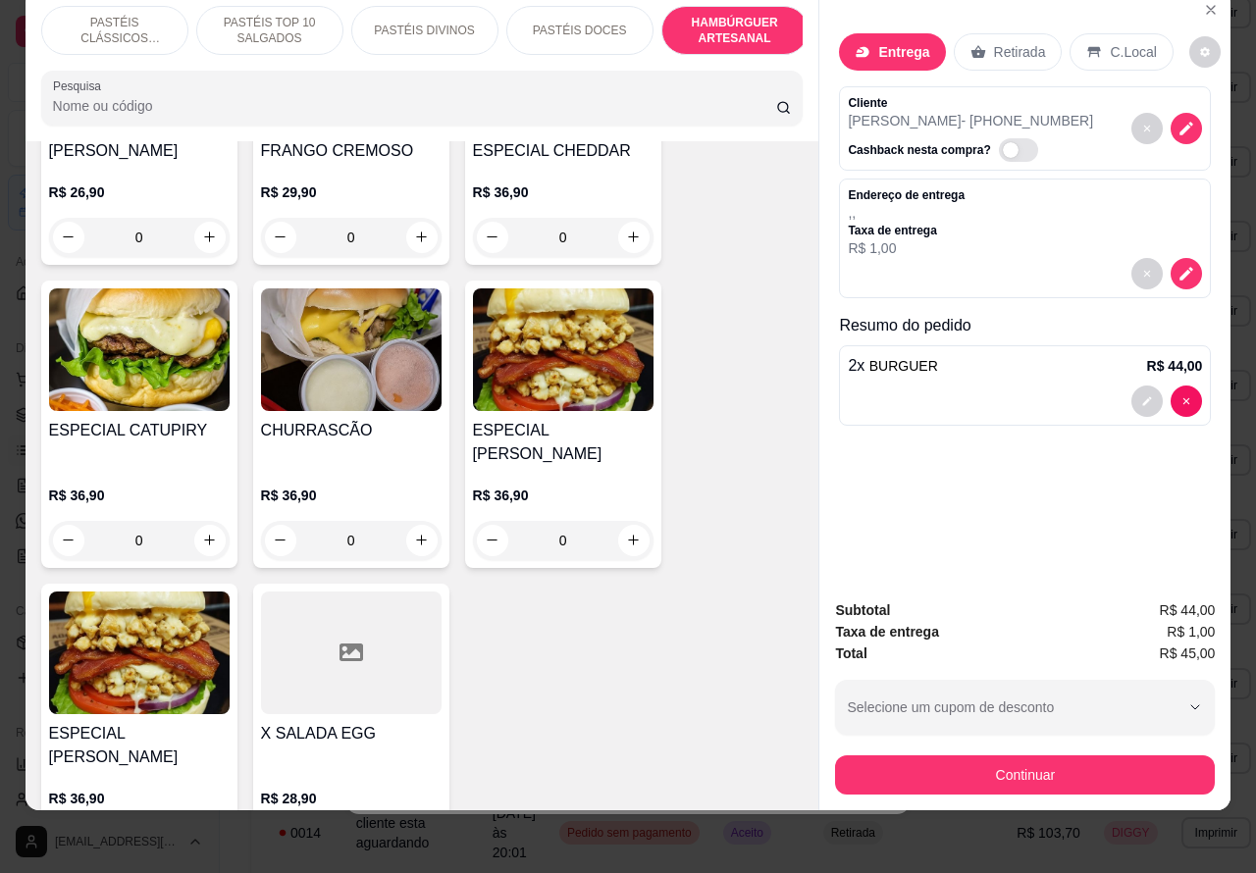
click at [414, 521] on div "0" at bounding box center [351, 540] width 181 height 39
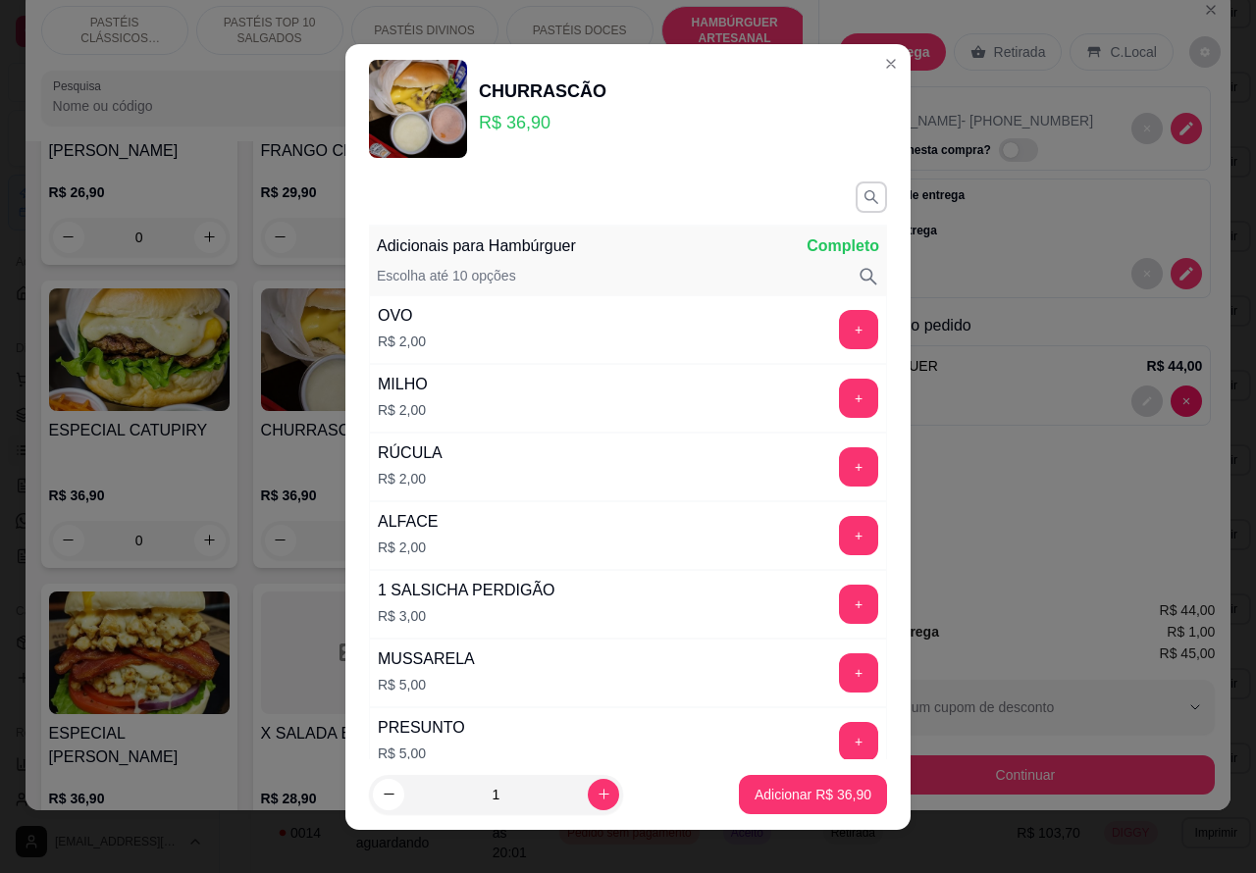
click at [758, 795] on p "Adicionar R$ 36,90" at bounding box center [813, 795] width 117 height 20
type input "1"
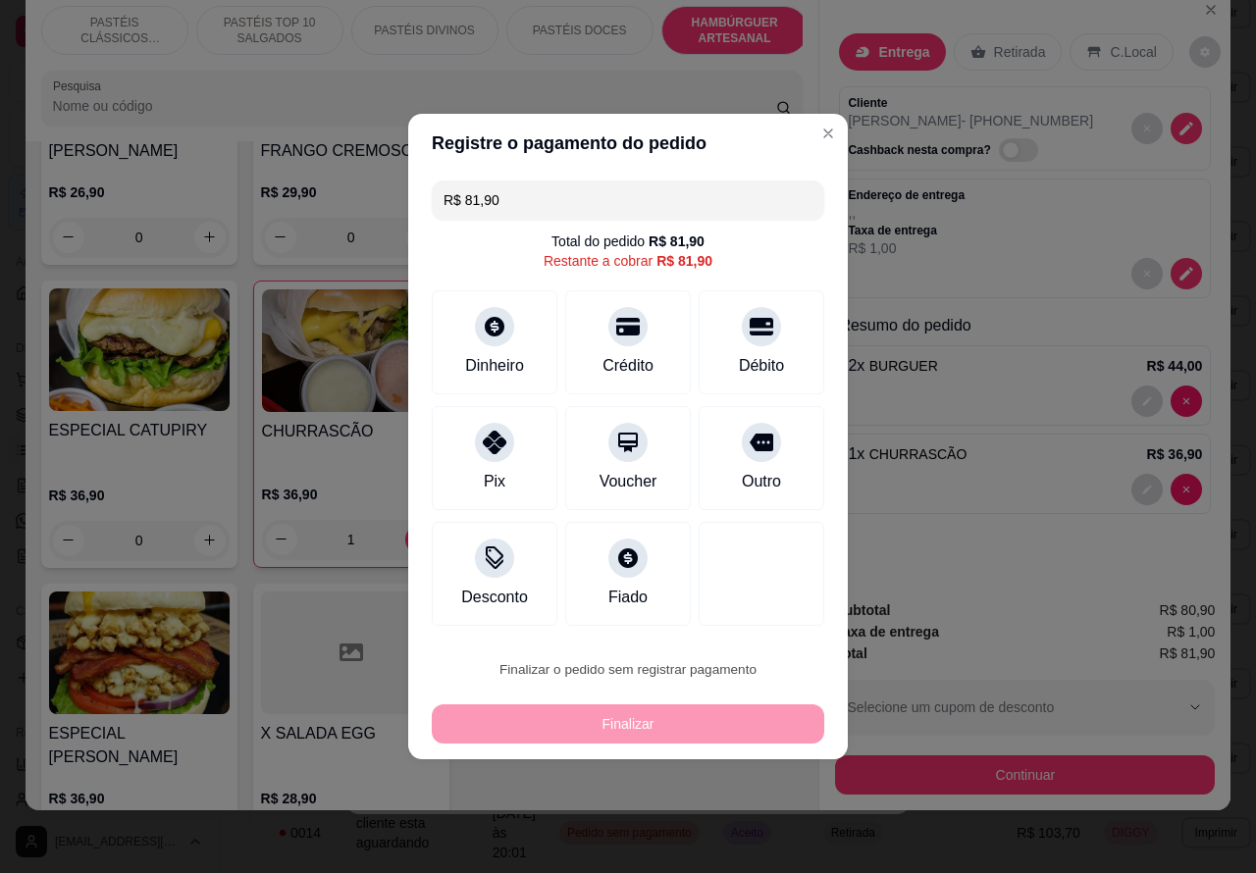
click at [768, 604] on button "Confirmar" at bounding box center [745, 614] width 70 height 29
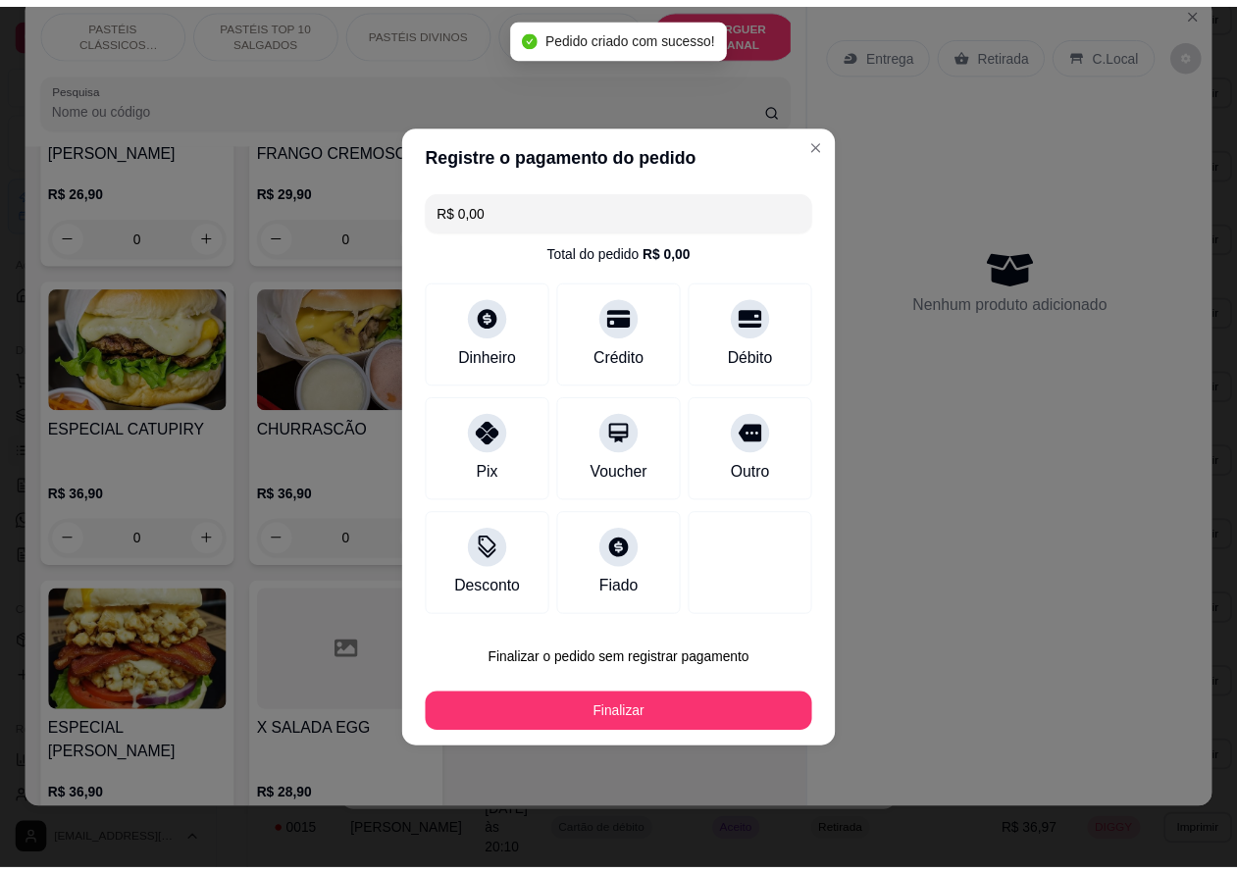
scroll to position [0, 0]
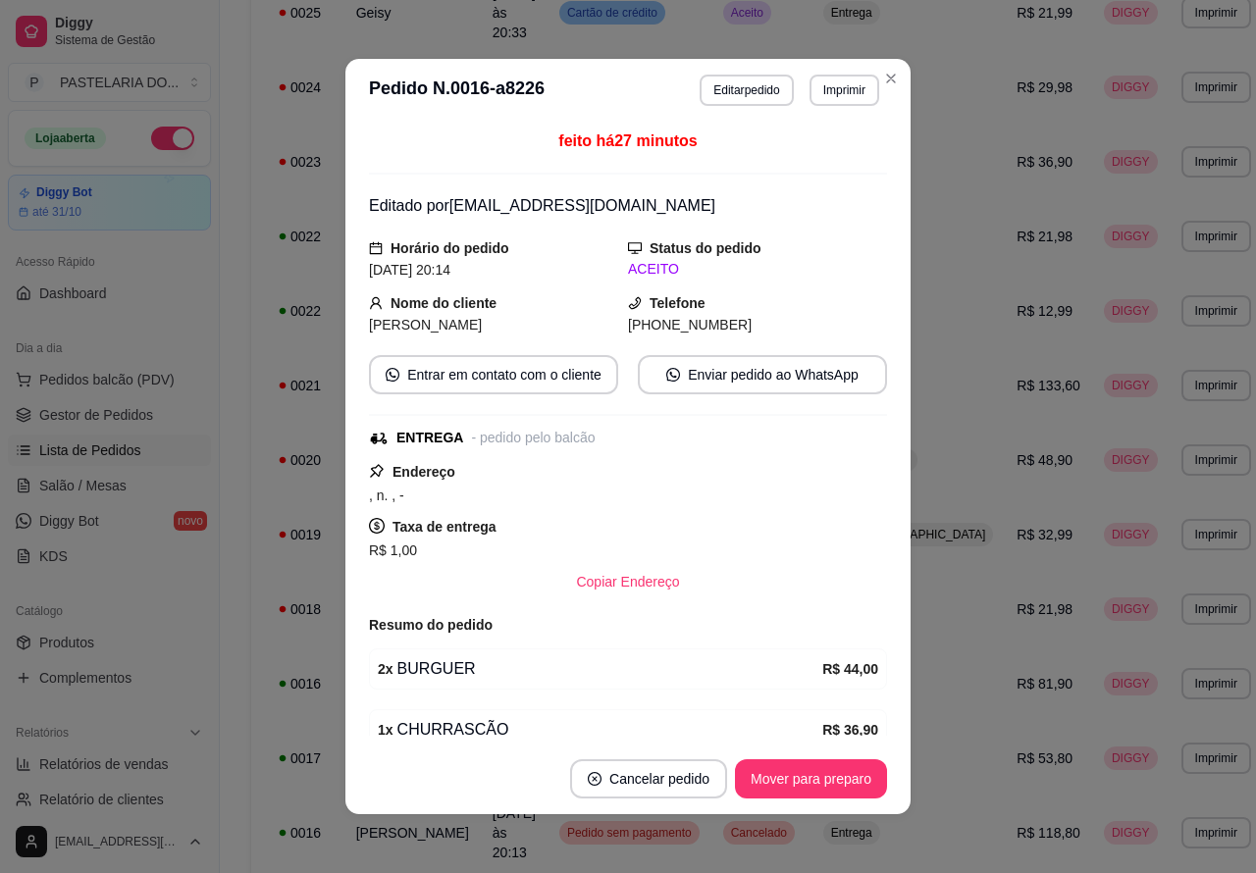
click at [121, 474] on link "Salão / Mesas" at bounding box center [109, 485] width 203 height 31
click at [144, 381] on span "Pedidos balcão (PDV)" at bounding box center [106, 380] width 135 height 20
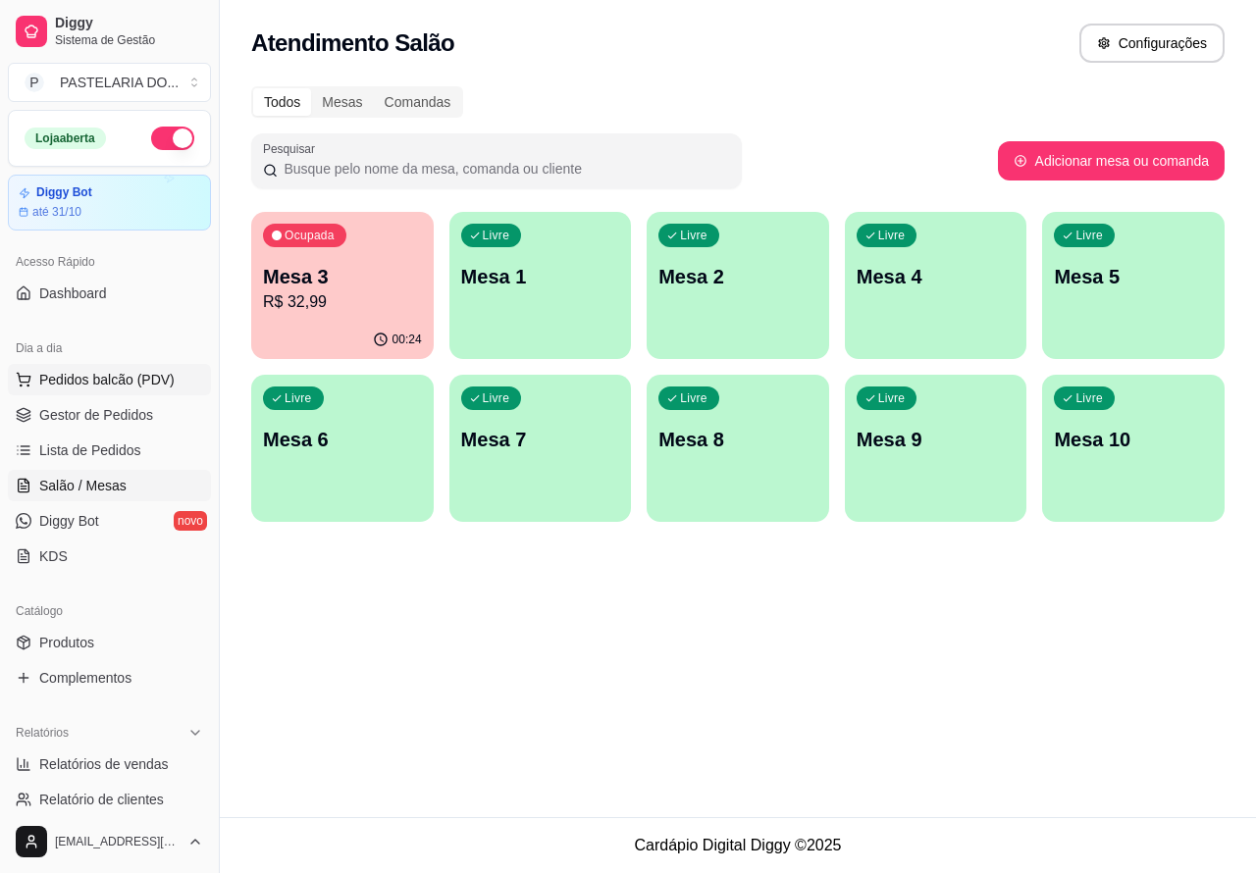
click at [142, 380] on span "Pedidos balcão (PDV)" at bounding box center [106, 380] width 135 height 20
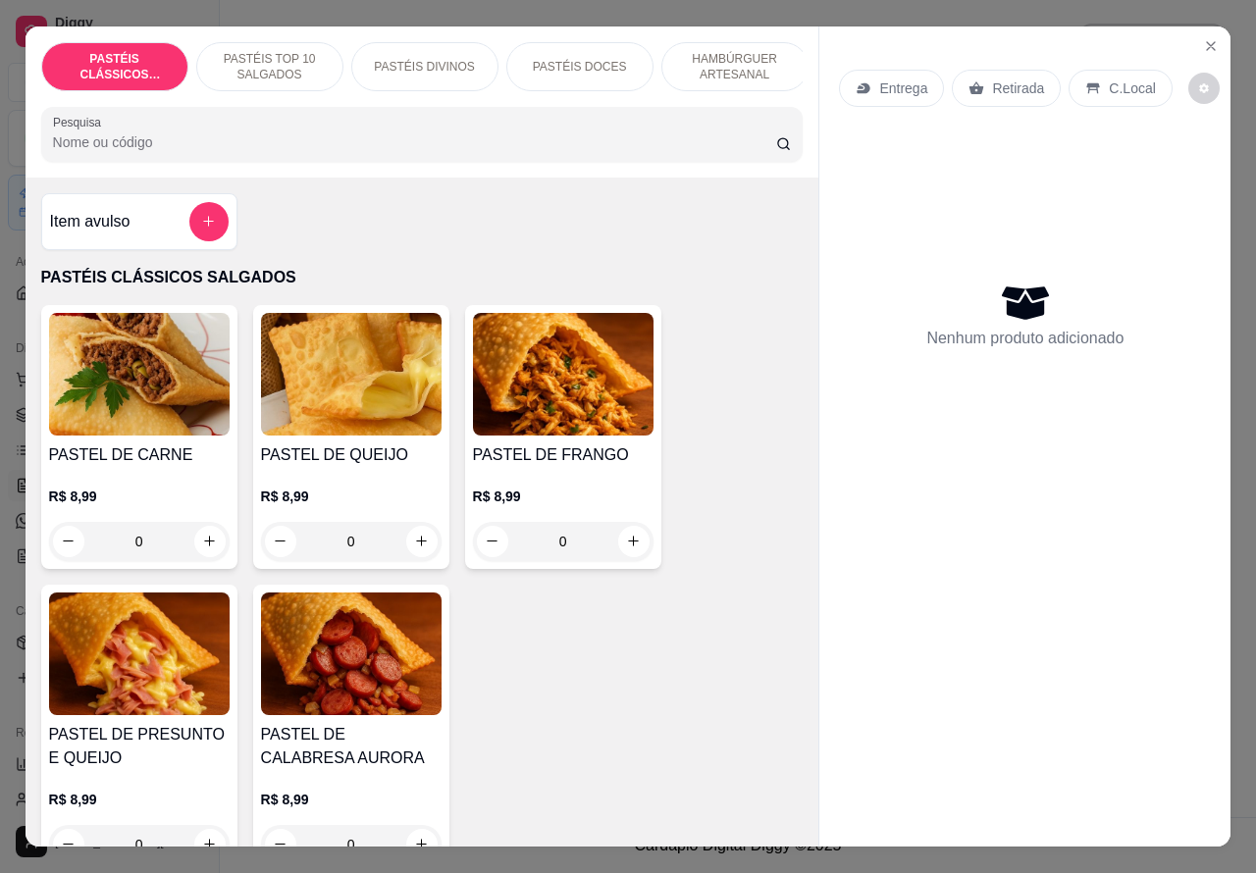
click at [449, 59] on p "PASTÉIS DIVINOS" at bounding box center [424, 67] width 100 height 16
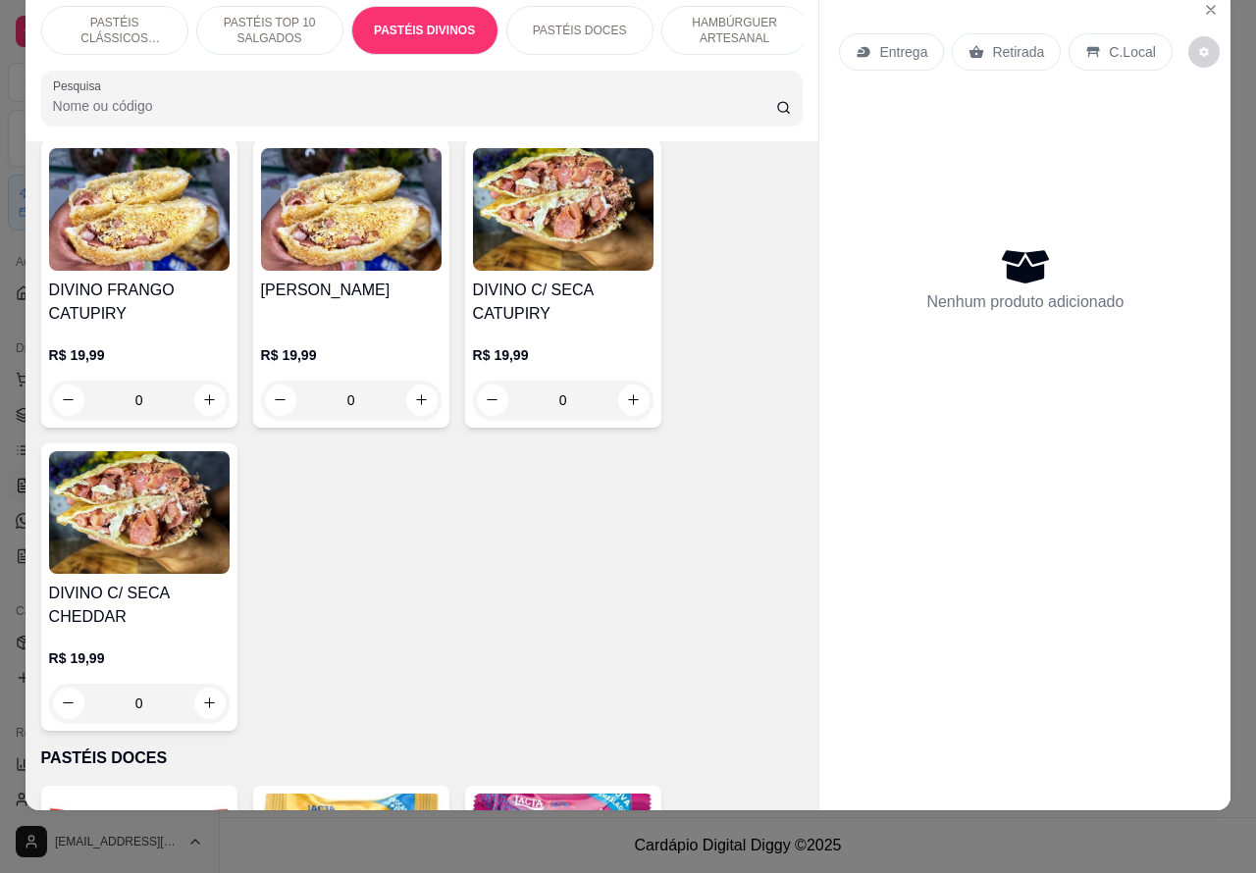
scroll to position [3219, 0]
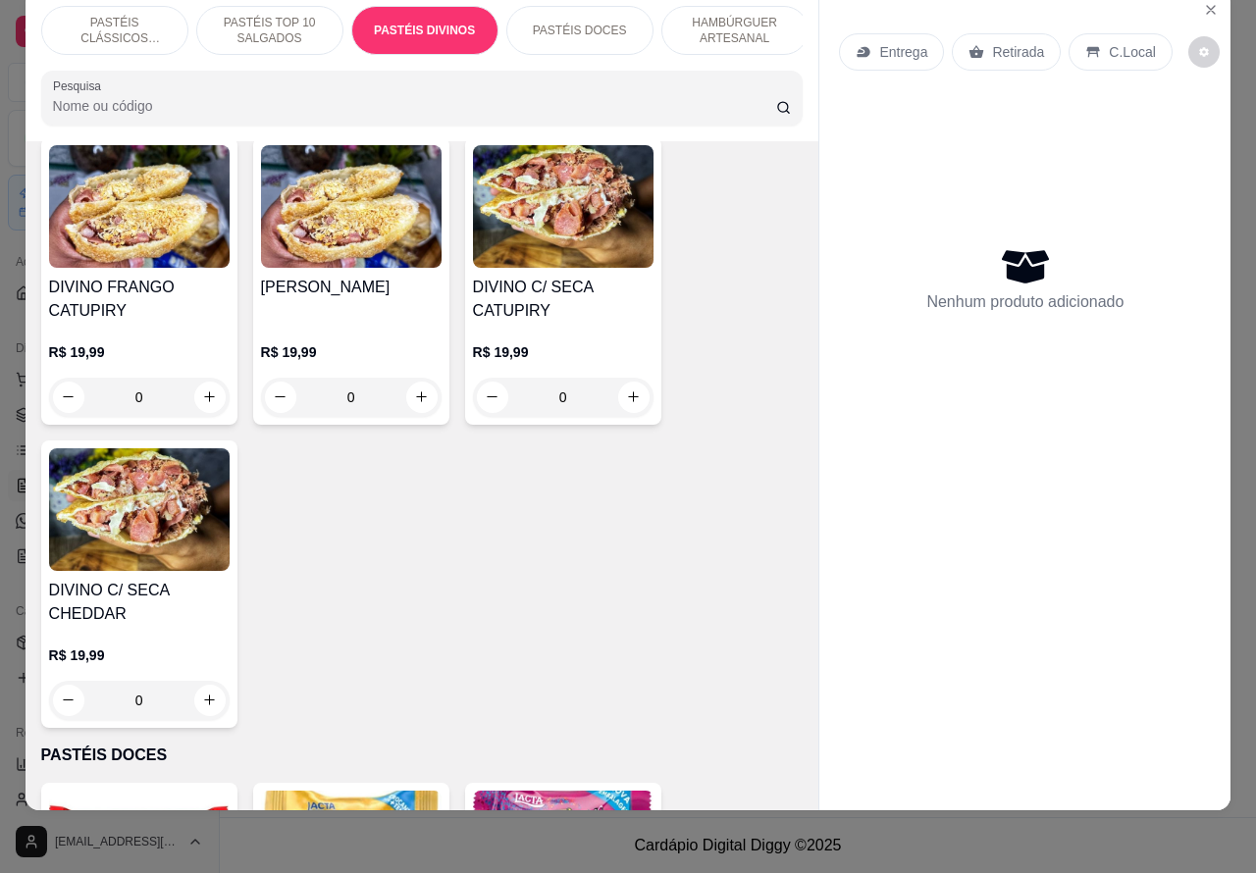
click at [621, 381] on div "0" at bounding box center [563, 397] width 181 height 39
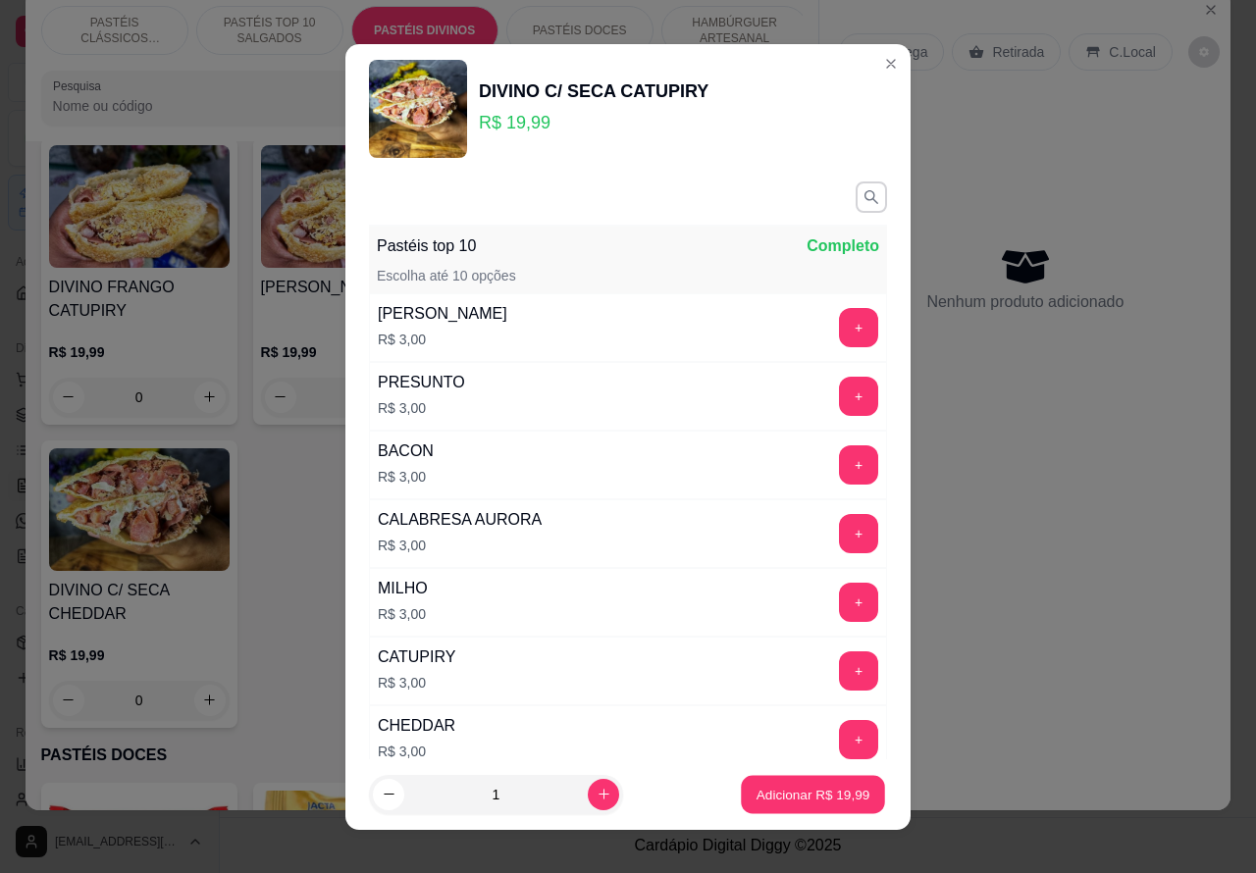
click at [782, 797] on p "Adicionar R$ 19,99" at bounding box center [814, 794] width 114 height 19
type input "1"
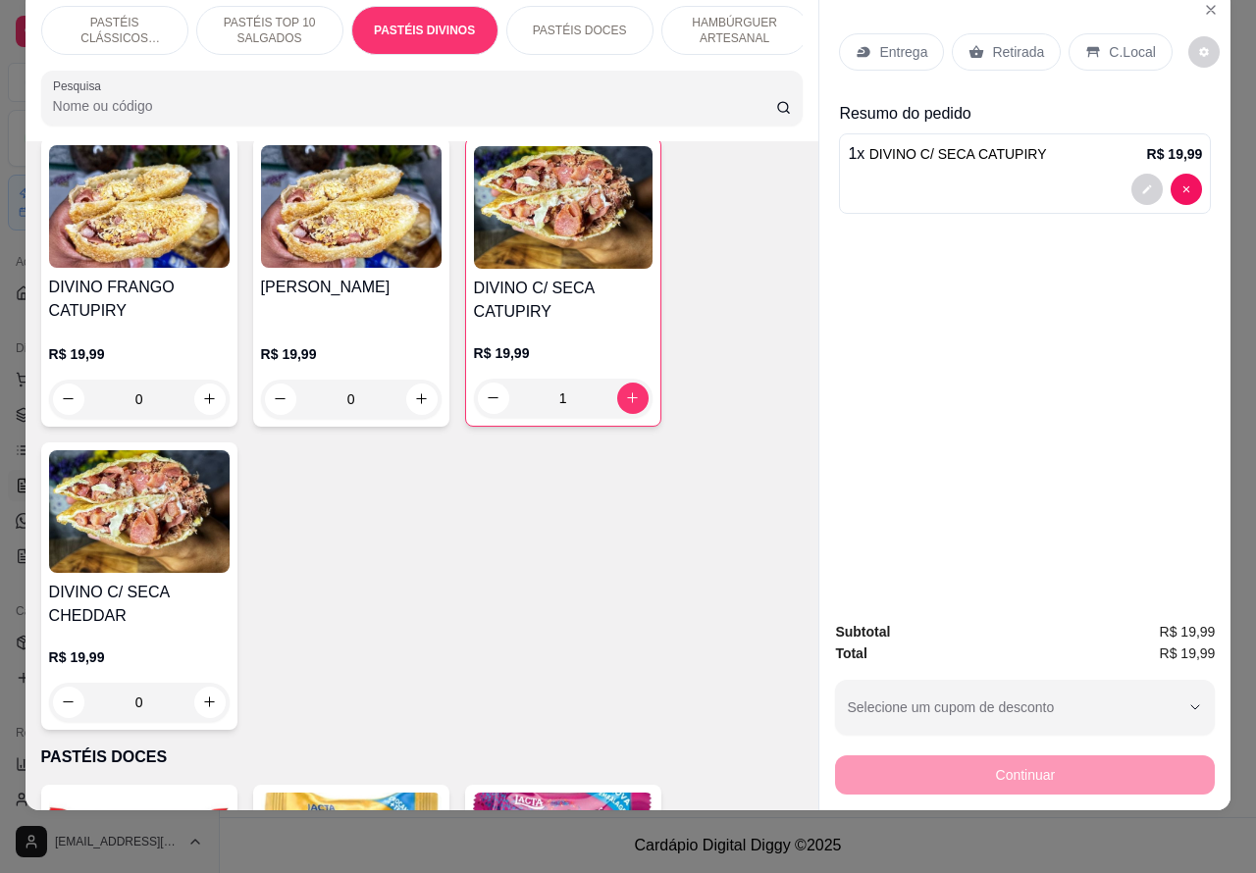
click at [729, 15] on p "HAMBÚRGUER ARTESANAL" at bounding box center [735, 30] width 114 height 31
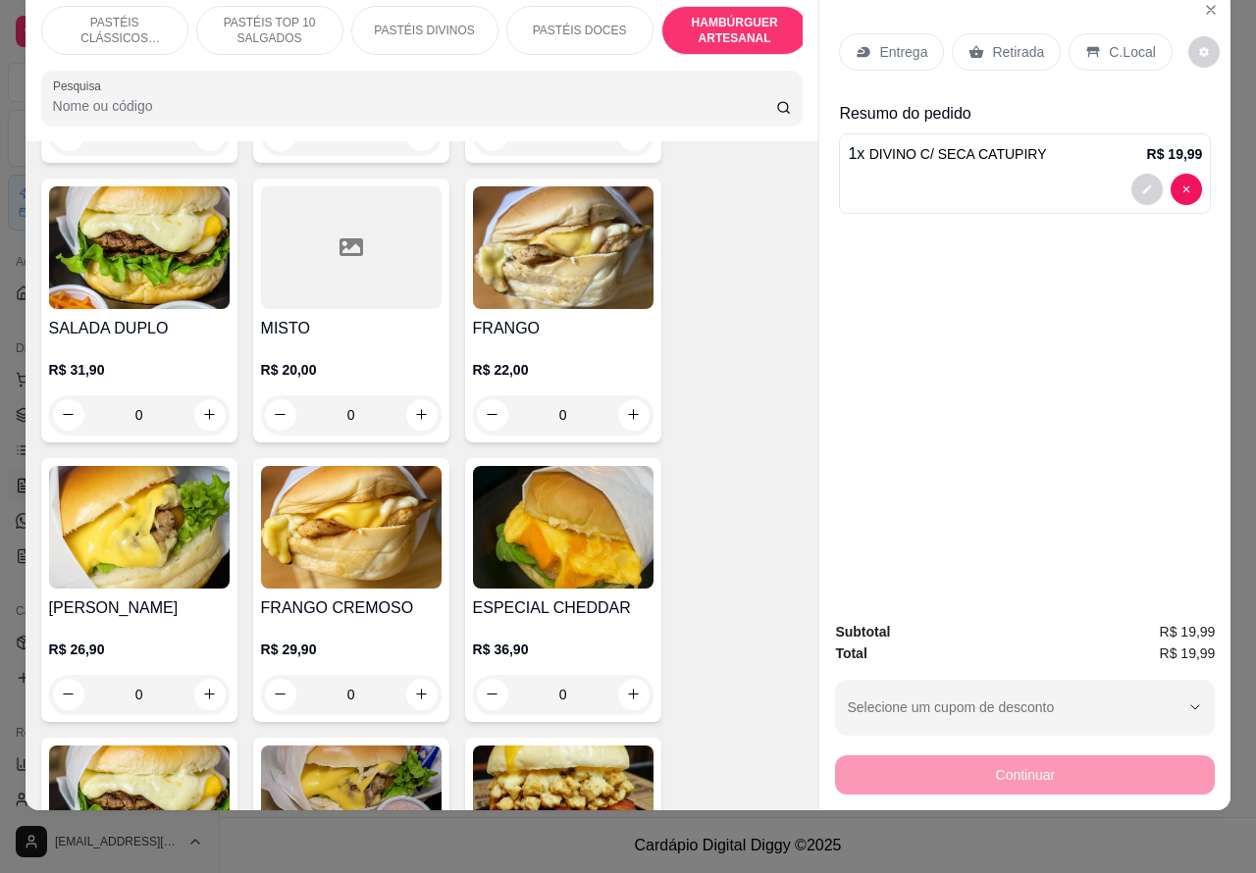
scroll to position [5036, 0]
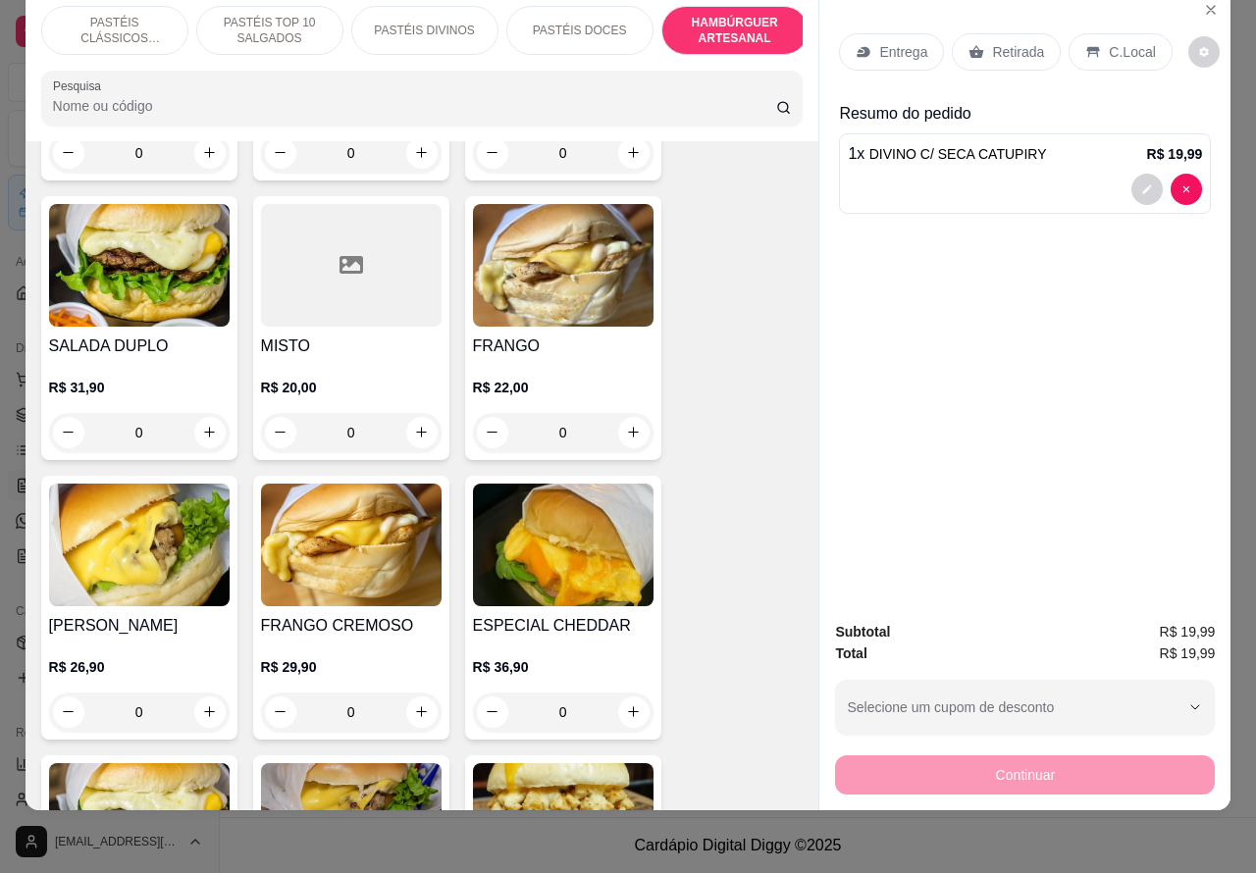
click at [218, 693] on div "0" at bounding box center [139, 712] width 181 height 39
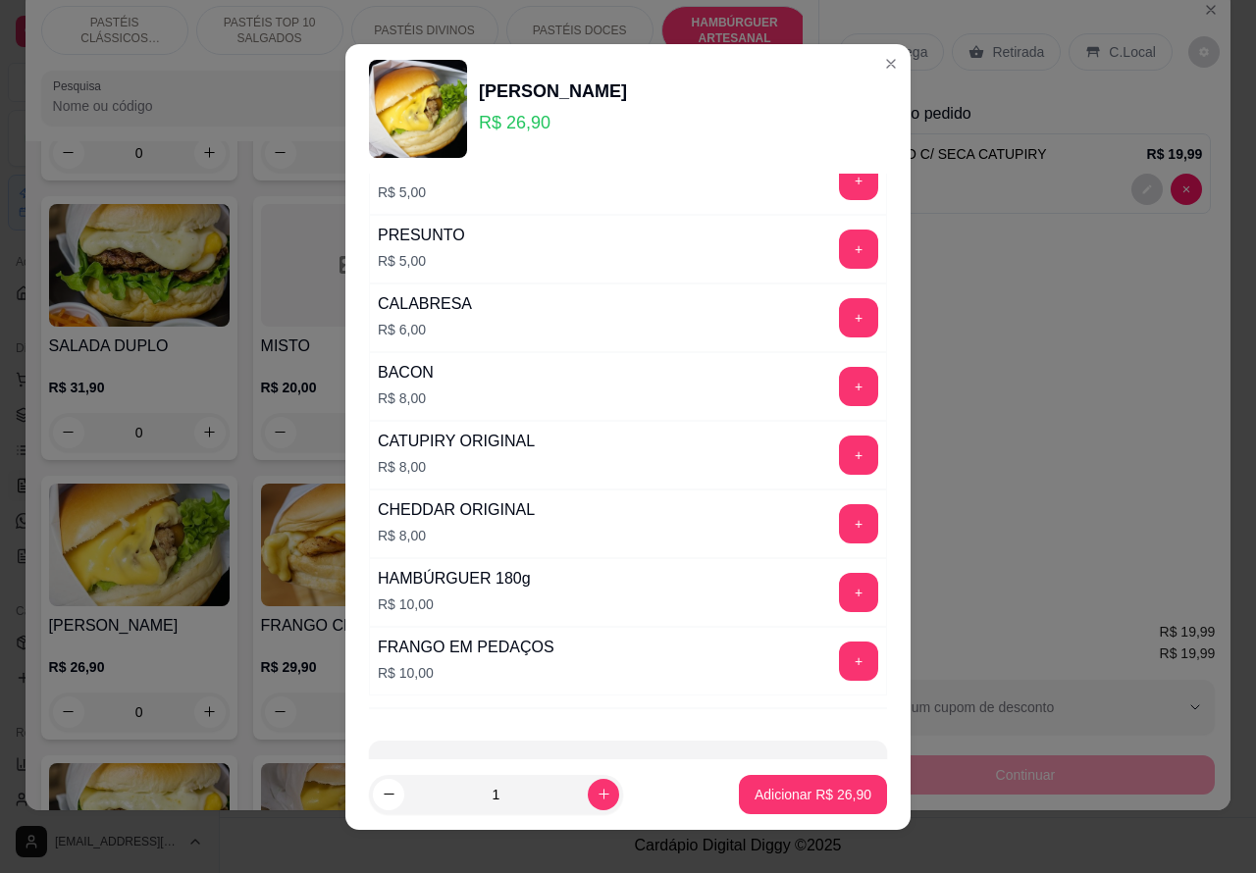
scroll to position [561, 0]
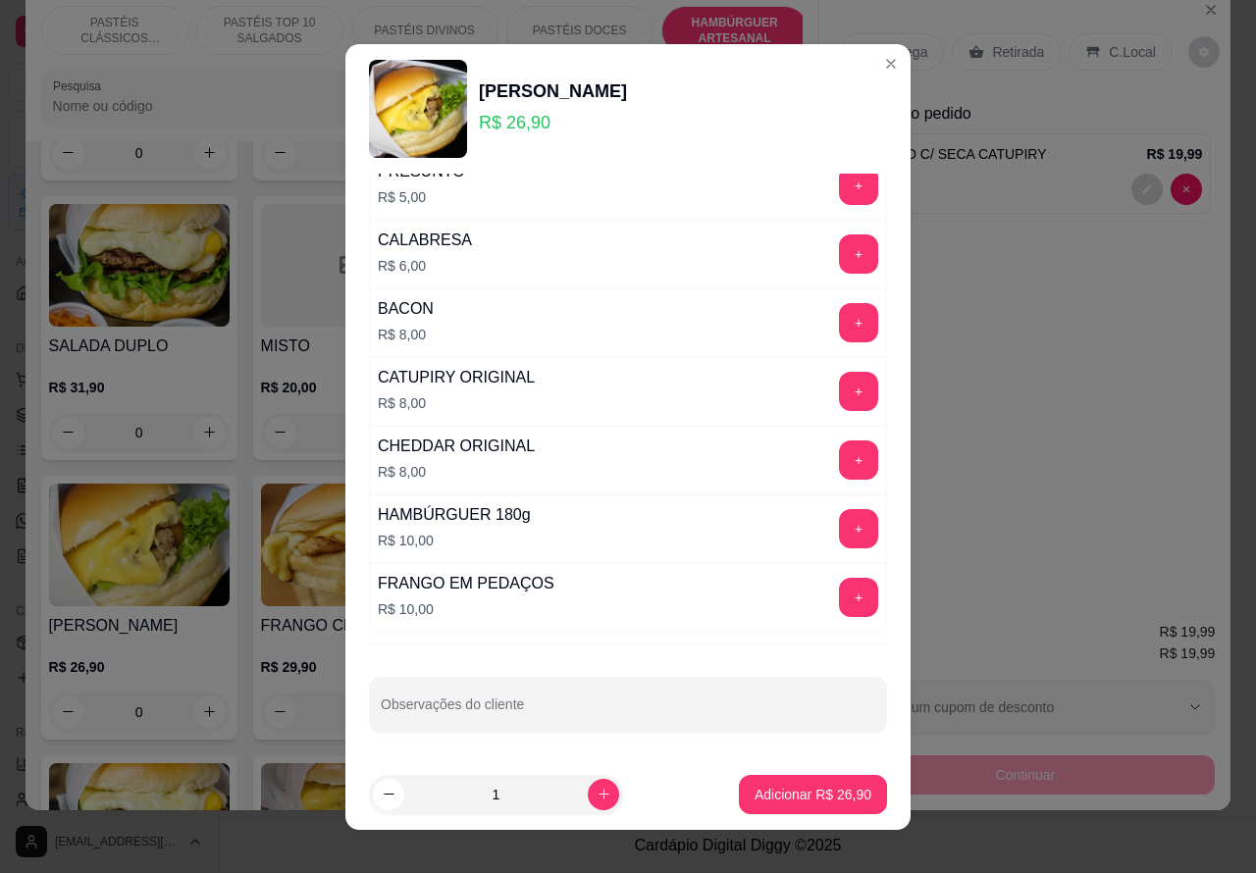
click at [590, 713] on input "Observações do cliente" at bounding box center [628, 713] width 495 height 20
type input """"SEM CEBOLA E SEM TOMATE""""""""""
click at [777, 792] on p "Adicionar R$ 26,90" at bounding box center [813, 795] width 117 height 20
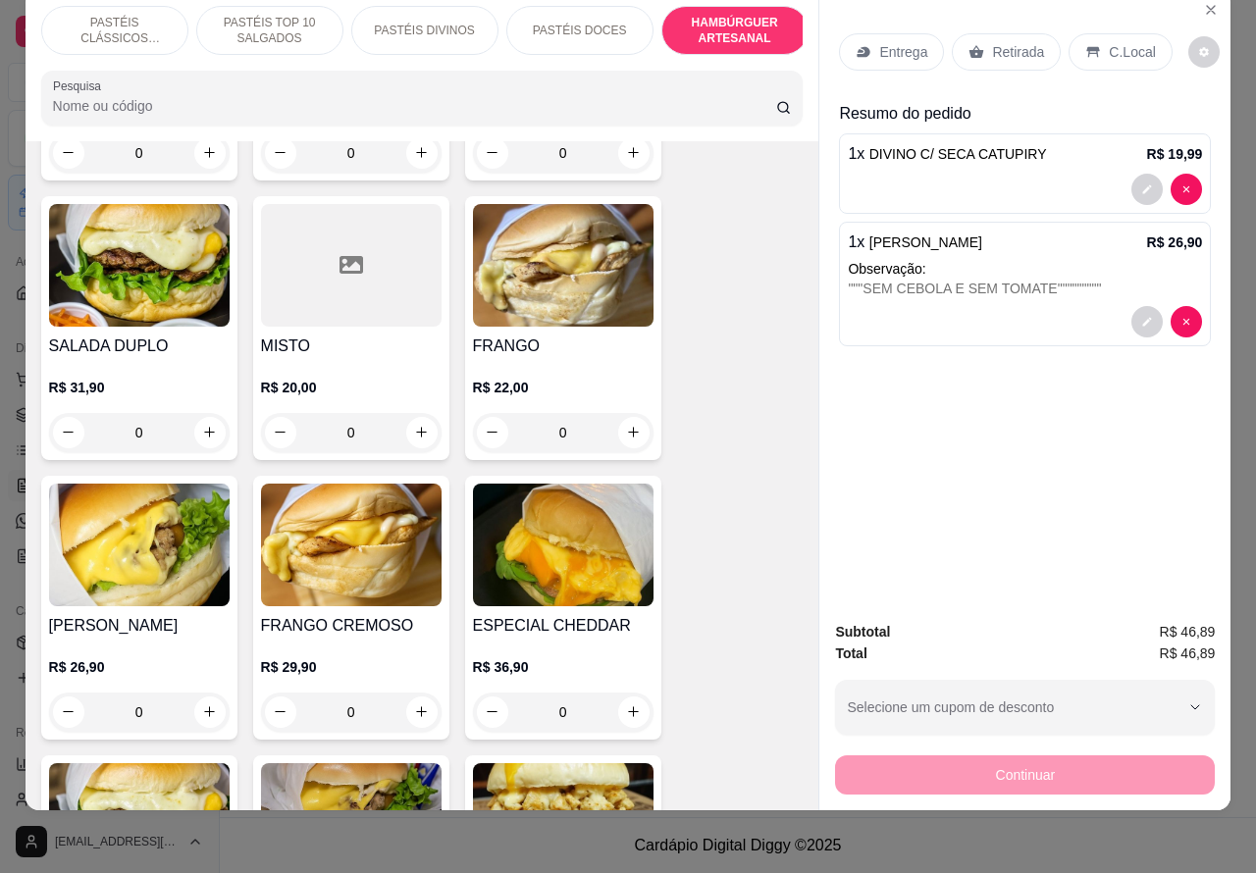
click at [139, 15] on p "PASTÉIS CLÁSSICOS SALGADOS" at bounding box center [115, 30] width 114 height 31
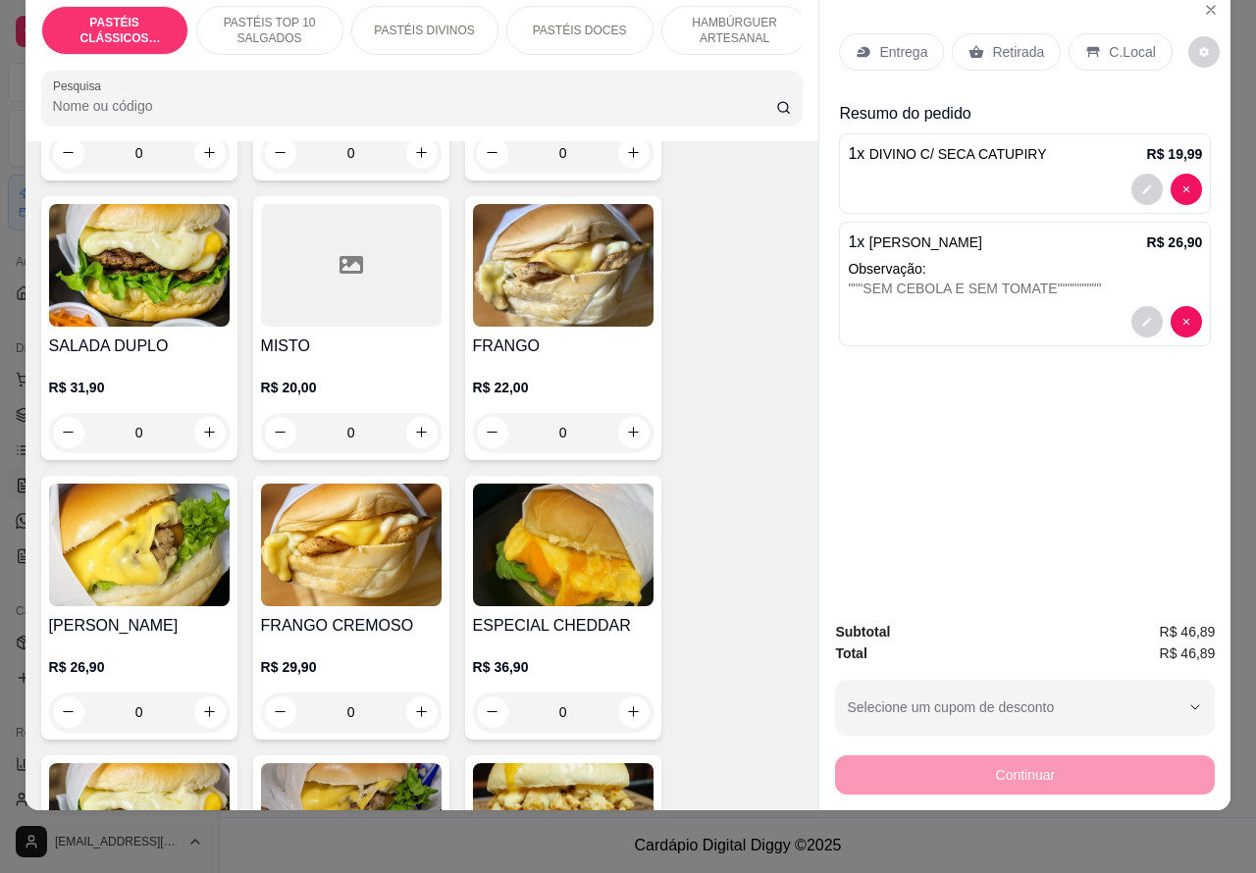
scroll to position [88, 0]
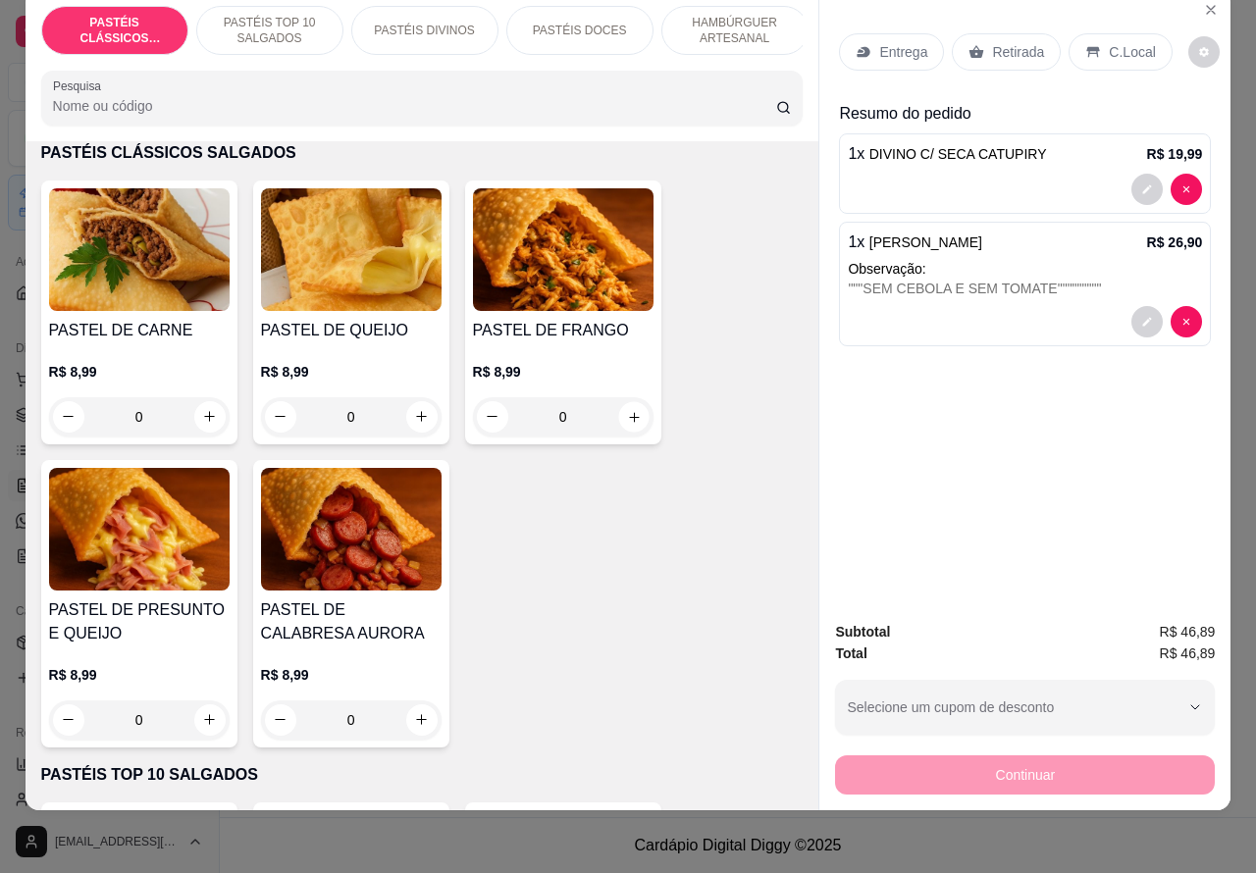
click at [629, 418] on icon "increase-product-quantity" at bounding box center [634, 417] width 10 height 10
click at [626, 417] on icon "increase-product-quantity" at bounding box center [633, 416] width 15 height 15
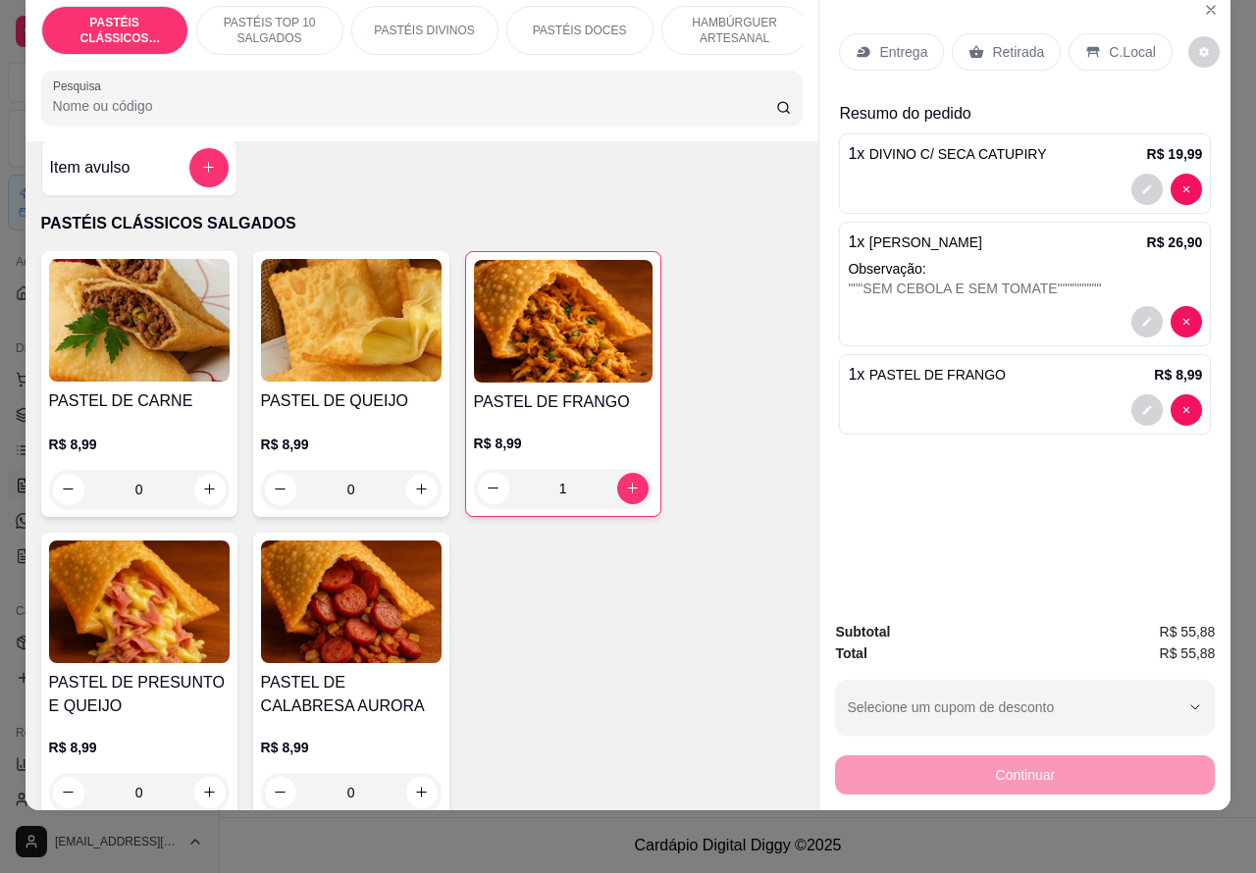
scroll to position [0, 0]
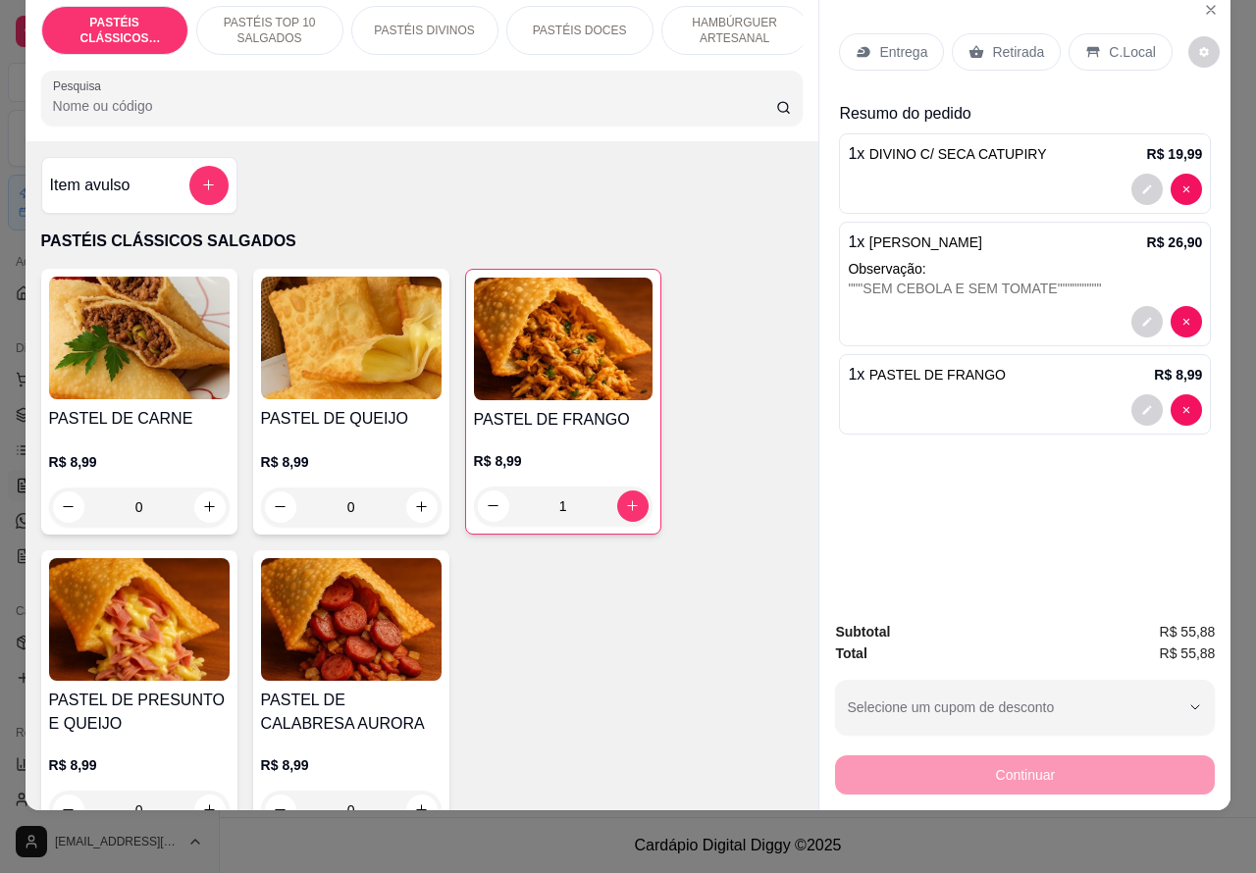
click at [627, 506] on icon "increase-product-quantity" at bounding box center [632, 505] width 11 height 11
type input "2"
click at [414, 508] on icon "increase-product-quantity" at bounding box center [421, 507] width 15 height 15
type input "1"
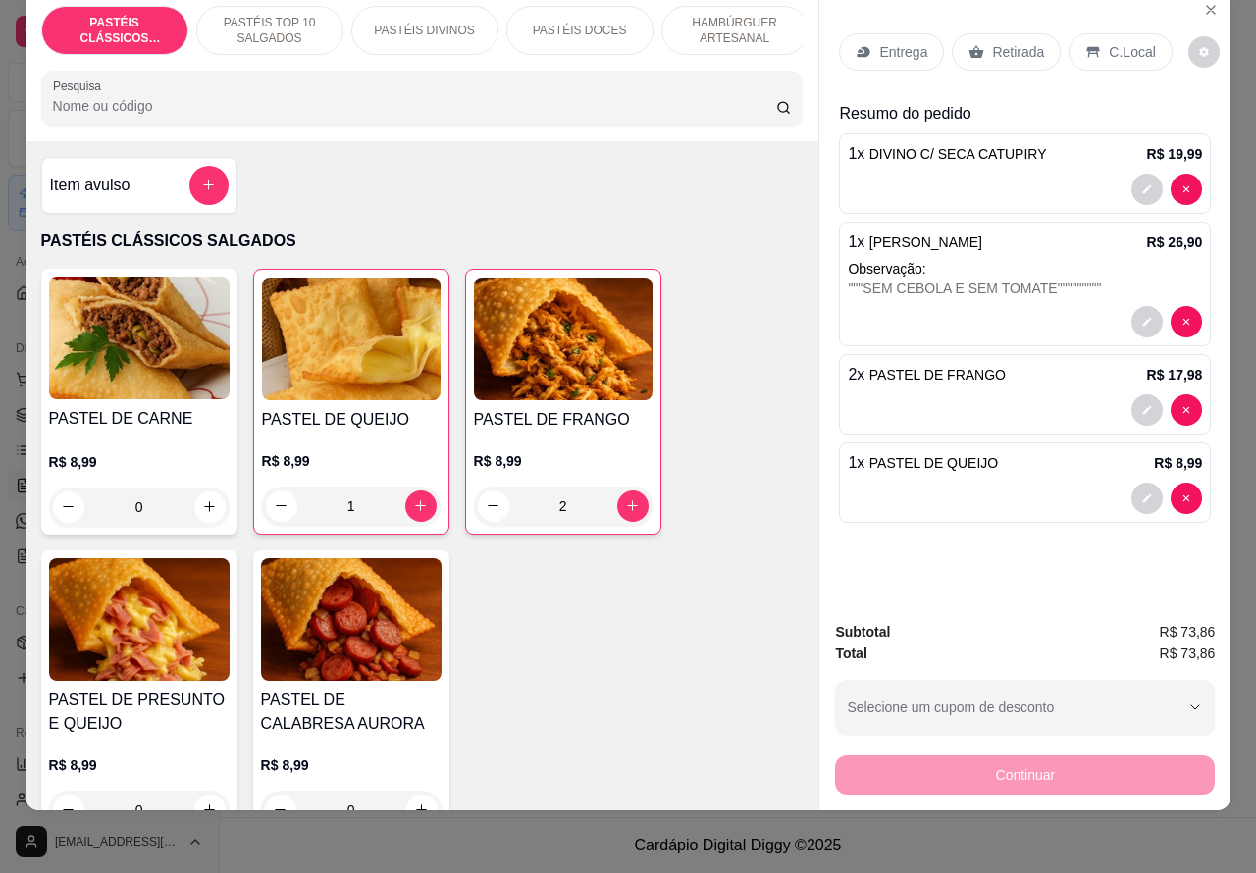
click at [1030, 42] on p "Retirada" at bounding box center [1018, 52] width 52 height 20
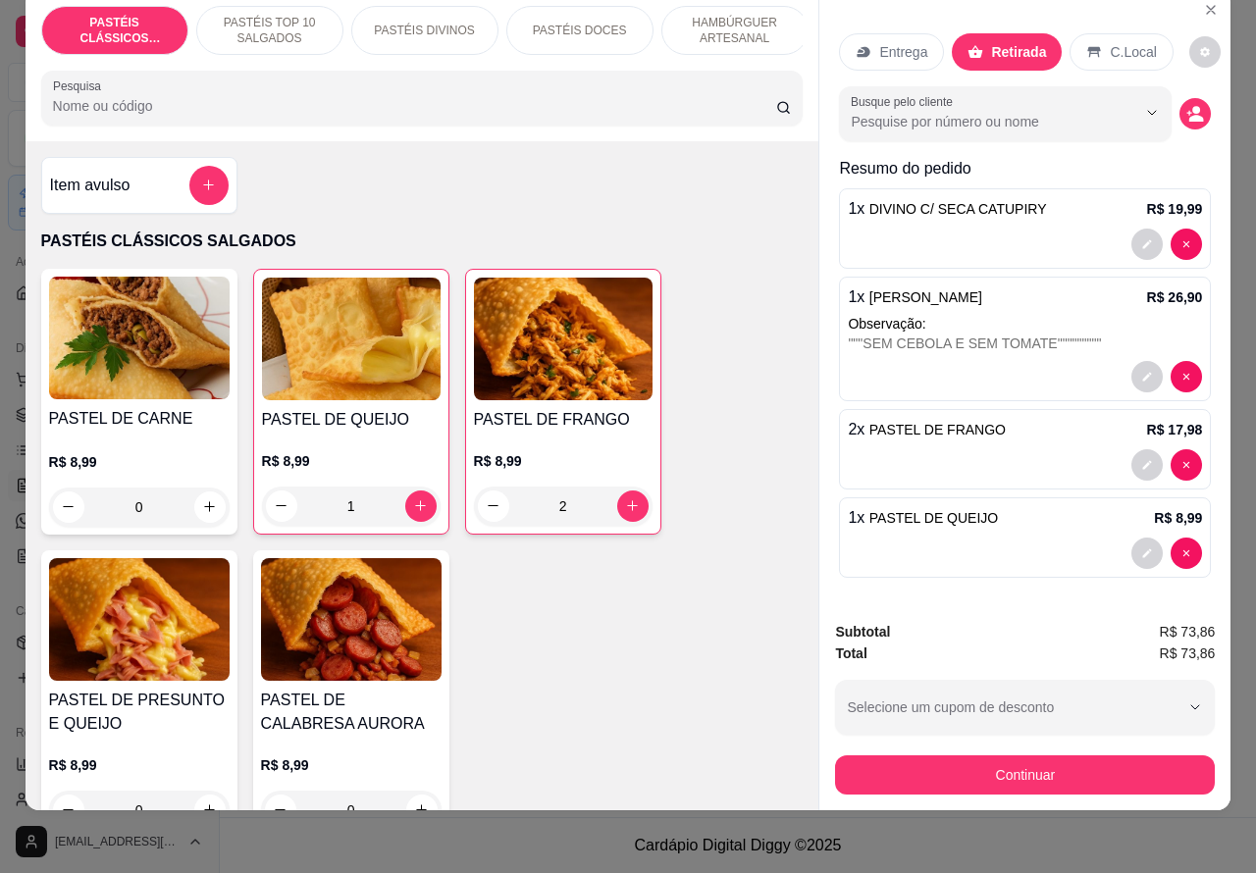
scroll to position [1, 0]
click at [1028, 538] on div at bounding box center [1025, 553] width 354 height 31
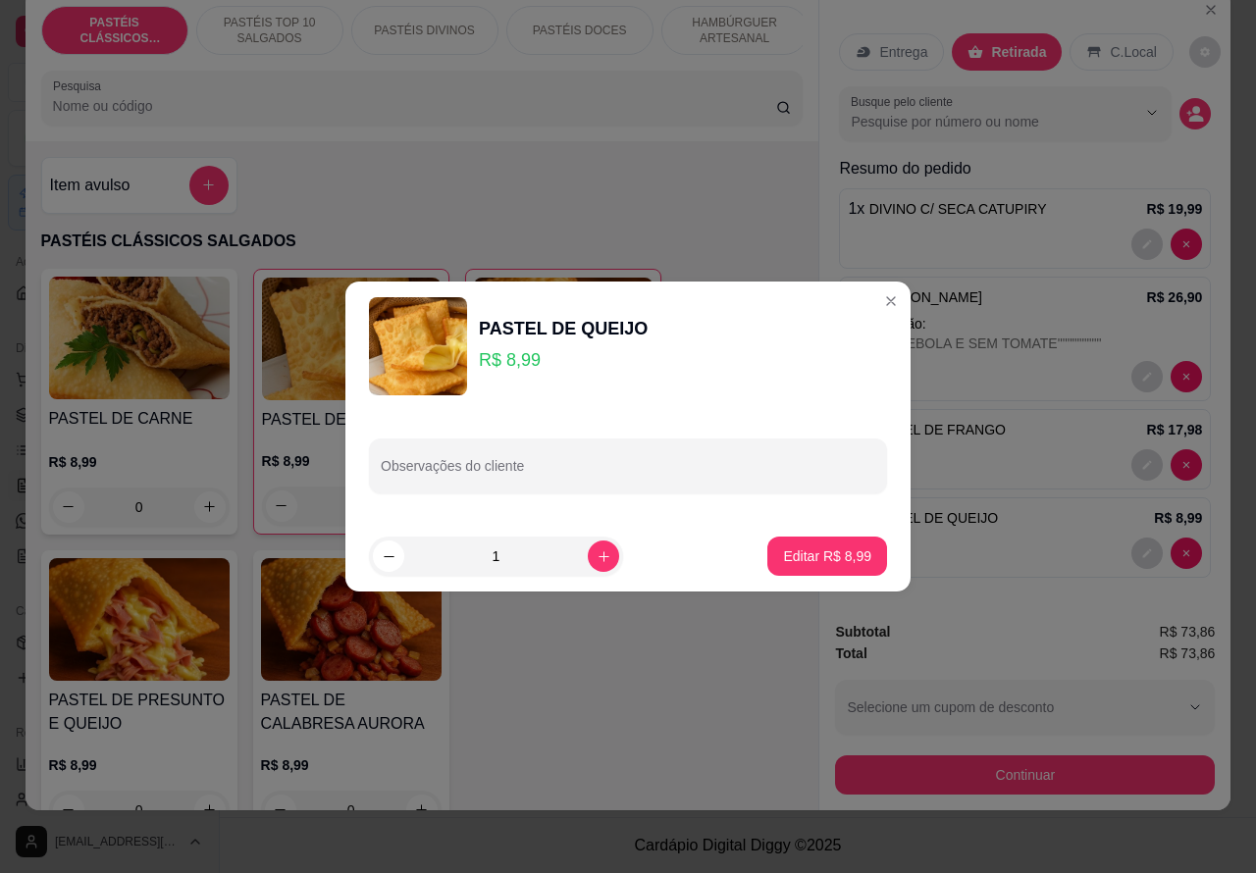
click at [623, 468] on input "Observações do cliente" at bounding box center [628, 474] width 495 height 20
type input "cliente esta aguardando [PERSON_NAME]"
click at [806, 559] on p "Editar R$ 8,99" at bounding box center [827, 557] width 88 height 20
type input "0"
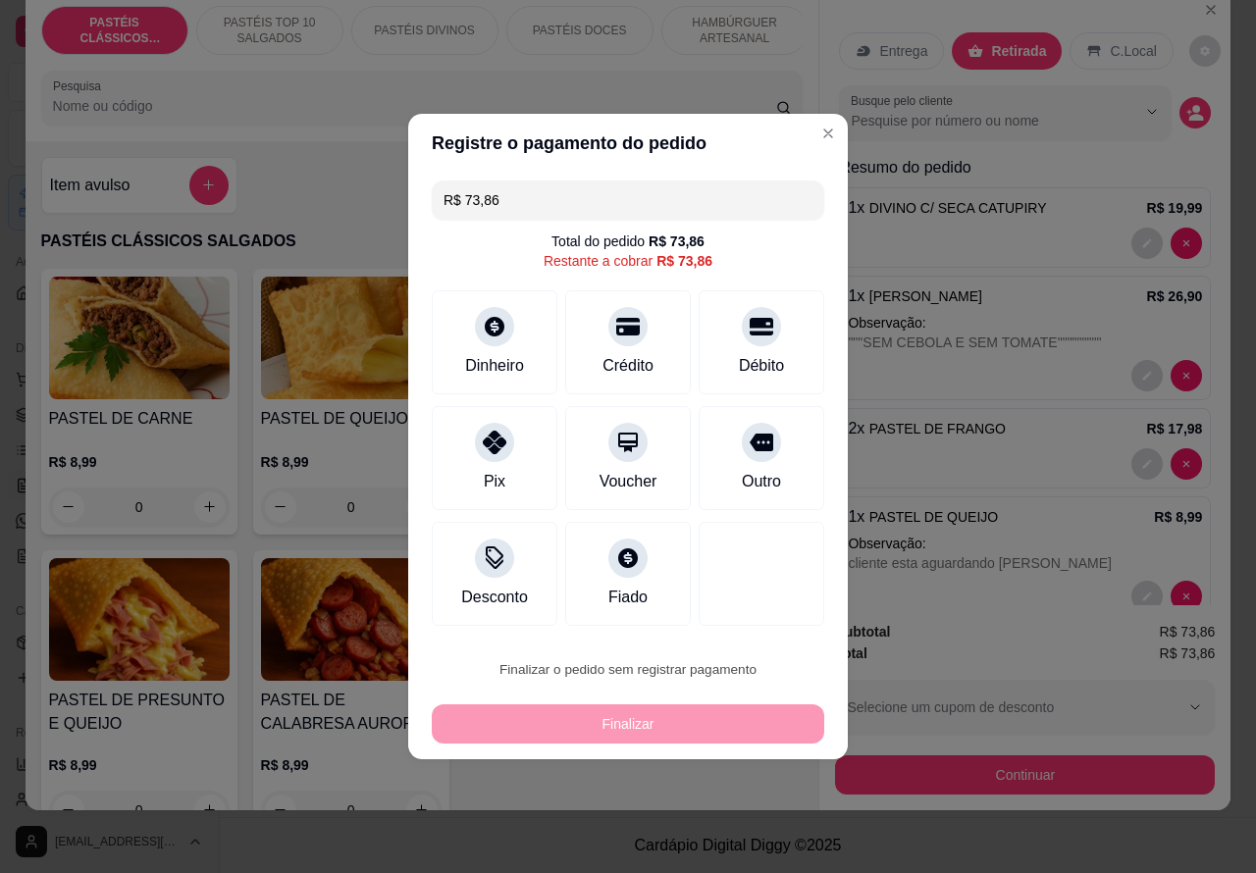
click at [776, 602] on button "Confirmar" at bounding box center [745, 615] width 73 height 30
type input "0"
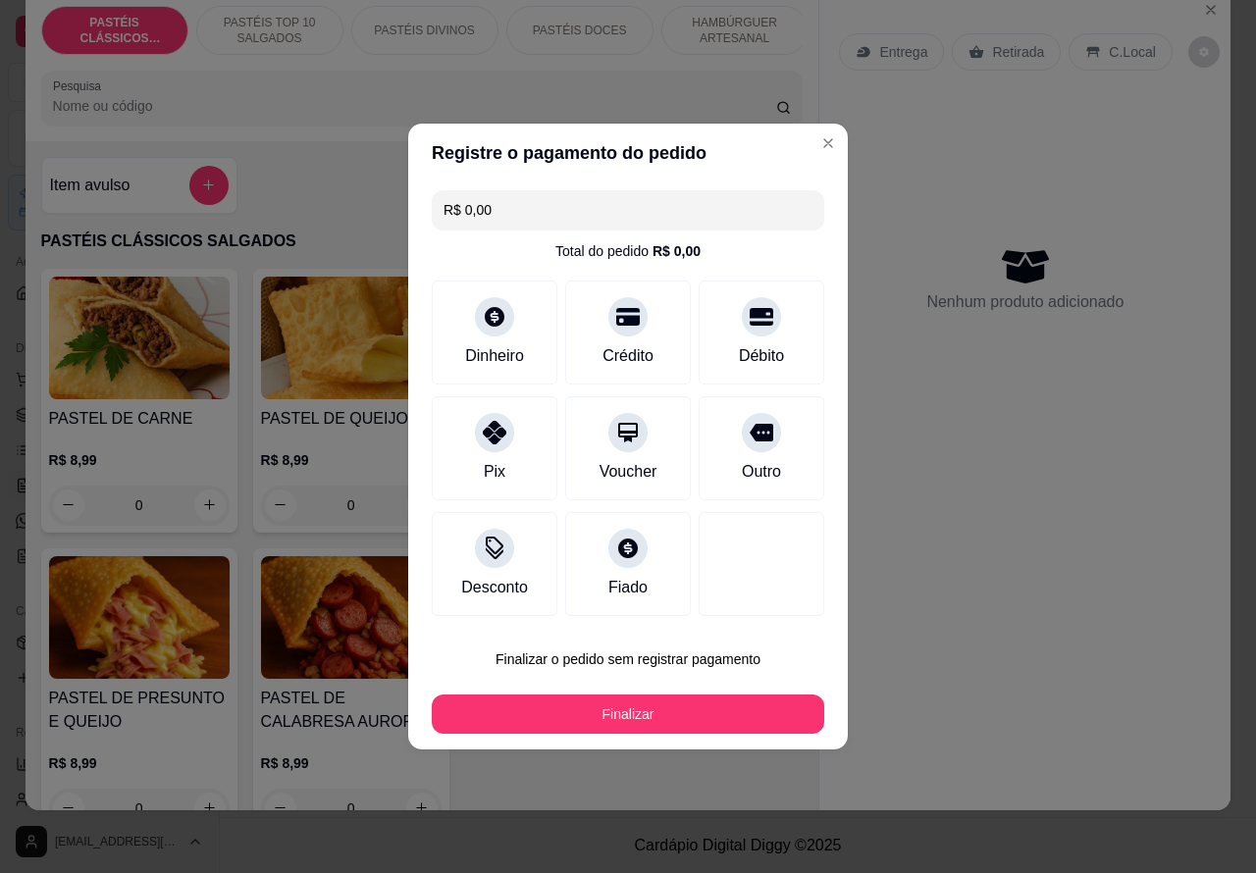
type input "R$ 0,00"
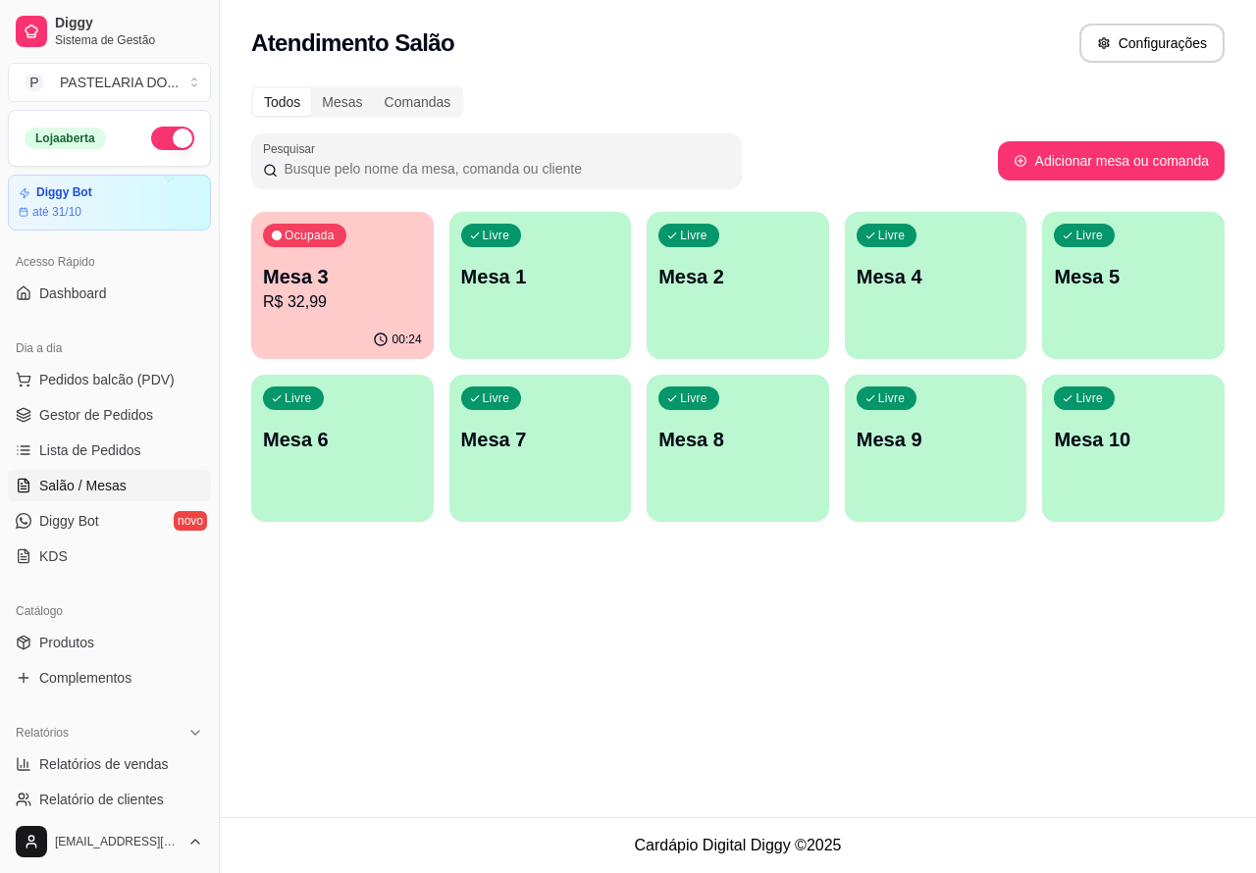
click at [135, 479] on link "Salão / Mesas" at bounding box center [109, 485] width 203 height 31
click at [114, 453] on span "Lista de Pedidos" at bounding box center [90, 451] width 102 height 20
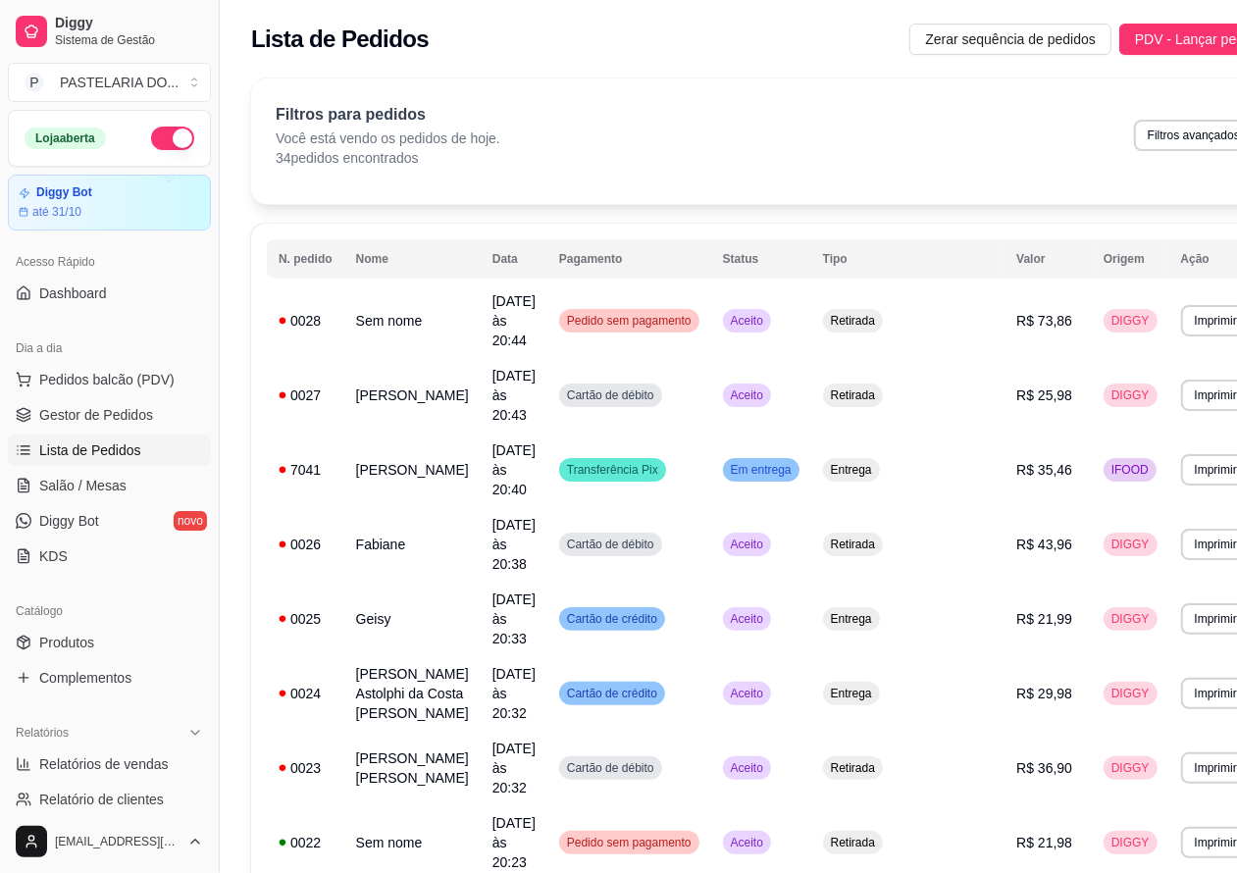
click at [1182, 310] on button "Imprimir" at bounding box center [1217, 320] width 70 height 31
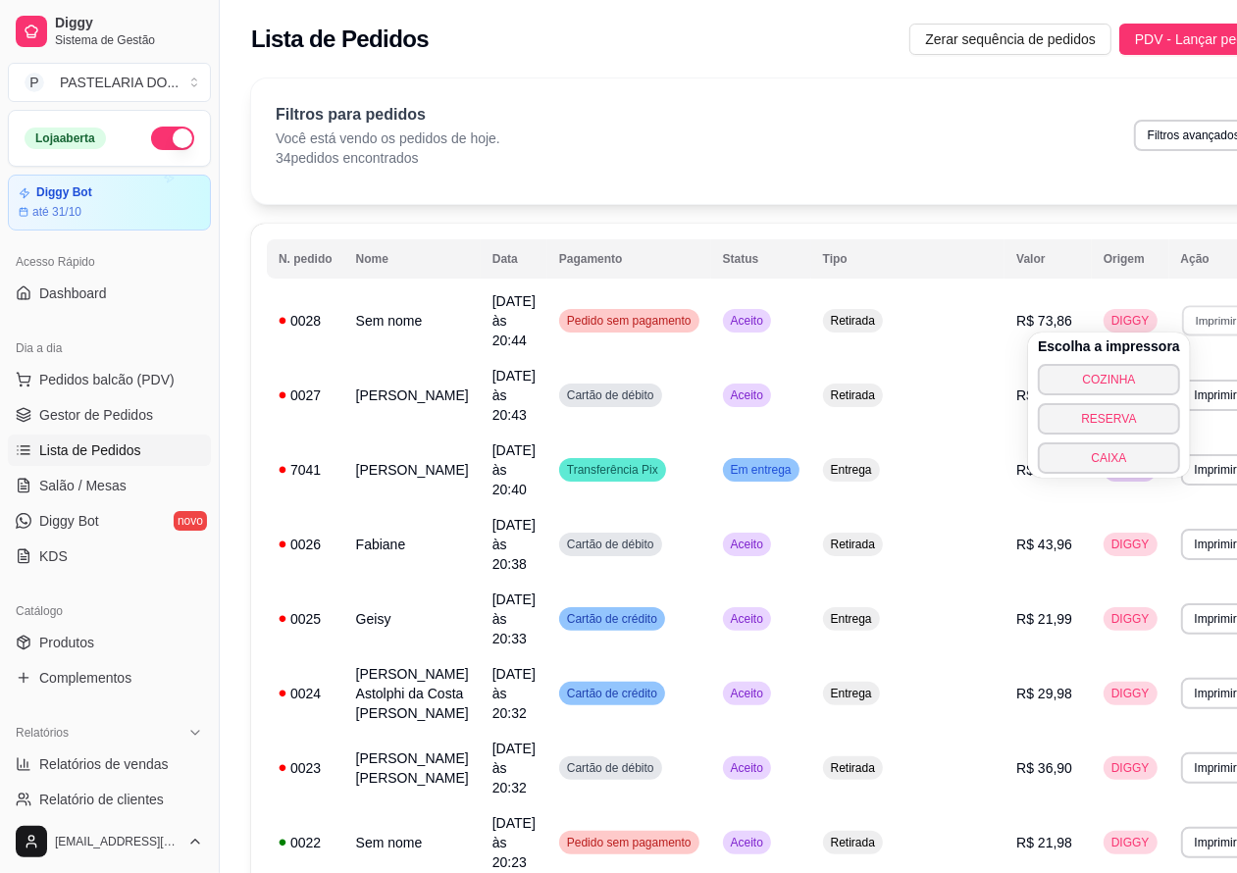
click at [1117, 379] on button "COZINHA" at bounding box center [1109, 379] width 142 height 31
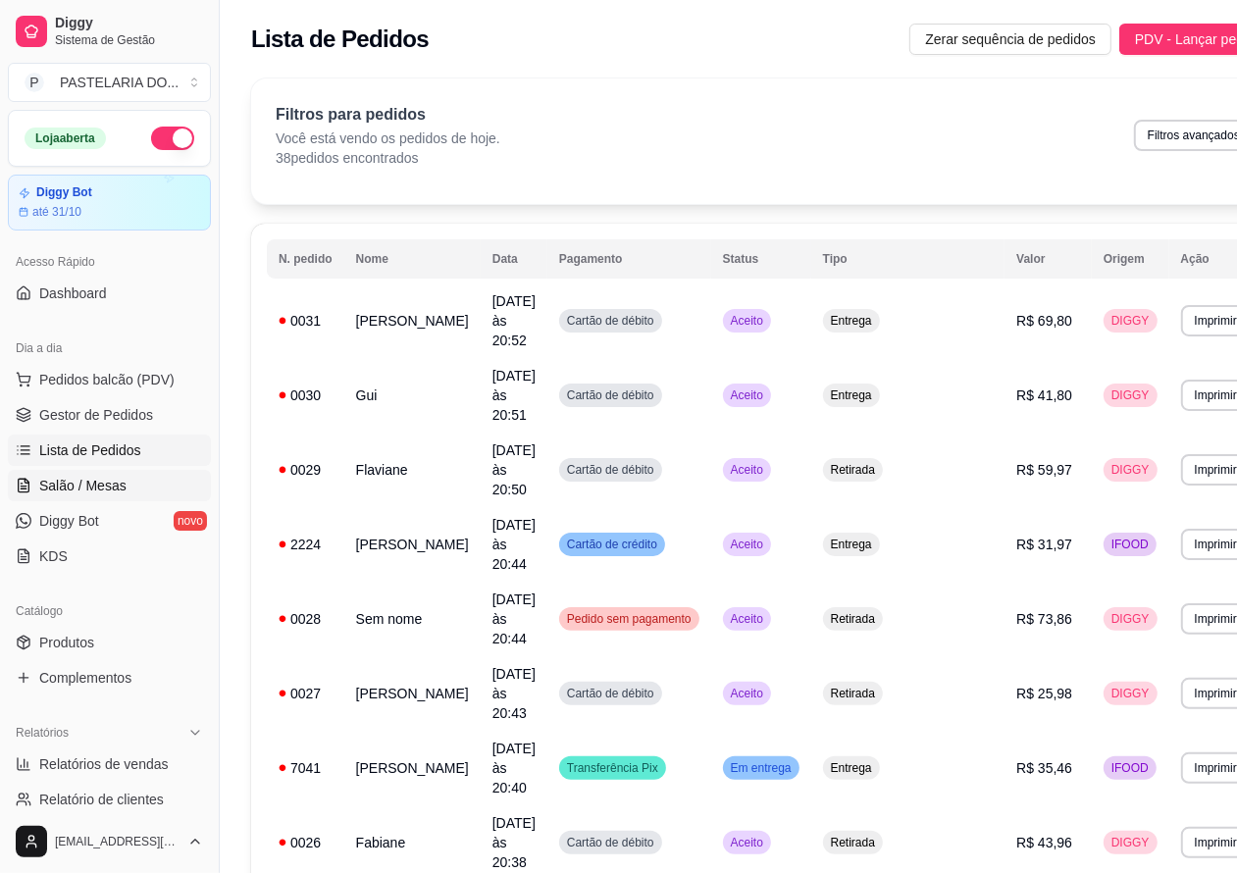
click at [104, 479] on span "Salão / Mesas" at bounding box center [82, 486] width 87 height 20
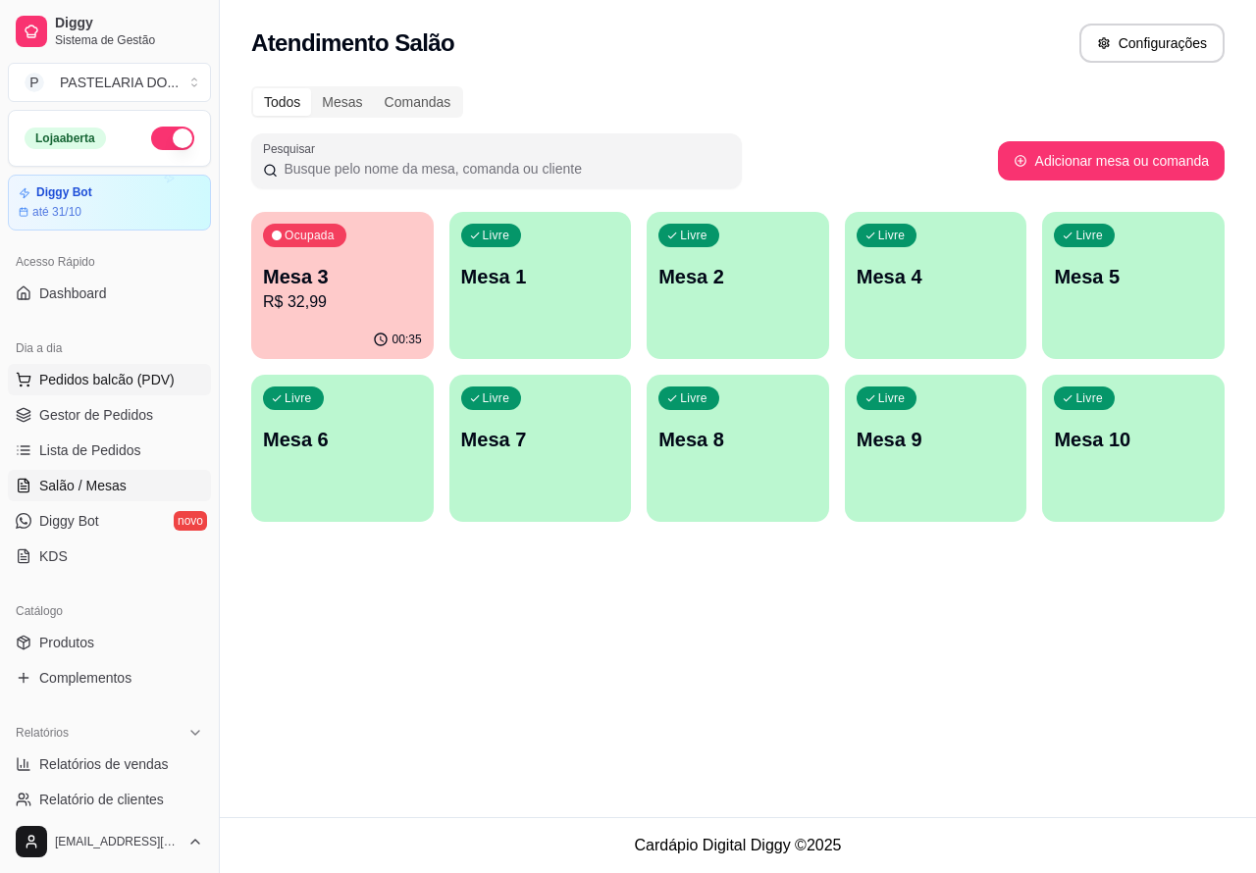
click at [158, 380] on span "Pedidos balcão (PDV)" at bounding box center [106, 380] width 135 height 20
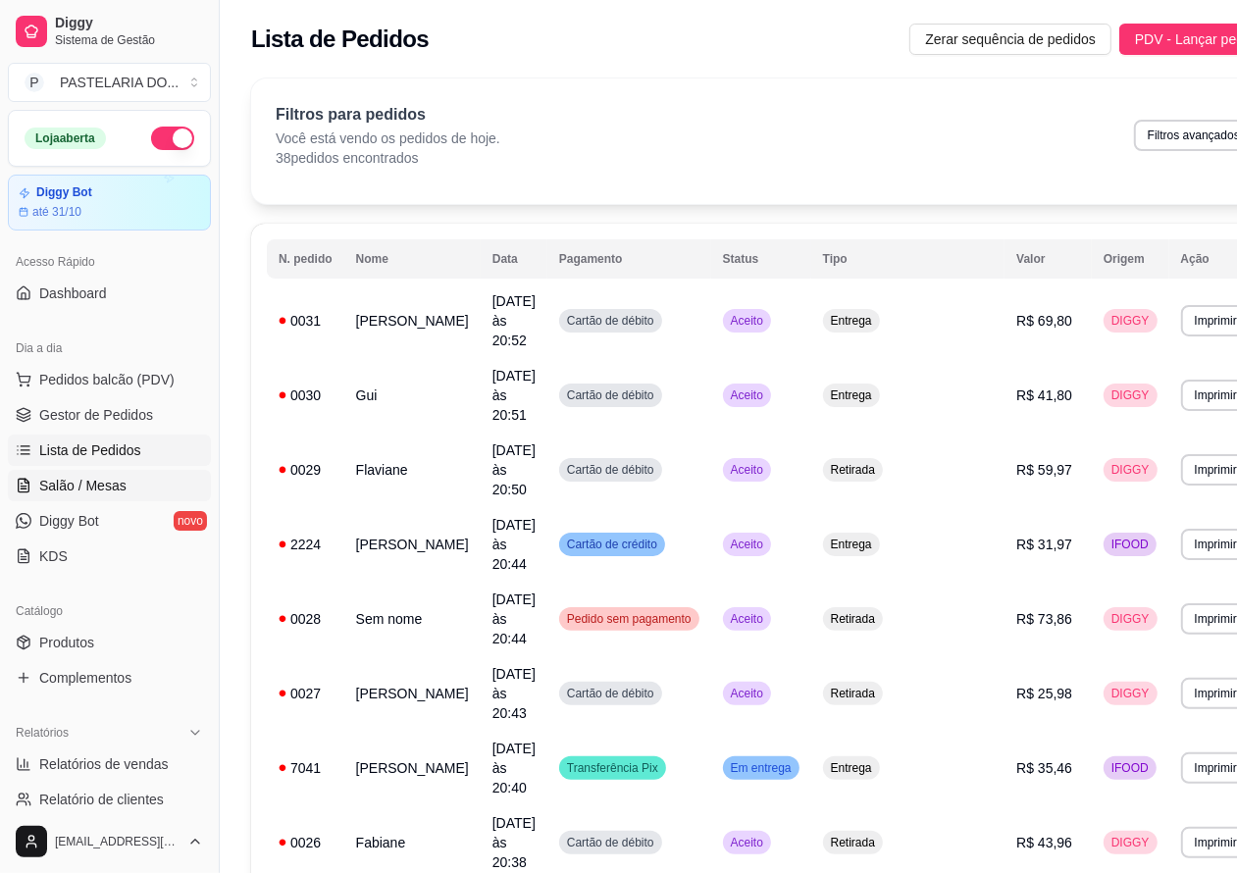
click at [104, 482] on span "Salão / Mesas" at bounding box center [82, 486] width 87 height 20
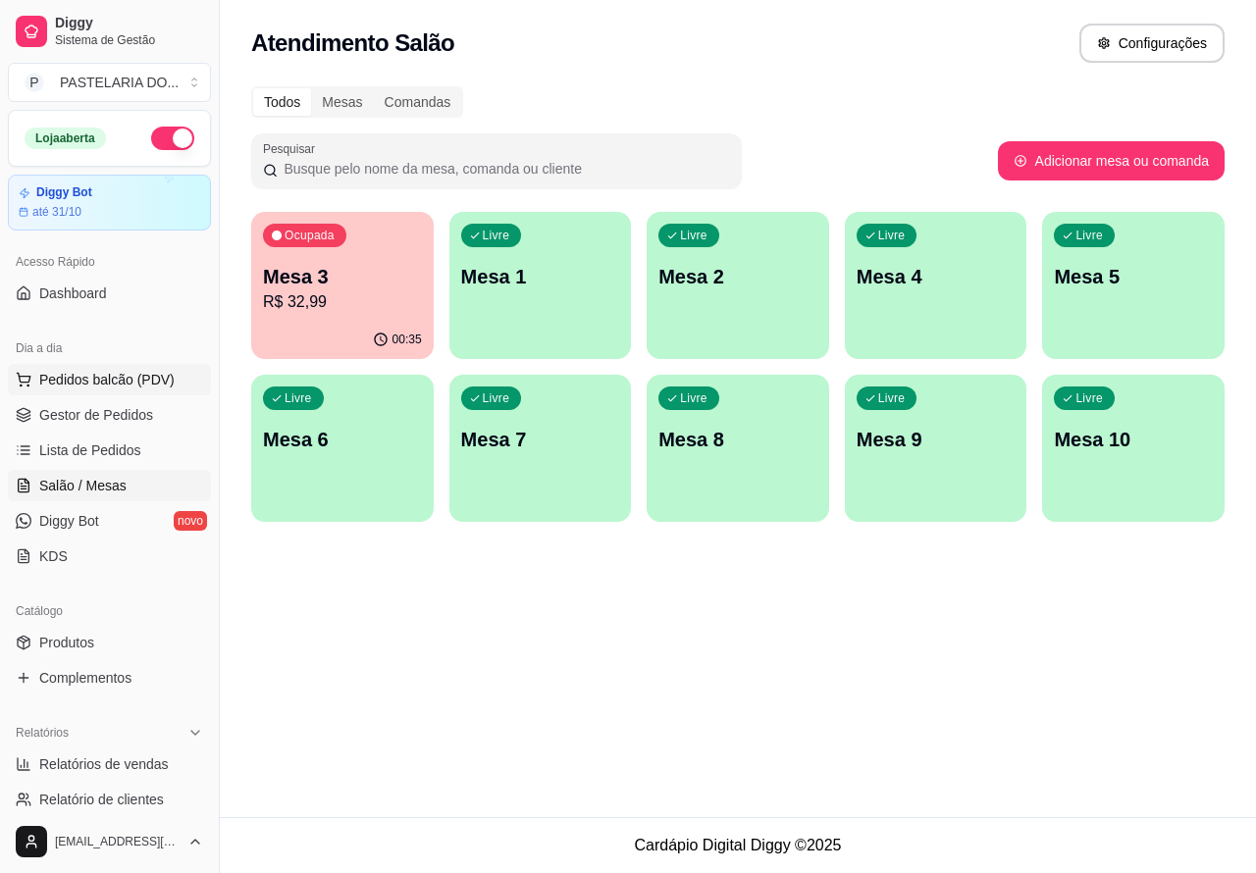
click at [174, 369] on button "Pedidos balcão (PDV)" at bounding box center [109, 379] width 203 height 31
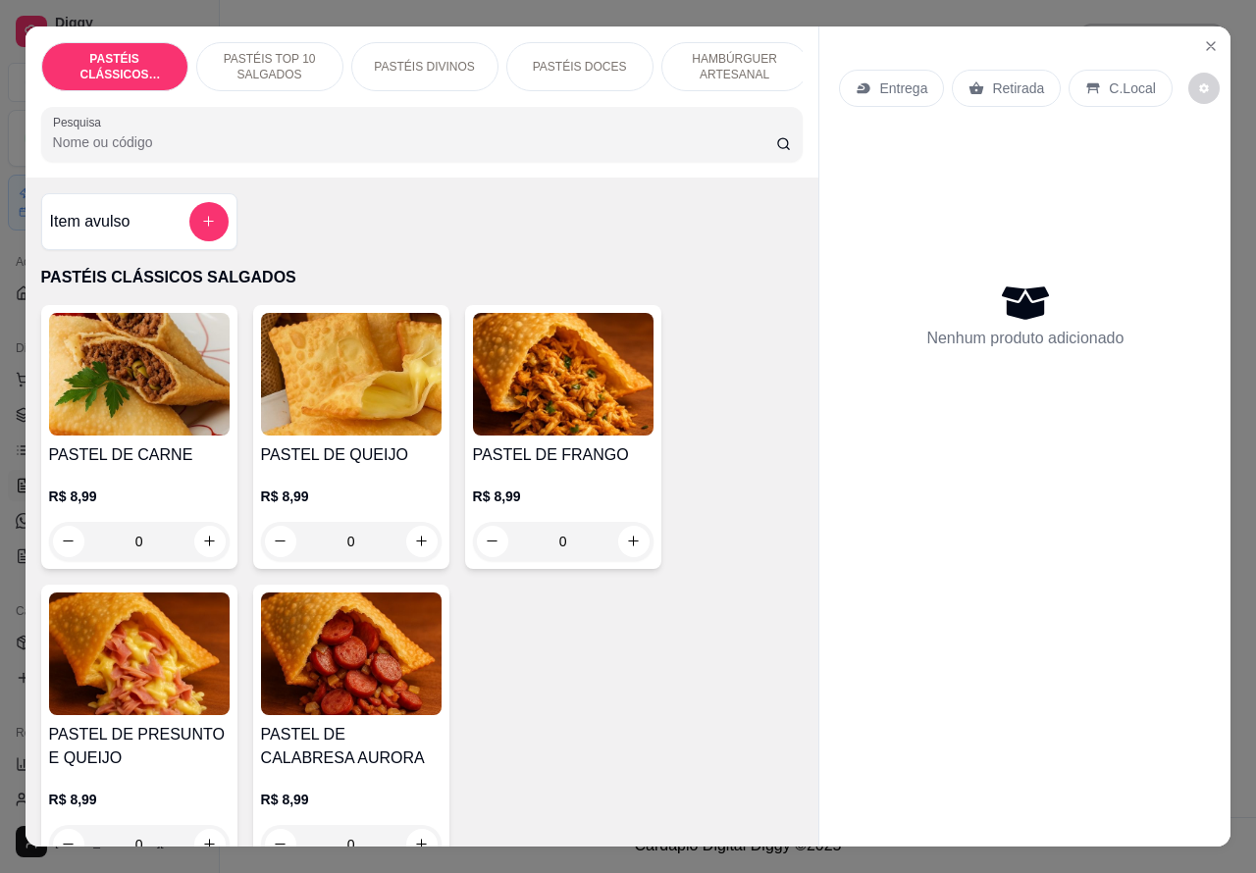
click at [741, 60] on p "HAMBÚRGUER ARTESANAL" at bounding box center [735, 66] width 114 height 31
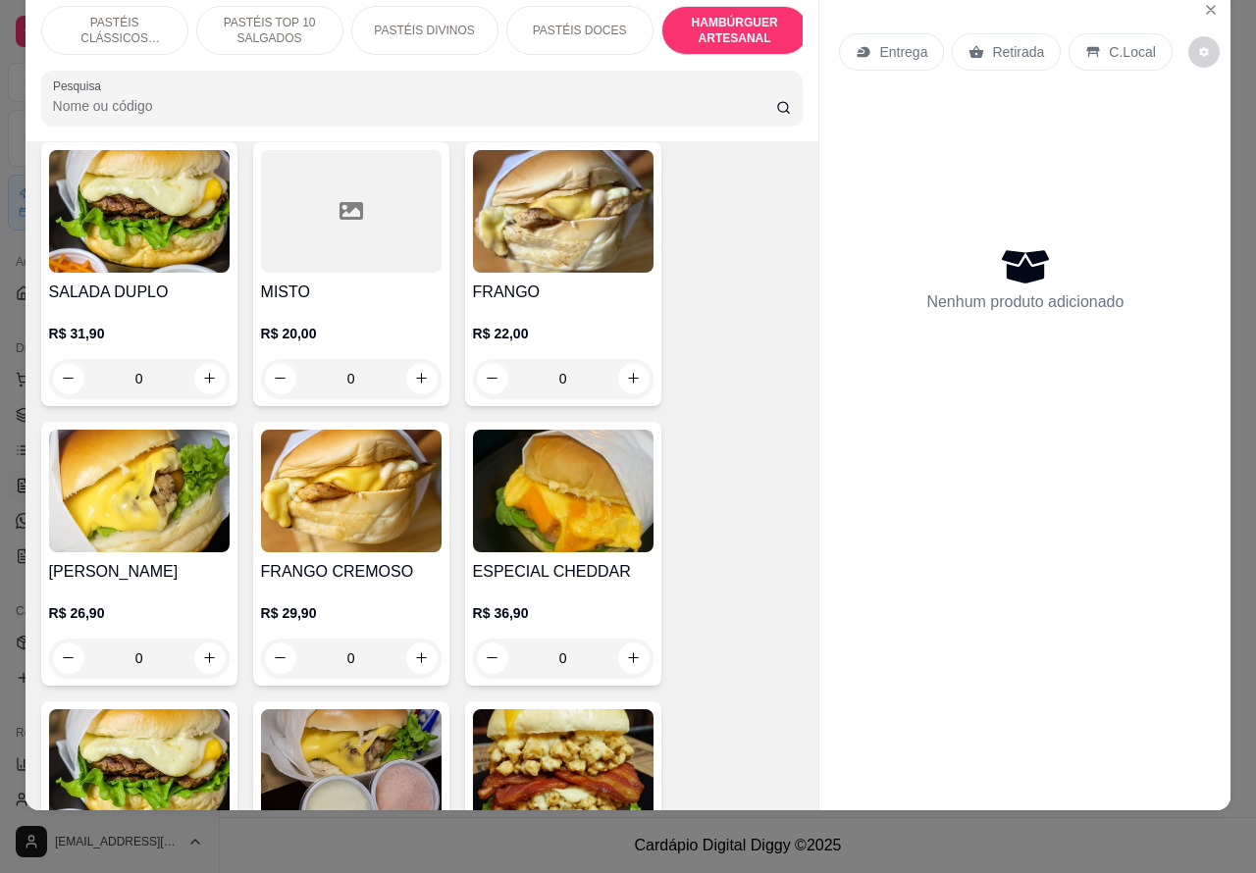
scroll to position [5111, 0]
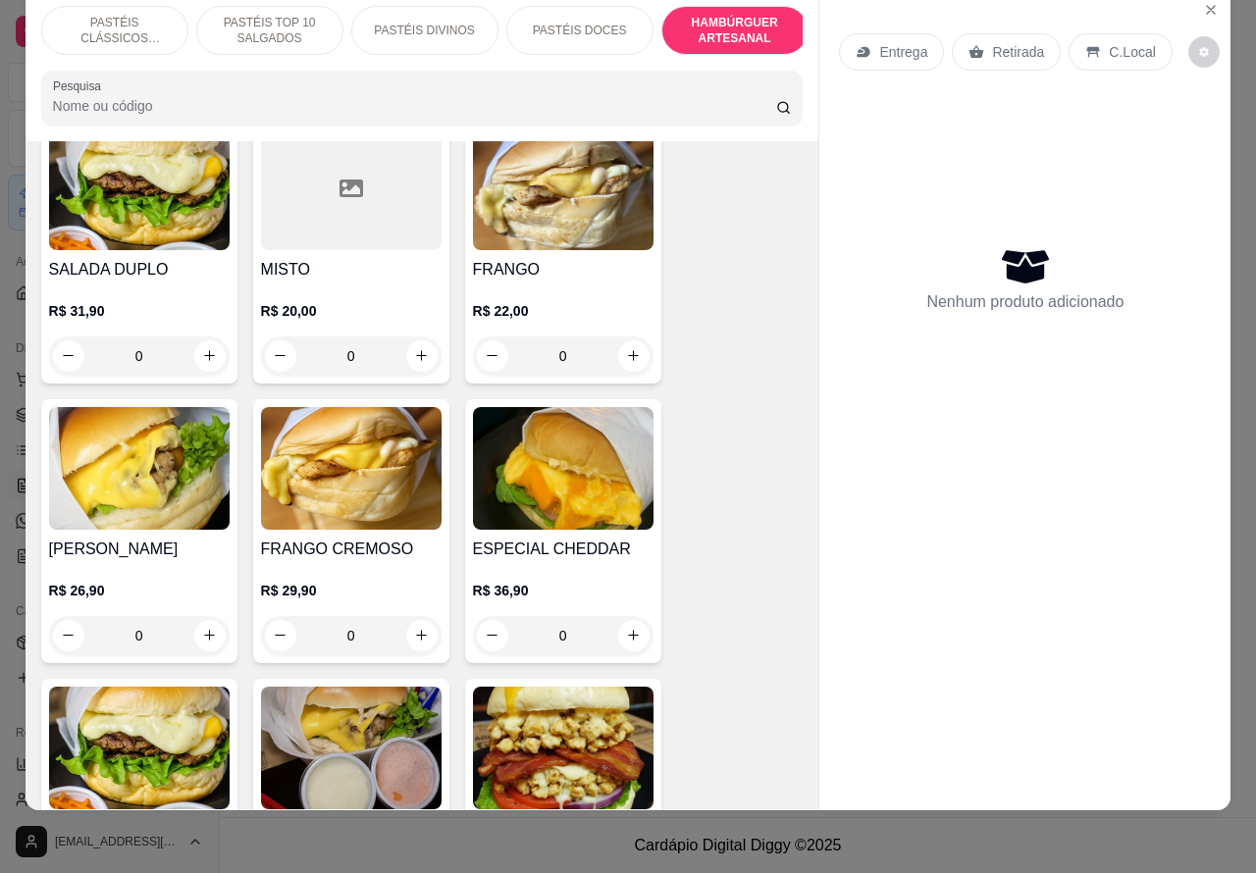
click at [197, 337] on div "0" at bounding box center [139, 356] width 181 height 39
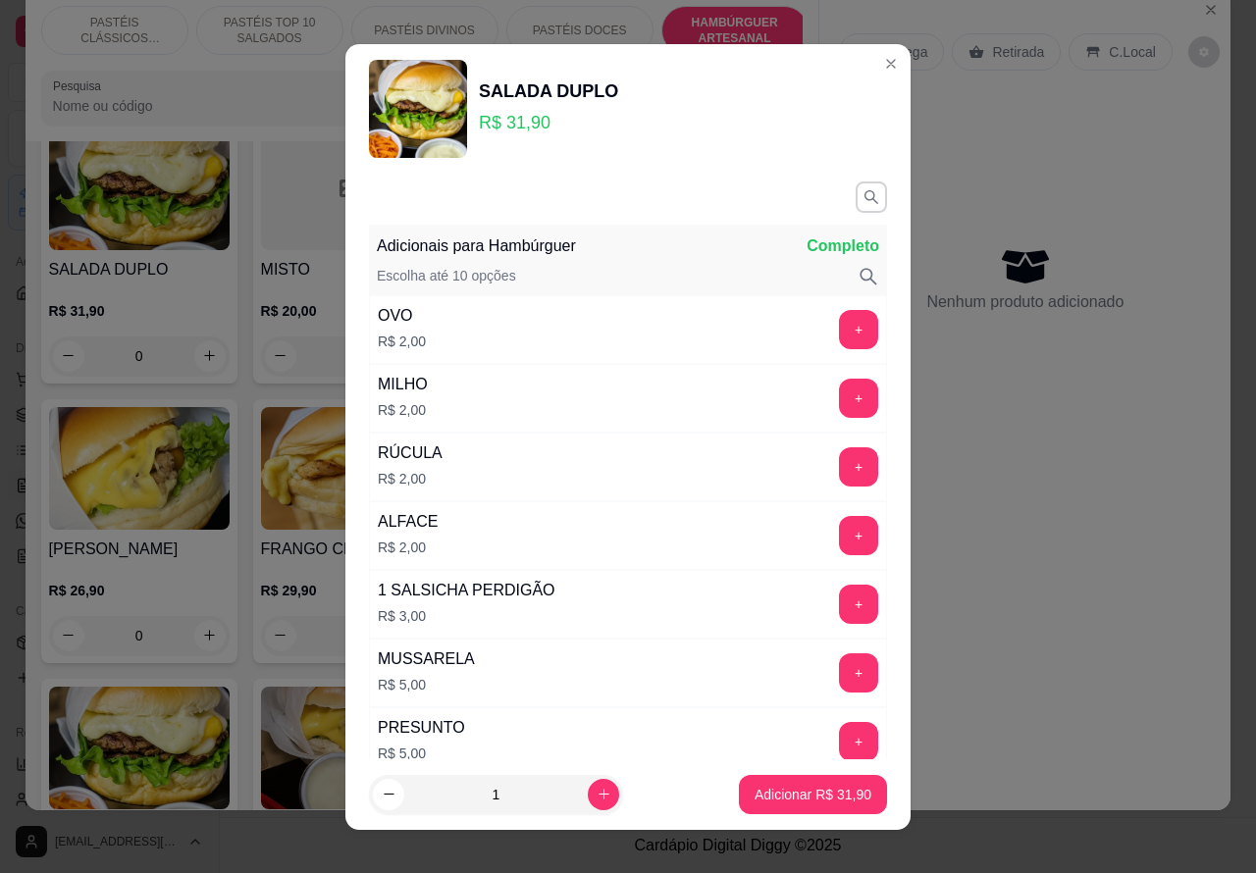
click at [763, 795] on p "Adicionar R$ 31,90" at bounding box center [813, 795] width 117 height 20
type input "1"
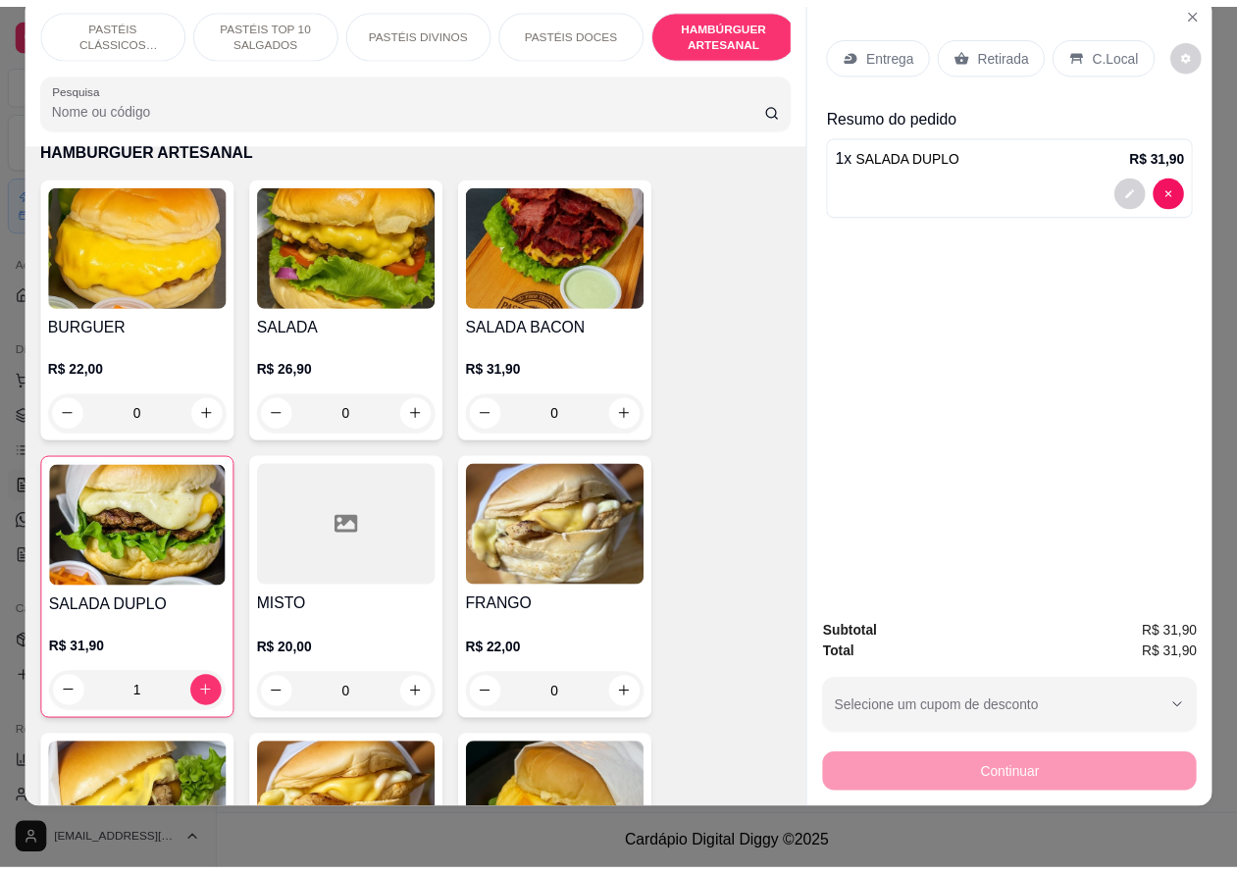
scroll to position [4742, 0]
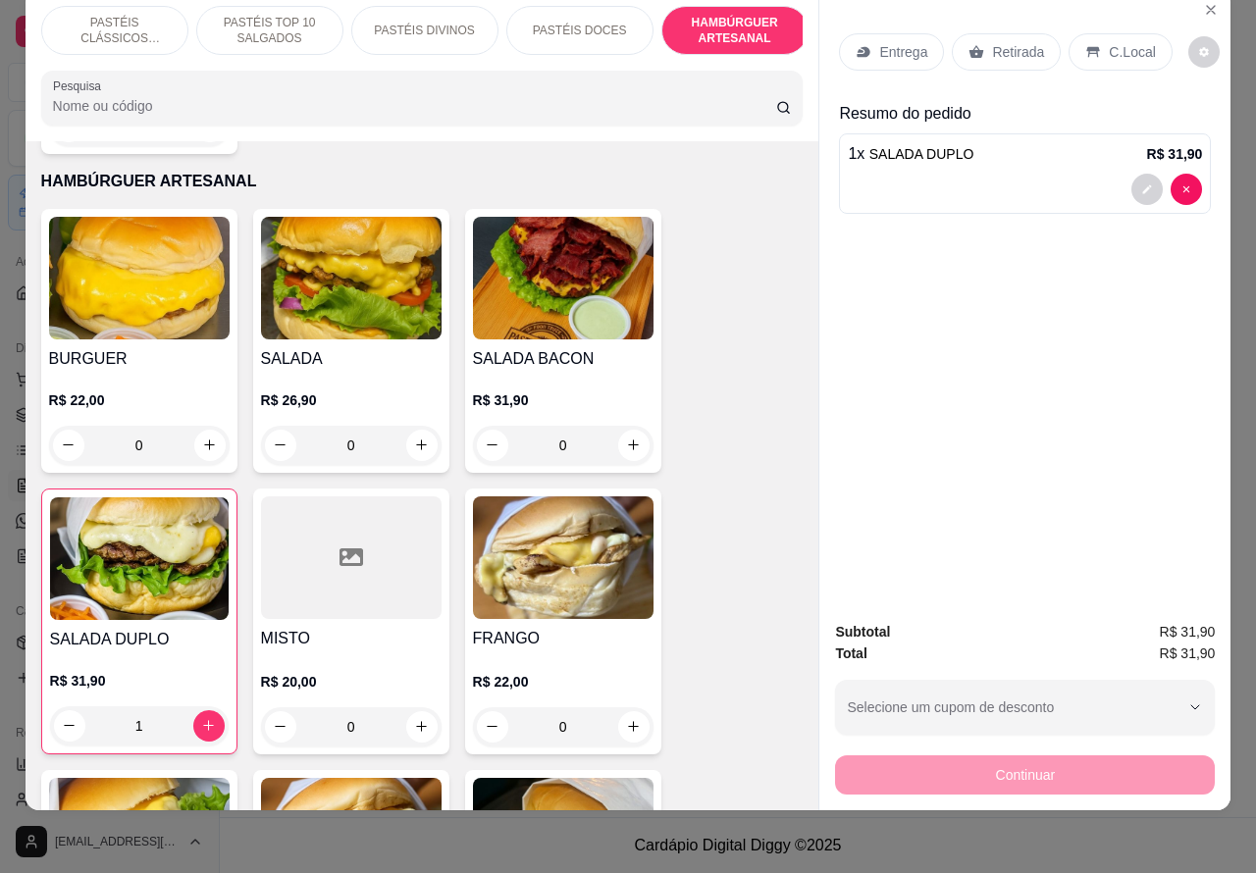
click at [621, 426] on div "0" at bounding box center [563, 445] width 181 height 39
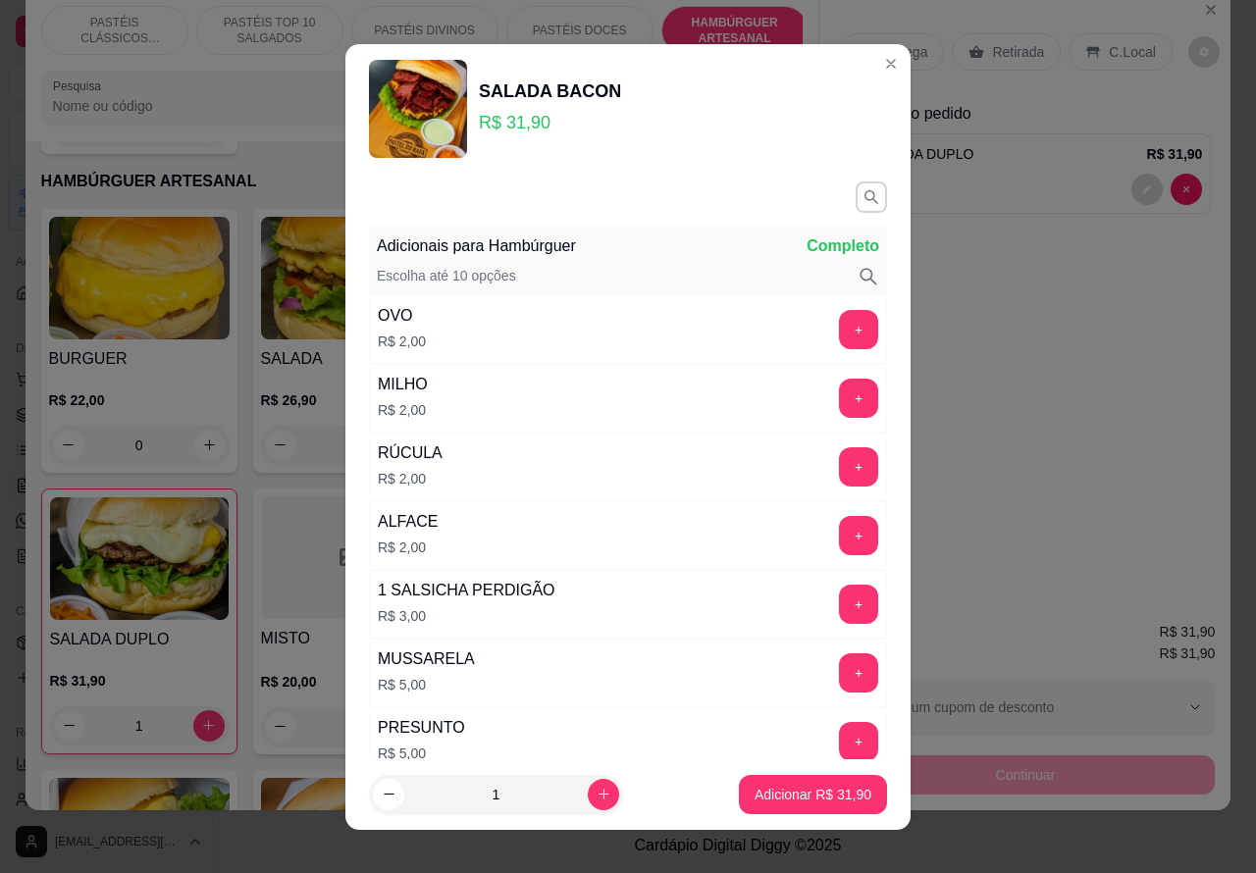
click at [771, 791] on p "Adicionar R$ 31,90" at bounding box center [813, 795] width 117 height 20
type input "1"
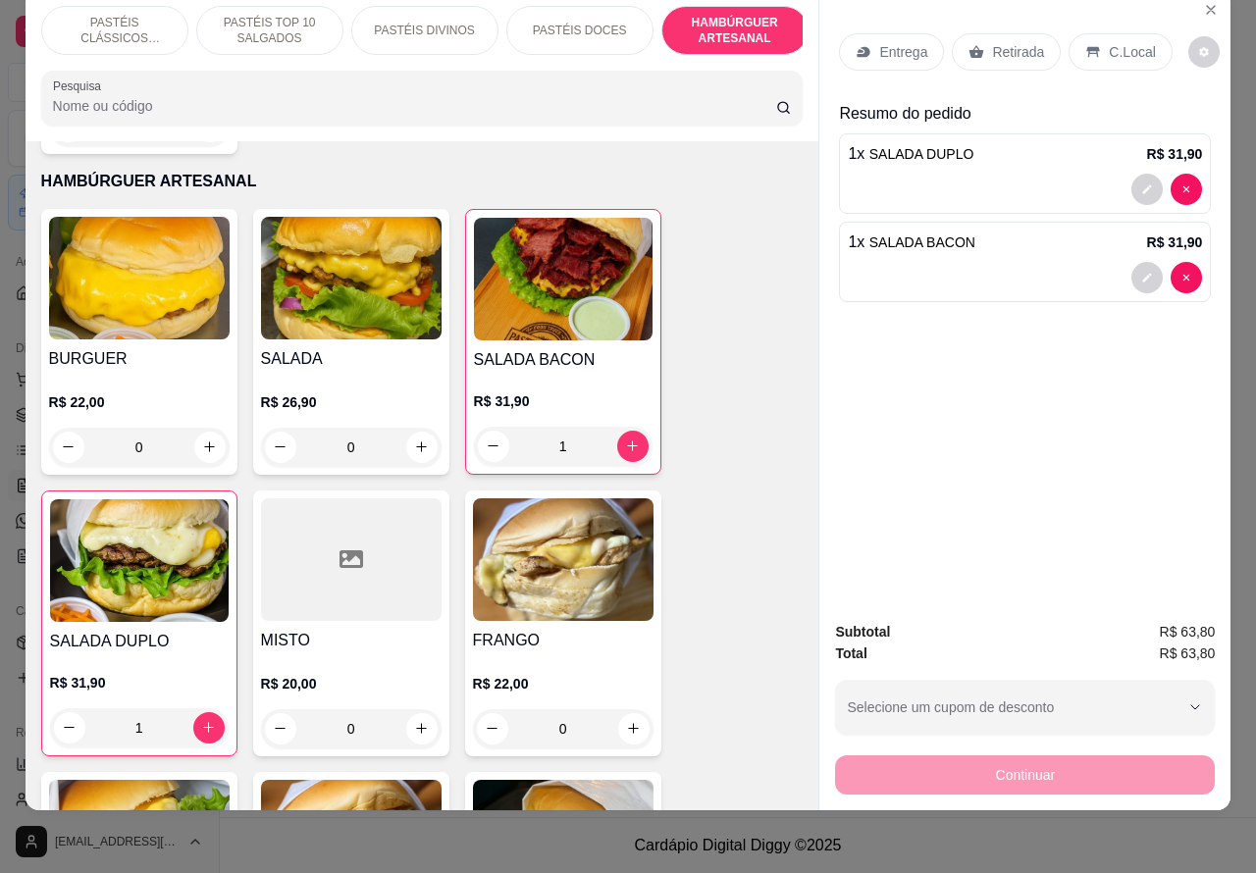
click at [1009, 42] on p "Retirada" at bounding box center [1018, 52] width 52 height 20
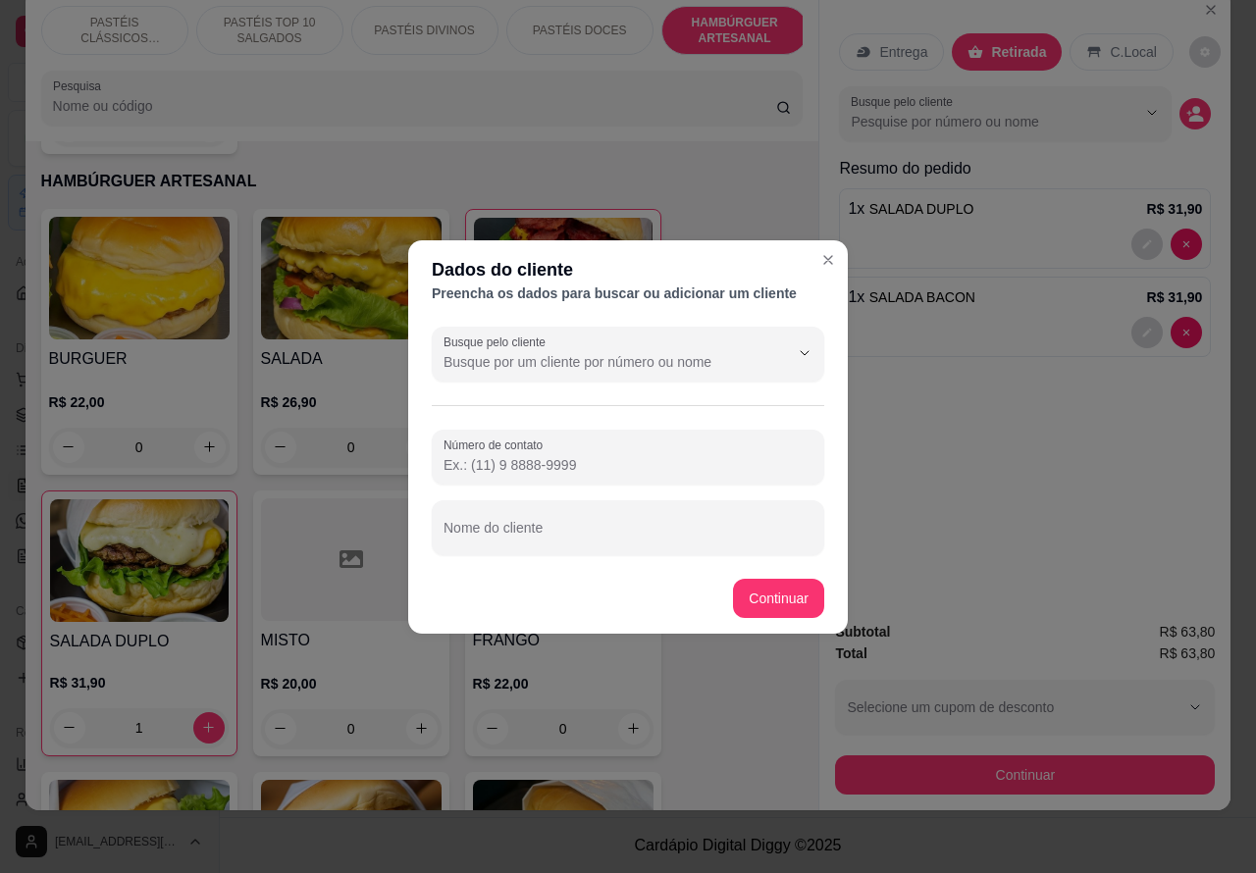
click at [574, 532] on input "Nome do cliente" at bounding box center [628, 536] width 369 height 20
type input "cliente esta aguardabndo"
click at [781, 594] on div "Item avulso PASTÉIS CLÁSSICOS SALGADOS PASTEL DE CARNE R$ 8,99 0 PASTEL DE QUEI…" at bounding box center [423, 476] width 794 height 670
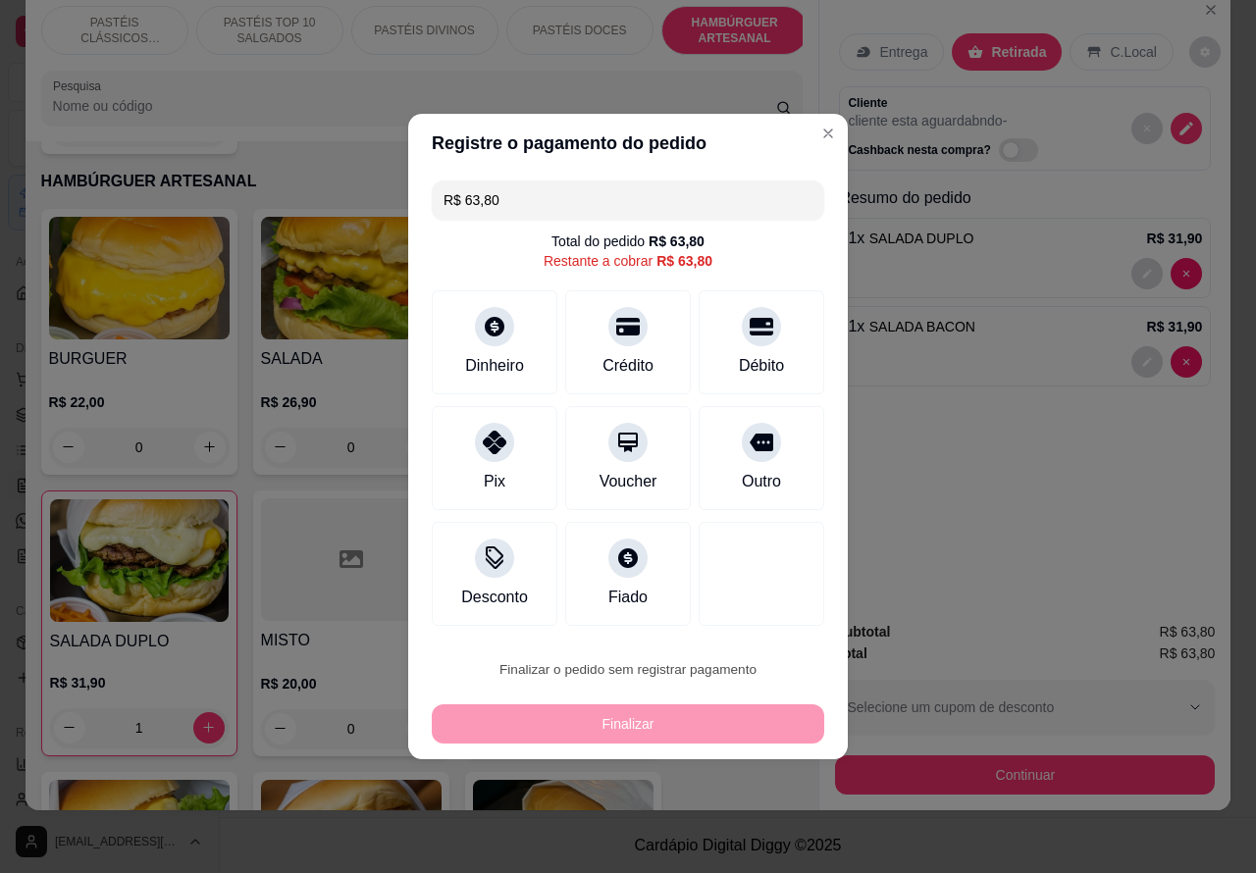
click at [766, 608] on button "Confirmar" at bounding box center [746, 614] width 73 height 30
type input "0"
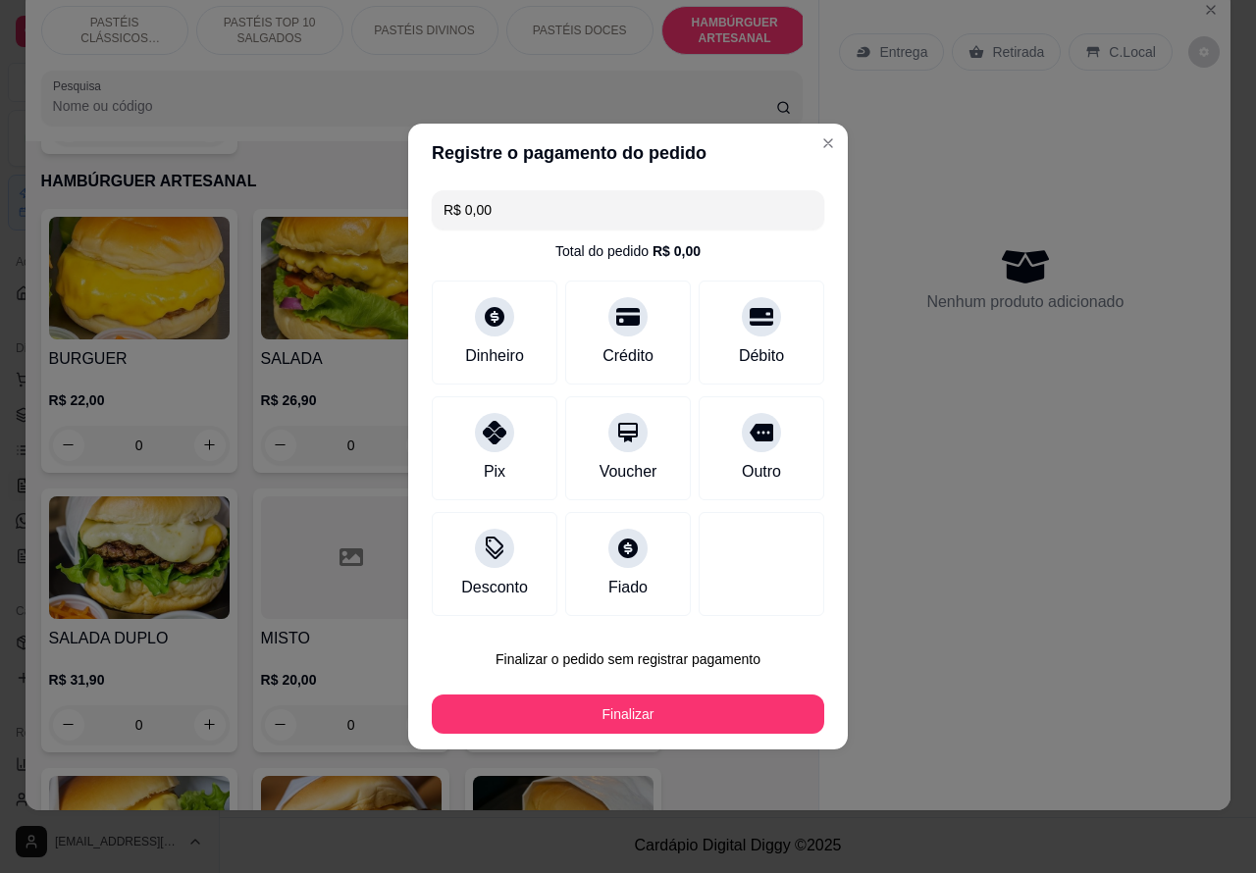
type input "R$ 0,00"
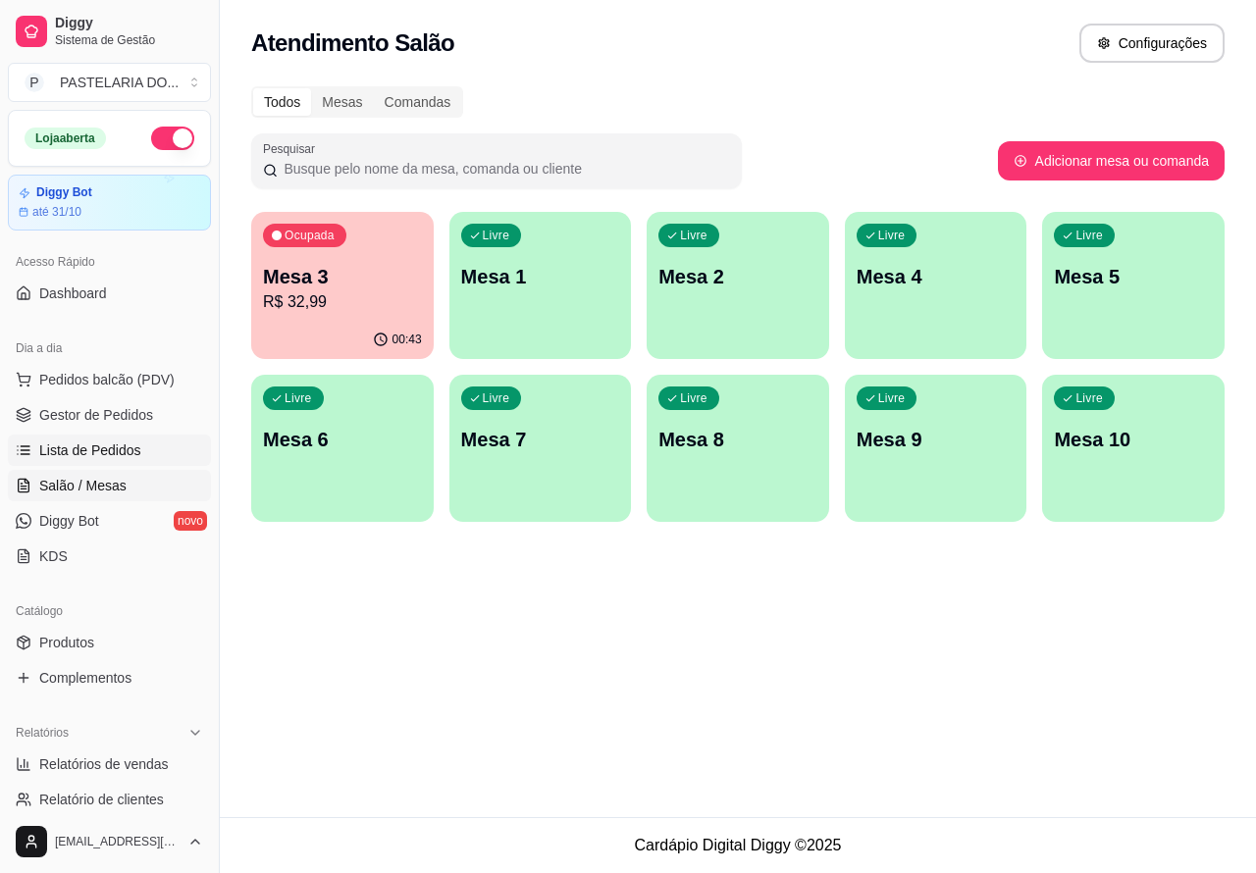
click at [137, 444] on link "Lista de Pedidos" at bounding box center [109, 450] width 203 height 31
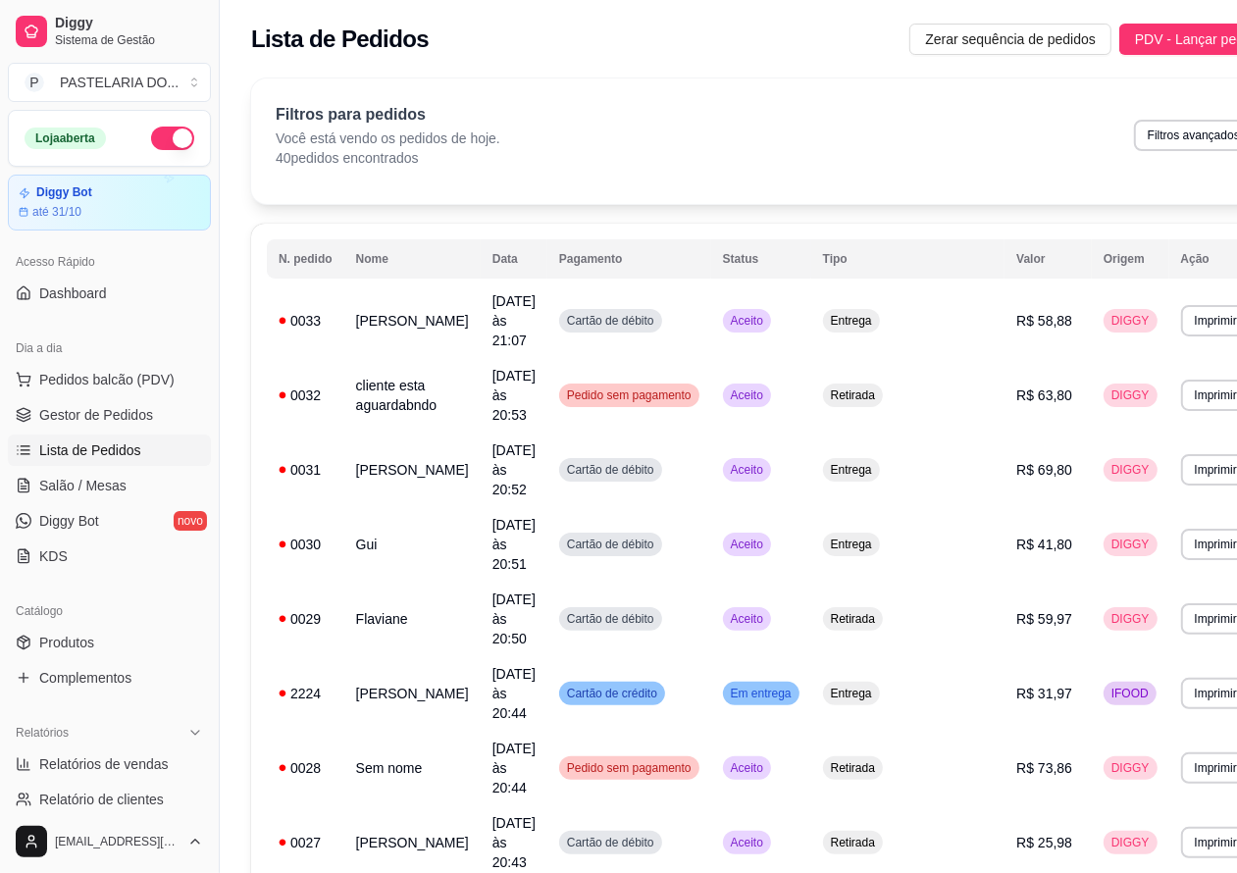
click at [1182, 311] on button "Imprimir" at bounding box center [1217, 320] width 70 height 31
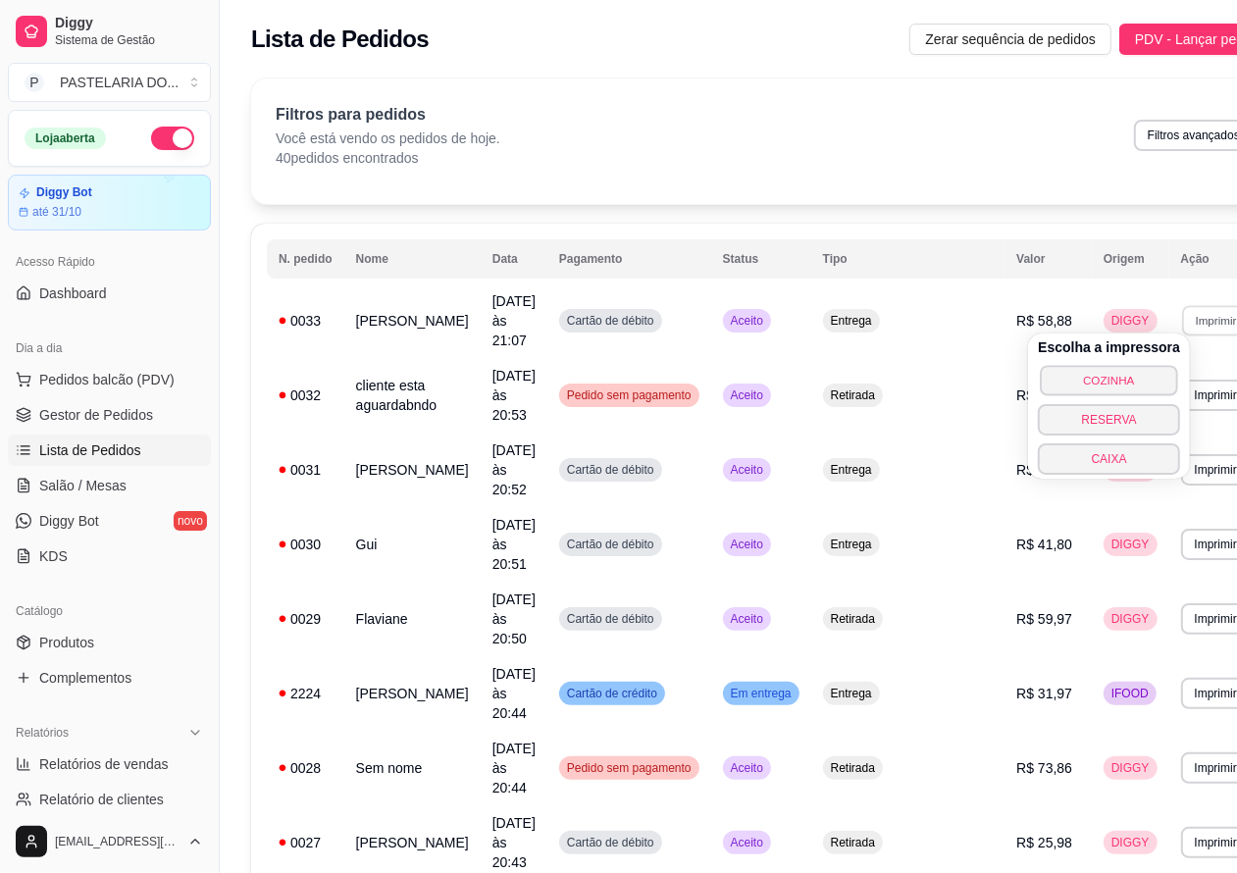
click at [1120, 371] on button "COZINHA" at bounding box center [1108, 380] width 137 height 30
